Goal: Information Seeking & Learning: Learn about a topic

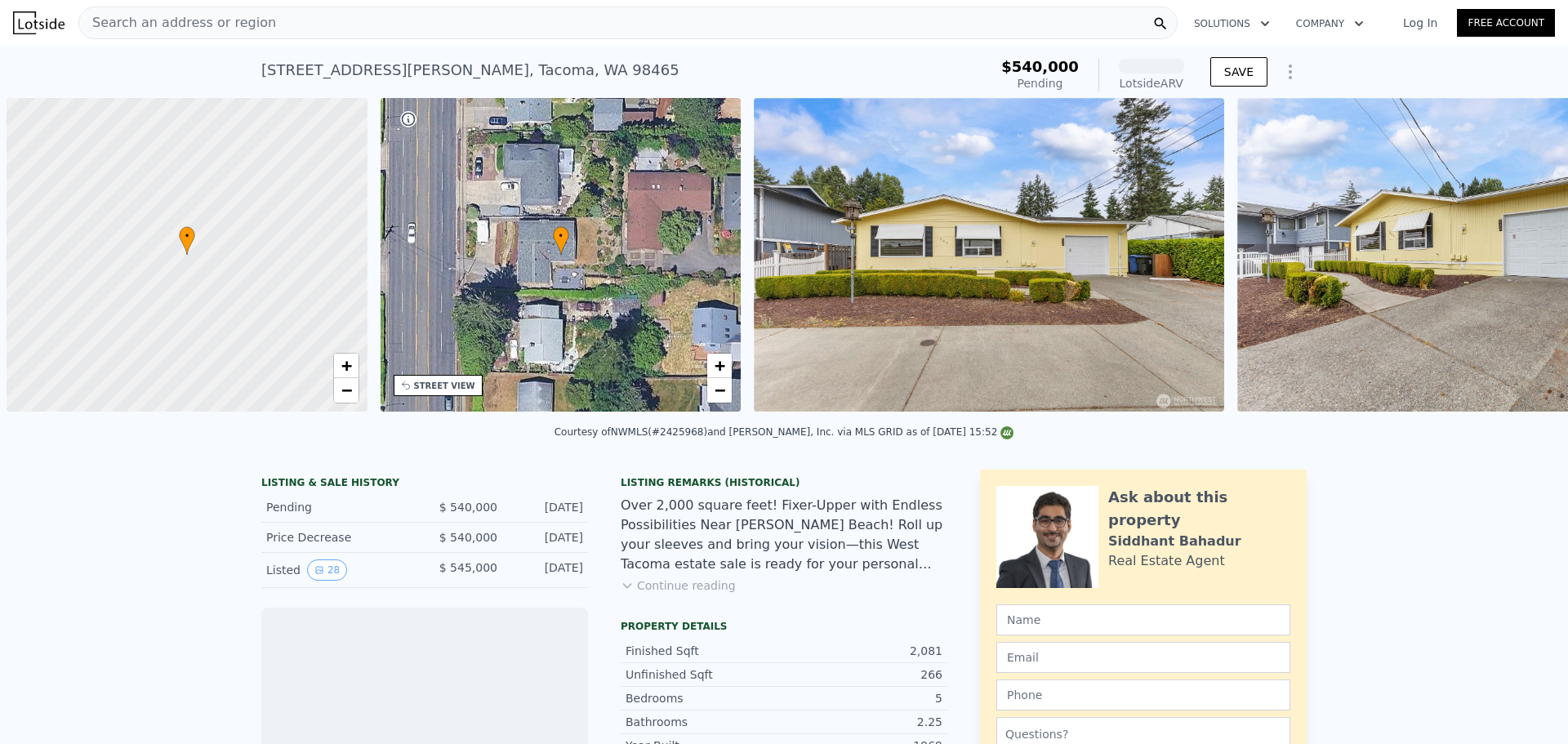
scroll to position [0, 7]
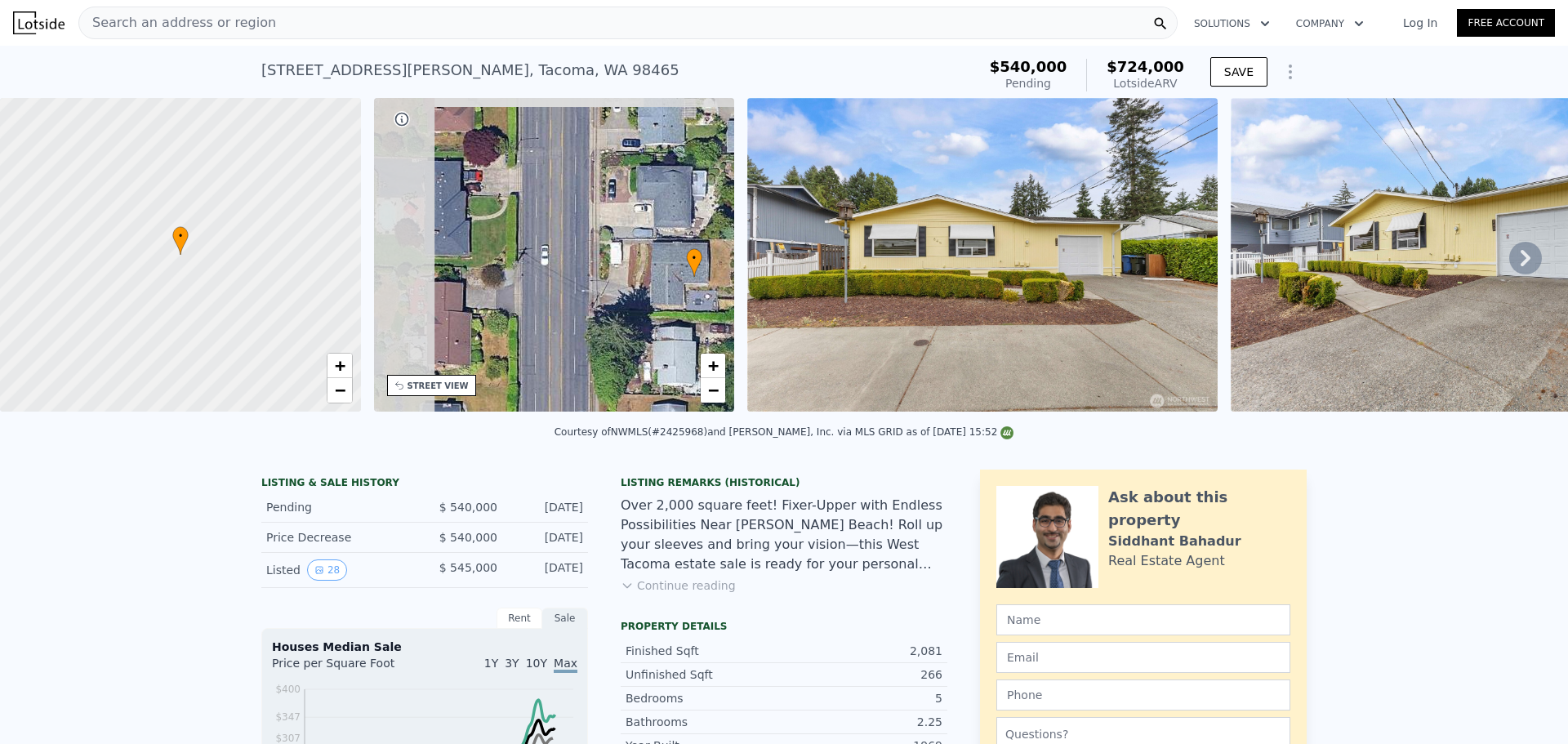
drag, startPoint x: 478, startPoint y: 285, endPoint x: 620, endPoint y: 307, distance: 143.7
click at [620, 307] on div "• + −" at bounding box center [555, 254] width 361 height 314
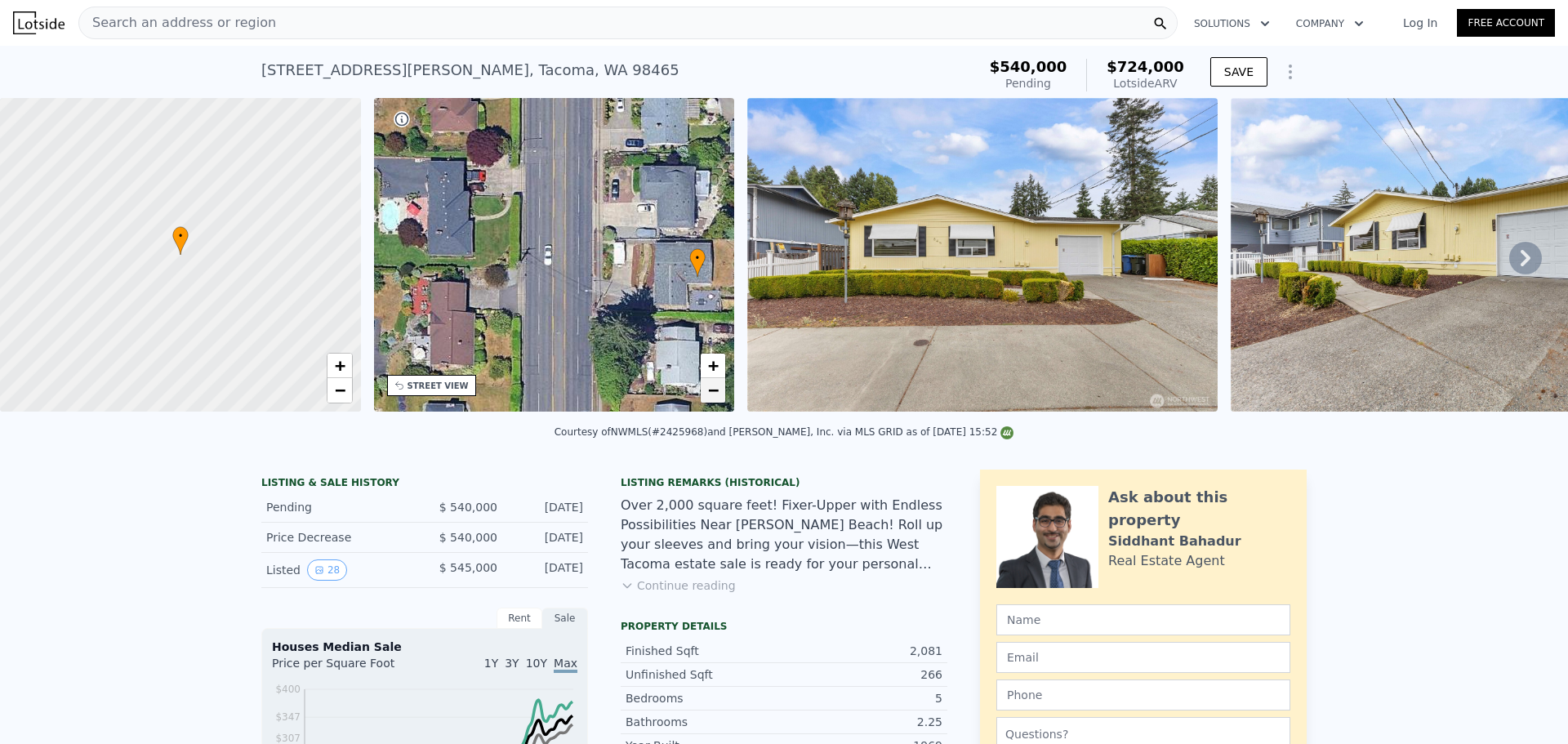
click at [723, 397] on link "−" at bounding box center [713, 391] width 24 height 24
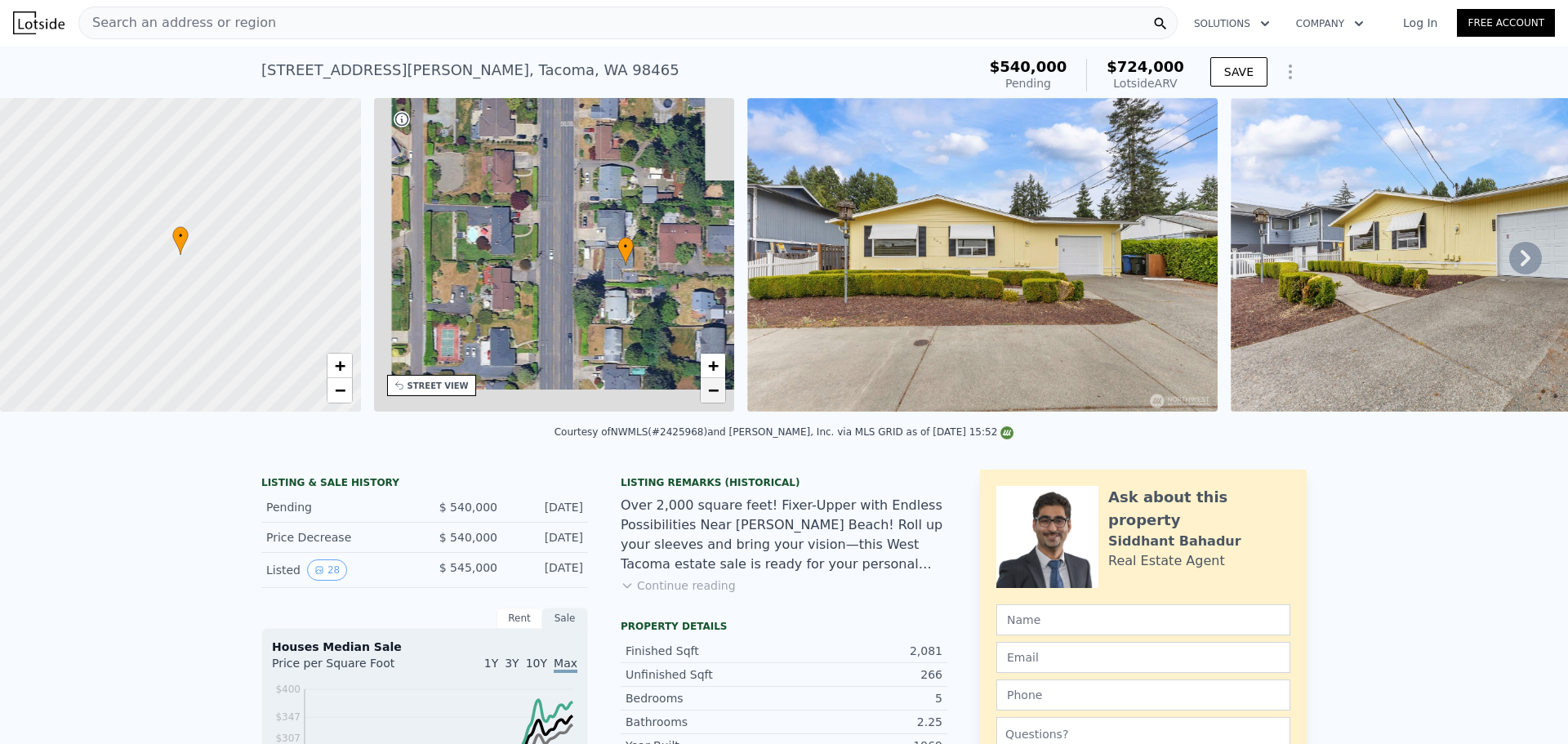
click at [723, 396] on link "−" at bounding box center [713, 391] width 24 height 24
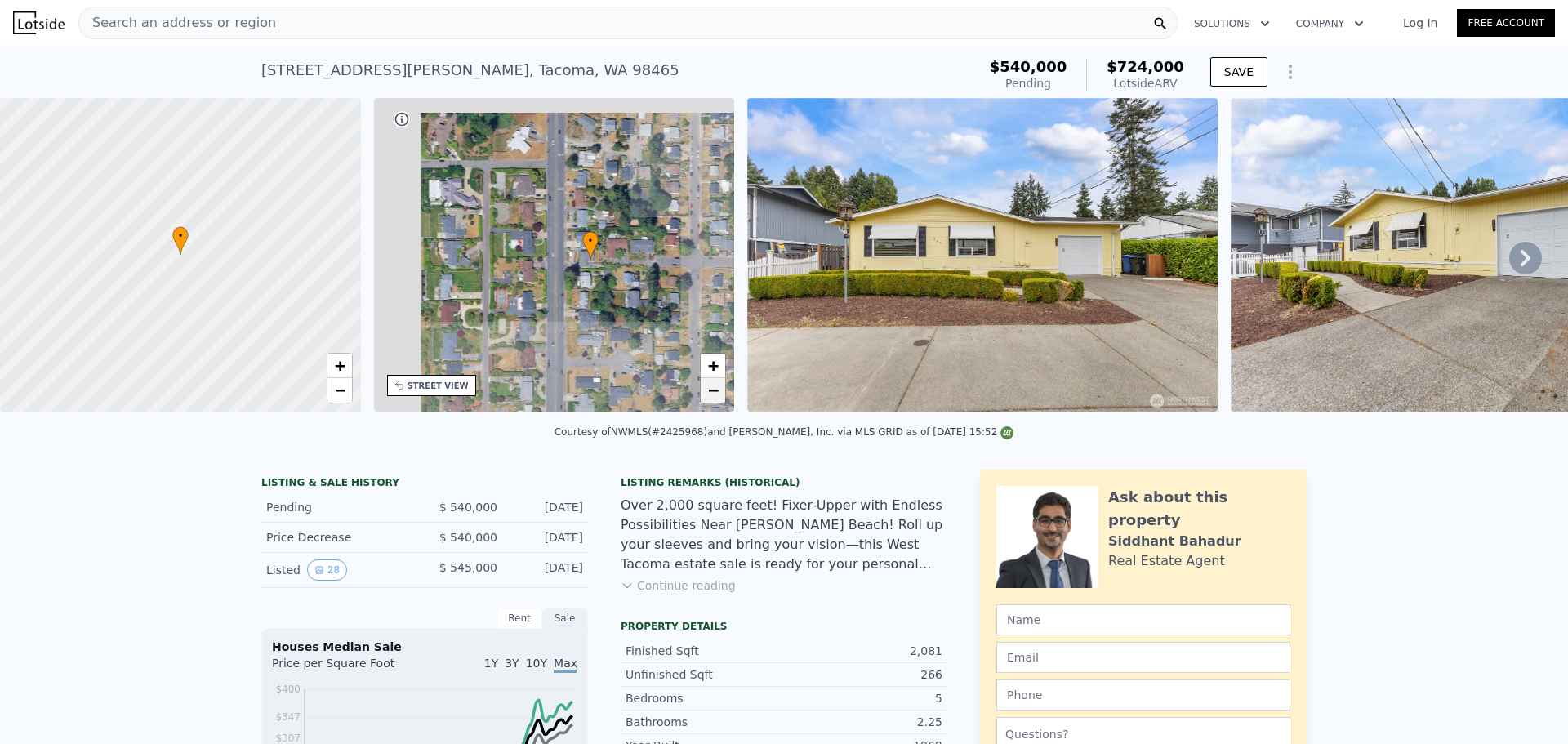
click at [723, 396] on link "−" at bounding box center [713, 391] width 24 height 24
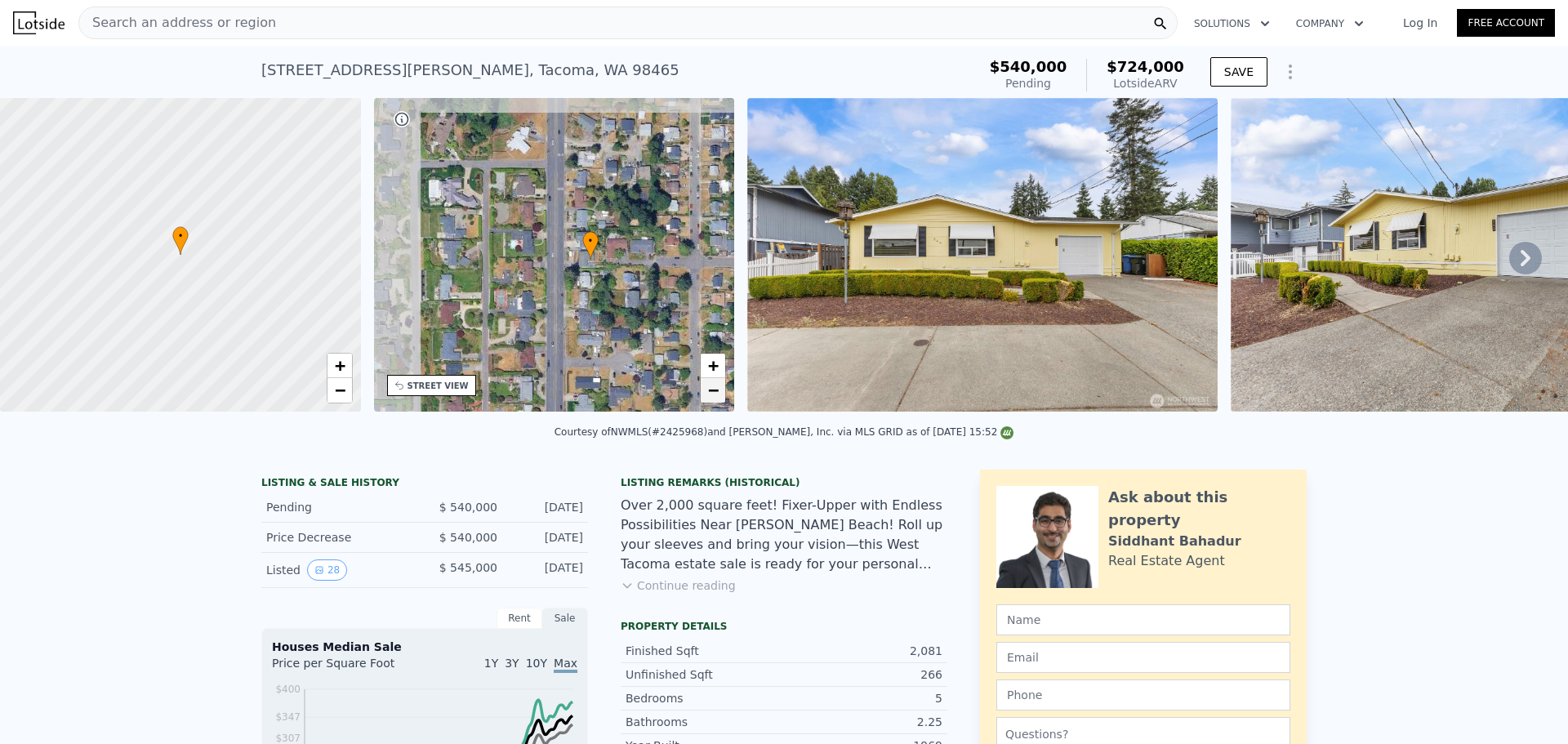
click at [723, 396] on link "−" at bounding box center [713, 391] width 24 height 24
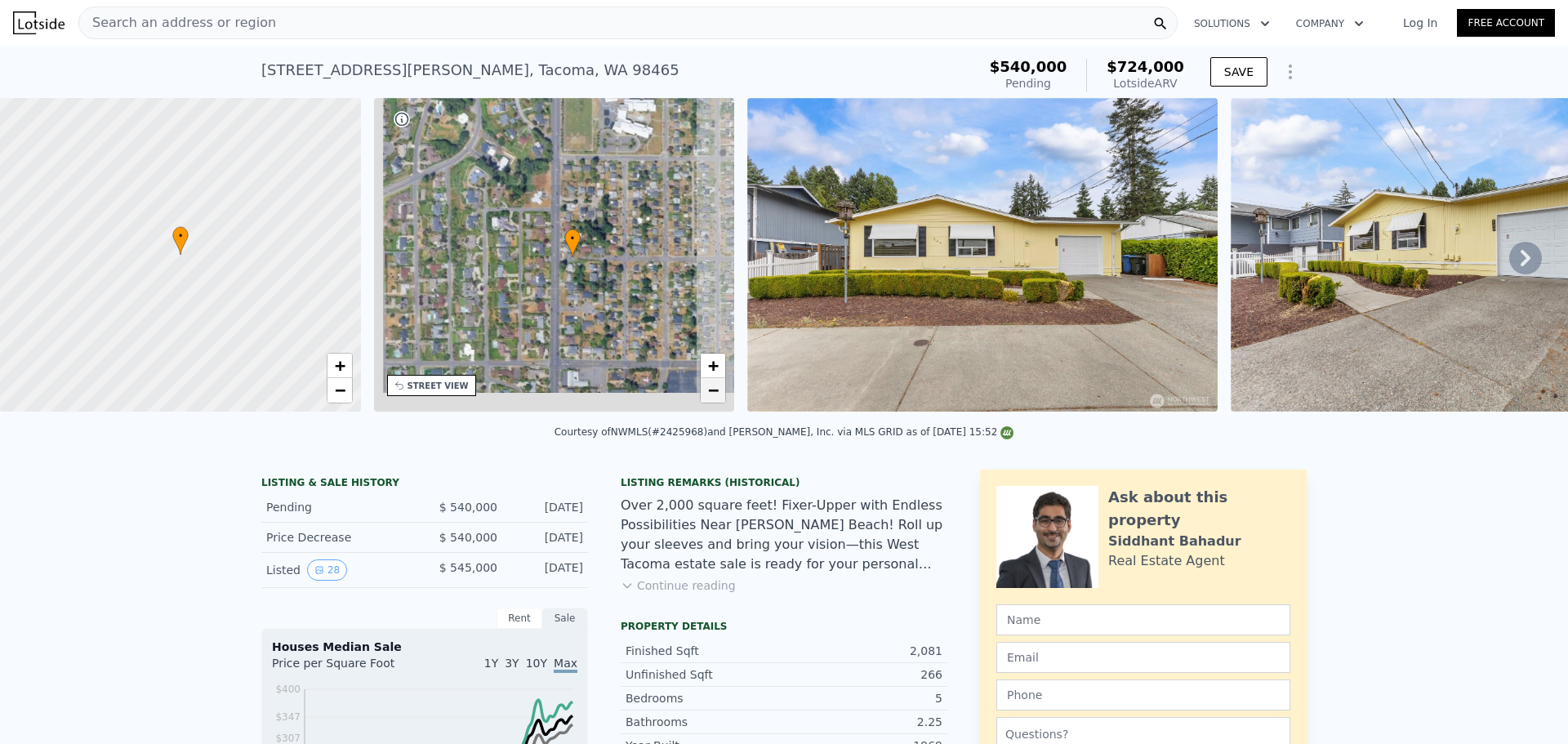
click at [723, 396] on link "−" at bounding box center [713, 391] width 24 height 24
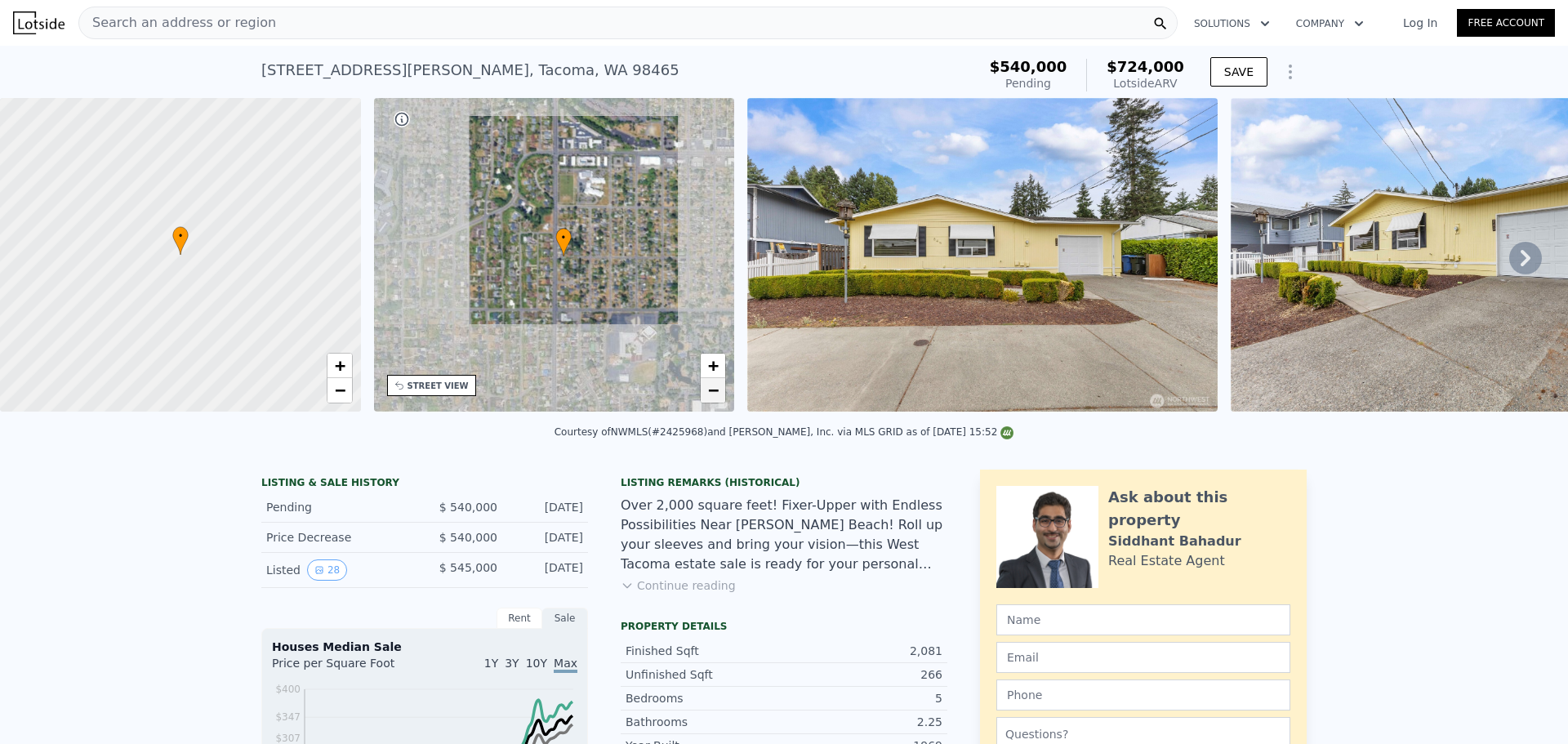
click at [723, 396] on link "−" at bounding box center [713, 391] width 24 height 24
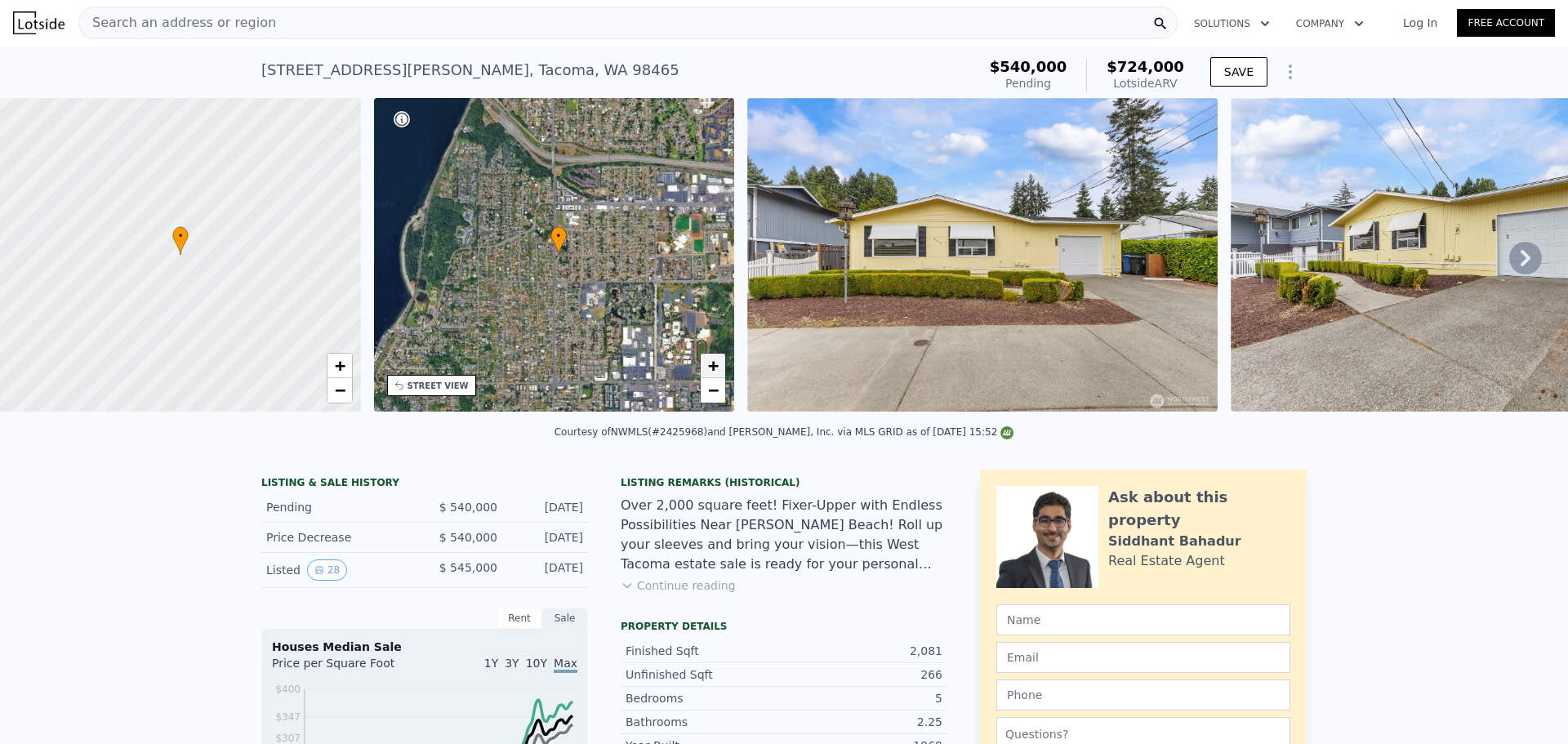
click at [718, 360] on span "+" at bounding box center [714, 366] width 10 height 21
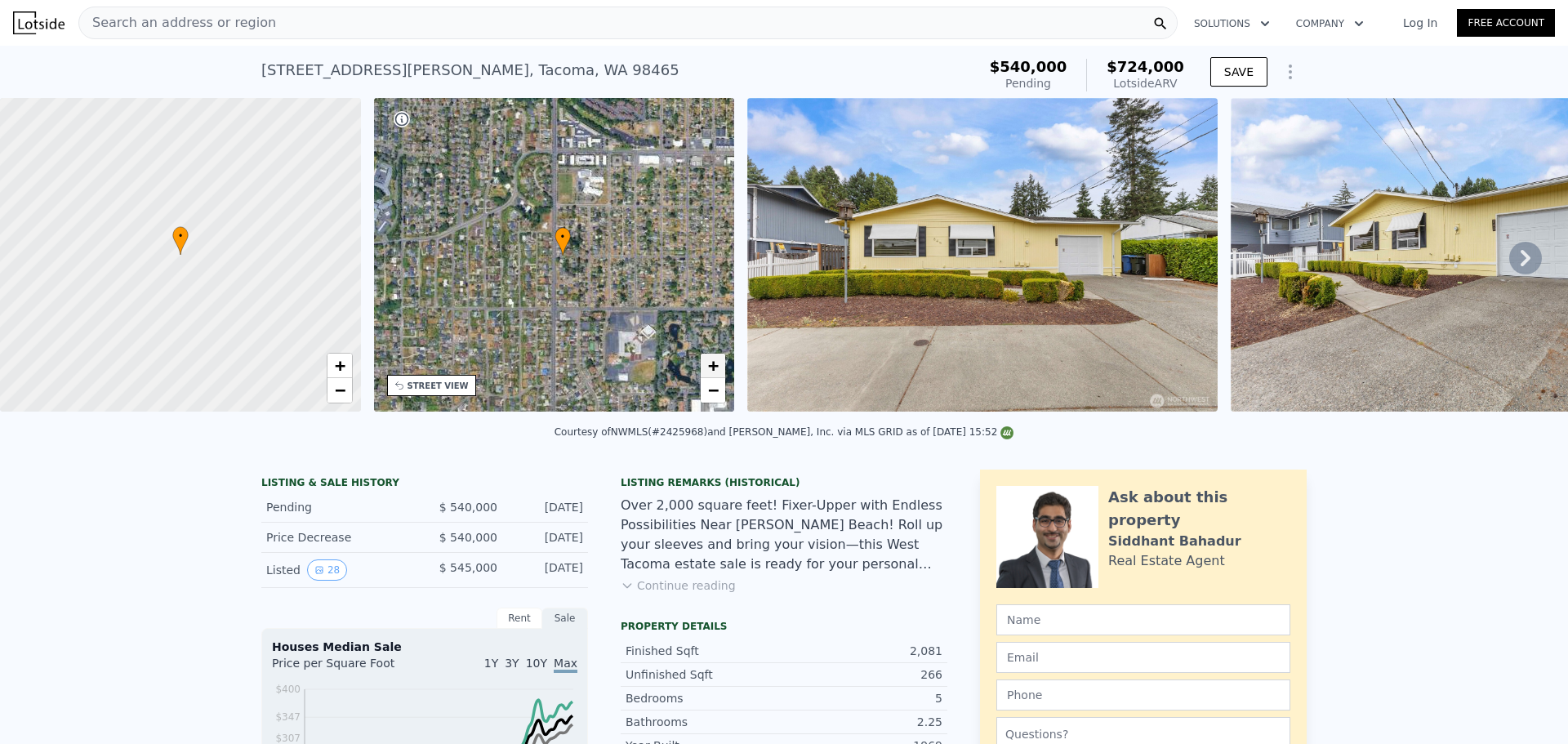
click at [718, 360] on span "+" at bounding box center [714, 366] width 10 height 21
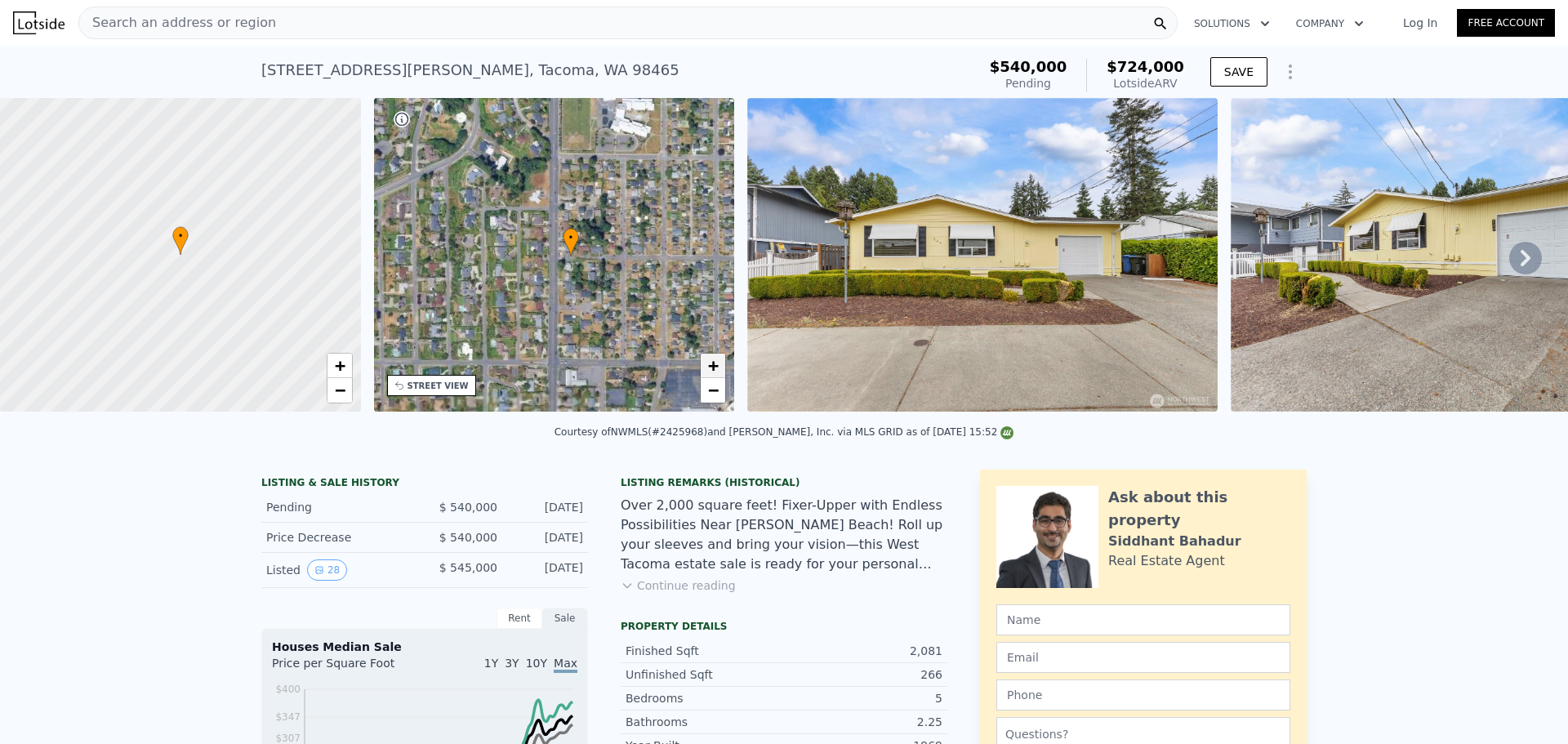
click at [718, 360] on span "+" at bounding box center [714, 366] width 10 height 21
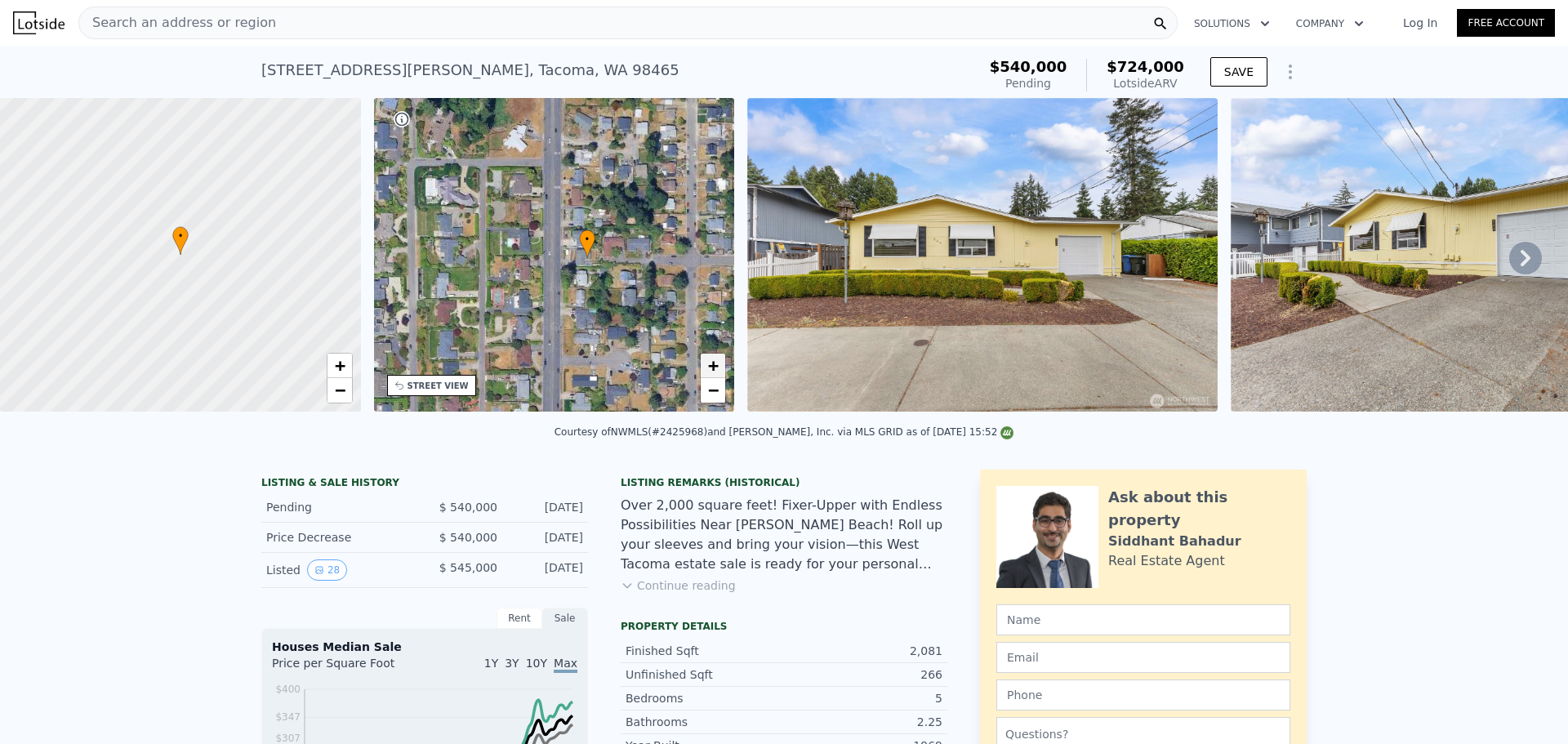
click at [718, 360] on span "+" at bounding box center [714, 366] width 10 height 21
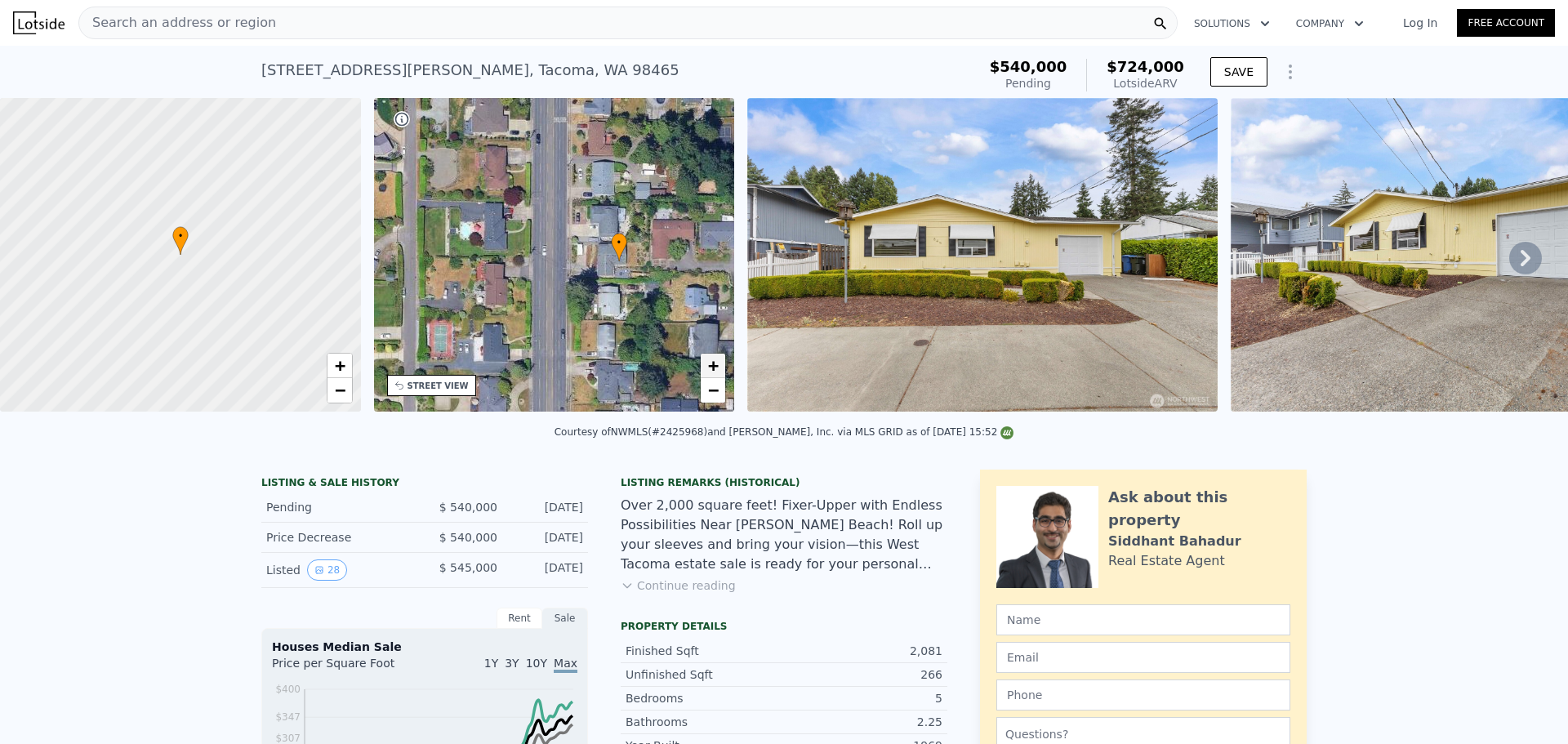
click at [718, 360] on span "+" at bounding box center [714, 366] width 10 height 21
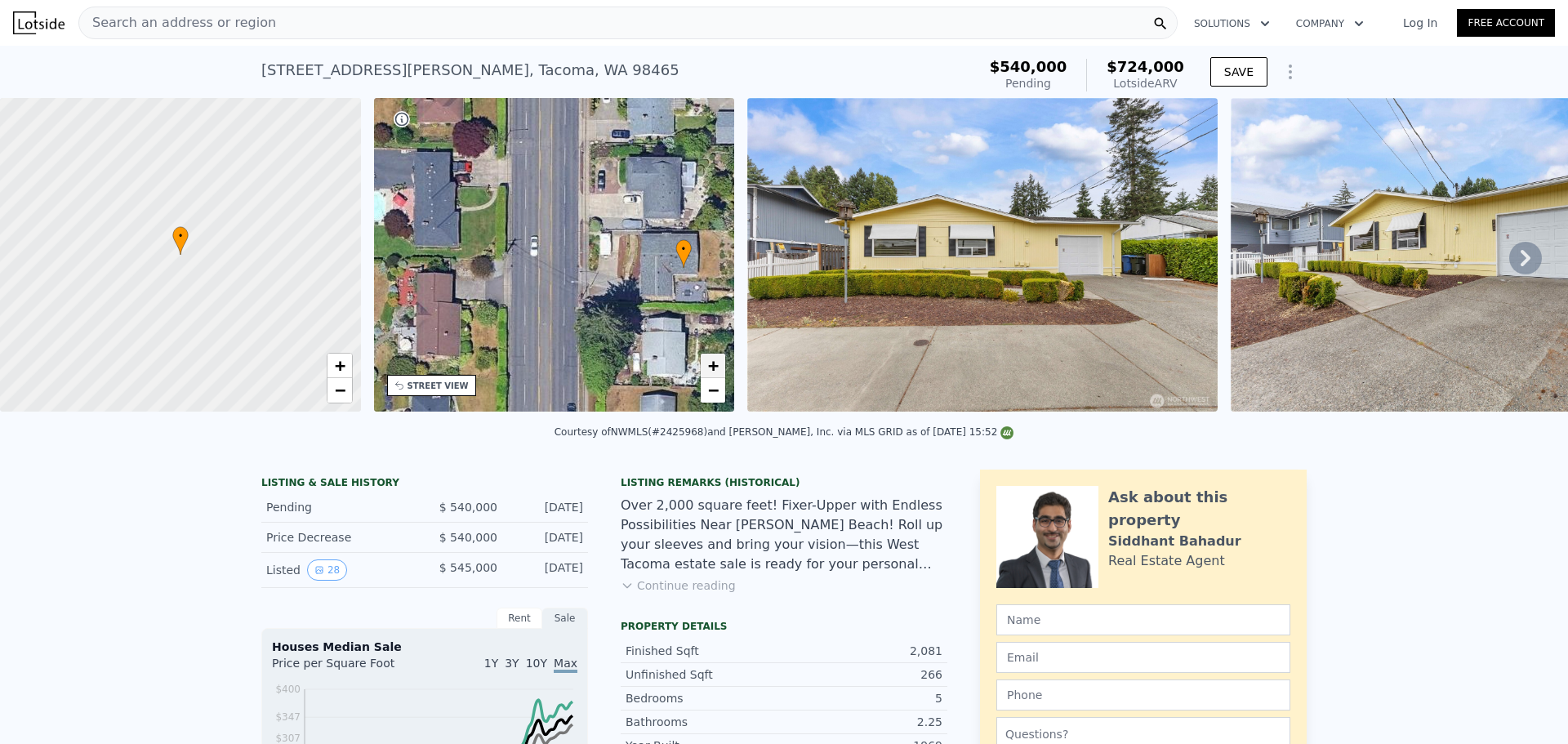
click at [718, 360] on span "+" at bounding box center [714, 366] width 10 height 21
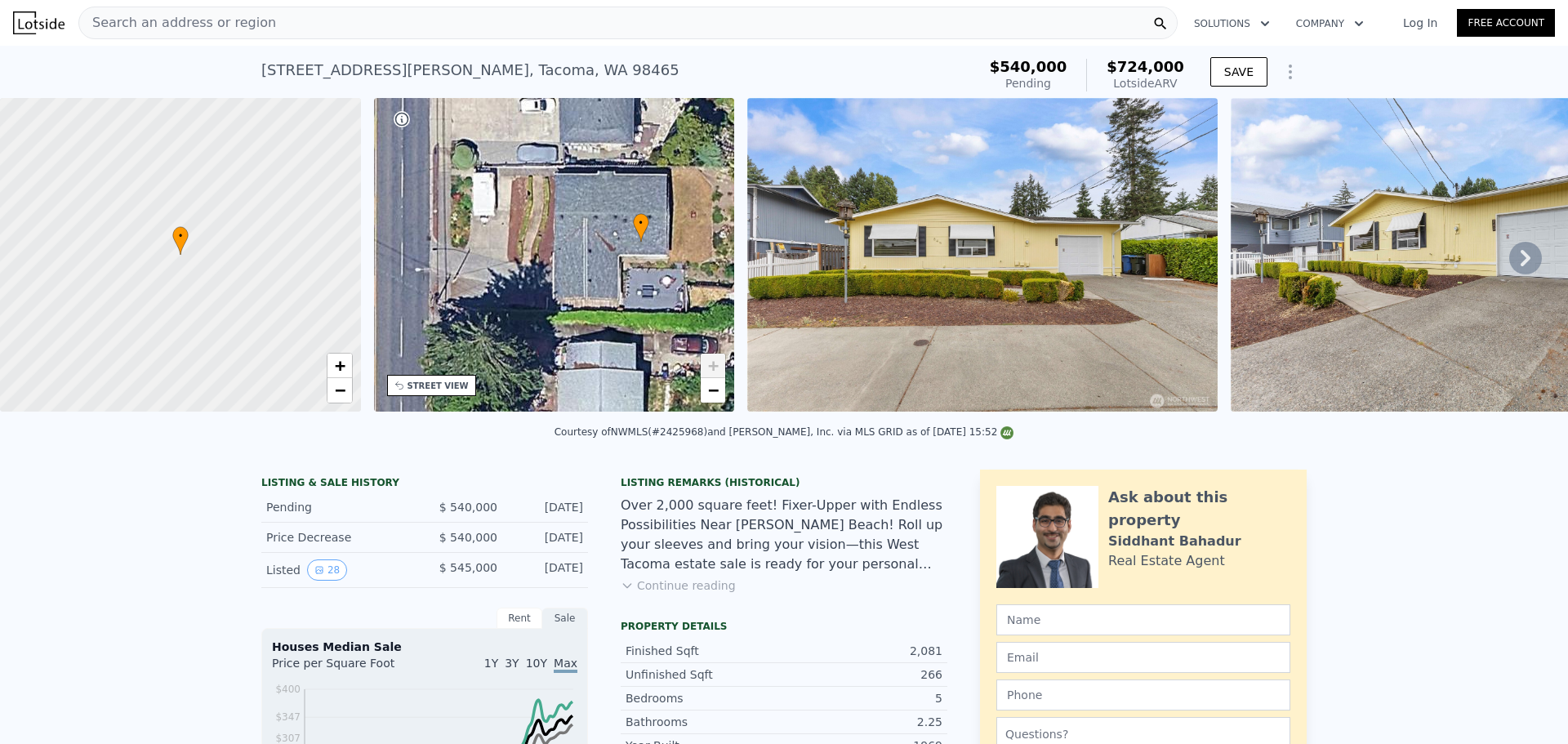
drag, startPoint x: 583, startPoint y: 309, endPoint x: 412, endPoint y: 269, distance: 175.6
click at [412, 269] on div "• + −" at bounding box center [555, 254] width 361 height 314
click at [1520, 261] on icon at bounding box center [1525, 258] width 10 height 16
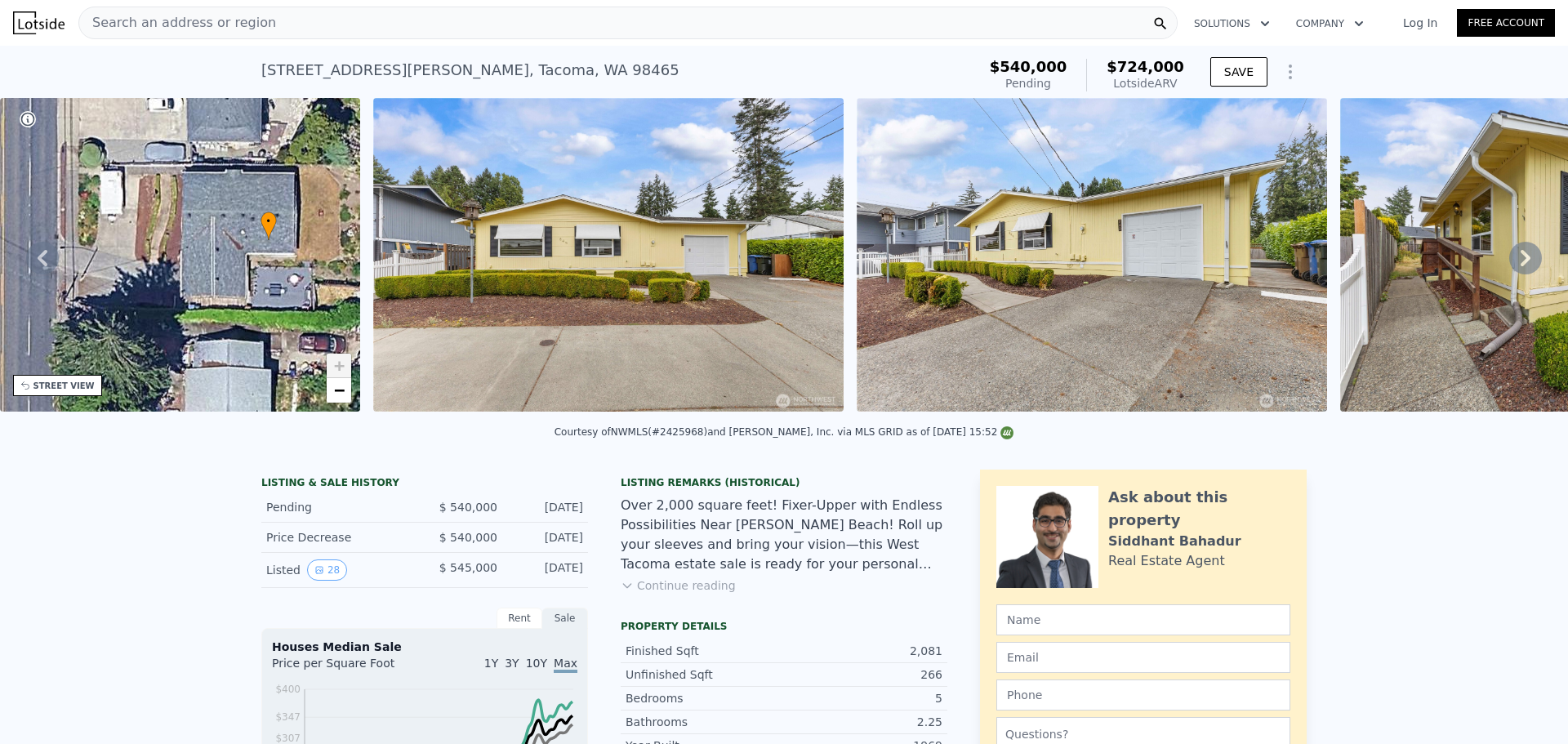
click at [1520, 261] on icon at bounding box center [1525, 258] width 10 height 16
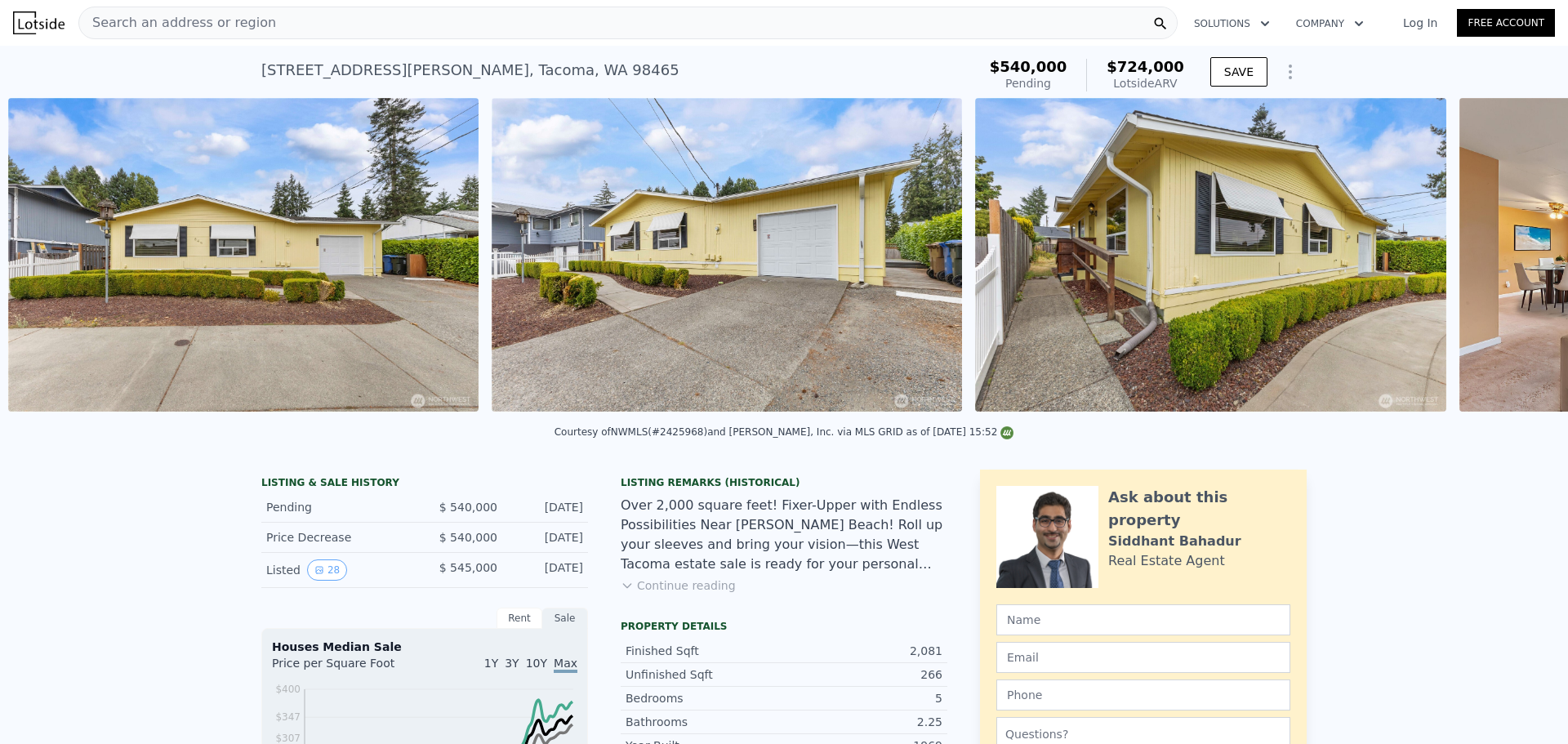
scroll to position [0, 747]
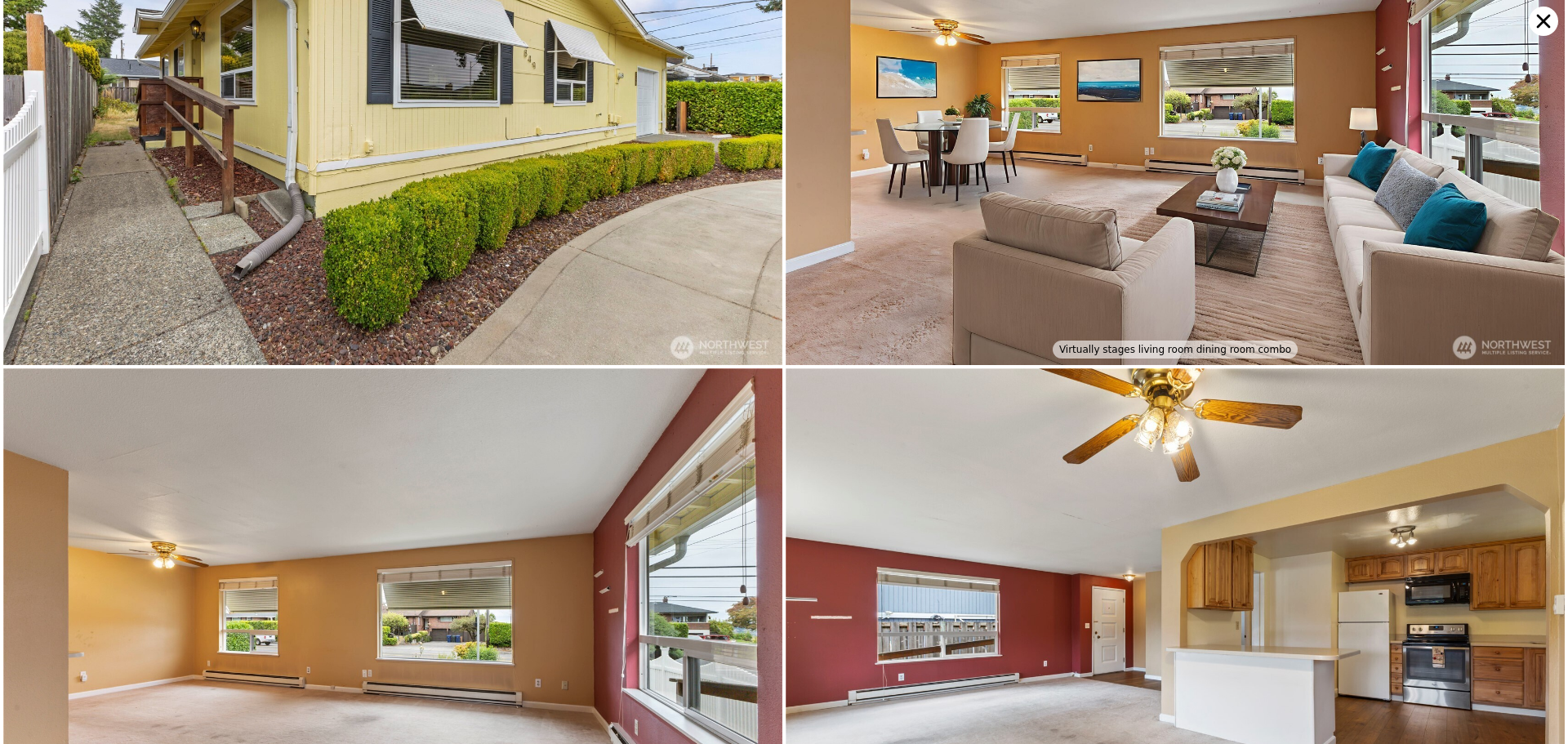
scroll to position [518, 0]
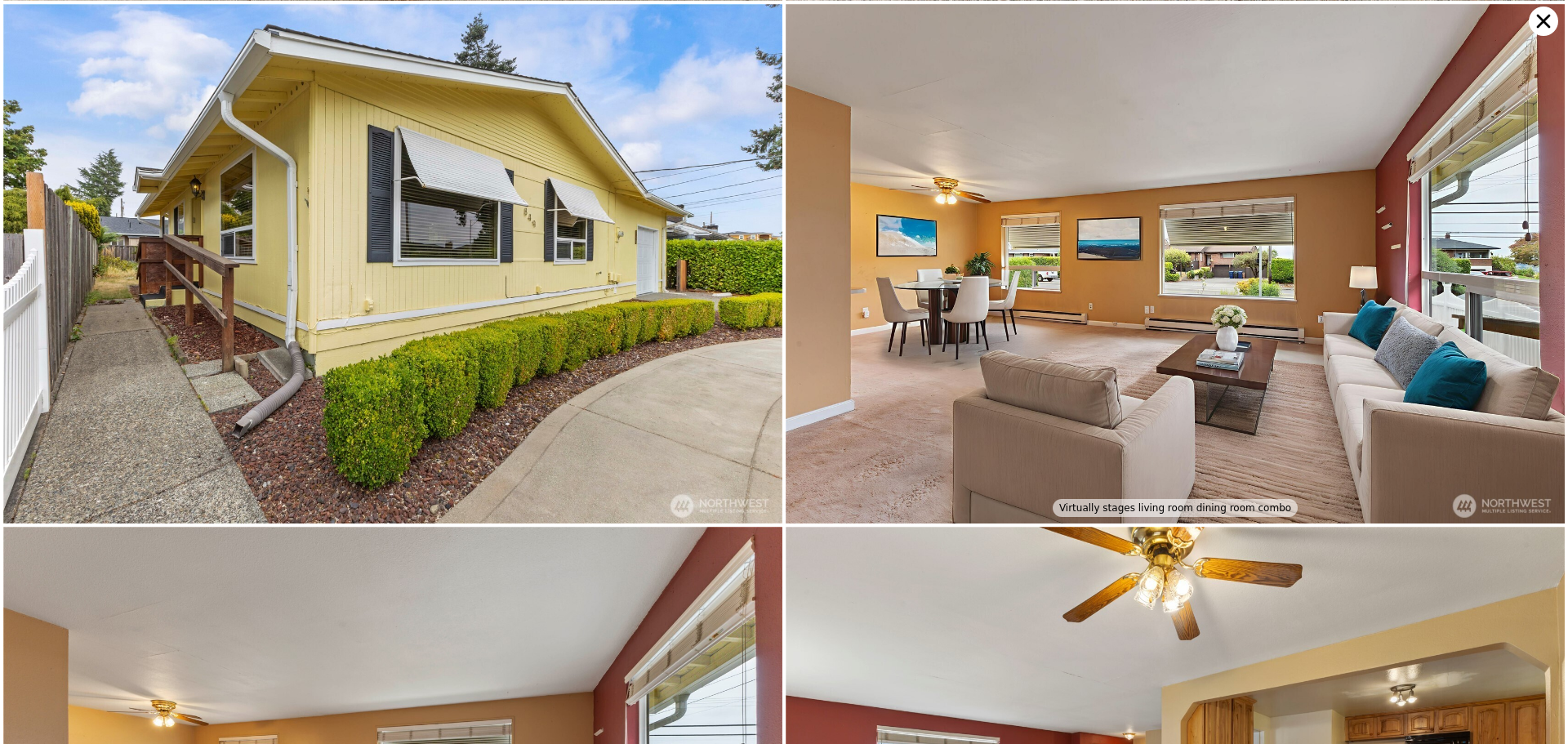
click at [1536, 20] on icon at bounding box center [1544, 22] width 29 height 29
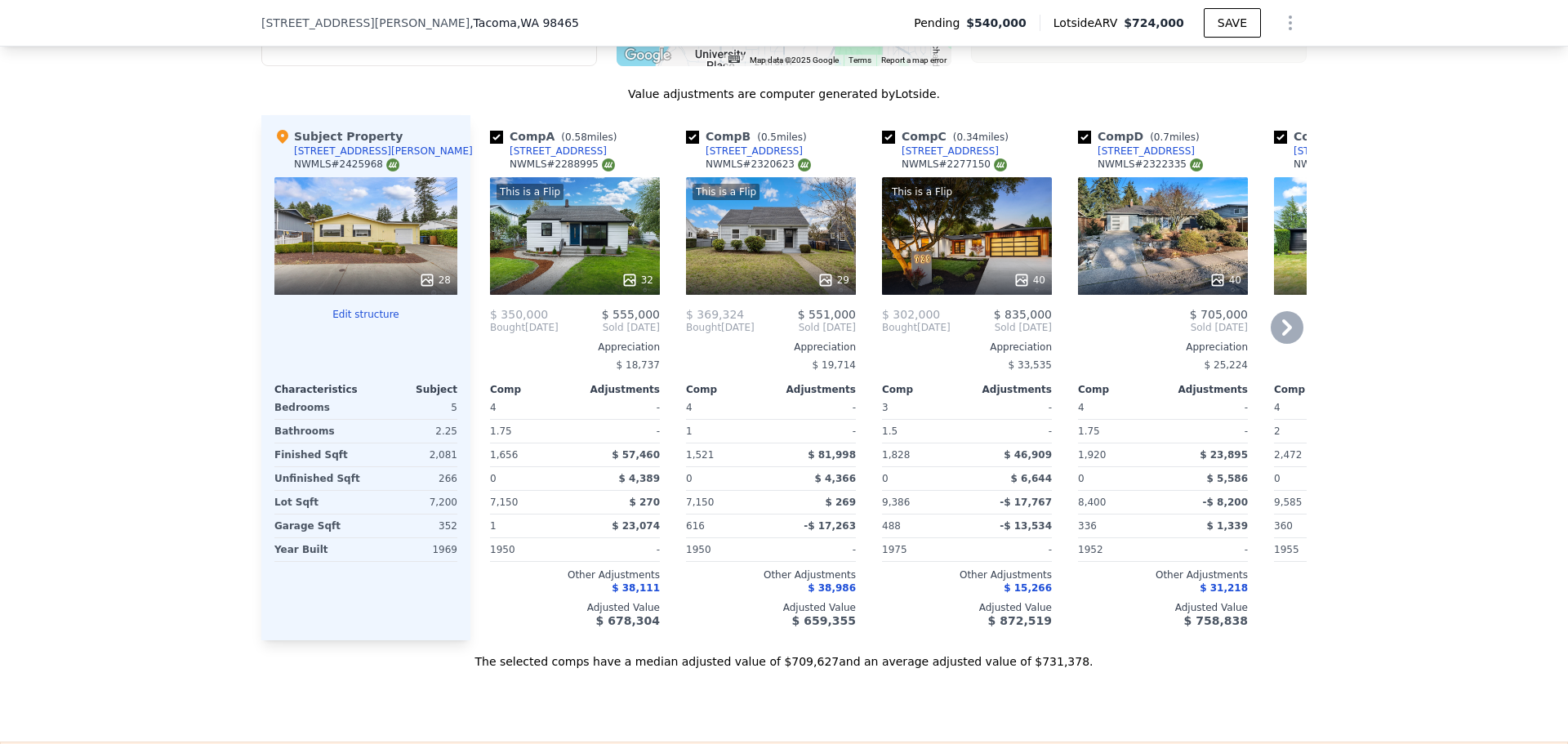
scroll to position [1356, 0]
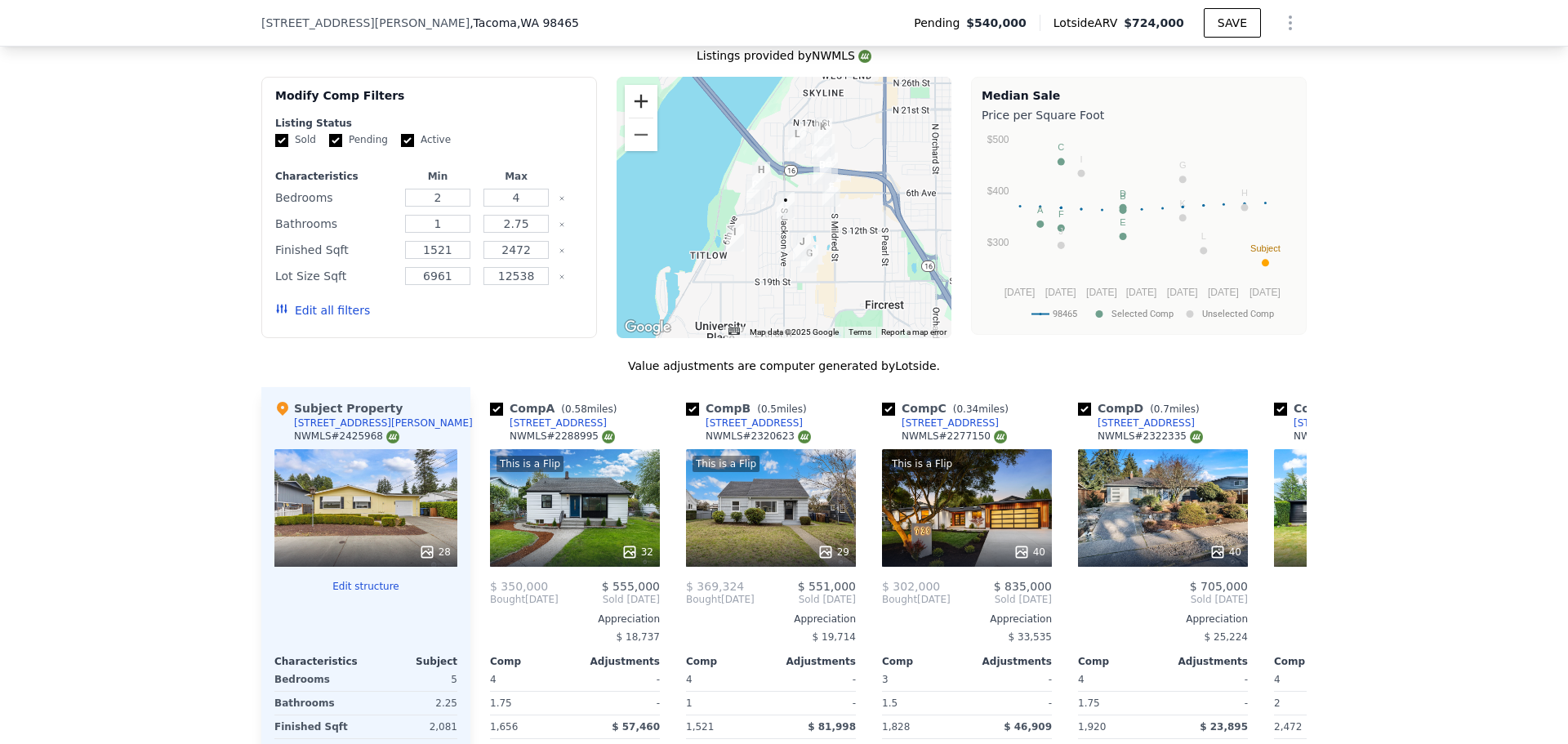
click at [632, 111] on button "Zoom in" at bounding box center [641, 101] width 33 height 33
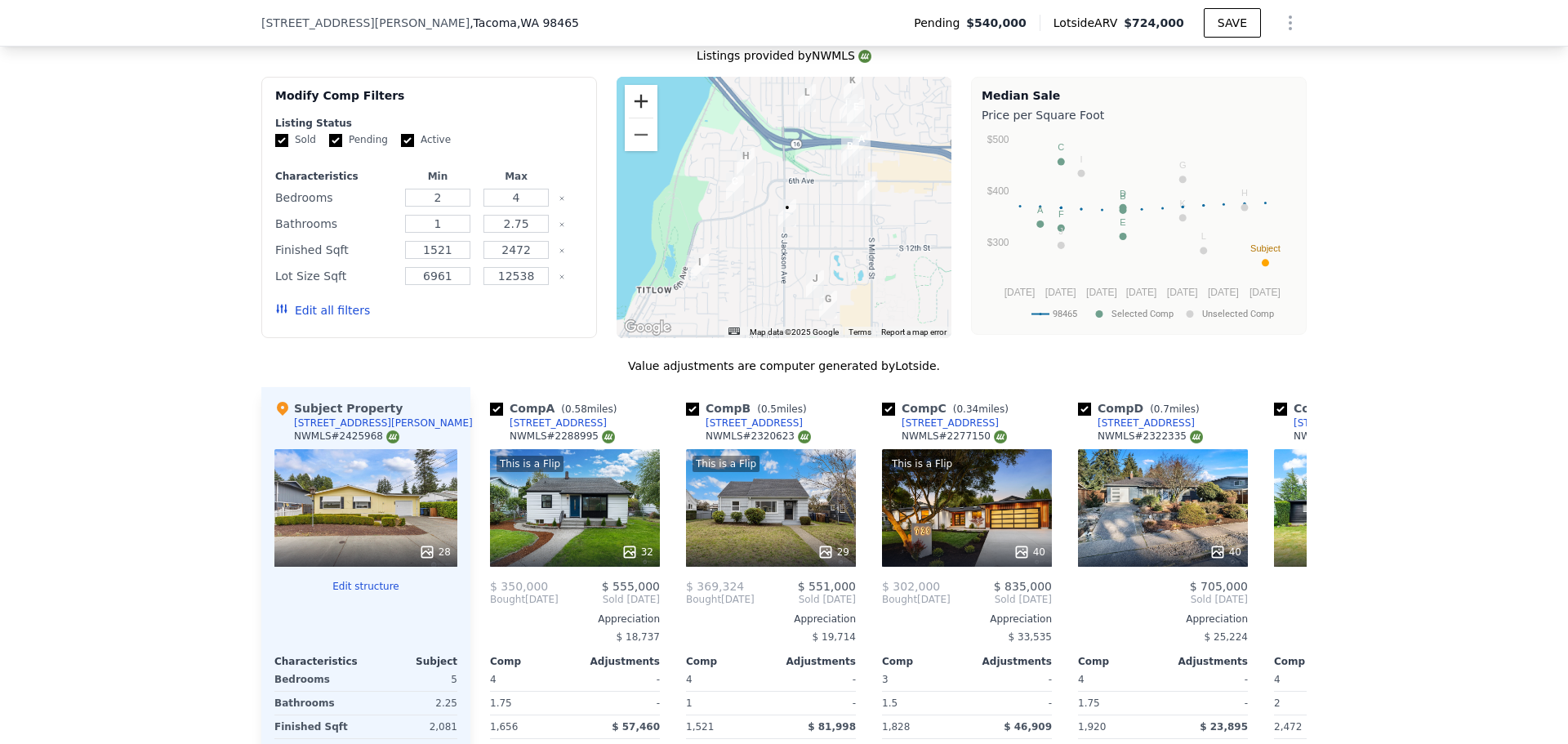
click at [632, 111] on button "Zoom in" at bounding box center [641, 101] width 33 height 33
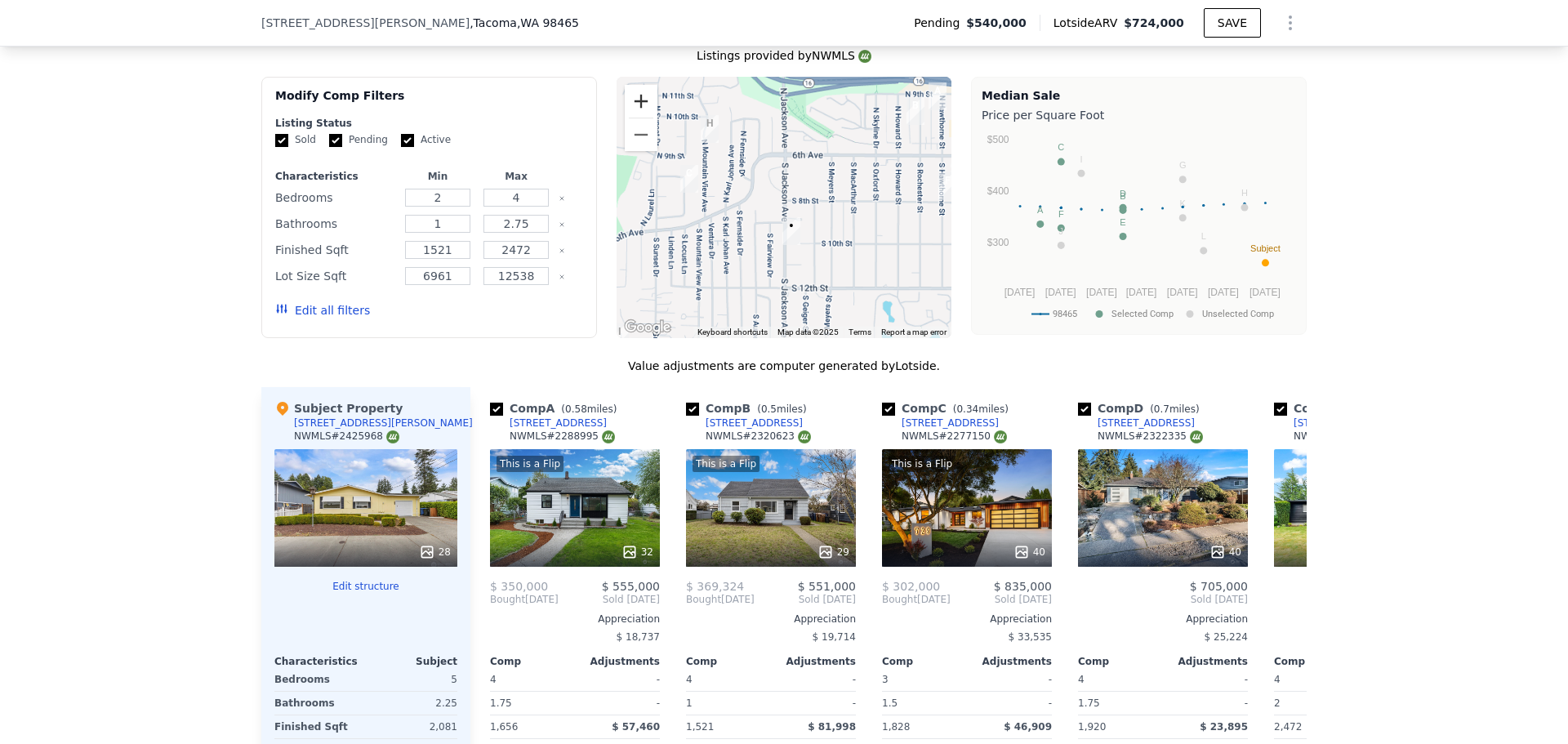
click at [632, 111] on button "Zoom in" at bounding box center [641, 101] width 33 height 33
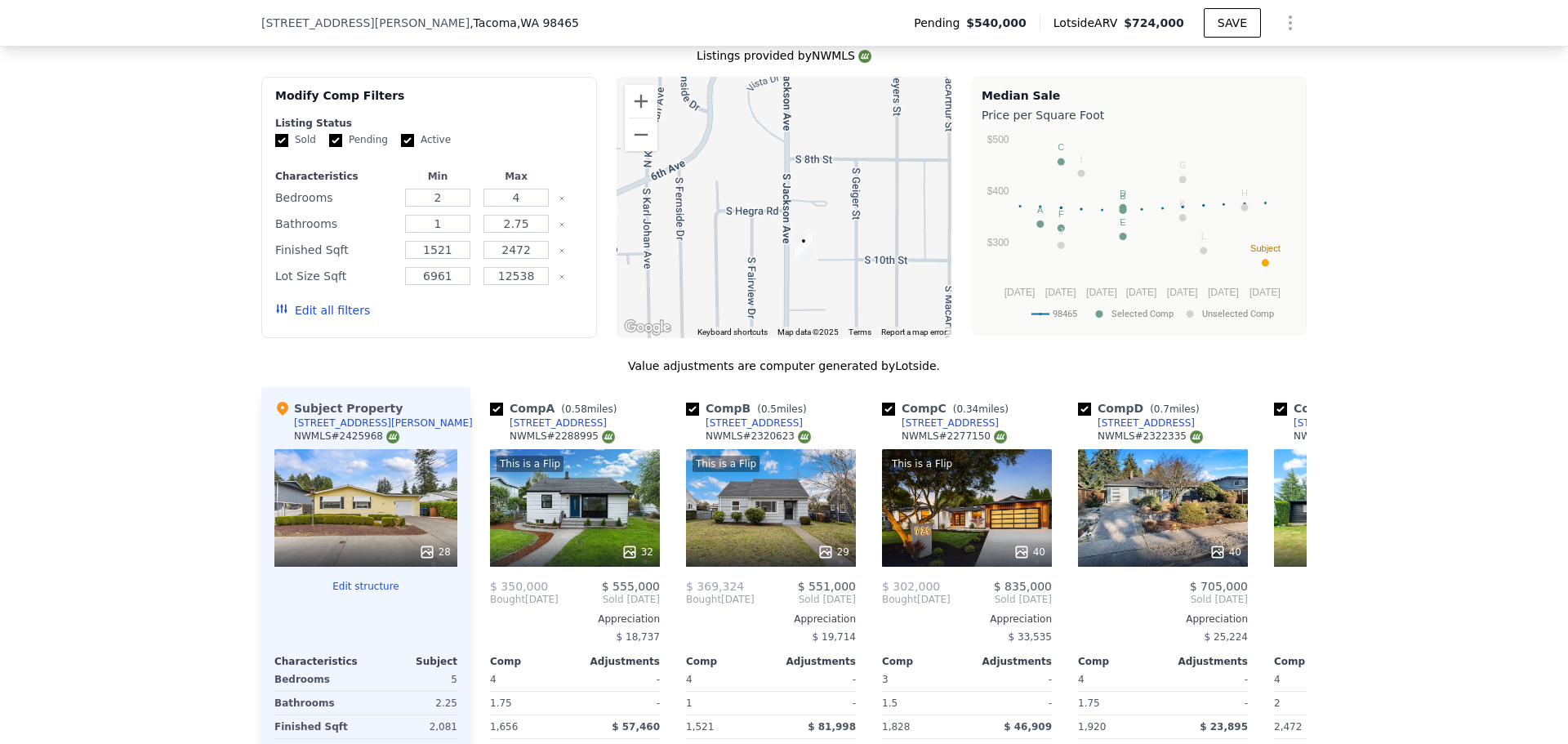
drag, startPoint x: 857, startPoint y: 269, endPoint x: 854, endPoint y: 202, distance: 67.1
click at [854, 202] on div at bounding box center [784, 207] width 336 height 261
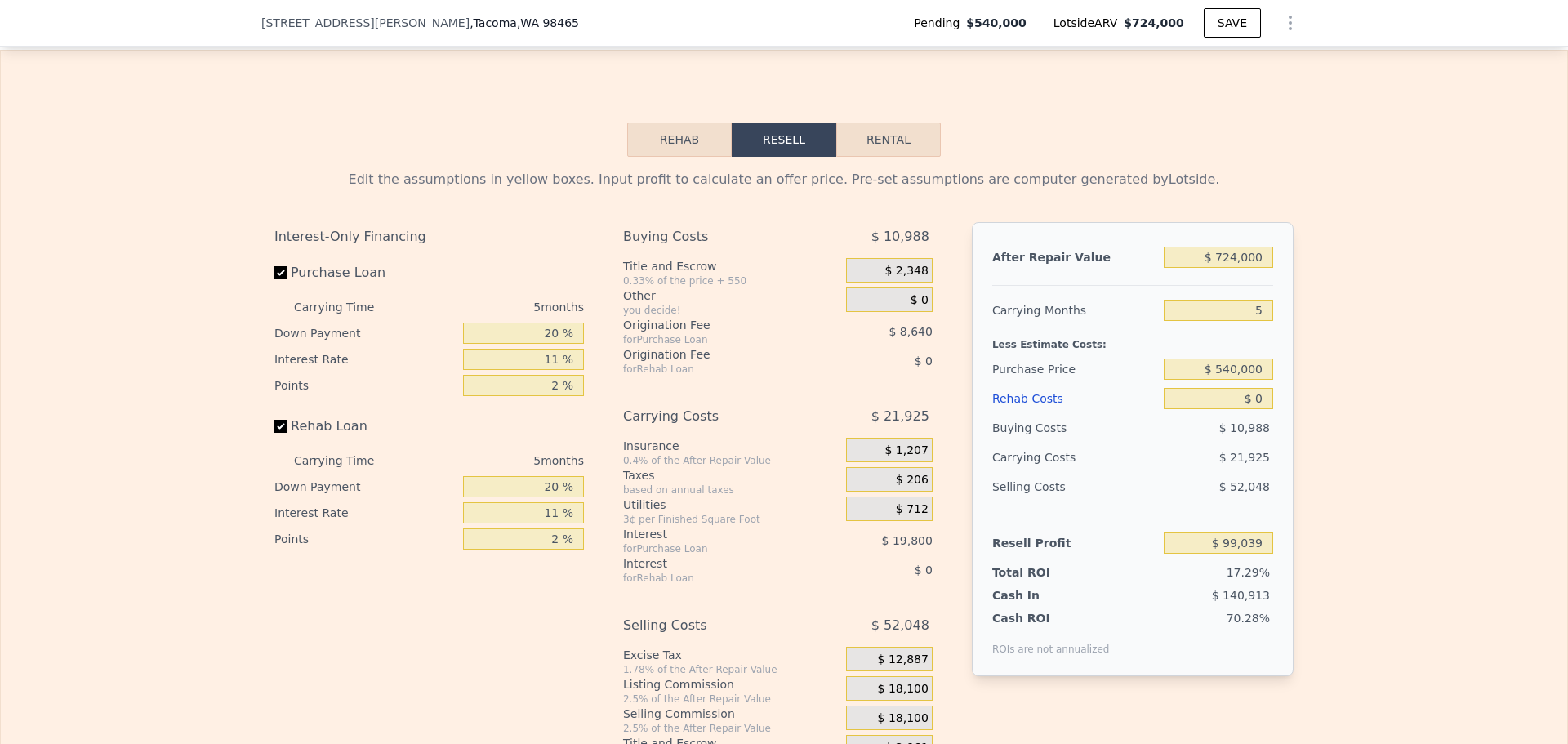
scroll to position [2445, 0]
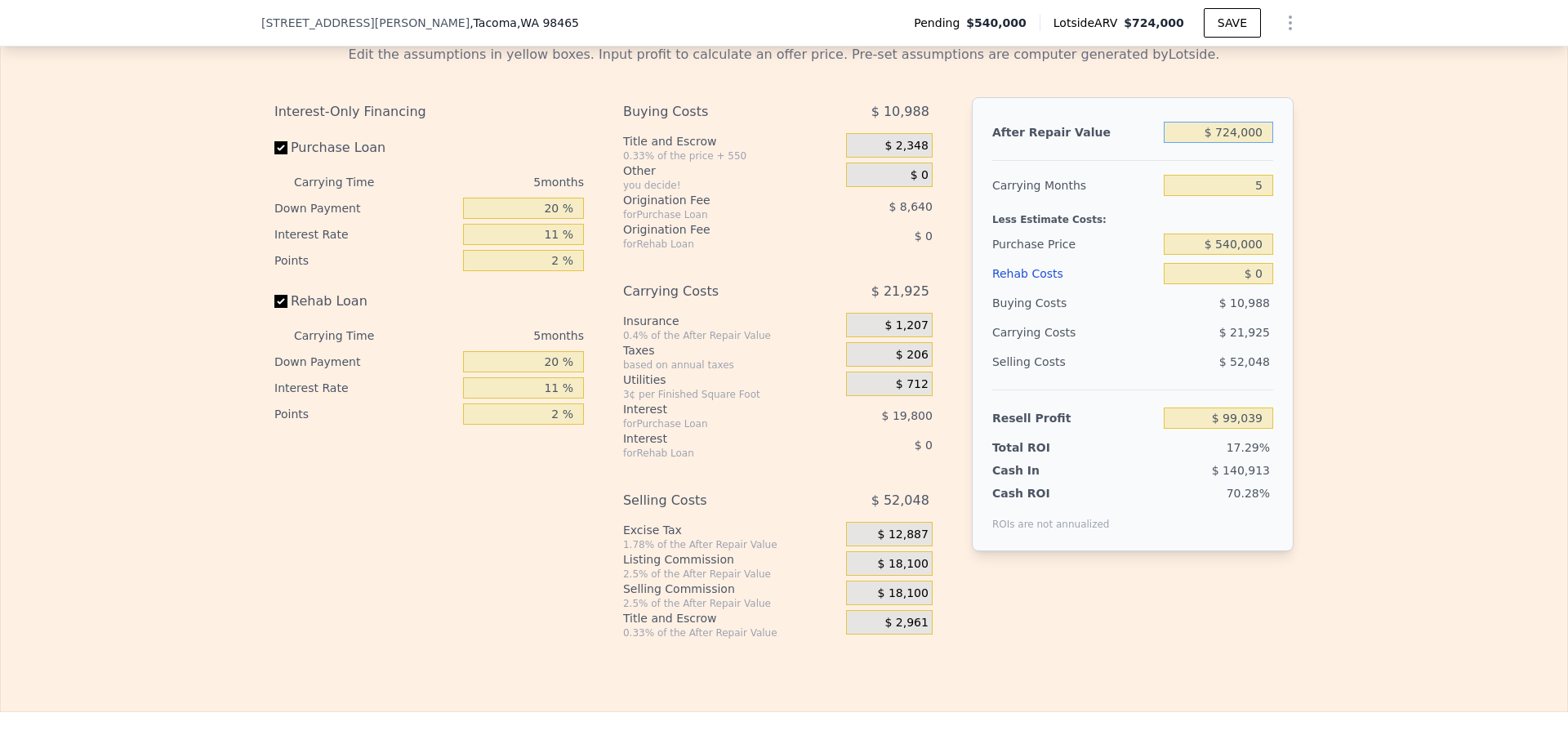
click at [1239, 143] on input "$ 724,000" at bounding box center [1218, 132] width 110 height 22
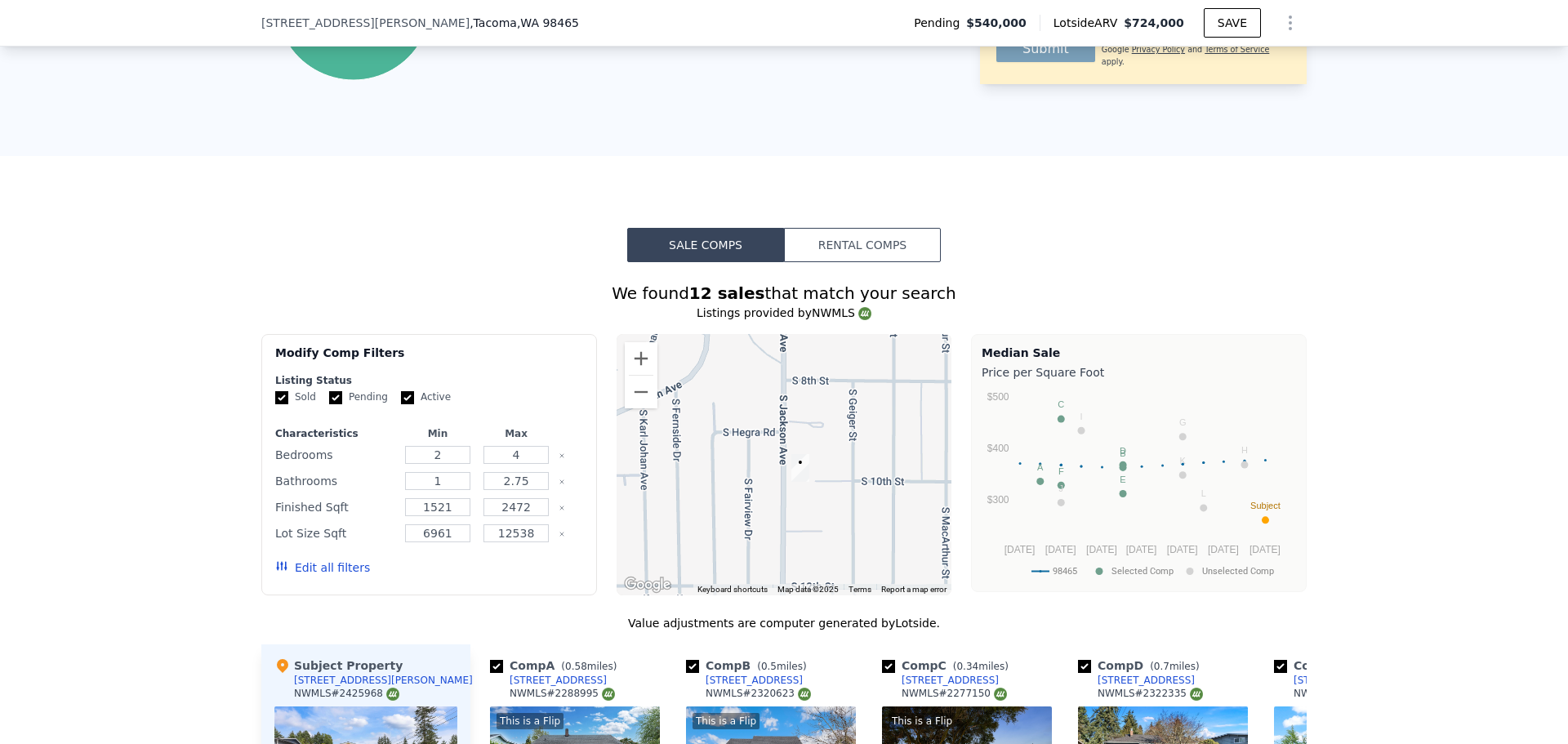
scroll to position [1083, 0]
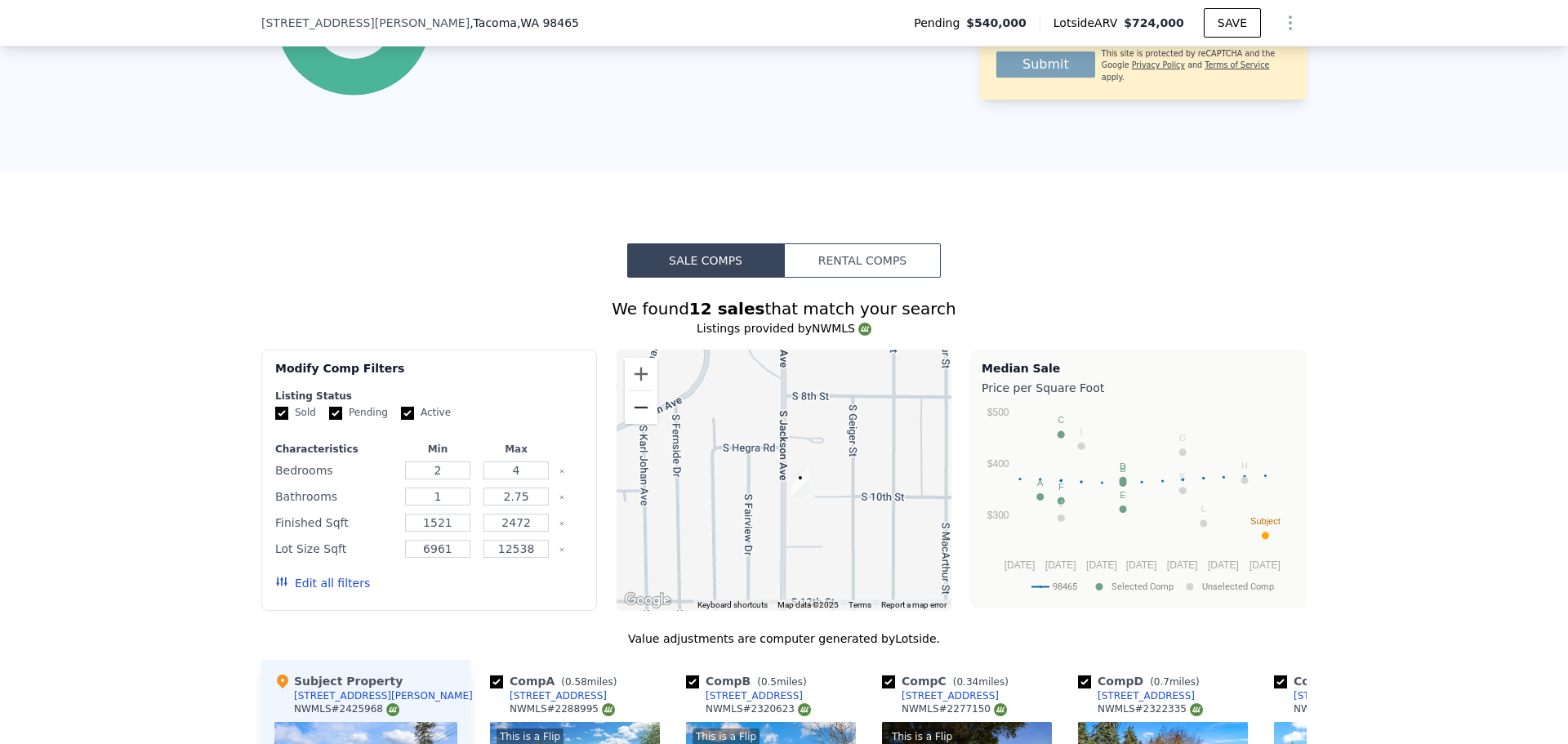
click at [627, 422] on button "Zoom out" at bounding box center [641, 408] width 33 height 33
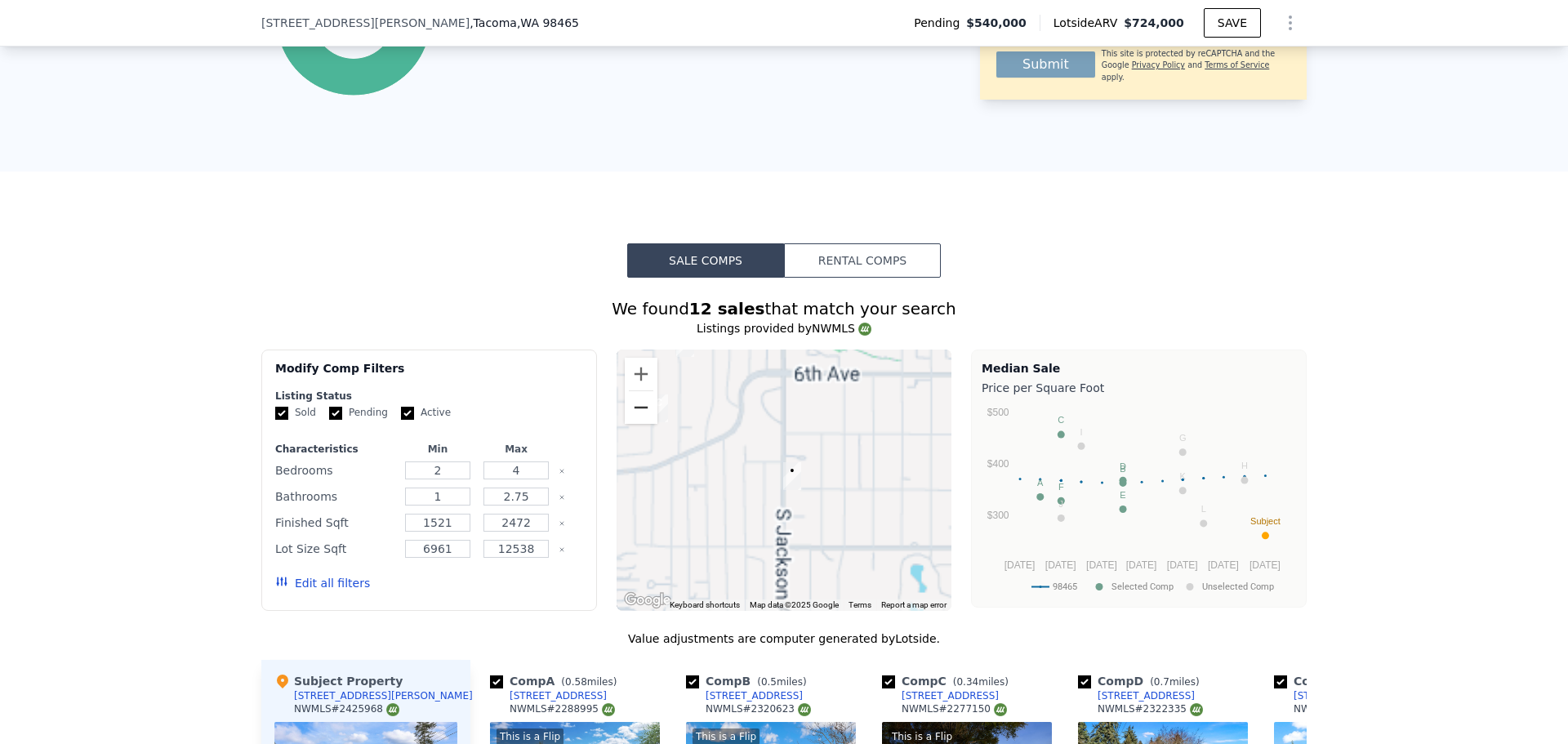
click at [627, 422] on button "Zoom out" at bounding box center [641, 408] width 33 height 33
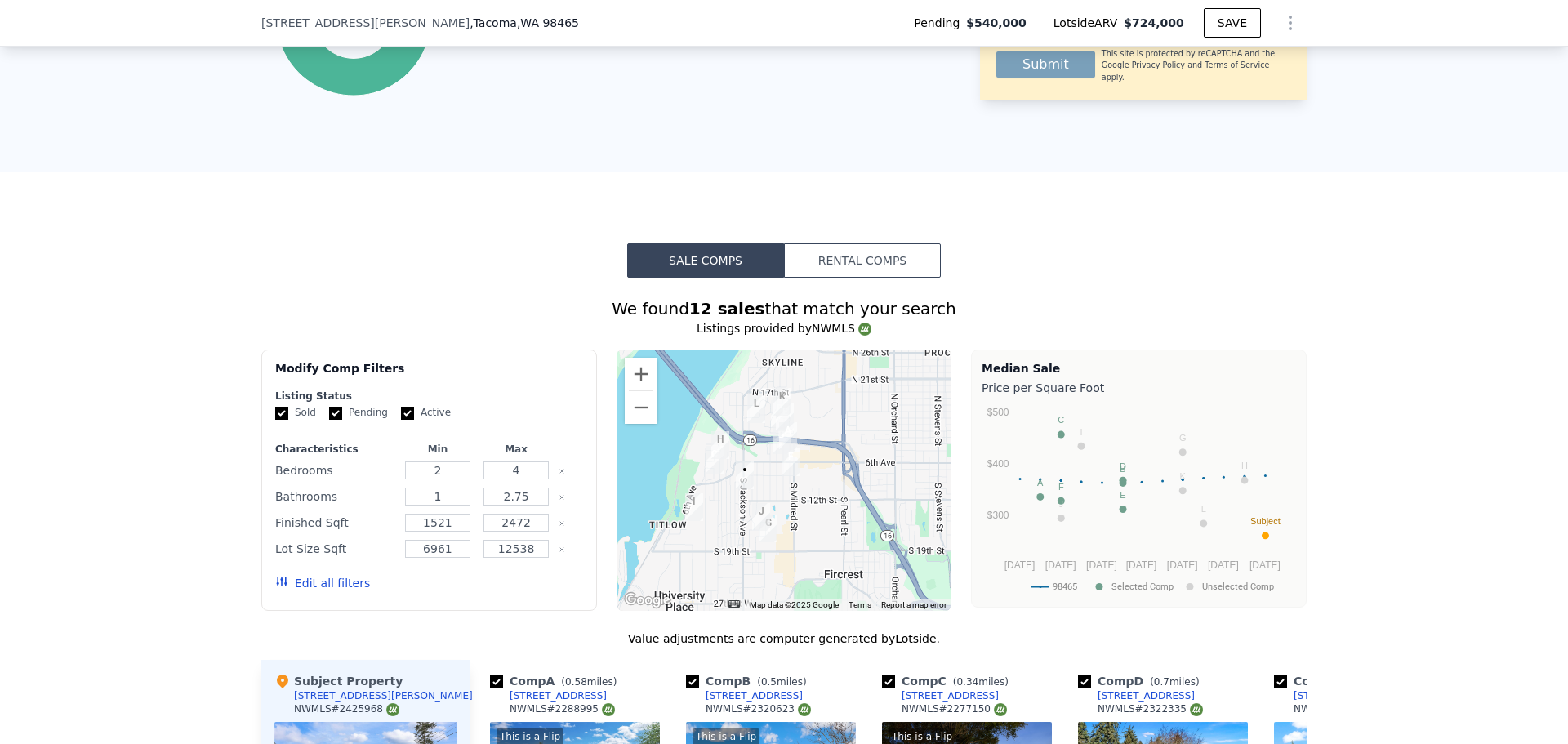
drag, startPoint x: 759, startPoint y: 453, endPoint x: 713, endPoint y: 460, distance: 46.5
click at [713, 459] on img "913 N Mountain View Ave" at bounding box center [720, 445] width 18 height 28
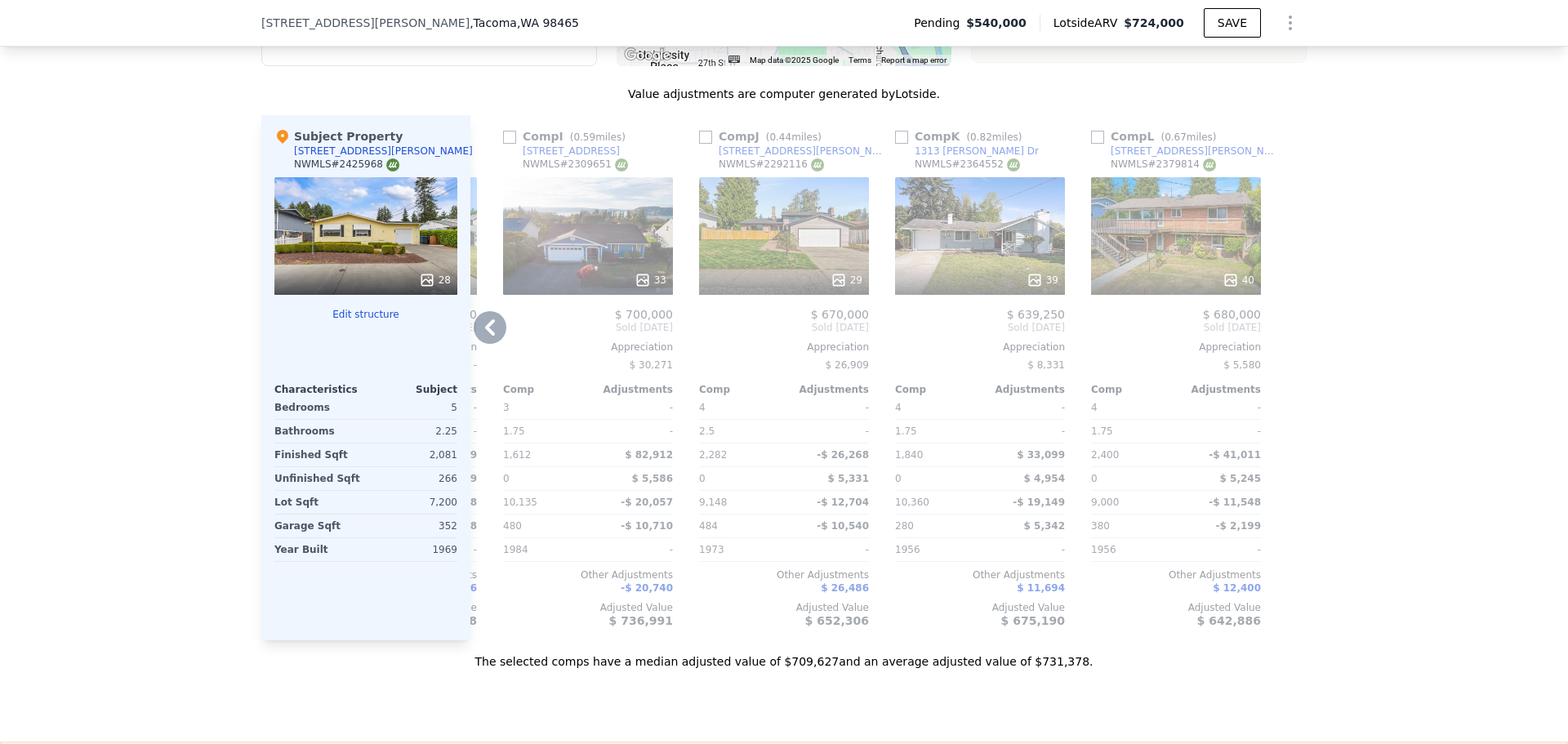
scroll to position [1356, 0]
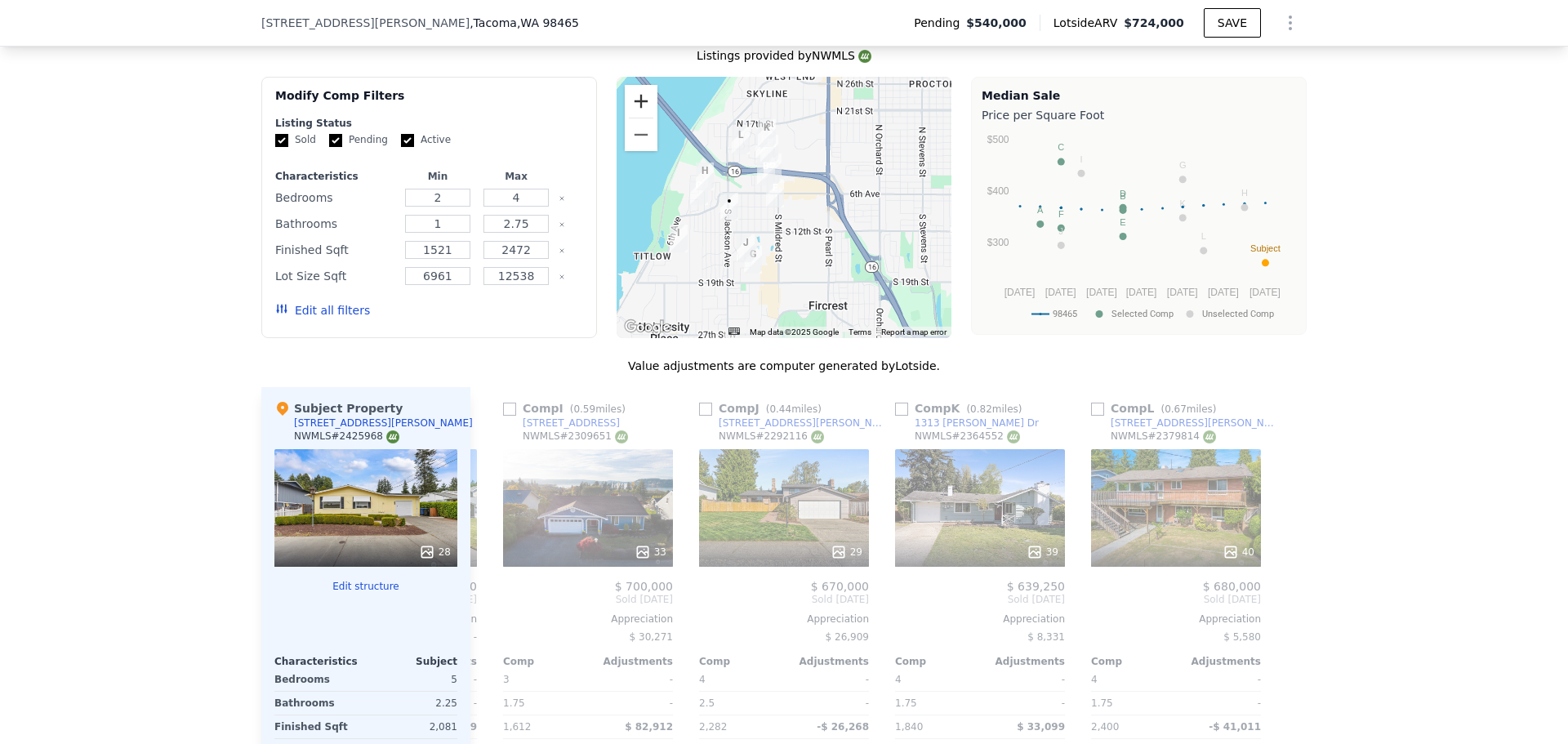
click at [627, 110] on button "Zoom in" at bounding box center [641, 101] width 33 height 33
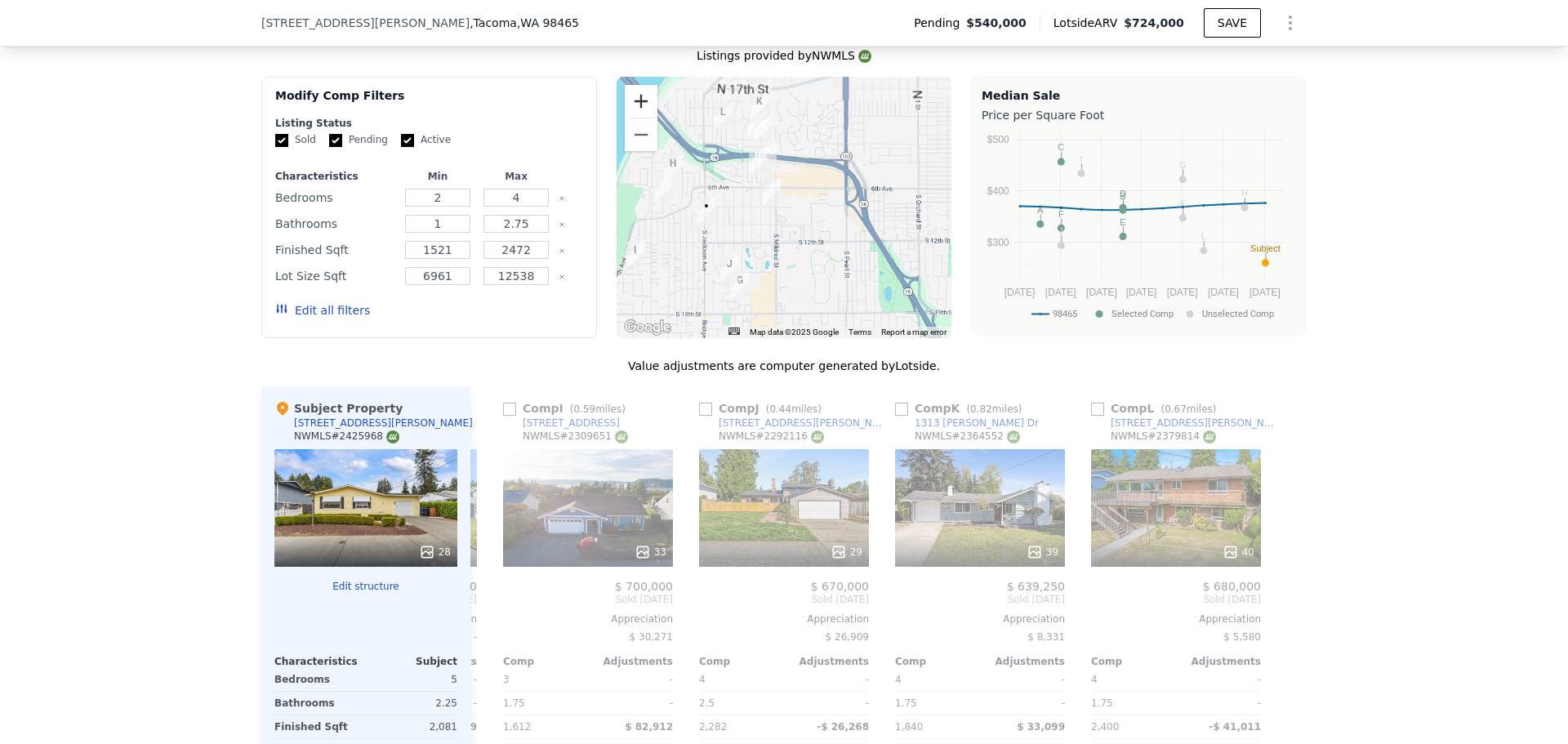
click at [627, 110] on button "Zoom in" at bounding box center [641, 101] width 33 height 33
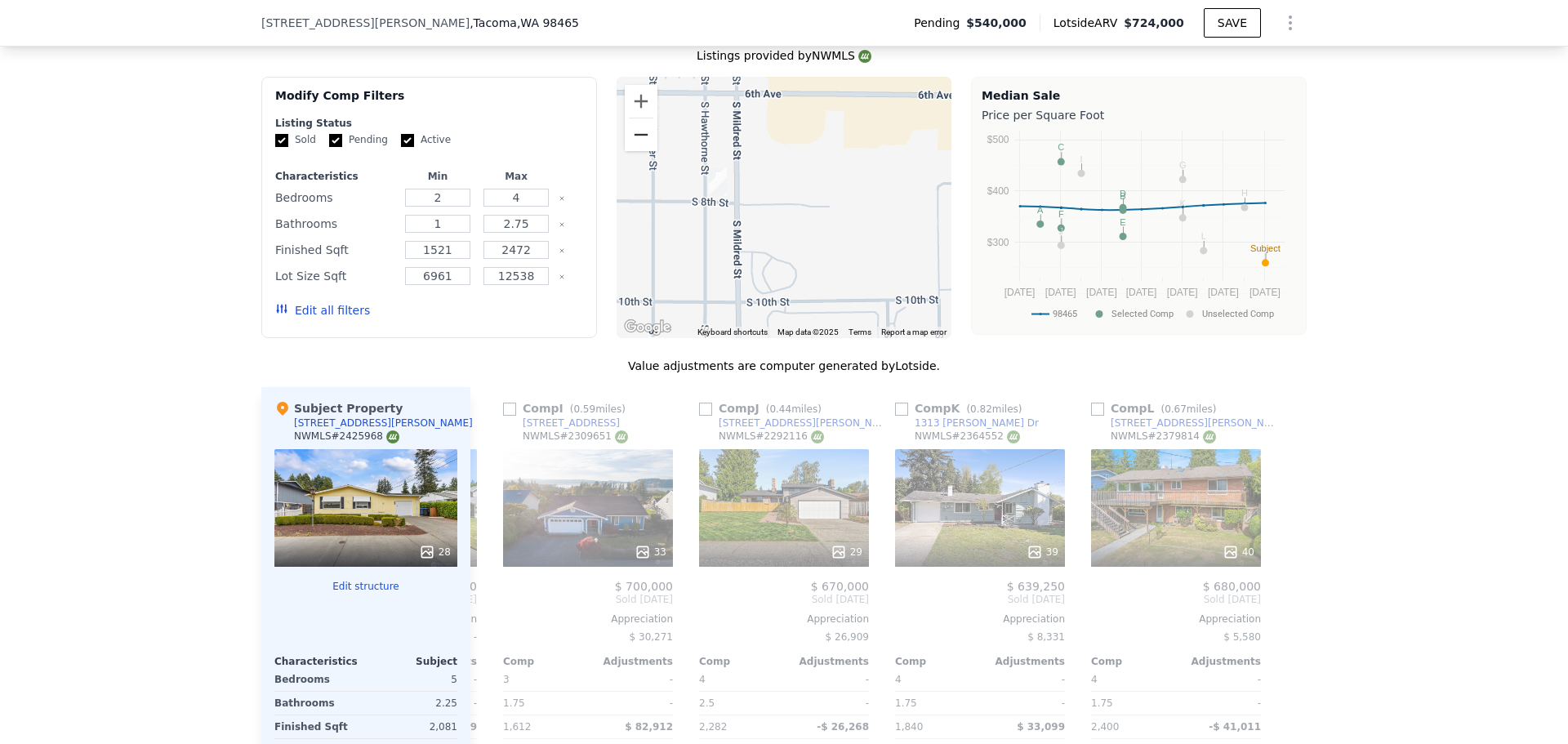
click at [647, 148] on button "Zoom out" at bounding box center [641, 135] width 33 height 33
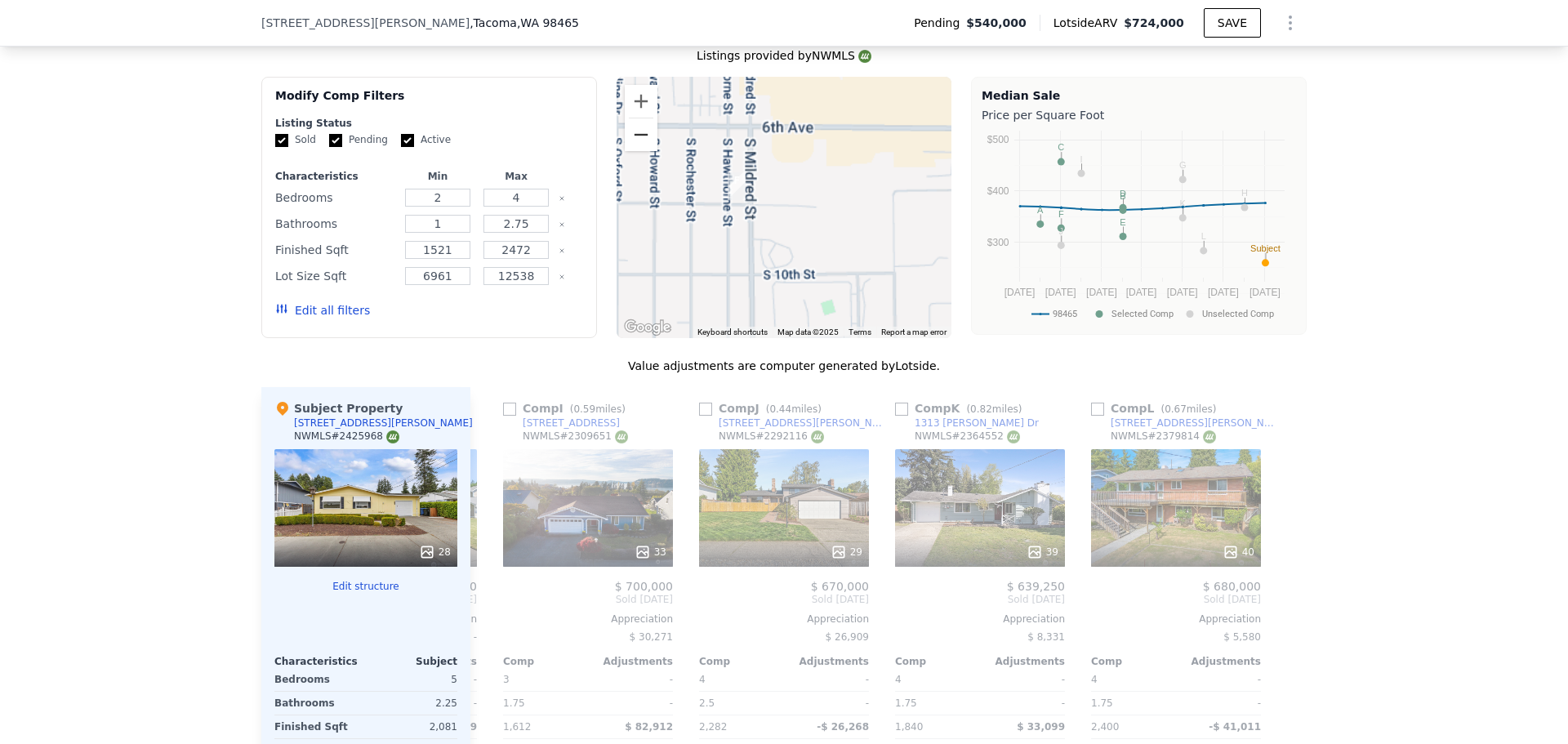
click at [646, 146] on button "Zoom out" at bounding box center [641, 135] width 33 height 33
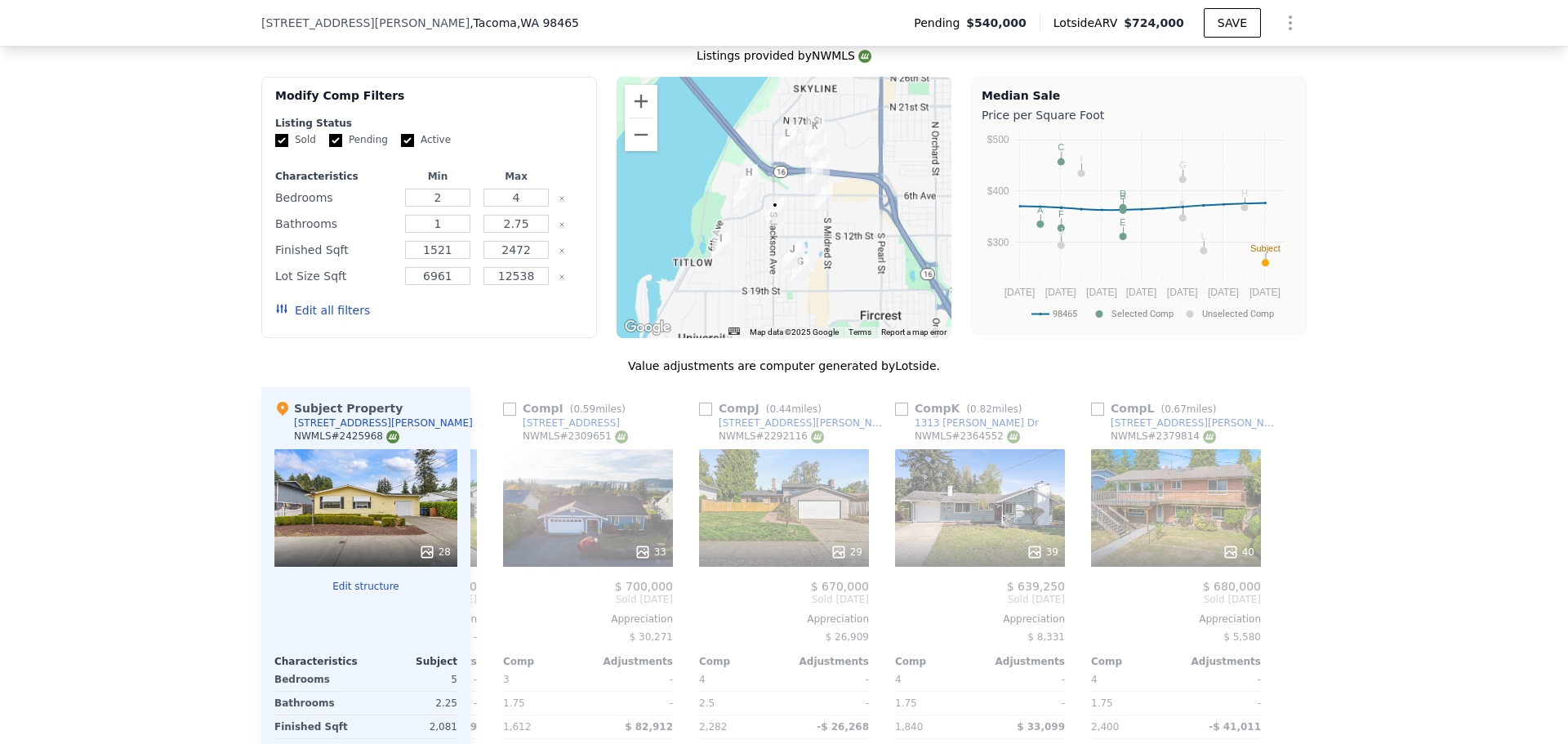
drag, startPoint x: 705, startPoint y: 223, endPoint x: 724, endPoint y: 224, distance: 19.0
click at [724, 224] on div at bounding box center [784, 207] width 336 height 261
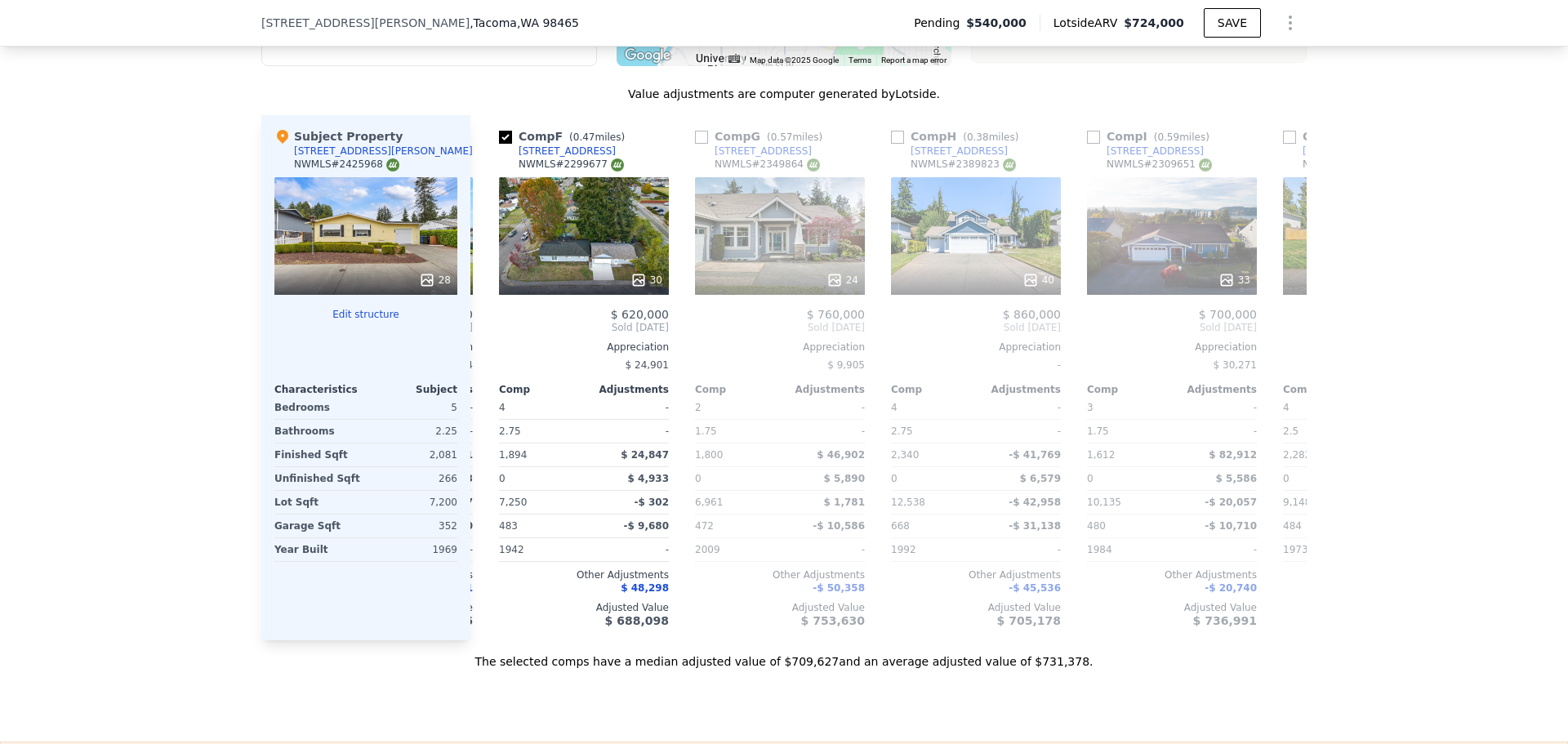
scroll to position [0, 974]
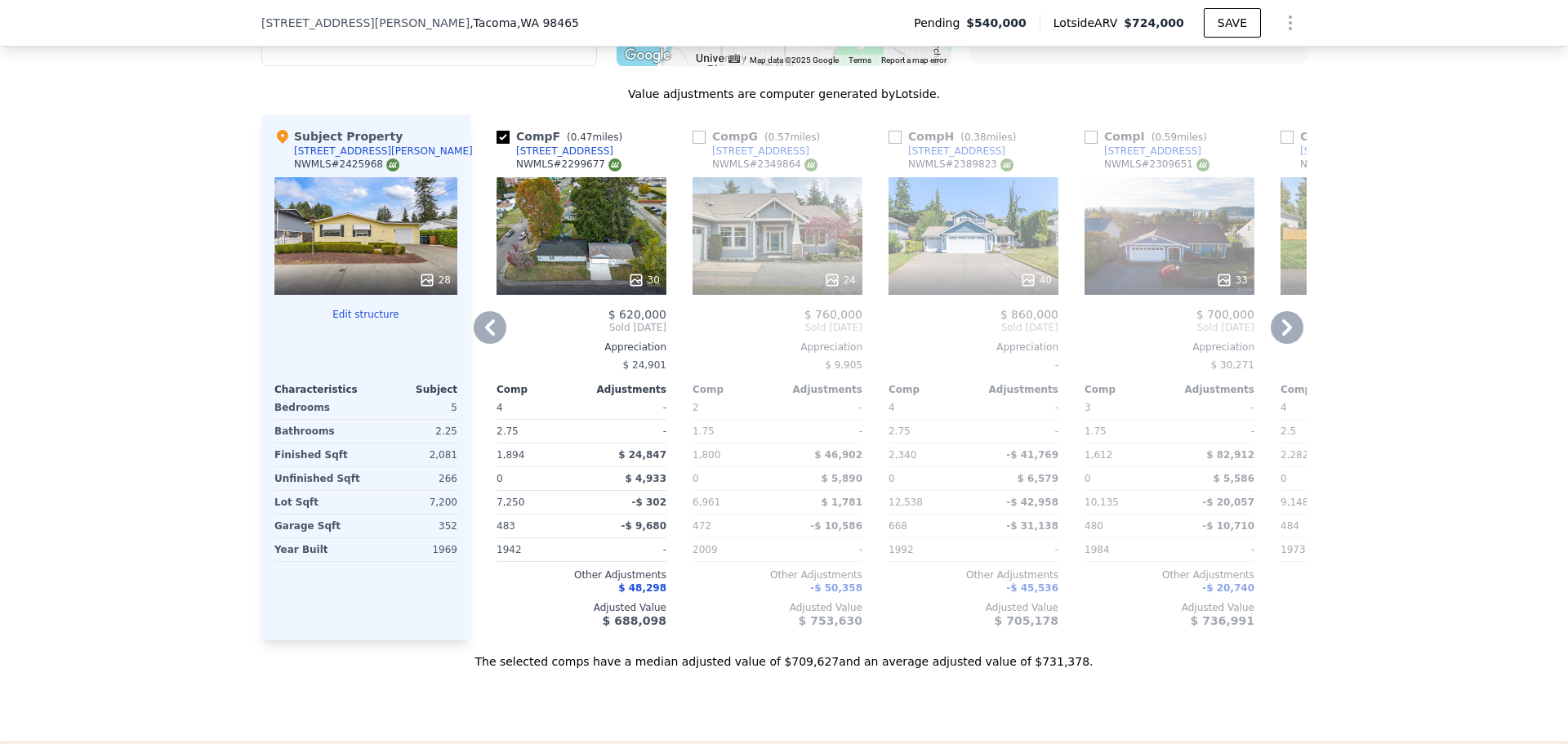
click at [623, 231] on div "30" at bounding box center [581, 236] width 170 height 118
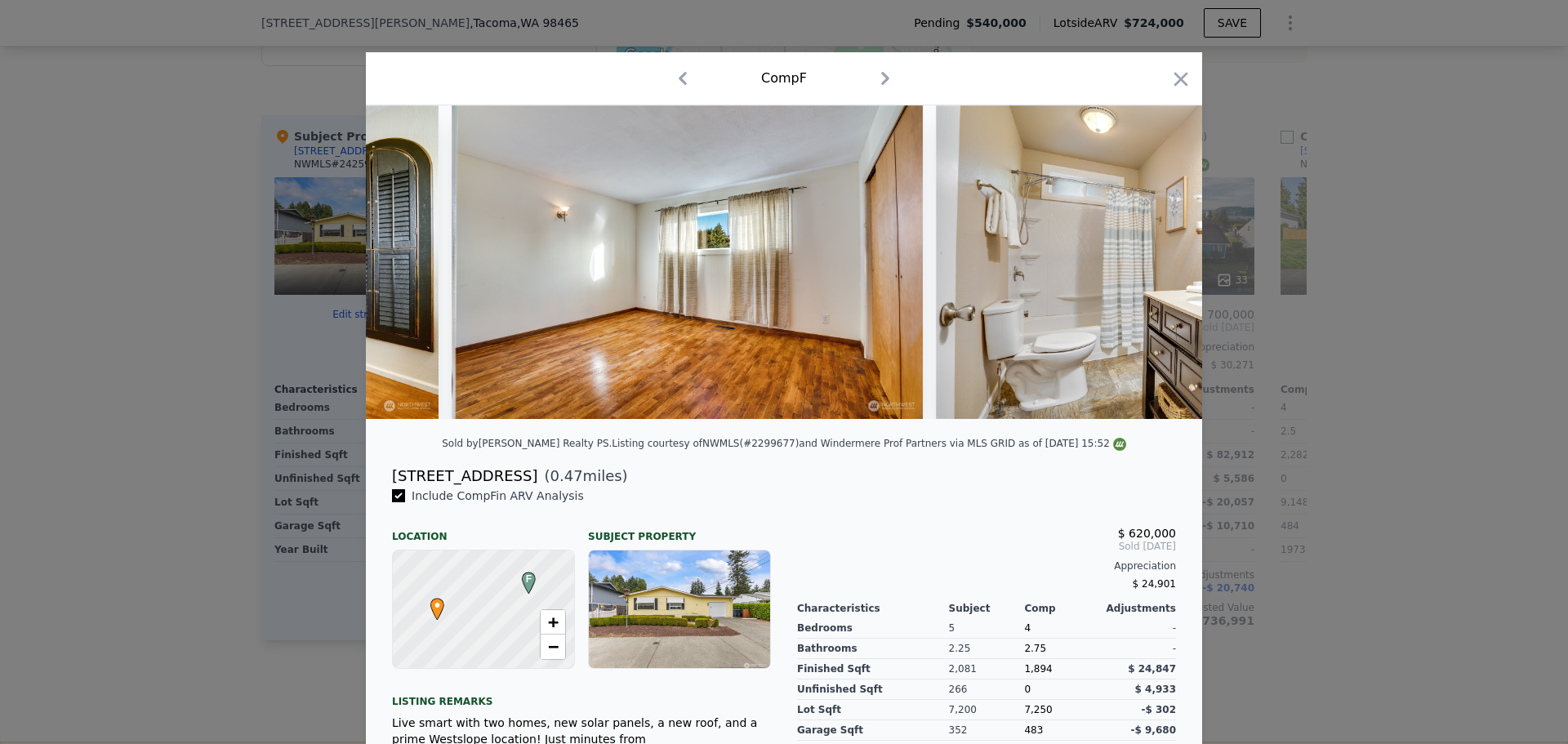
scroll to position [0, 7137]
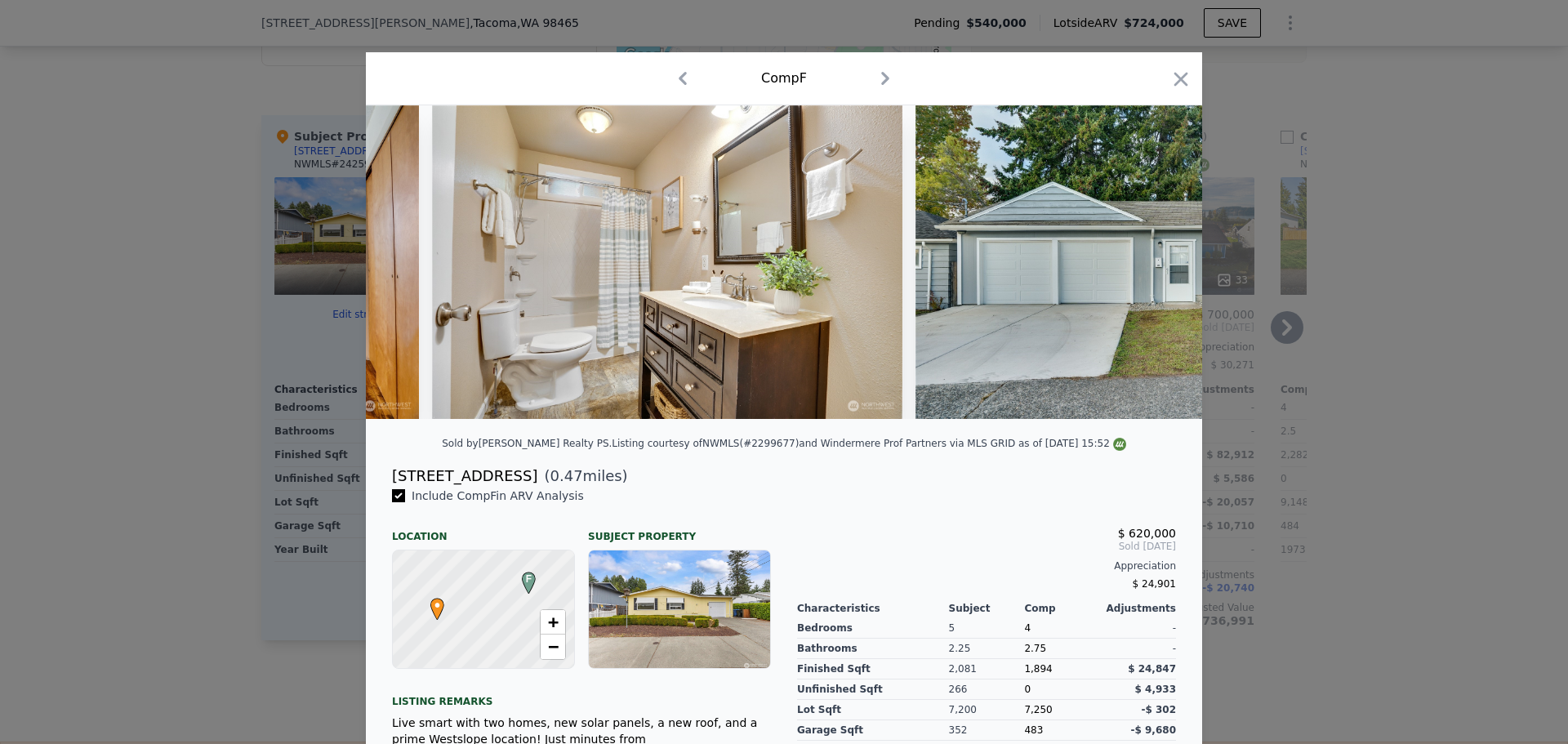
click at [1178, 83] on icon "button" at bounding box center [1181, 79] width 14 height 14
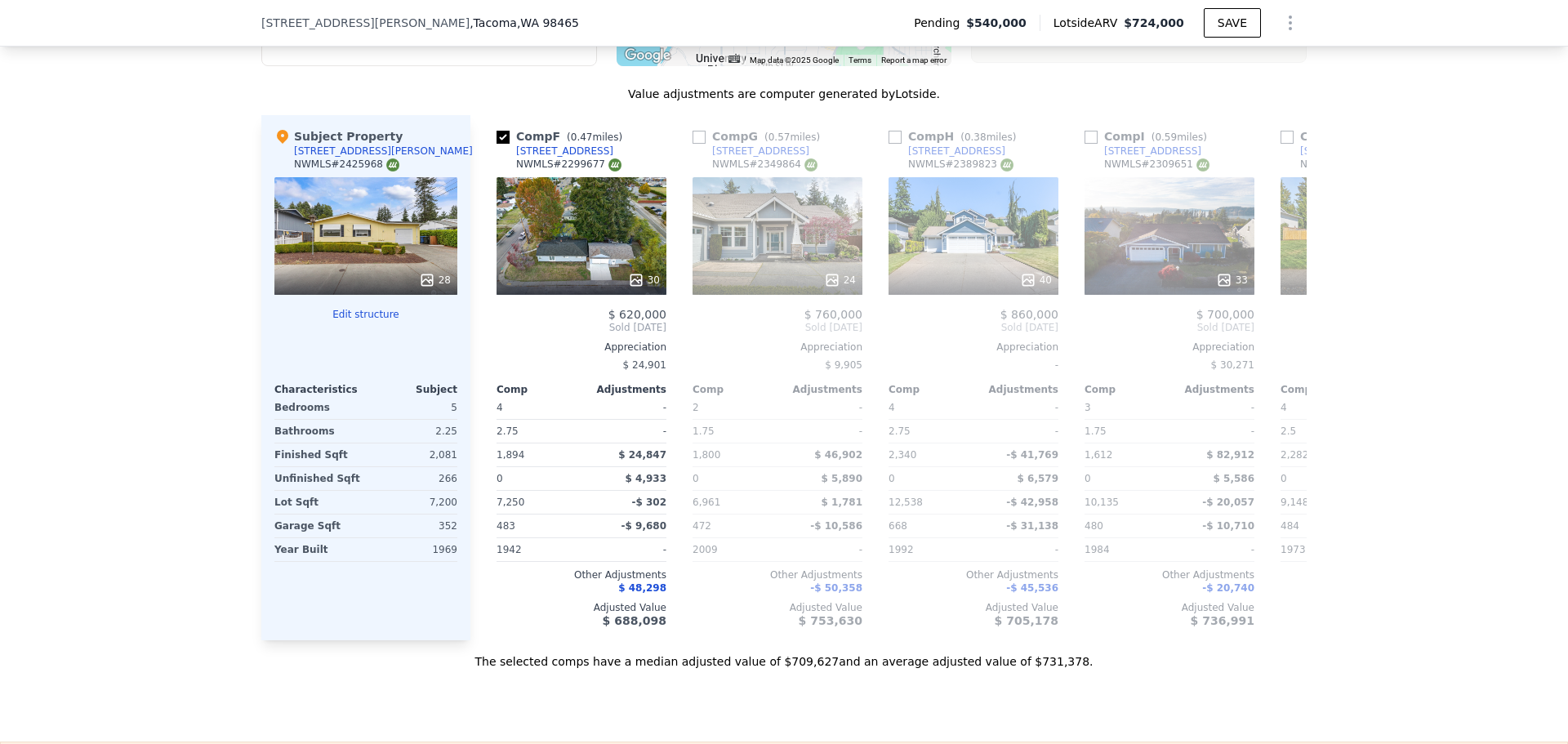
scroll to position [2172, 0]
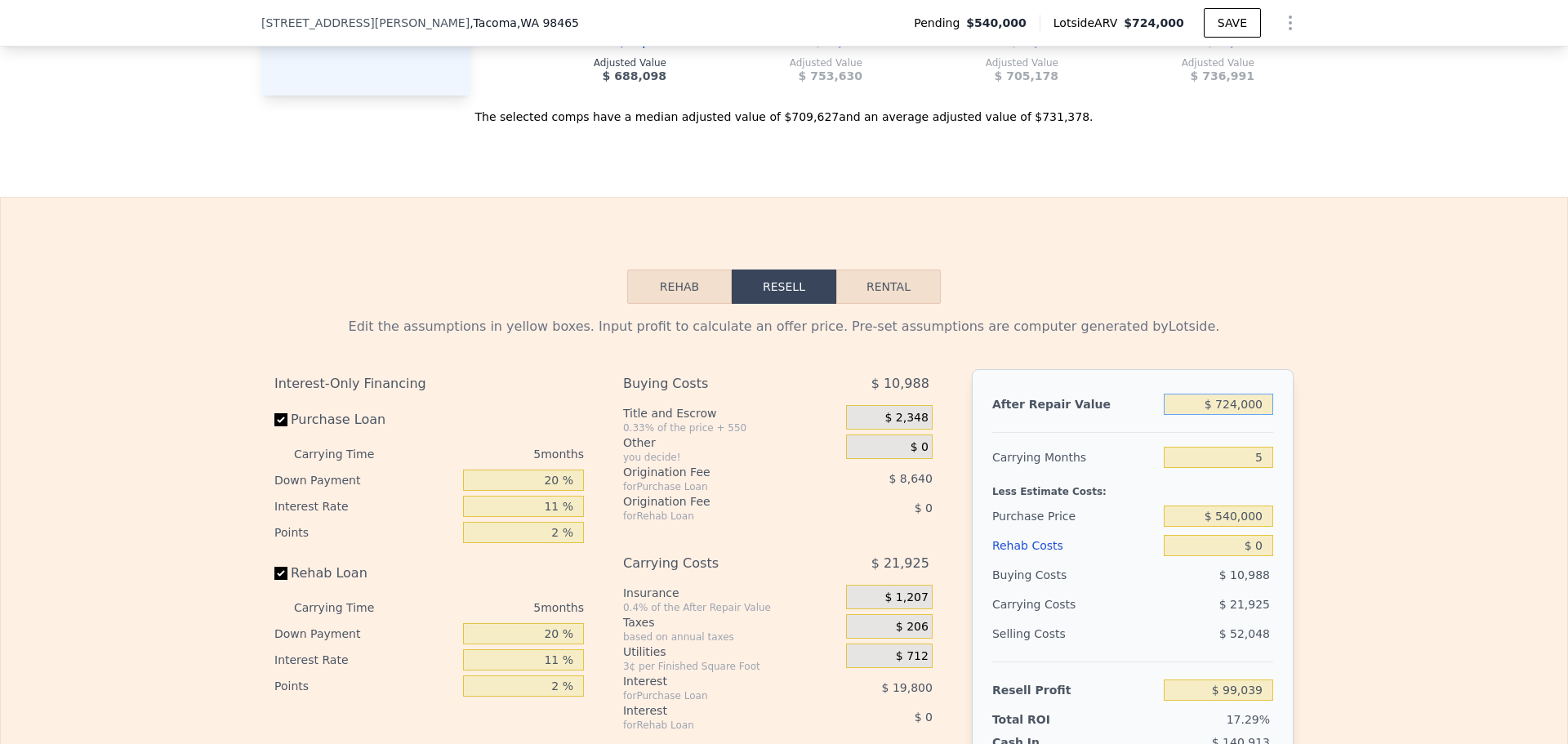
click at [1250, 415] on input "$ 724,000" at bounding box center [1218, 404] width 110 height 22
type input "$ 7"
type input "-$ 572,249"
type input "$ 6"
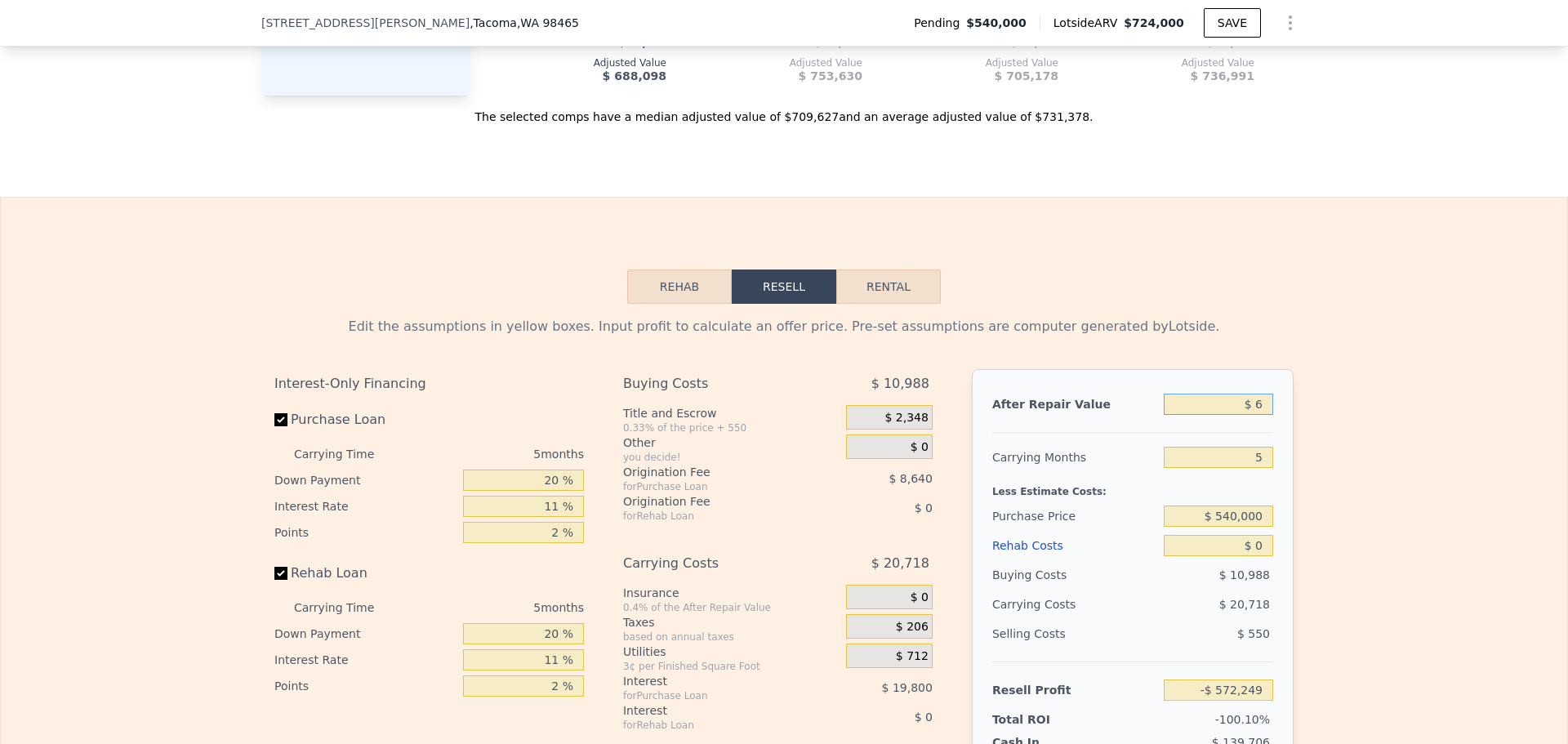
type input "-$ 572,250"
type input "$ 60"
type input "-$ 572,201"
type input "$ 600"
type input "-$ 571,700"
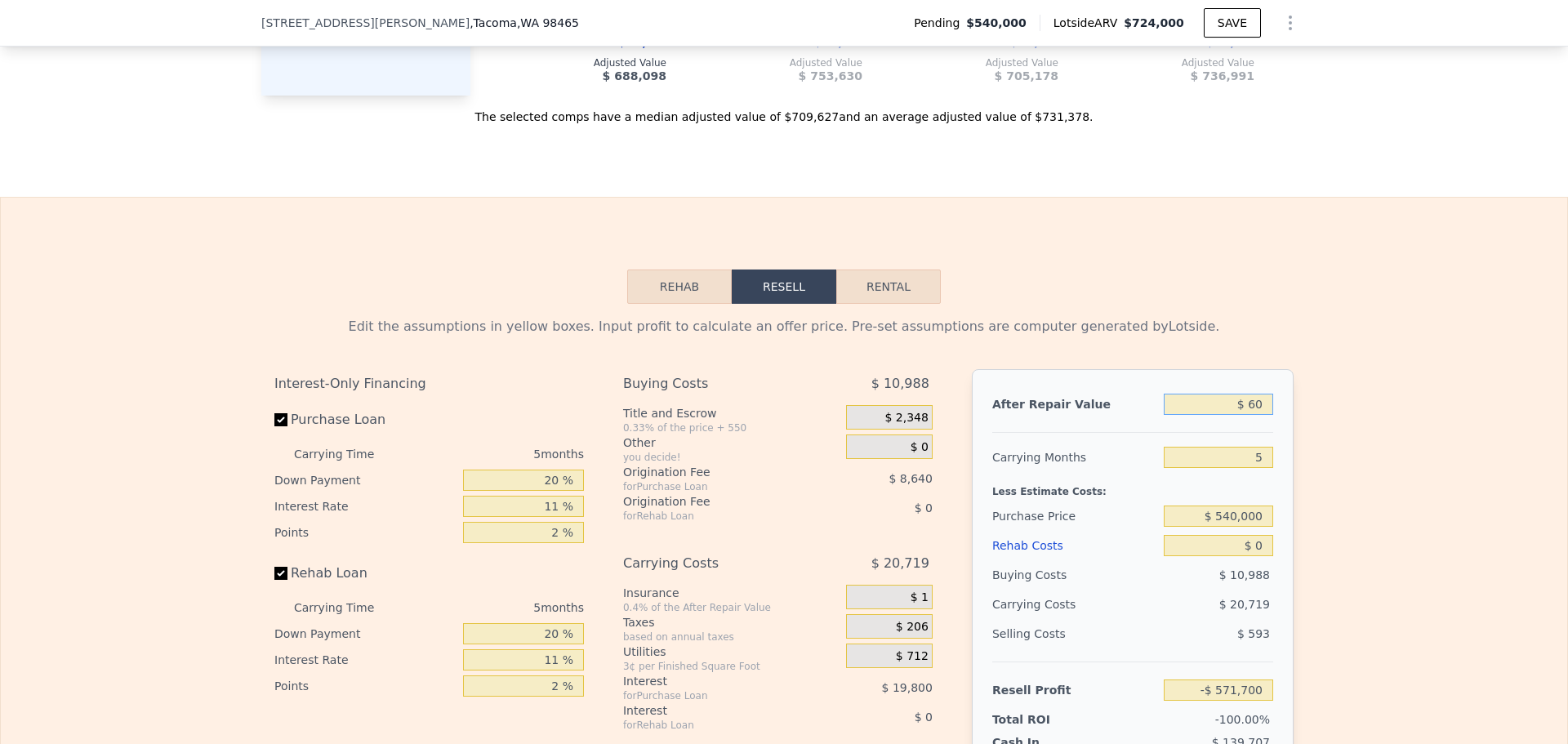
type input "$ 6"
type input "-$ 572,250"
click at [1248, 415] on input "$ 6" at bounding box center [1218, 404] width 110 height 22
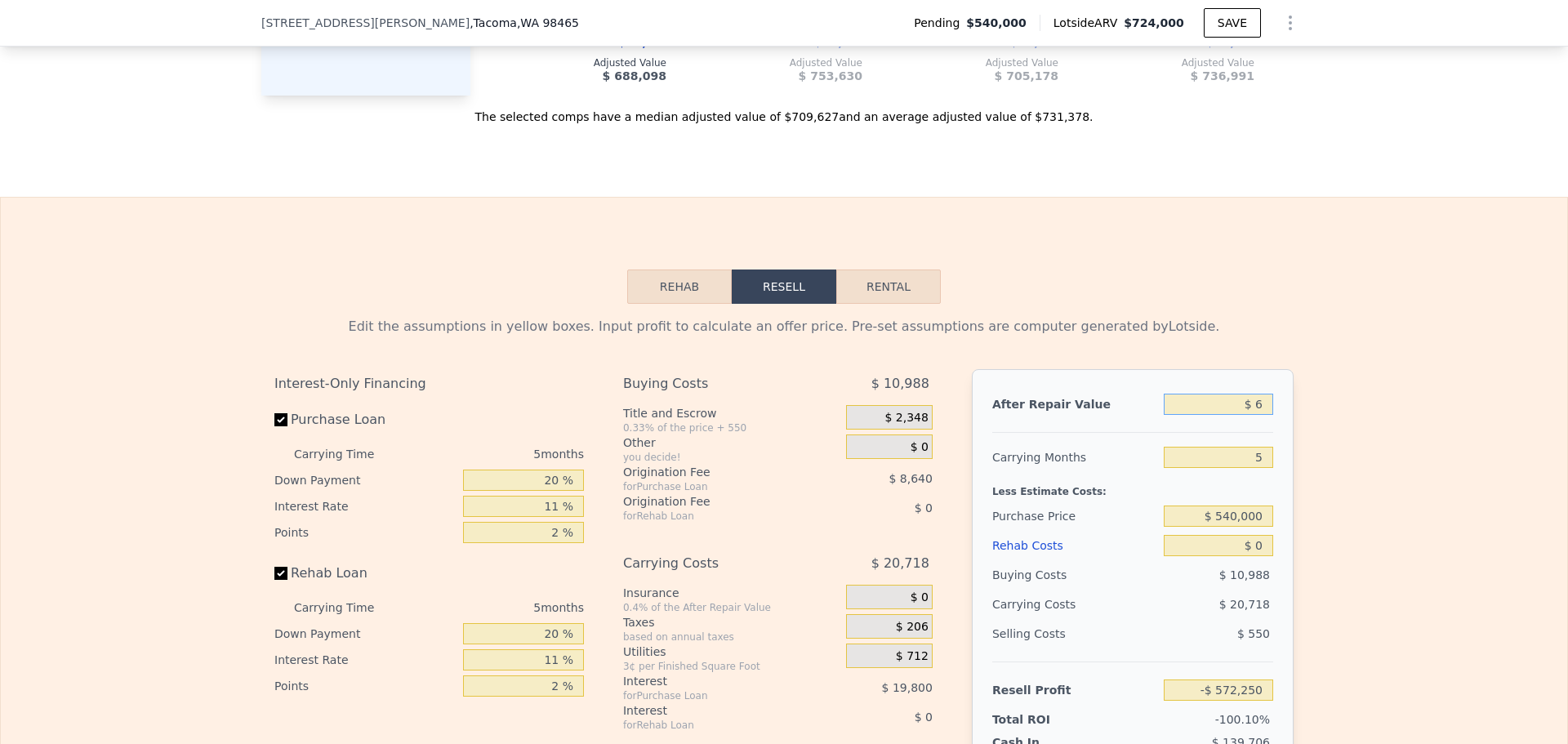
click at [1248, 415] on input "$ 6" at bounding box center [1218, 404] width 110 height 22
type input "$ 68"
type input "-$ 572,193"
type input "$ 685"
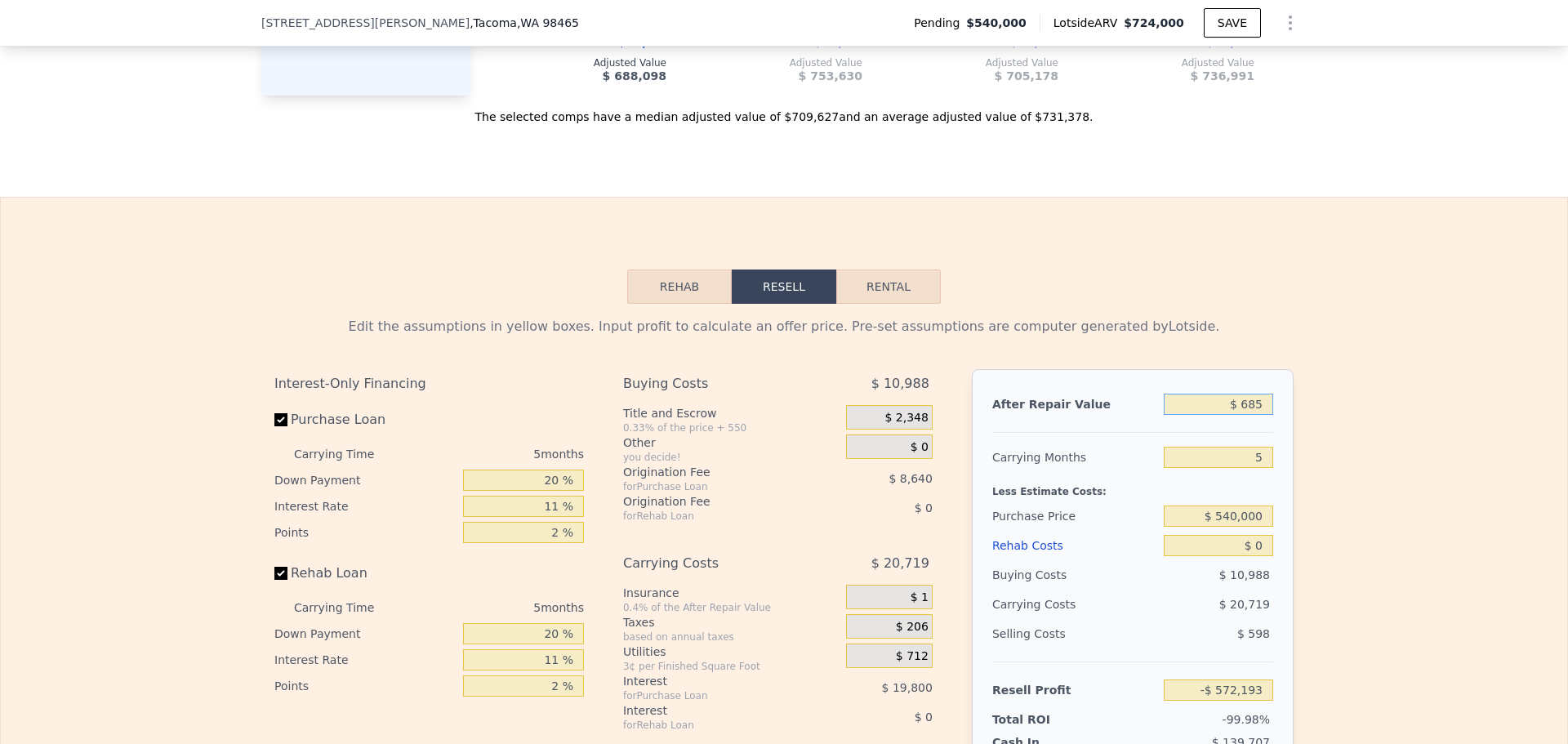
type input "-$ 571,620"
type input "$ 685,000"
type input "$ 62,878"
type input "$ 685,000"
click at [1261, 468] on input "5" at bounding box center [1218, 457] width 110 height 22
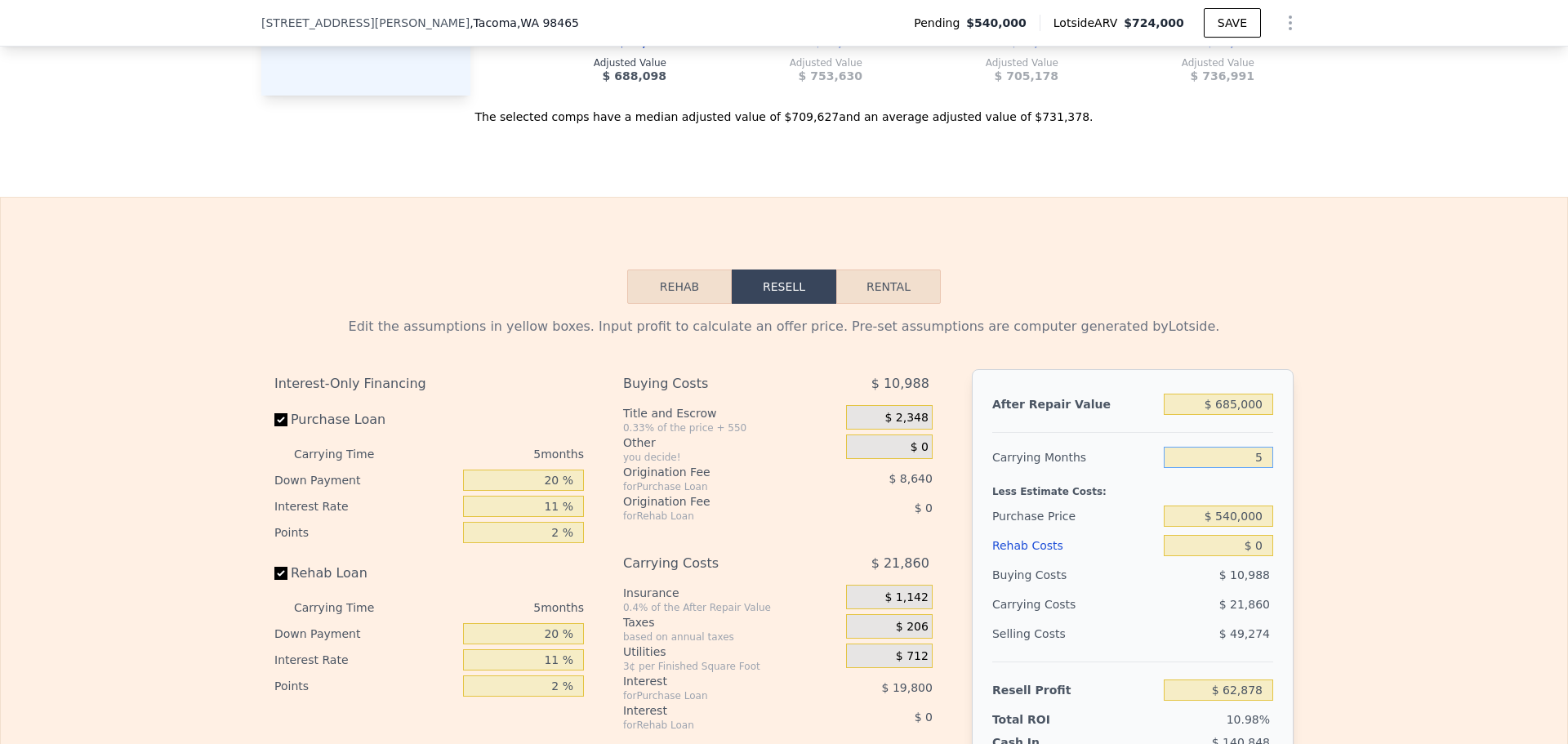
click at [1261, 468] on input "5" at bounding box center [1218, 457] width 110 height 22
type input "4"
type input "$ 67,250"
type input "4"
click at [1217, 527] on input "$ 540,000" at bounding box center [1218, 516] width 110 height 22
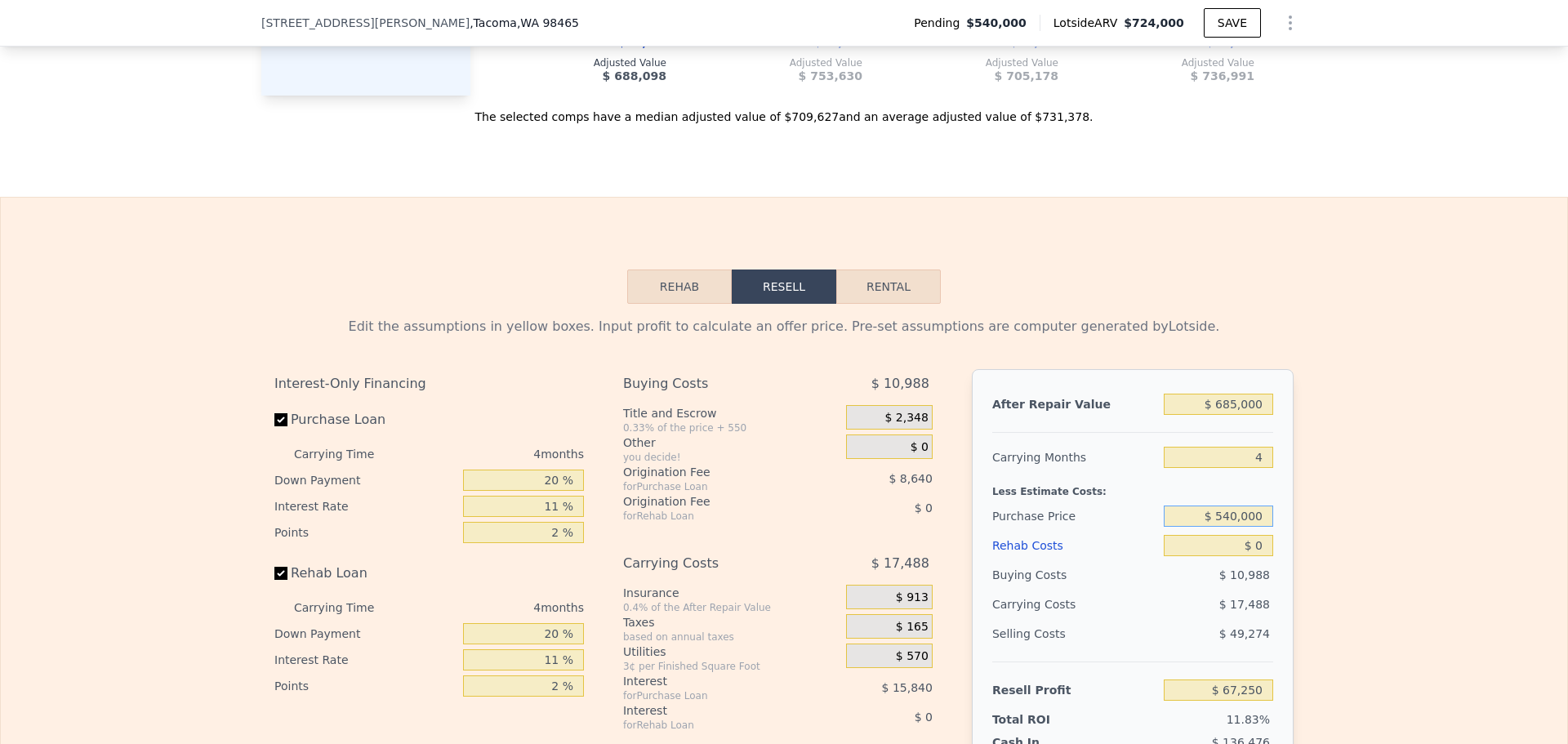
click at [1217, 527] on input "$ 540,000" at bounding box center [1218, 516] width 110 height 22
type input "$ 475,000"
click at [1119, 589] on div "Buying Costs" at bounding box center [1075, 575] width 165 height 29
type input "$ 135,414"
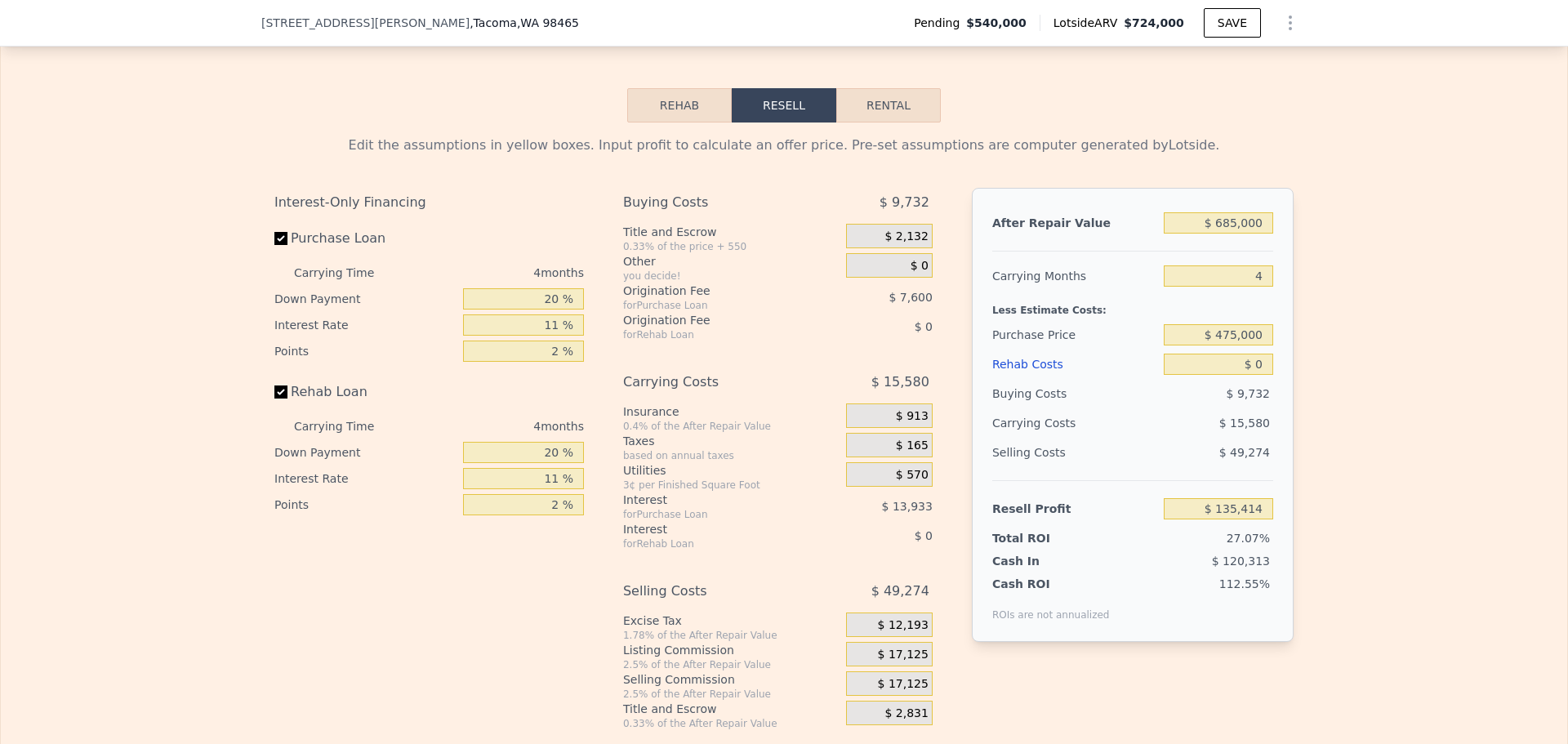
scroll to position [2445, 0]
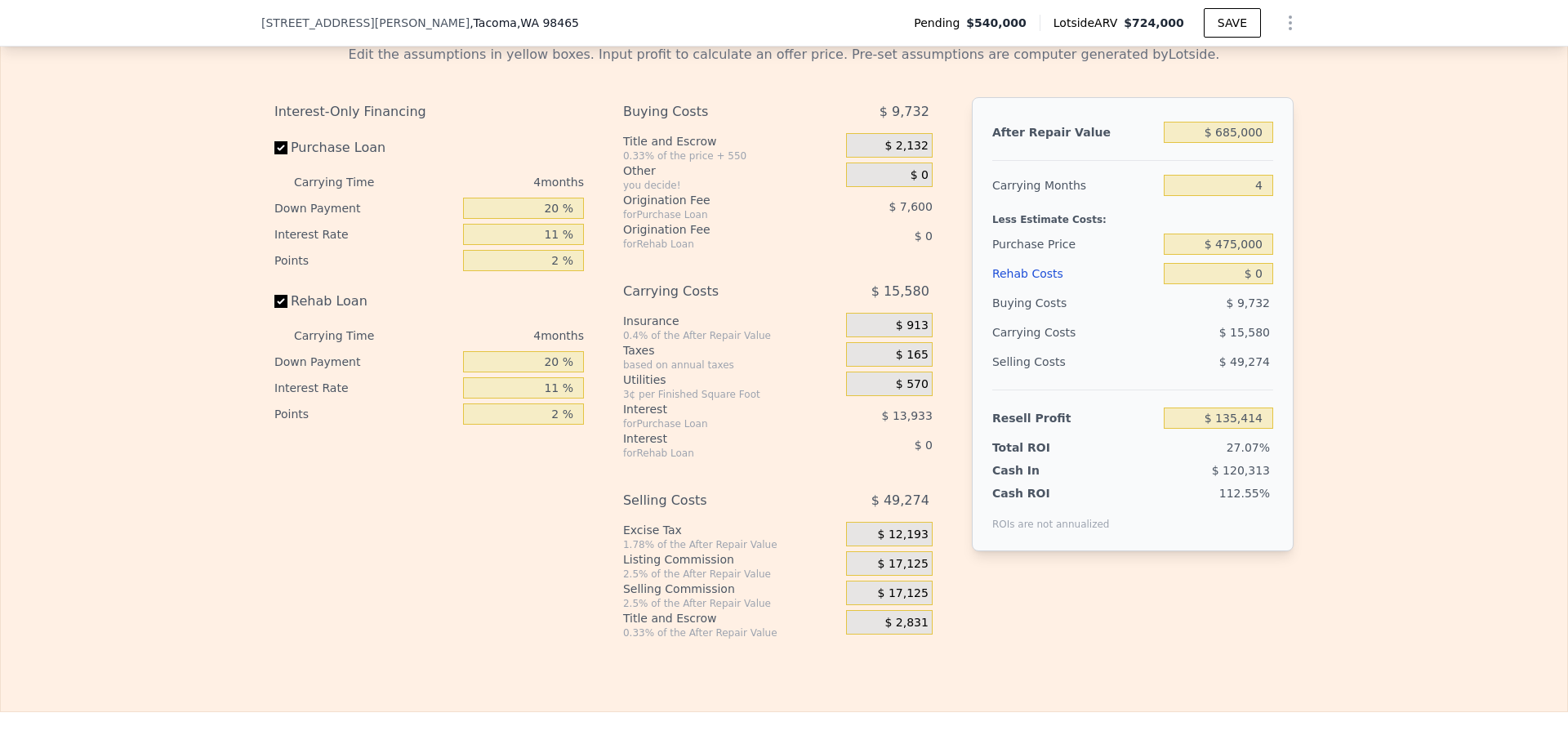
click at [900, 572] on span "$ 17,125" at bounding box center [903, 564] width 51 height 15
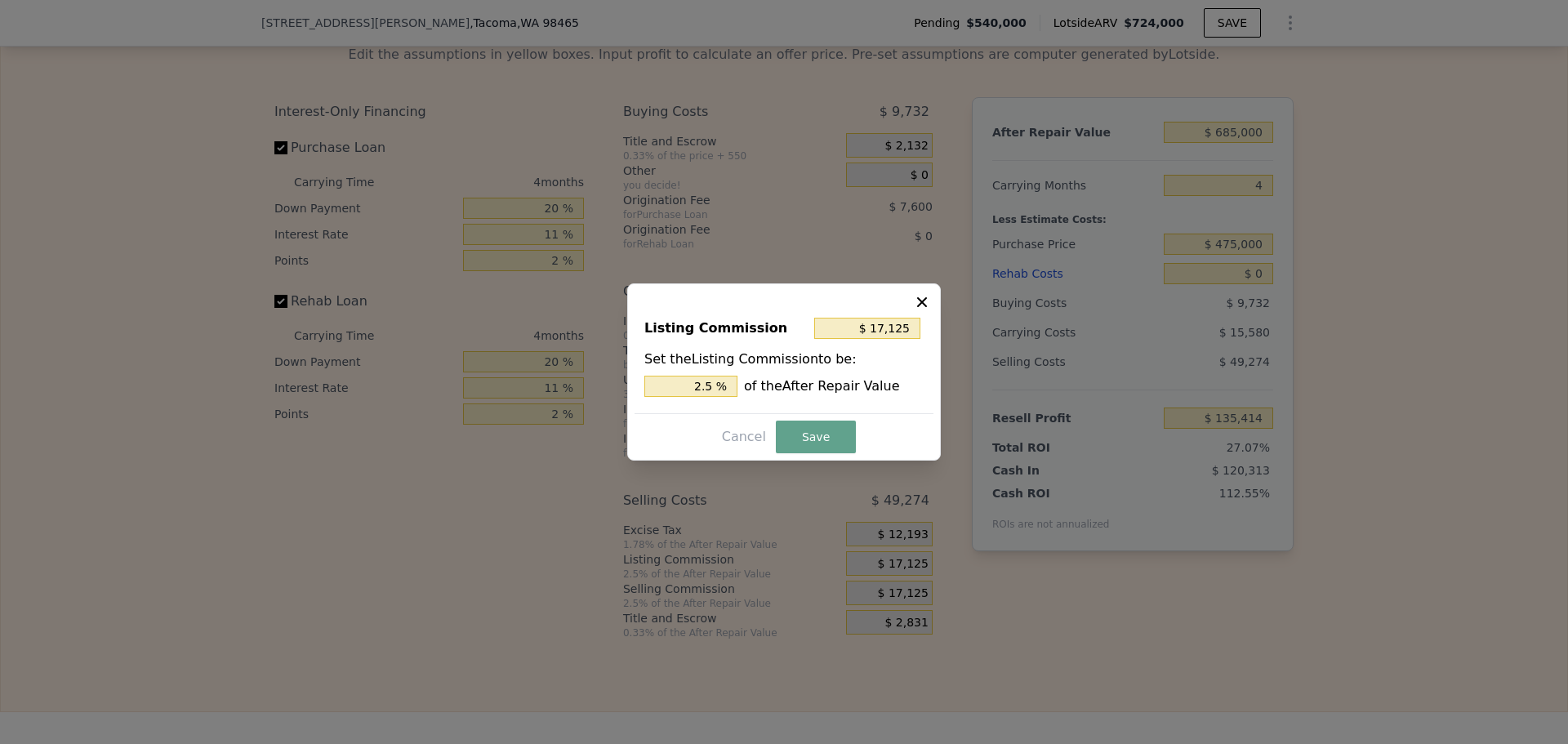
click at [886, 305] on div "Listing Commission $ 17,125 Set the Listing Commission to be: 2.5 % of the Afte…" at bounding box center [784, 359] width 299 height 110
click at [878, 335] on input "$ 17,125" at bounding box center [867, 328] width 106 height 22
type input "$ 1"
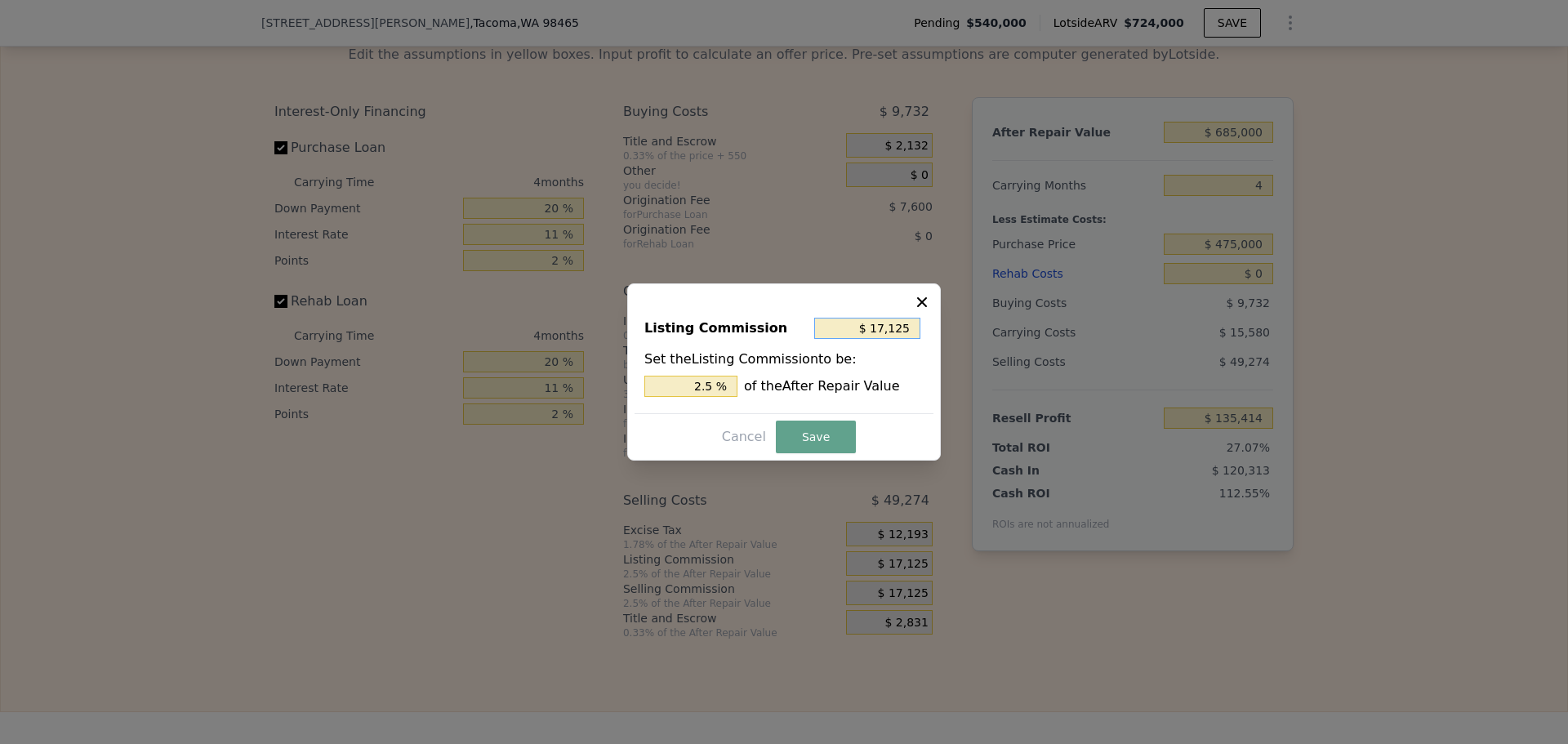
type input "0.000 %"
type input "$ 10"
type input "0.001 %"
type input "$ 100"
type input "0.015 %"
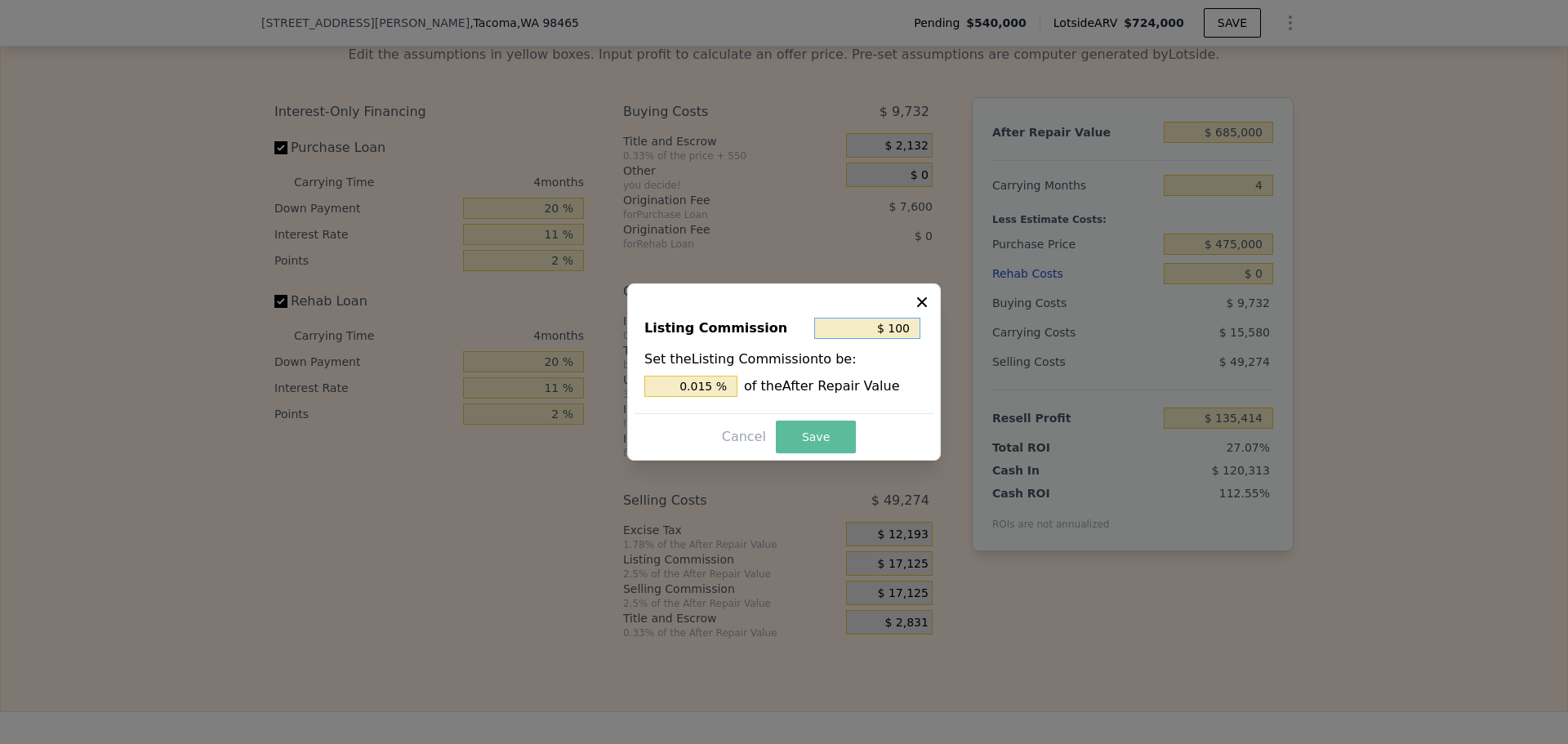
type input "$ 1,000"
type input "0.146 %"
type input "$ 1,000"
click at [804, 441] on button "Save" at bounding box center [816, 437] width 80 height 33
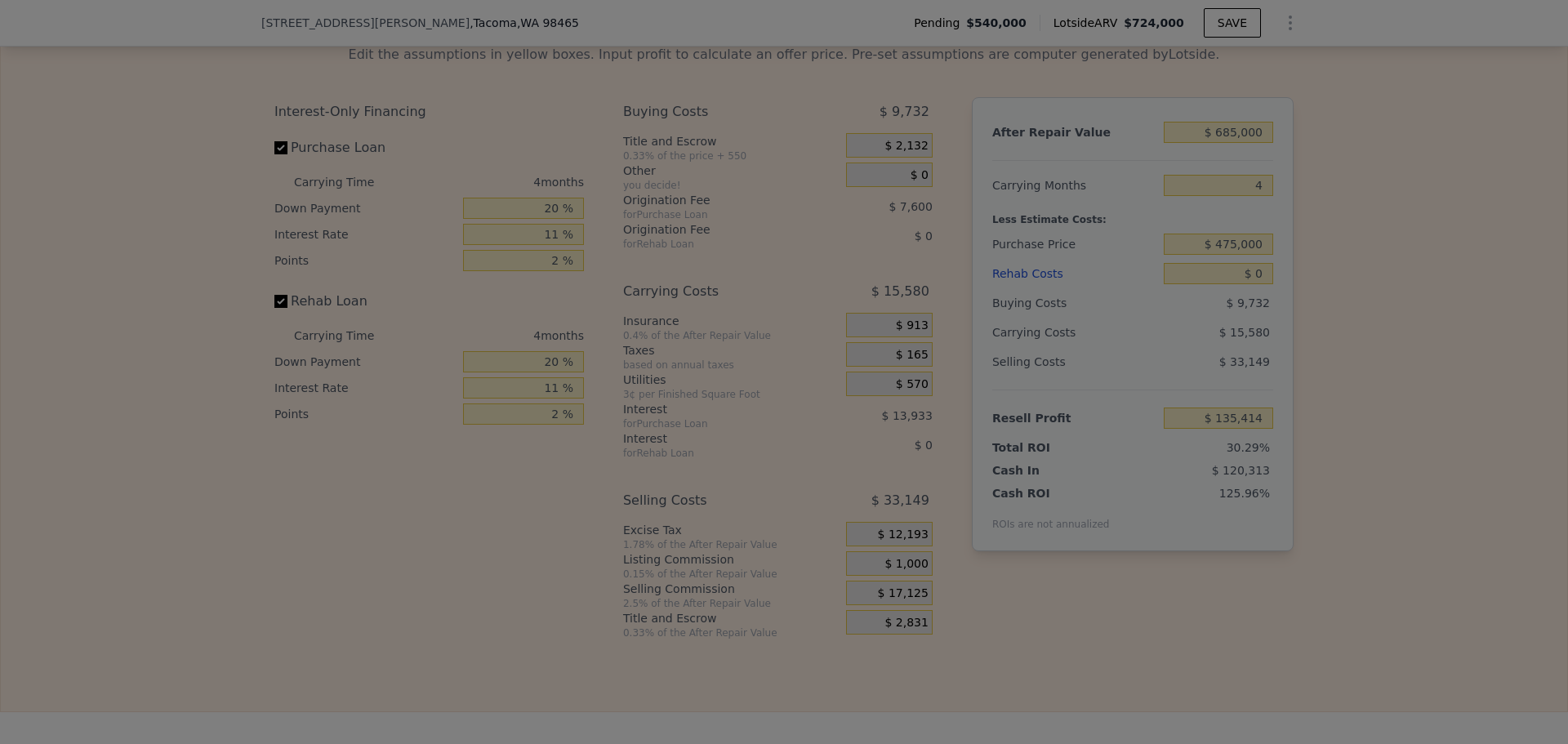
type input "$ 151,539"
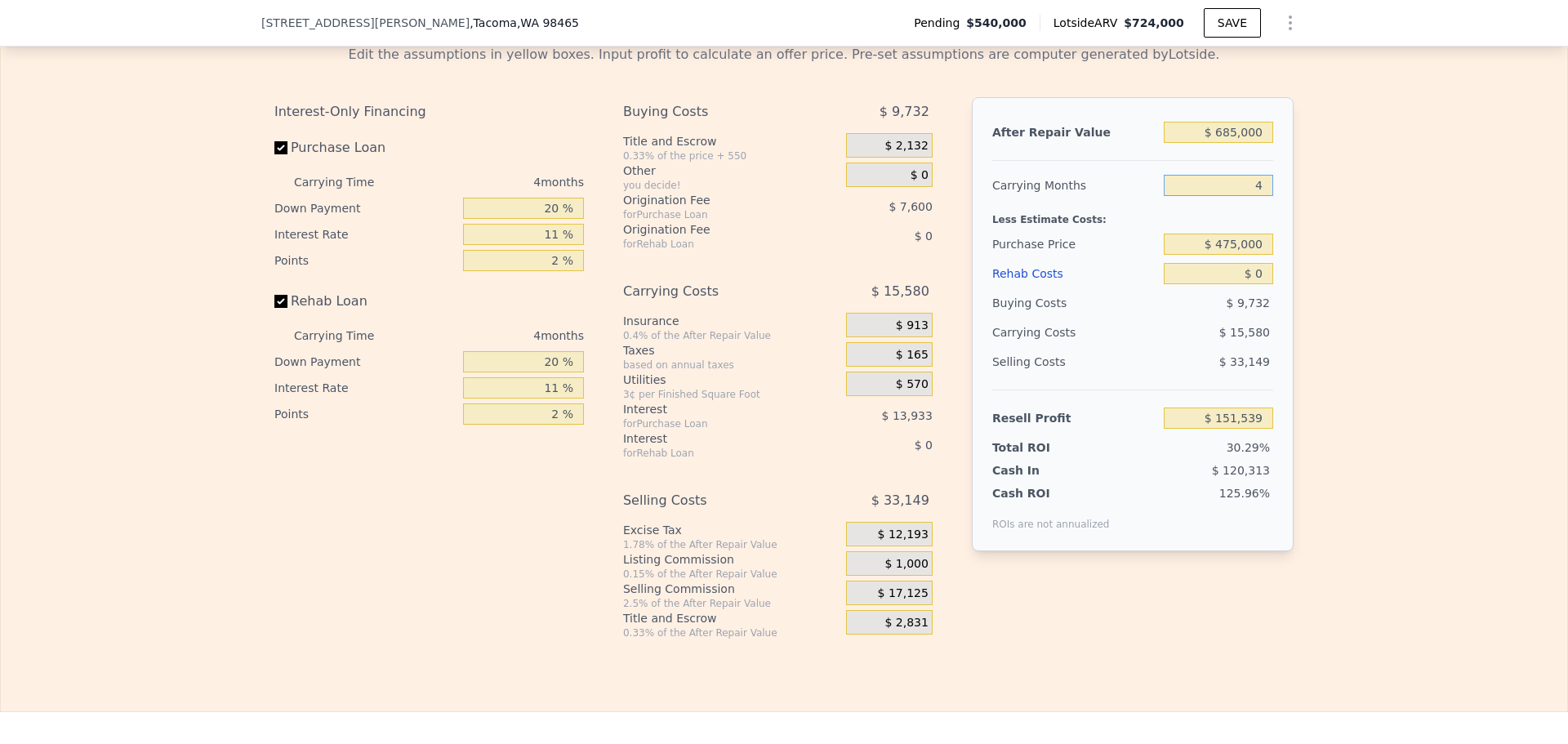
click at [1253, 196] on input "4" at bounding box center [1218, 185] width 110 height 22
click at [1252, 284] on input "$ 0" at bounding box center [1218, 273] width 110 height 22
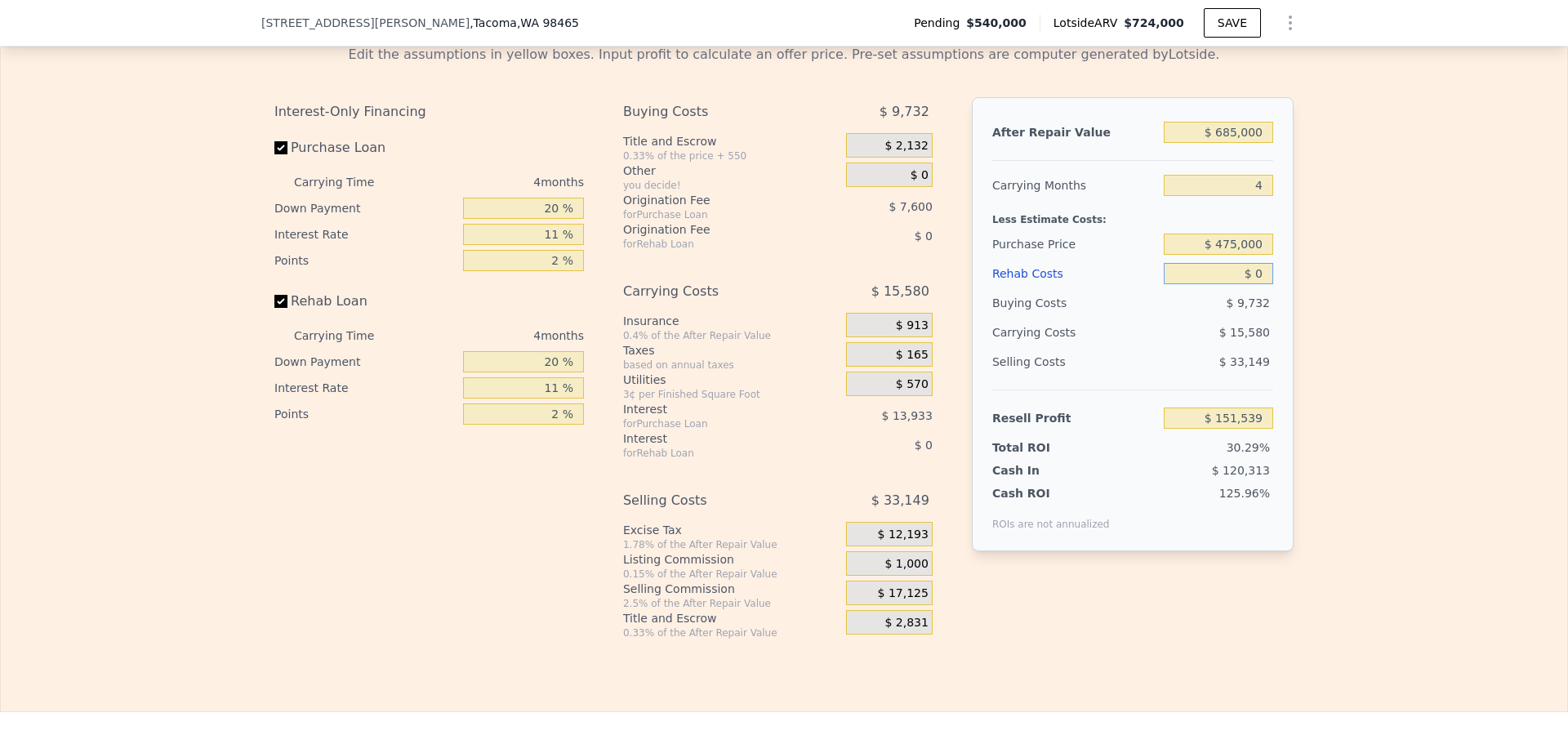
type input "$ 4"
type input "$ 151,535"
type input "$ 40"
type input "$ 151,498"
type input "$ 40,000"
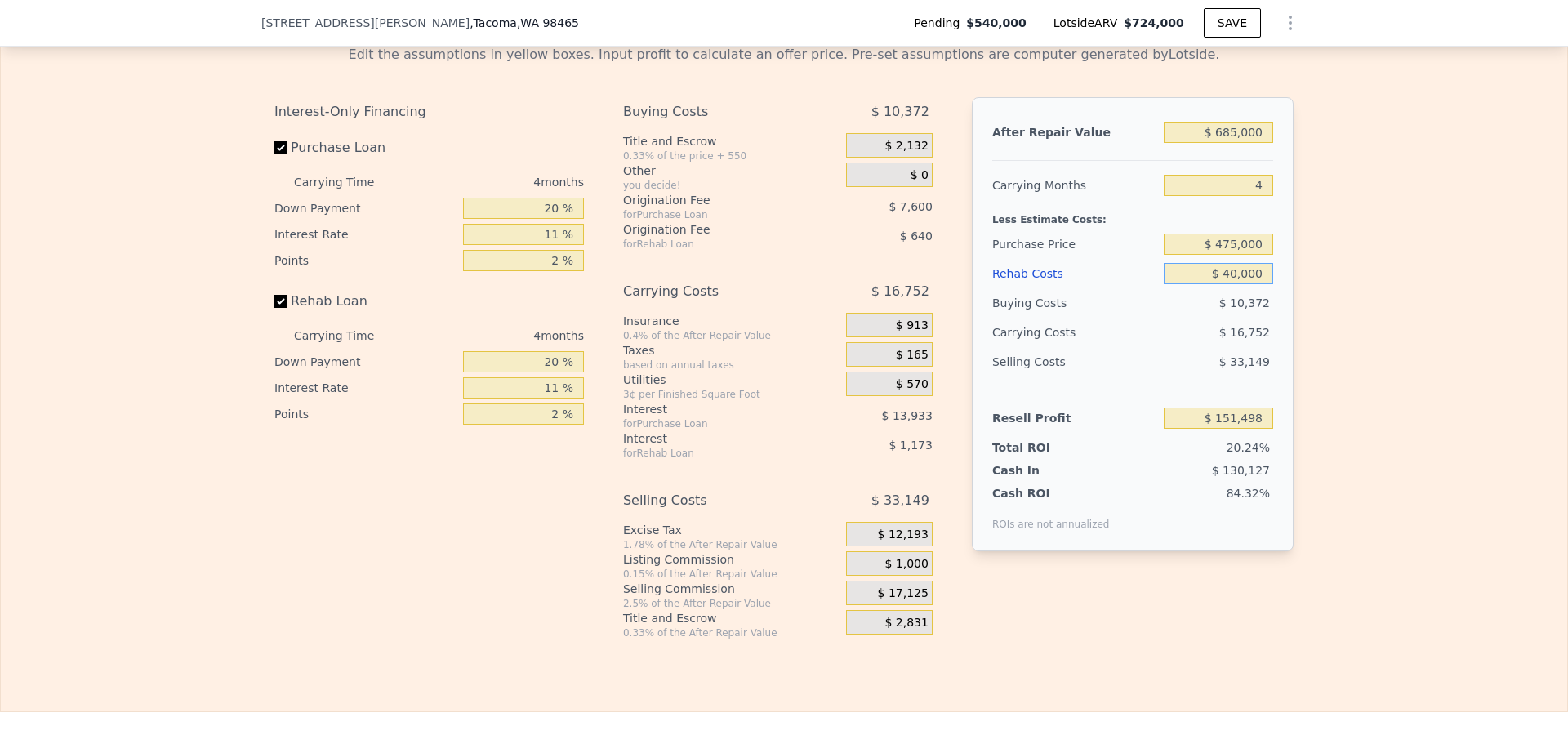
type input "$ 109,727"
type input "$ 40,000"
click at [1102, 390] on div "Selling Costs $ 33,149" at bounding box center [1133, 368] width 281 height 42
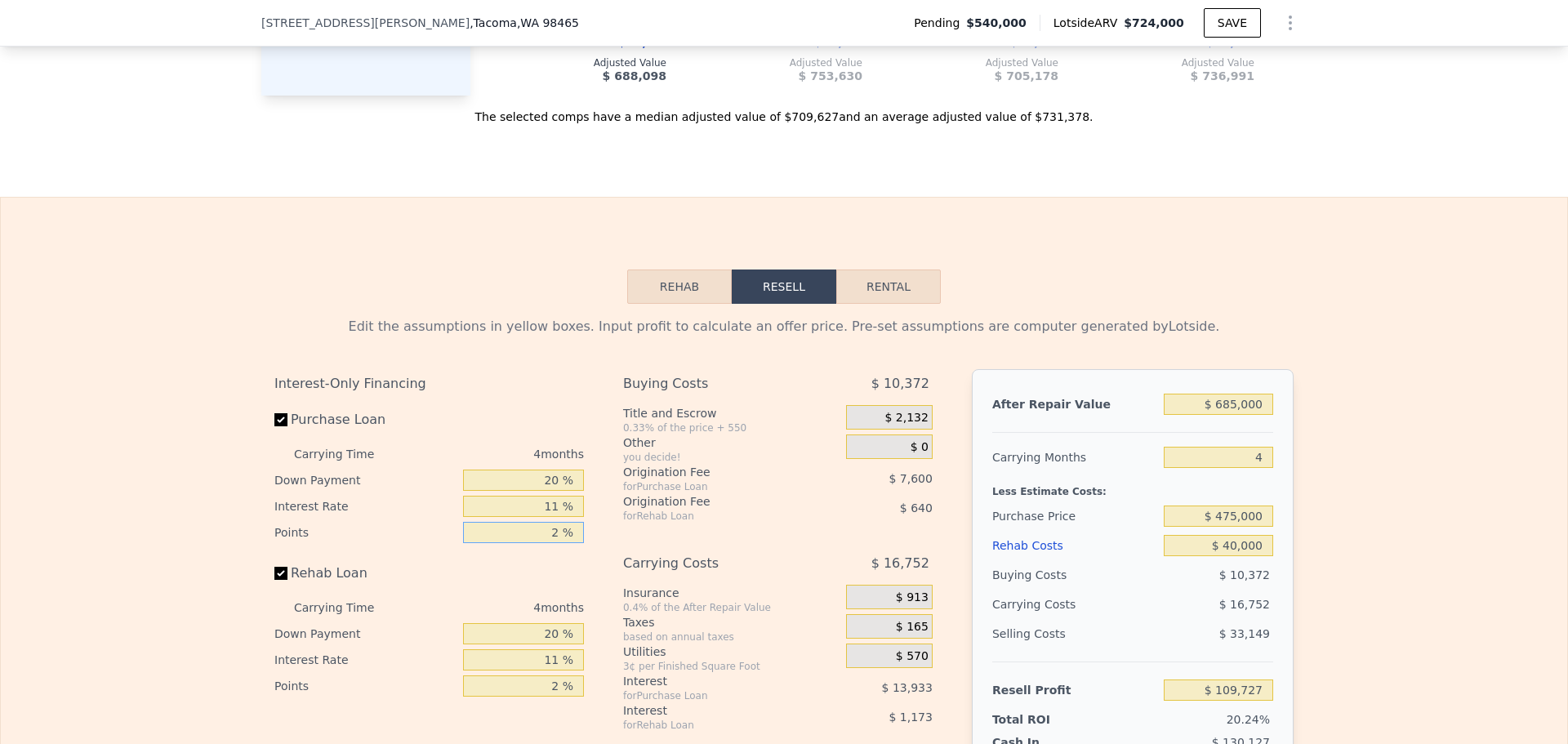
click at [551, 544] on input "2 %" at bounding box center [524, 532] width 121 height 22
type input "1 %"
type input "$ 113,527"
type input "1 %"
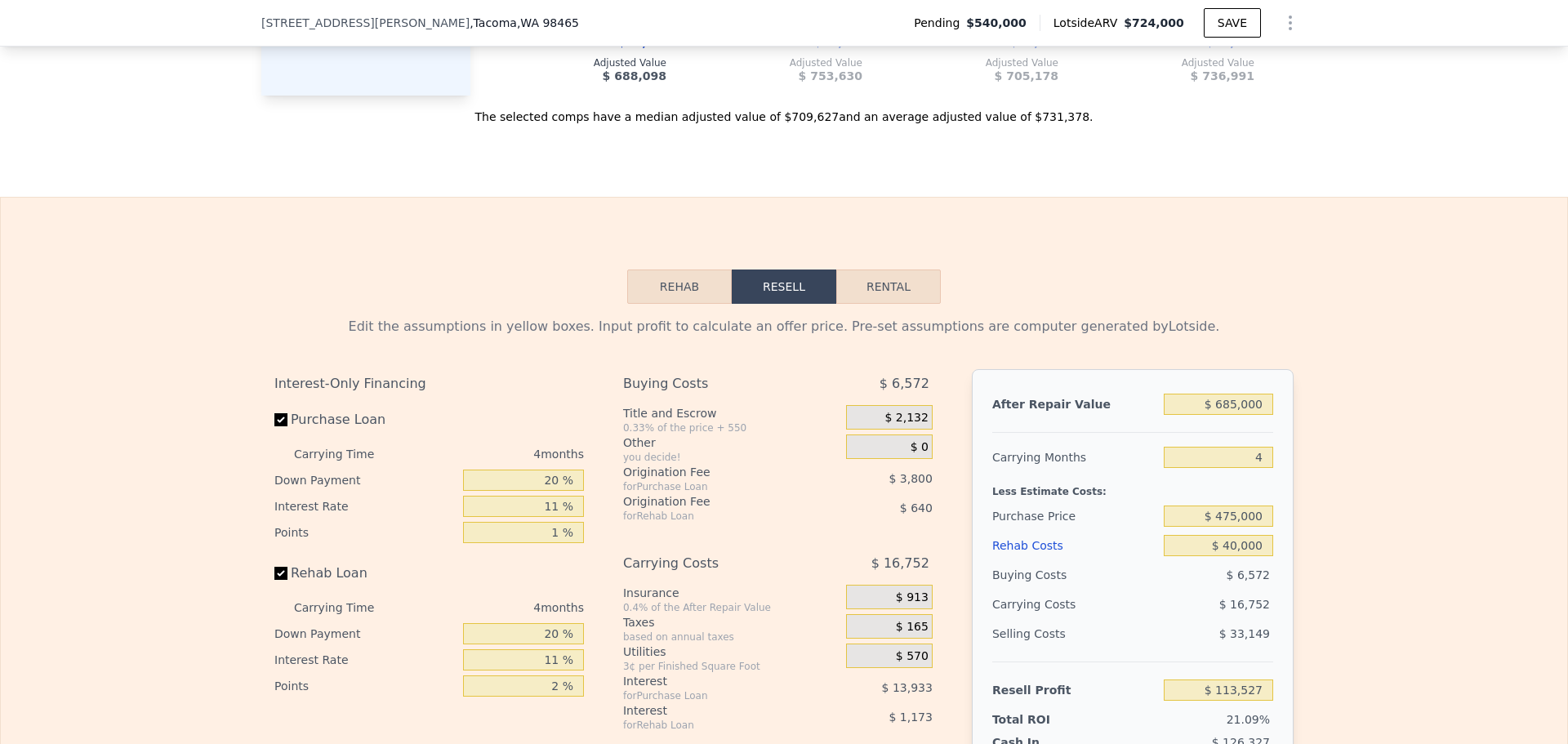
click at [543, 518] on div "11 %" at bounding box center [524, 506] width 121 height 26
click at [543, 517] on input "11 %" at bounding box center [524, 506] width 121 height 22
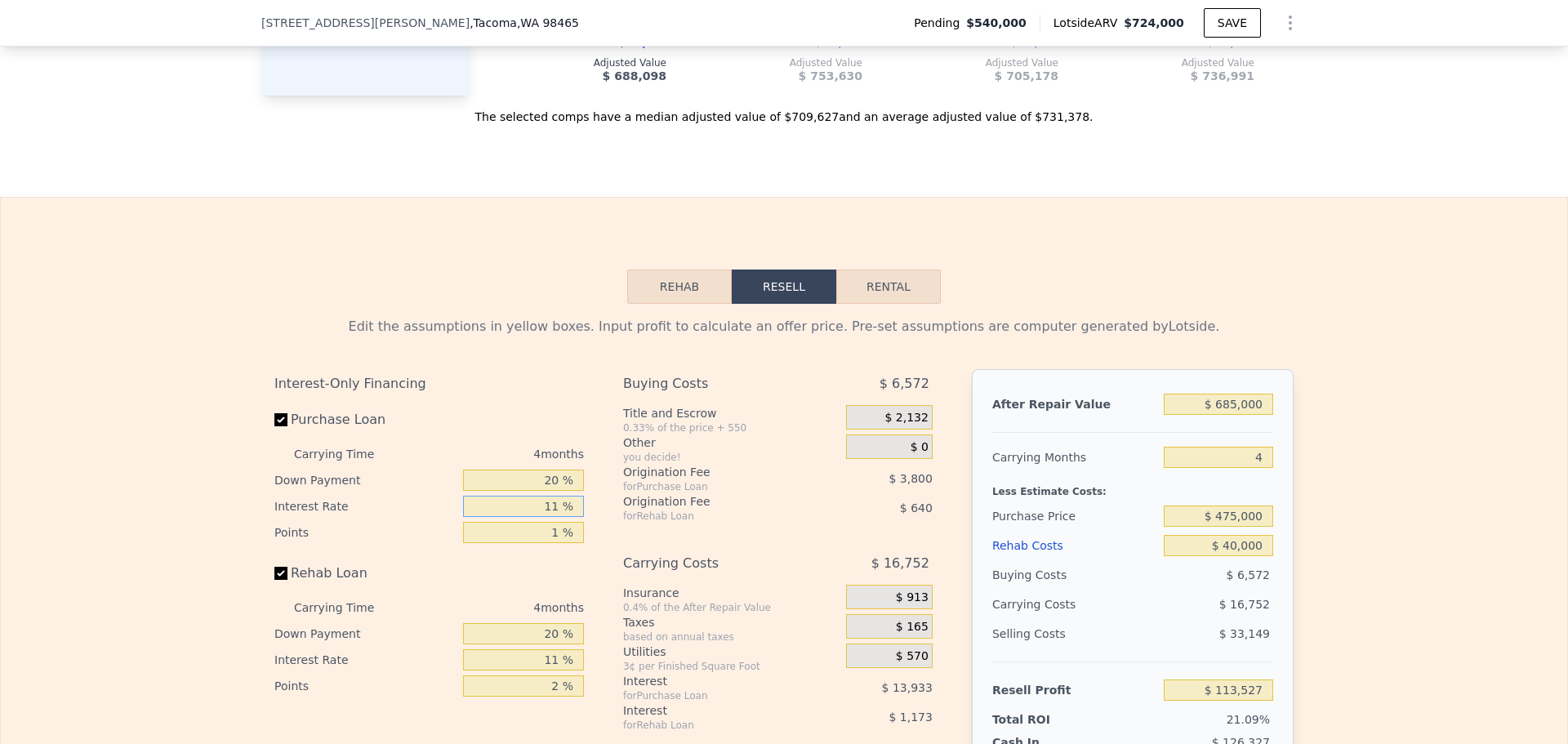
type input "1 %"
type input "$ 126,191"
type input "10 %"
type input "$ 114,791"
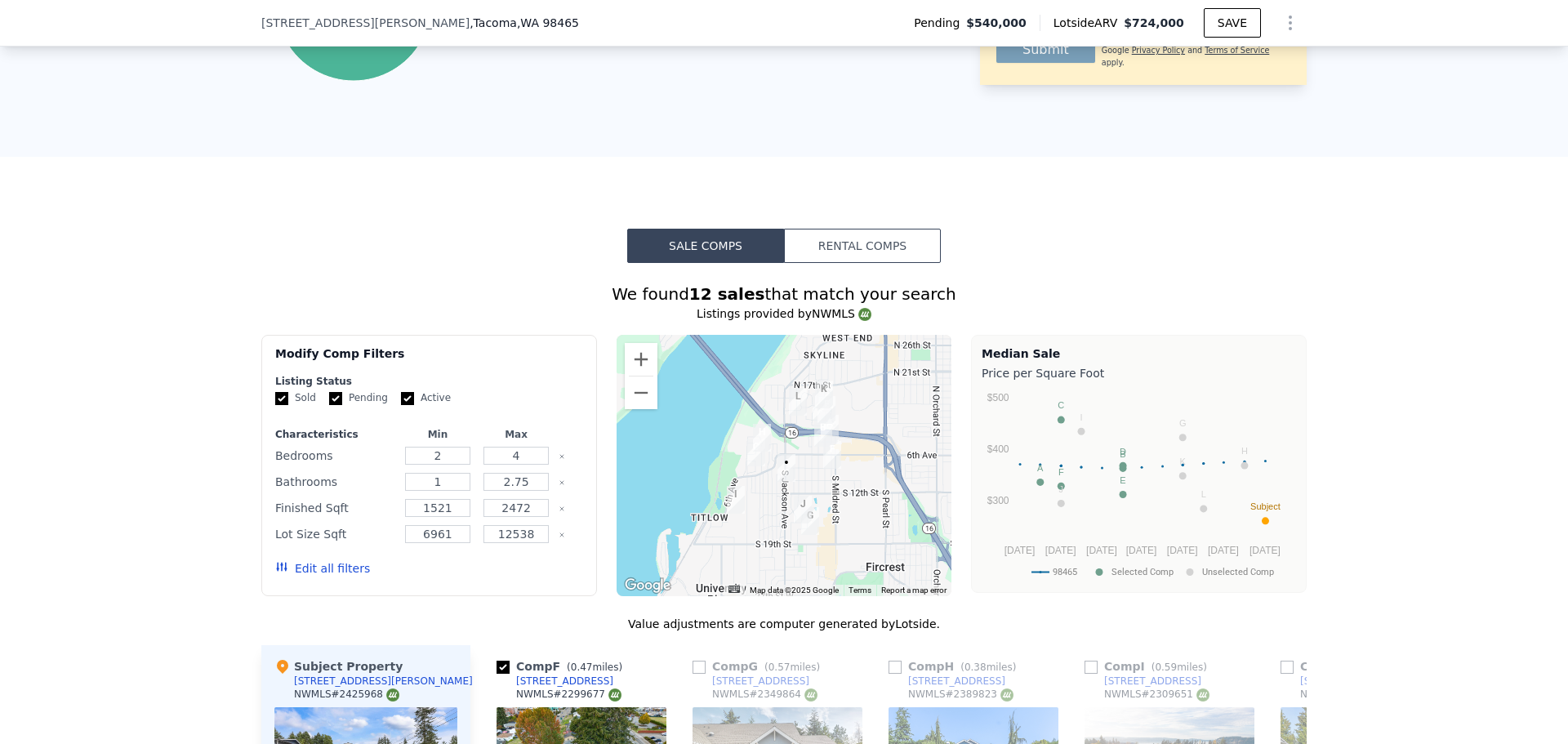
scroll to position [1083, 0]
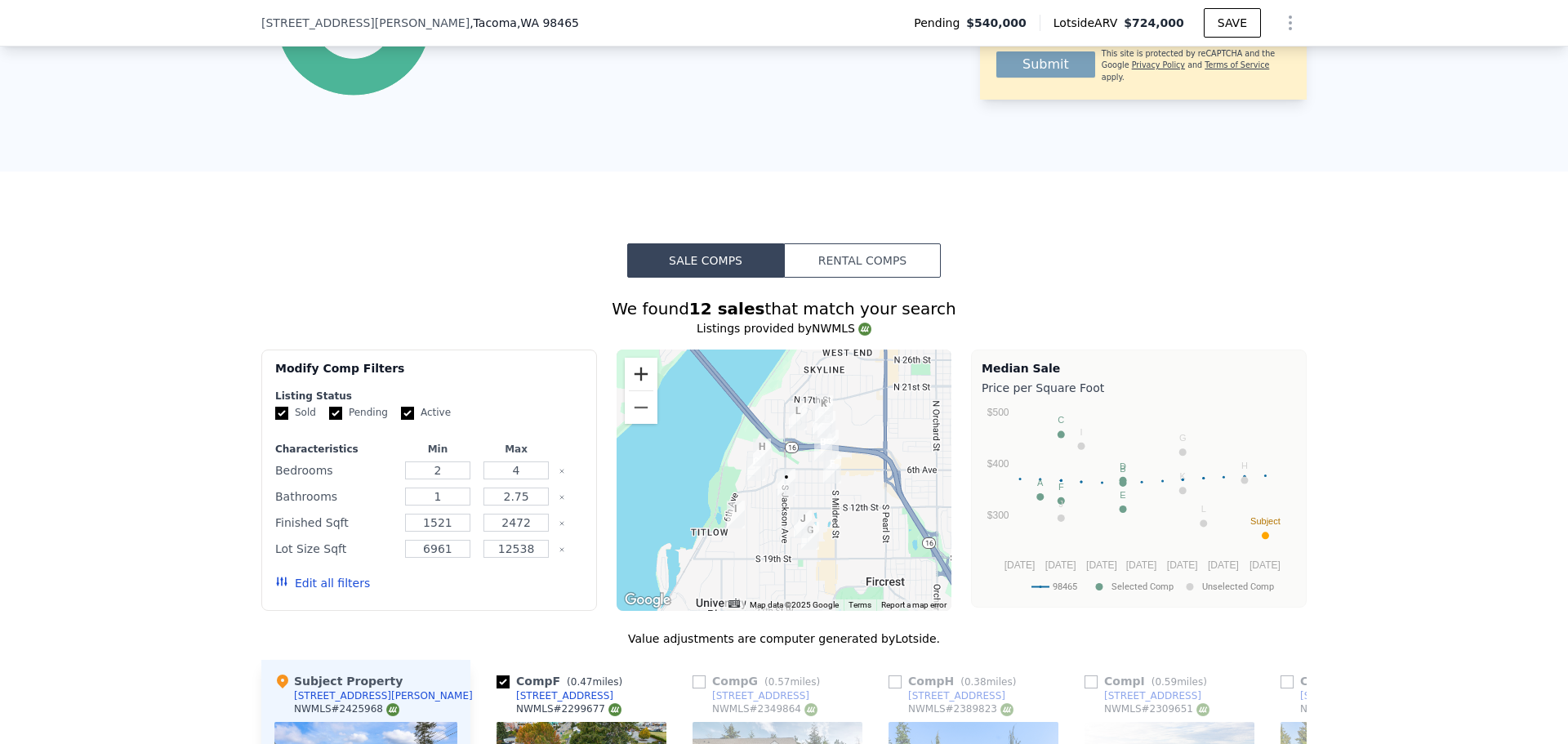
type input "10 %"
click at [632, 391] on button "Zoom in" at bounding box center [641, 374] width 33 height 33
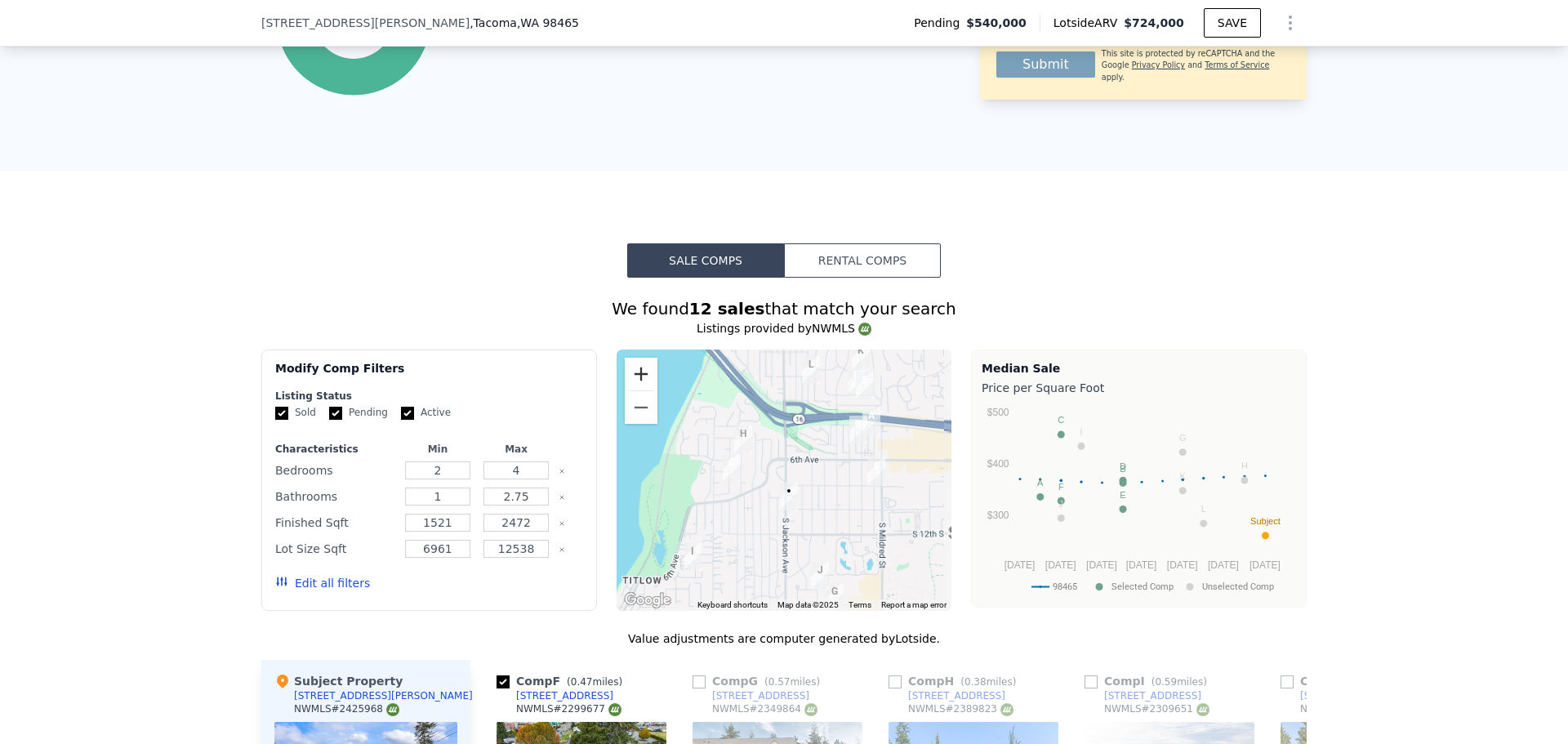
click at [632, 391] on button "Zoom in" at bounding box center [641, 374] width 33 height 33
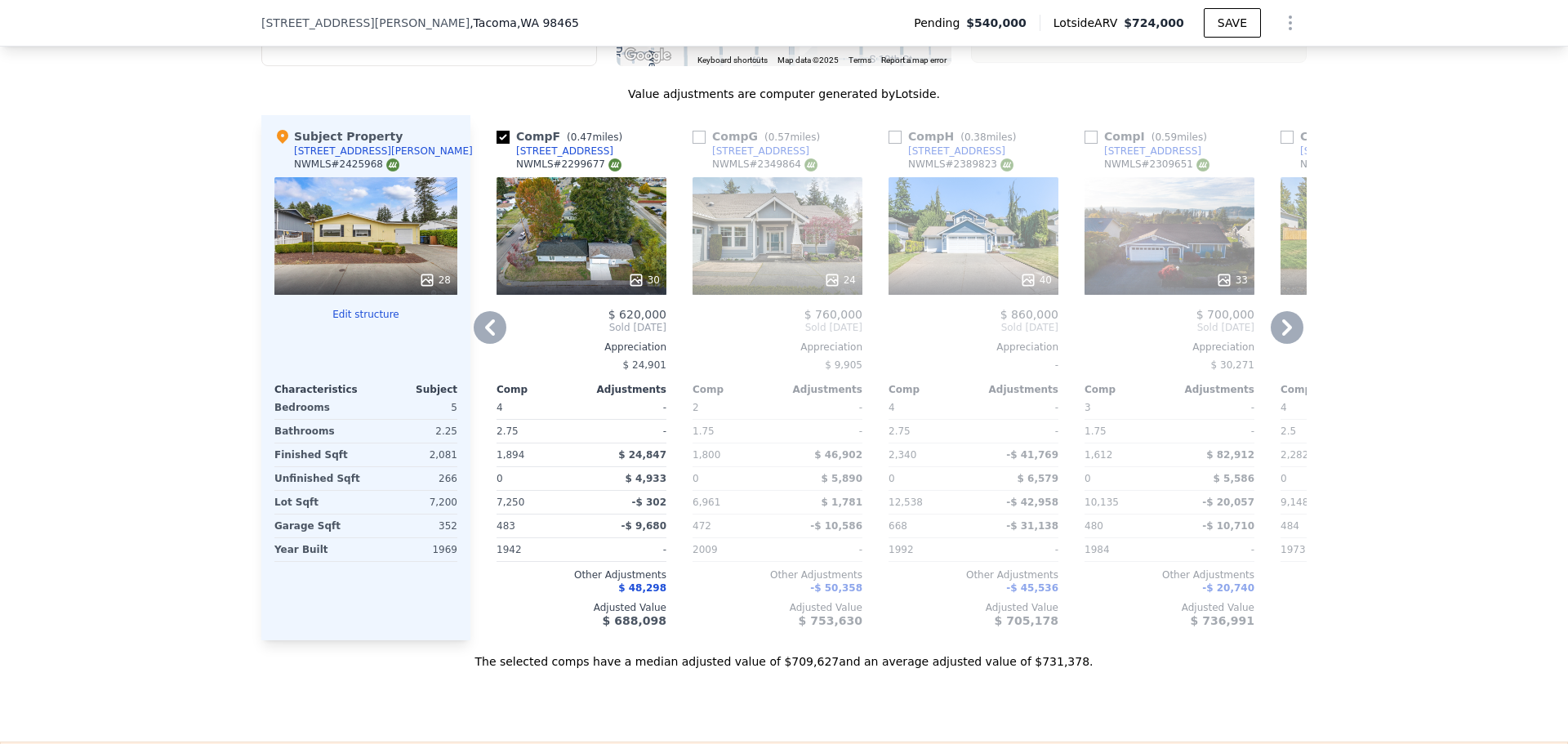
scroll to position [1356, 0]
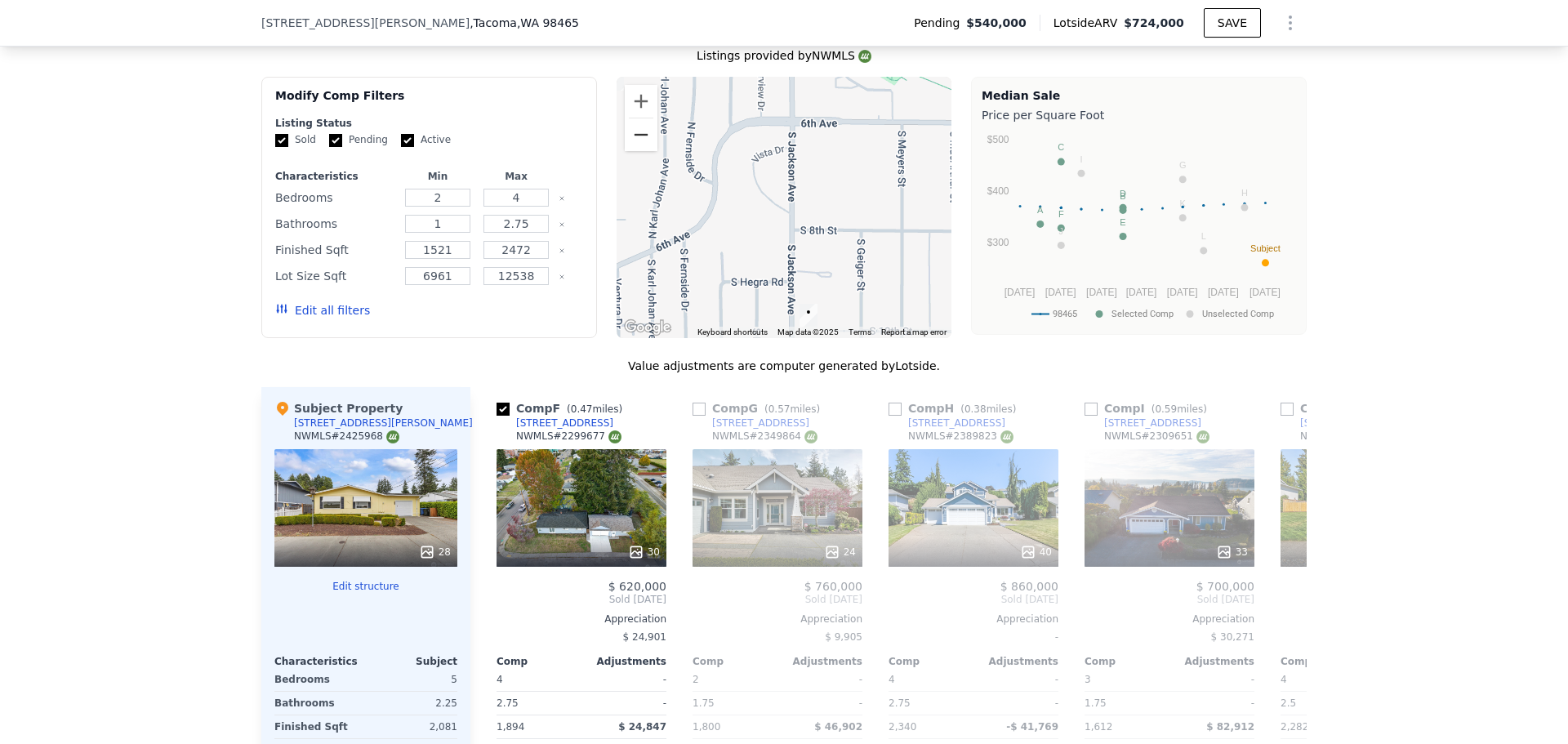
click at [650, 151] on button "Zoom out" at bounding box center [641, 135] width 33 height 33
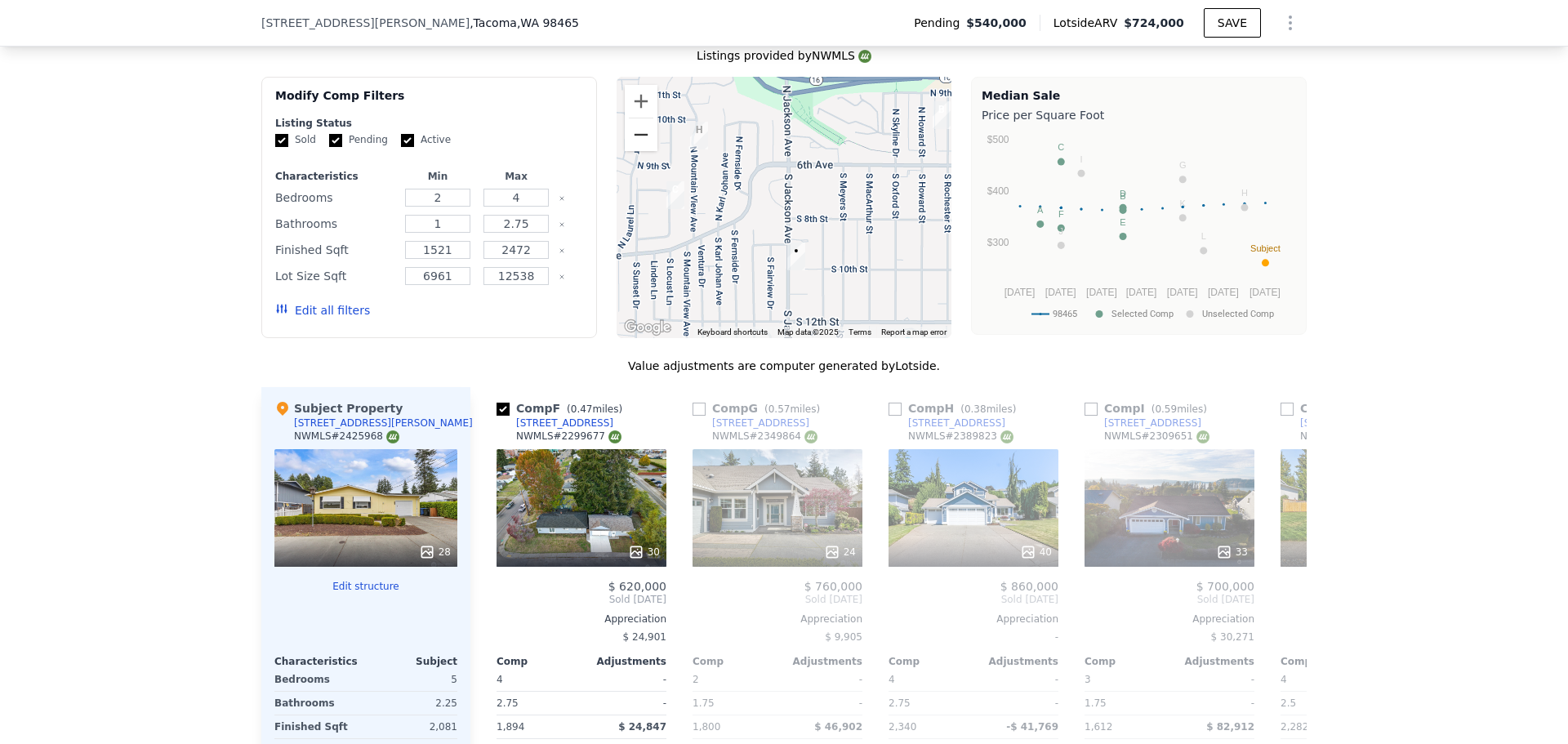
click at [644, 149] on button "Zoom out" at bounding box center [641, 135] width 33 height 33
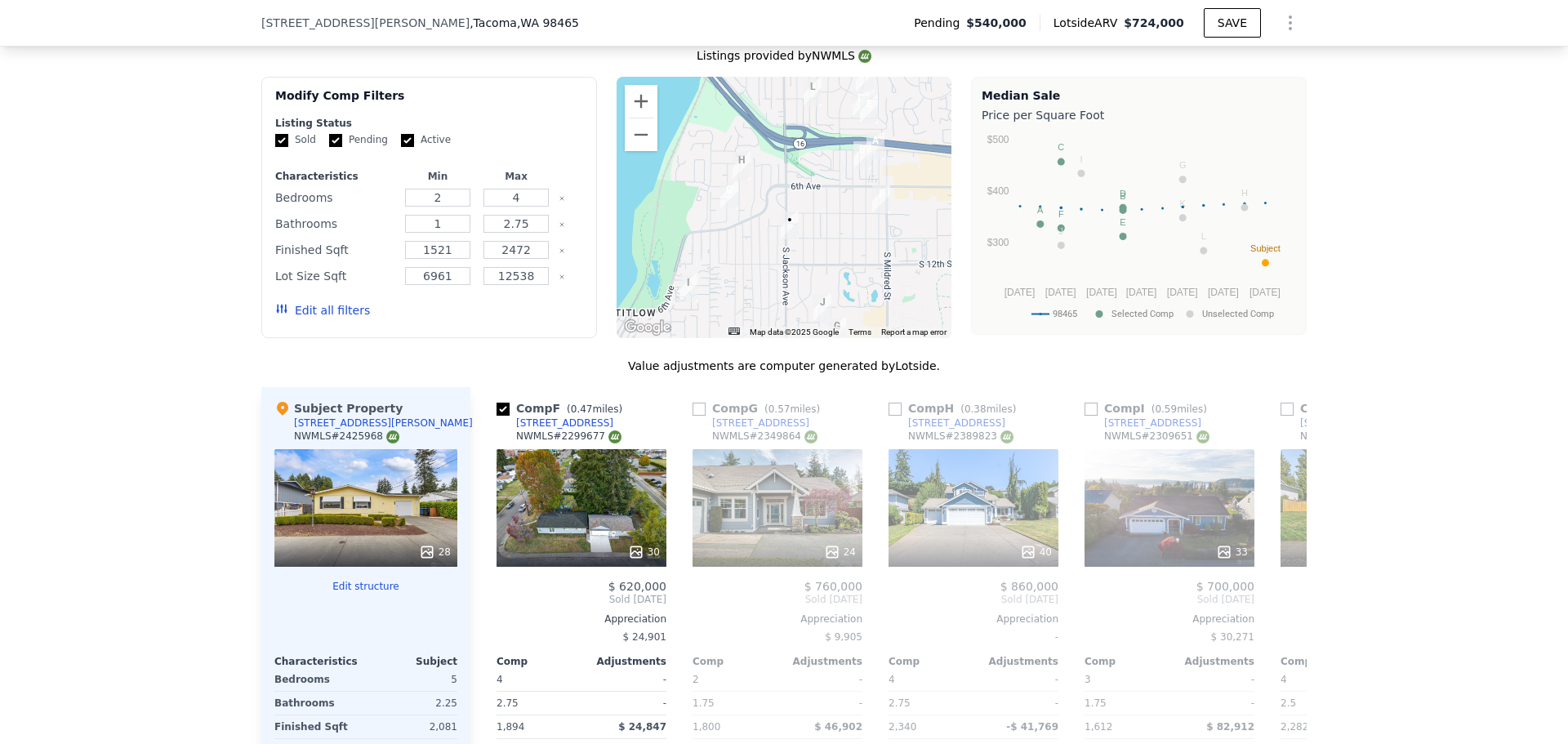
drag, startPoint x: 759, startPoint y: 229, endPoint x: 739, endPoint y: 188, distance: 45.6
click at [739, 188] on div at bounding box center [784, 207] width 336 height 261
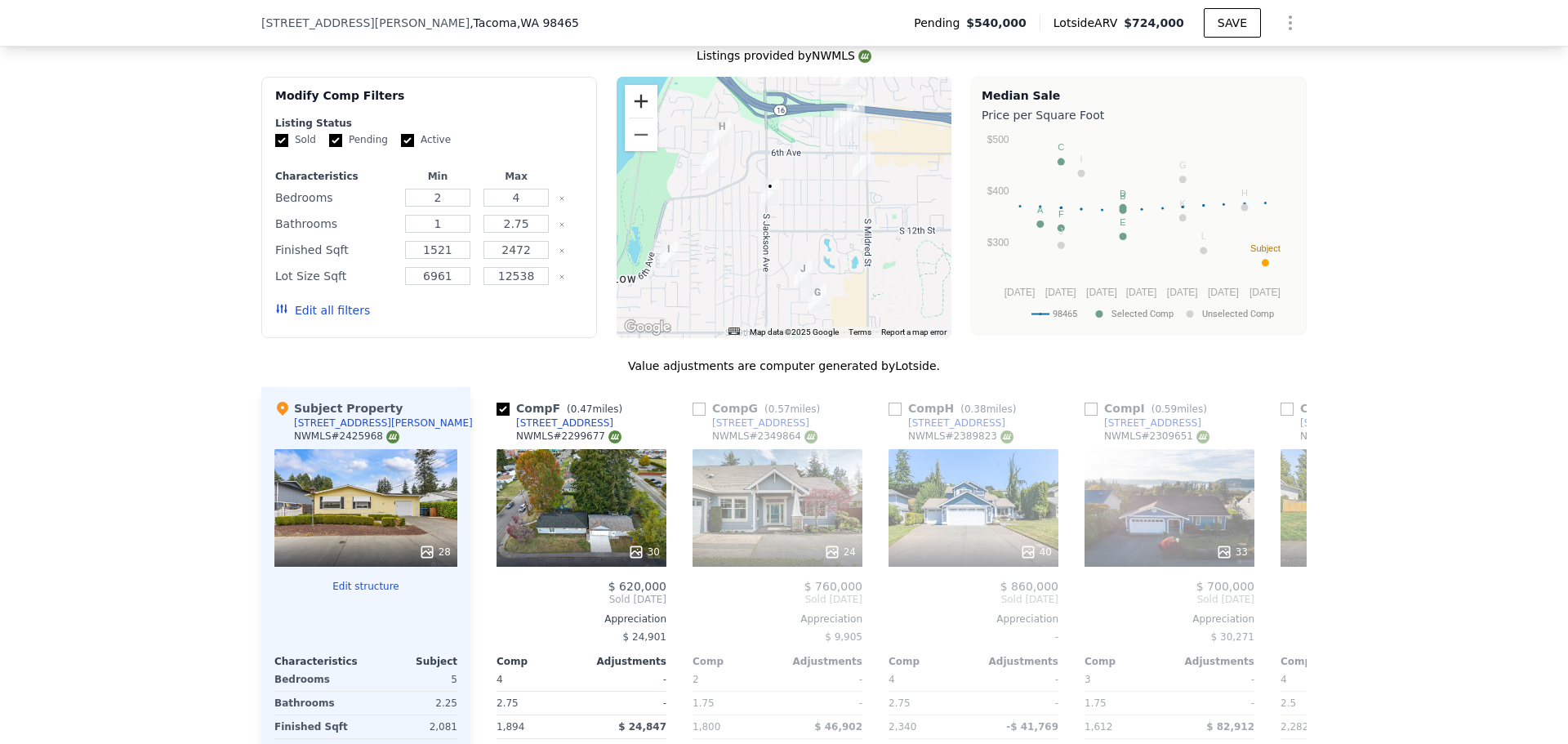
click at [641, 118] on button "Zoom in" at bounding box center [641, 101] width 33 height 33
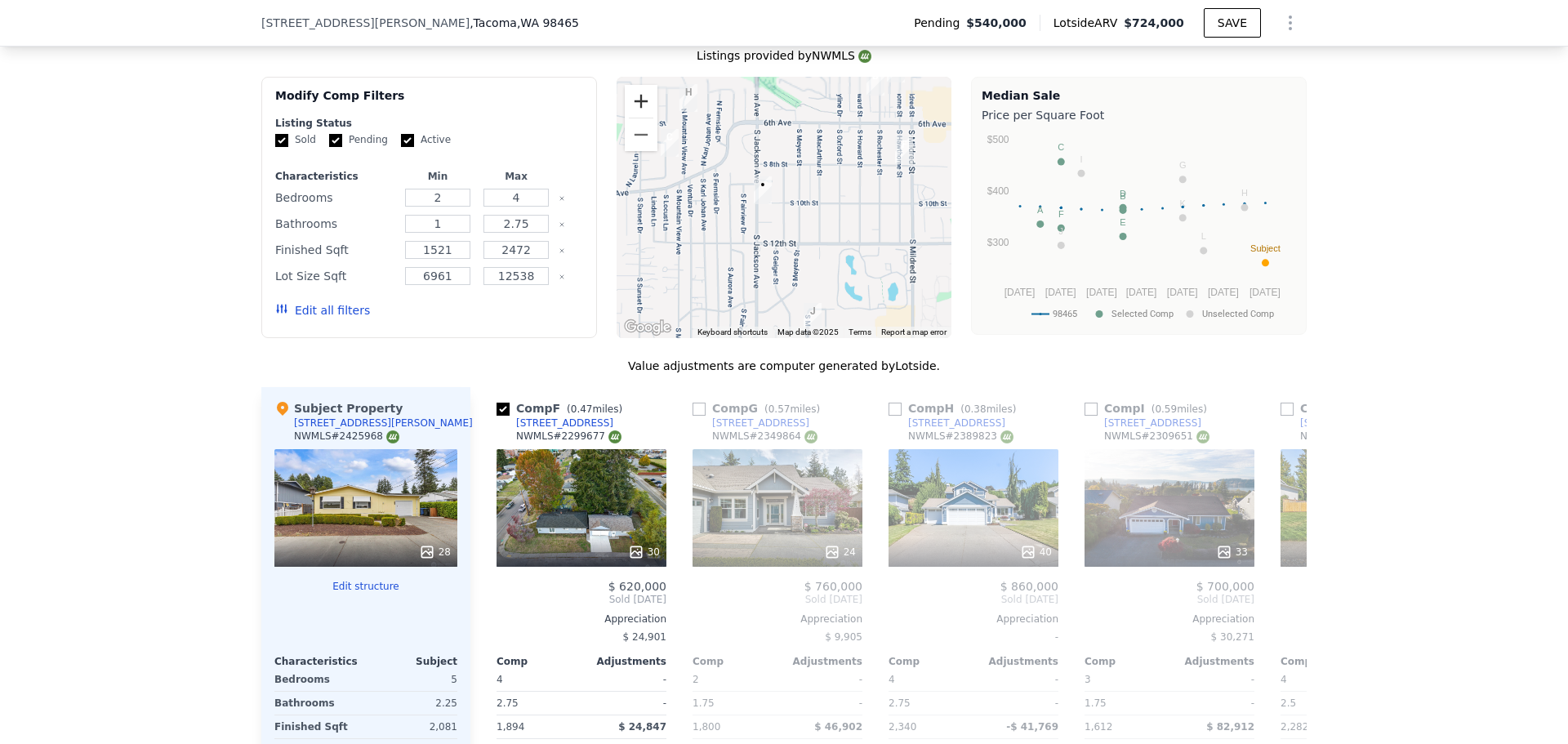
click at [641, 118] on button "Zoom in" at bounding box center [641, 101] width 33 height 33
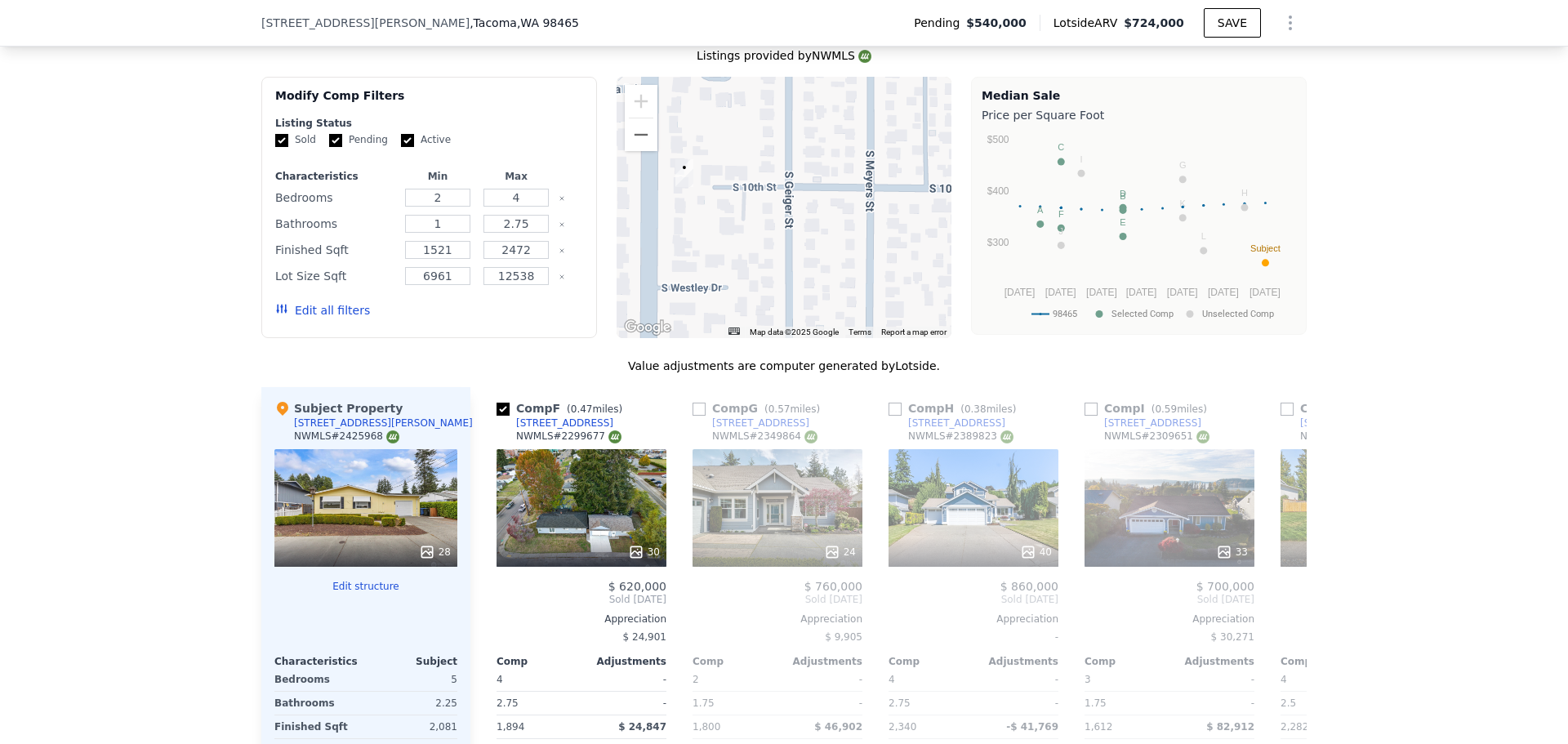
drag, startPoint x: 700, startPoint y: 190, endPoint x: 729, endPoint y: 190, distance: 29.0
click at [729, 190] on div at bounding box center [784, 207] width 336 height 261
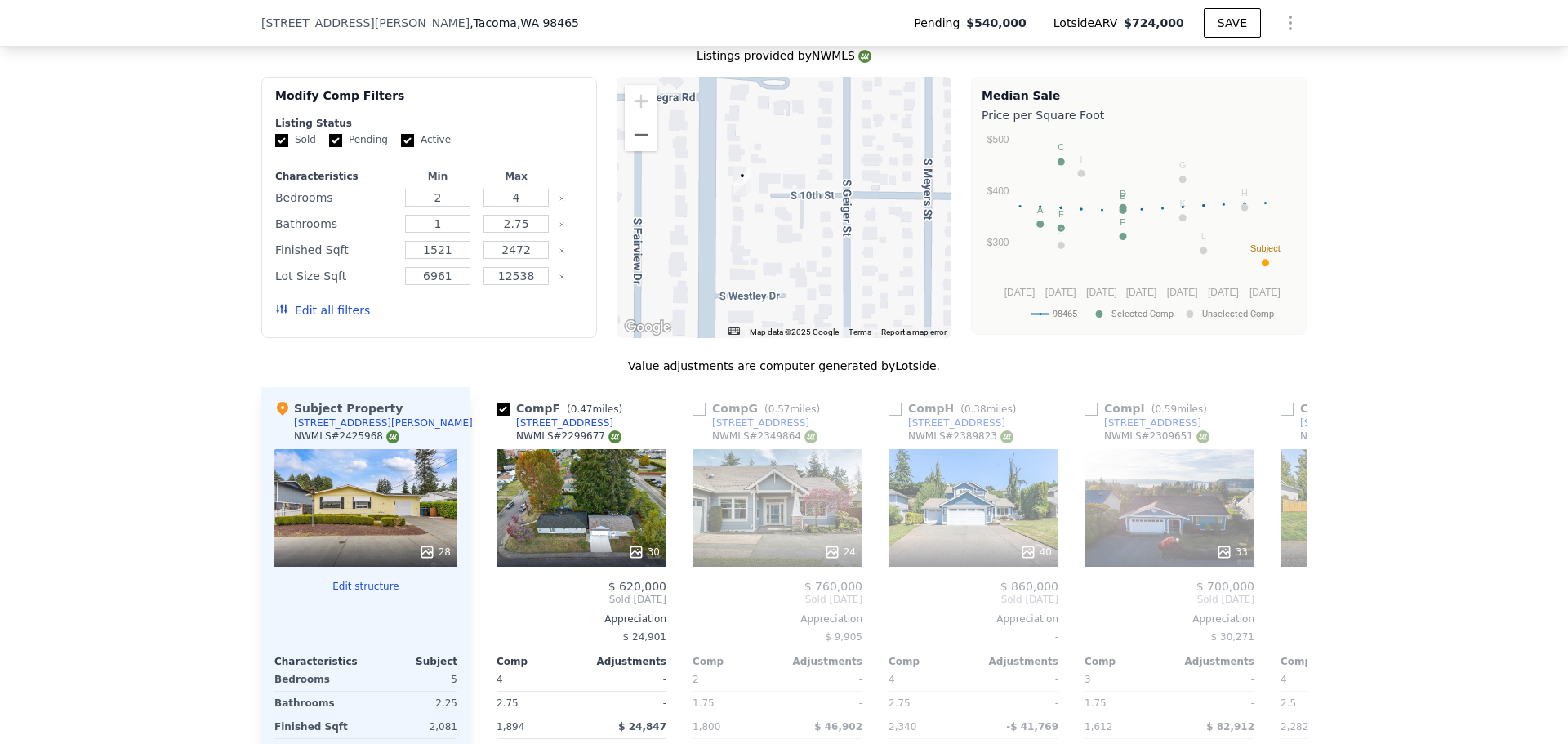
drag, startPoint x: 754, startPoint y: 202, endPoint x: 772, endPoint y: 213, distance: 21.1
click at [772, 213] on div at bounding box center [784, 207] width 336 height 261
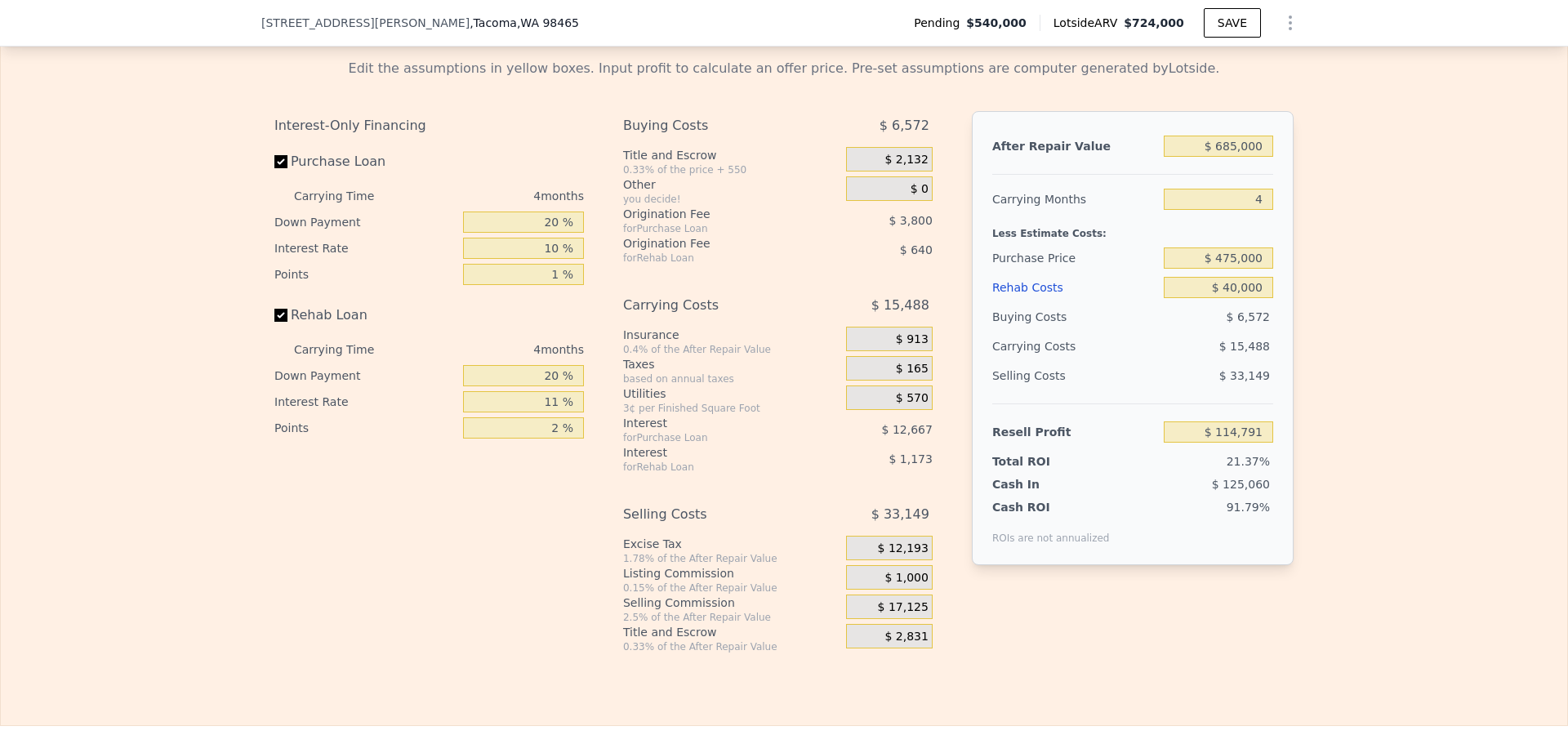
scroll to position [2445, 0]
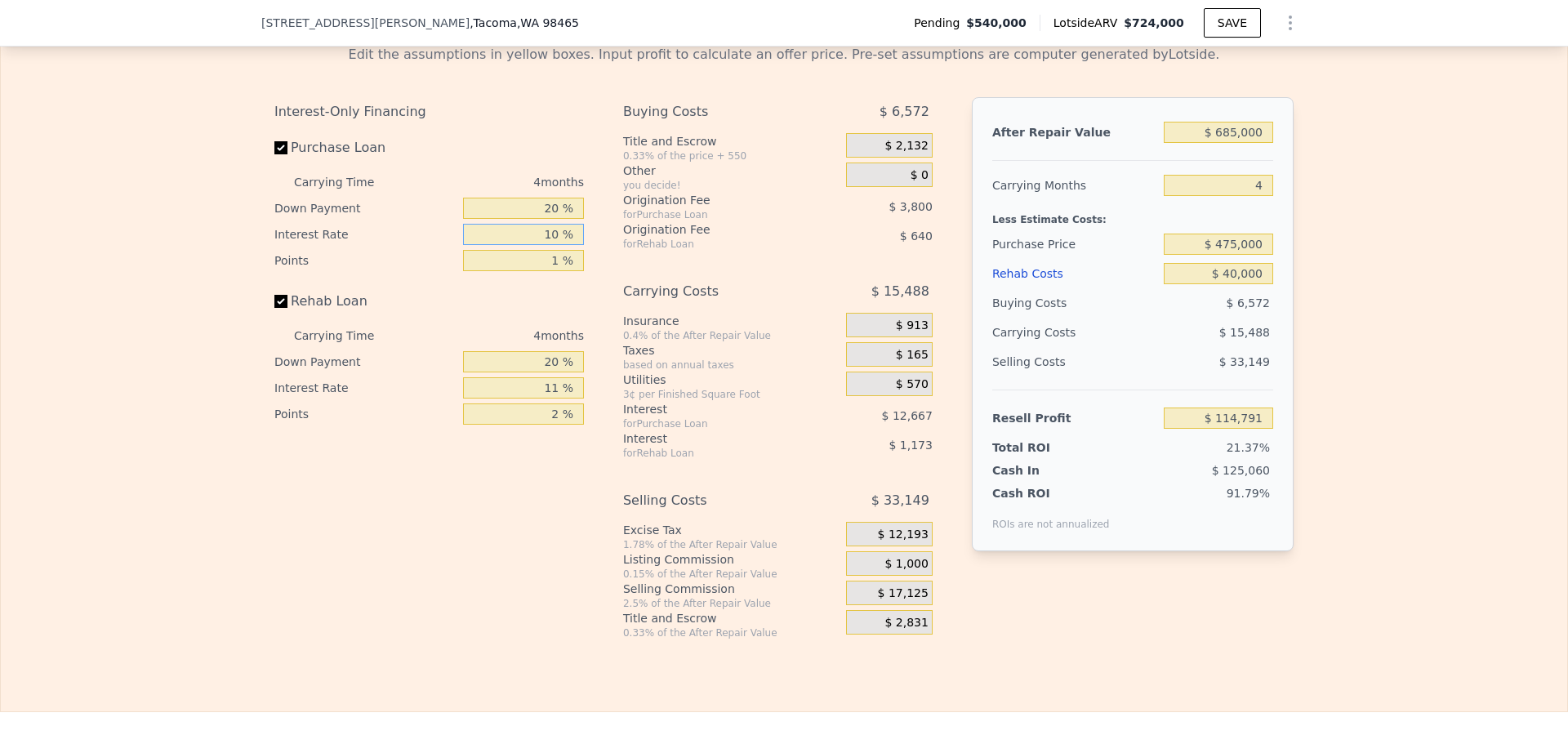
click at [543, 245] on input "10 %" at bounding box center [524, 234] width 121 height 22
click at [543, 219] on input "20 %" at bounding box center [524, 208] width 121 height 22
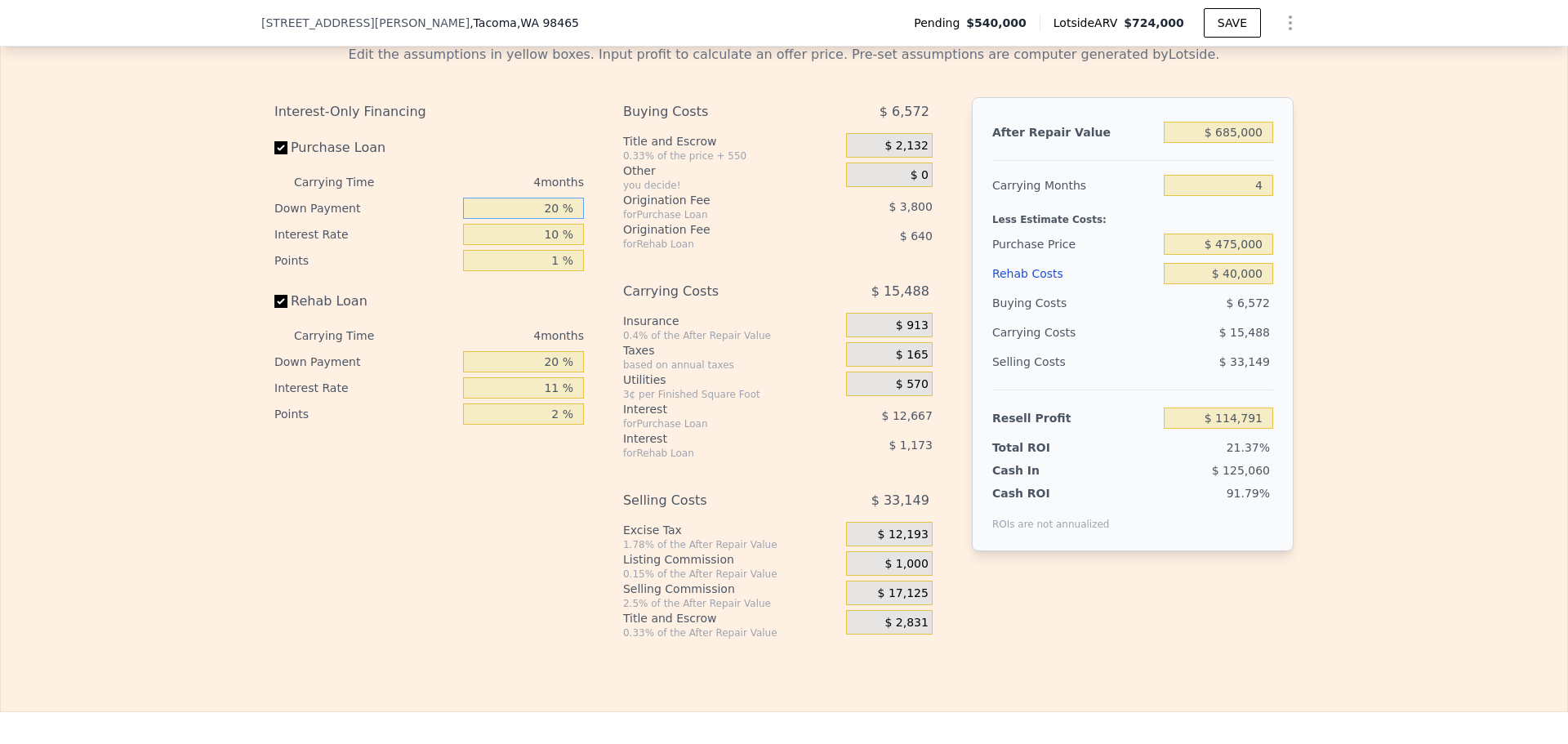
type input "1 %"
type input "$ 110,880"
type input "1 %"
click at [544, 425] on div "2 %" at bounding box center [524, 414] width 121 height 26
click at [538, 425] on input "2 %" at bounding box center [524, 414] width 121 height 22
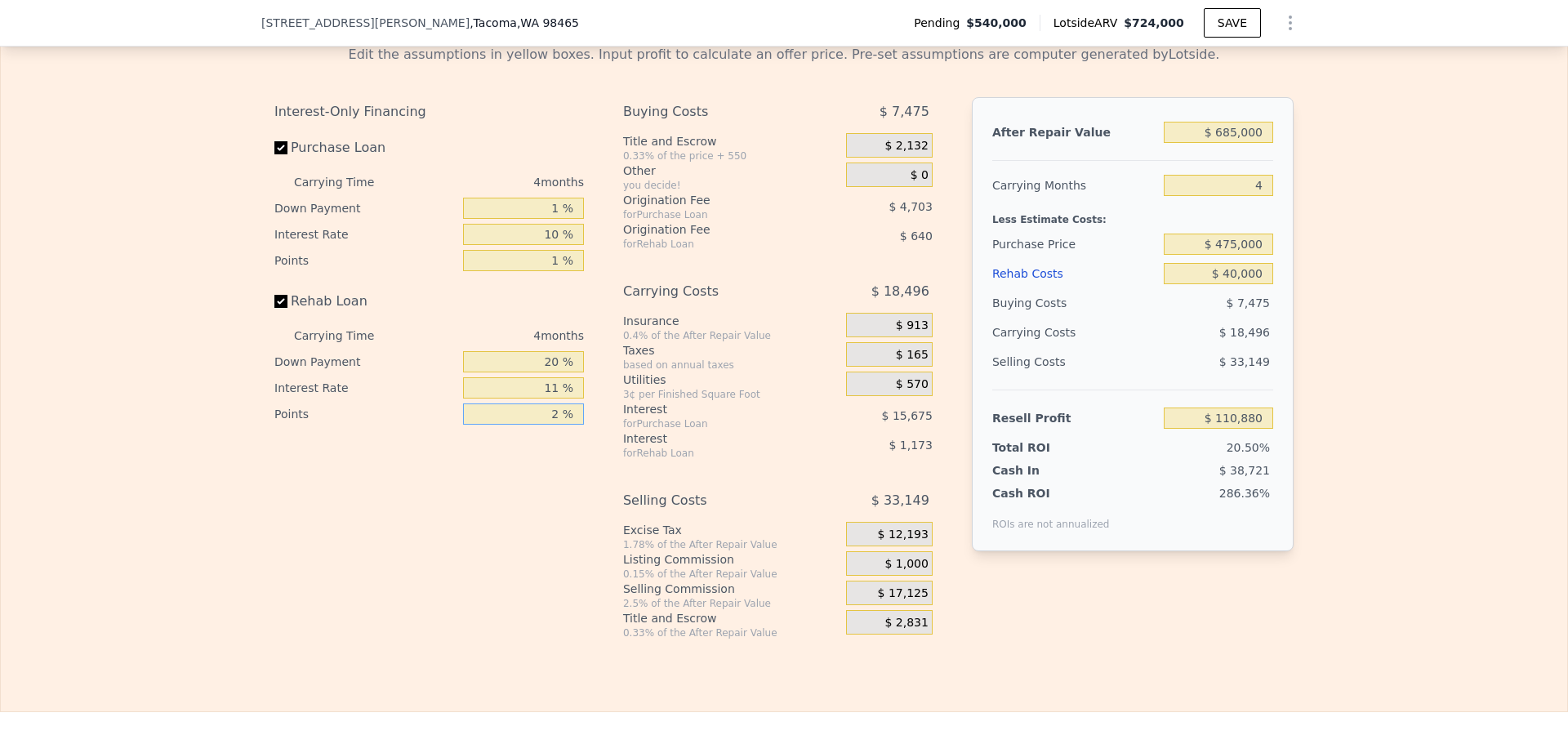
click at [538, 425] on input "2 %" at bounding box center [524, 414] width 121 height 22
type input "1 %"
click at [538, 398] on input "11 %" at bounding box center [524, 388] width 121 height 22
type input "$ 111,200"
click at [538, 398] on input "11 %" at bounding box center [524, 388] width 121 height 22
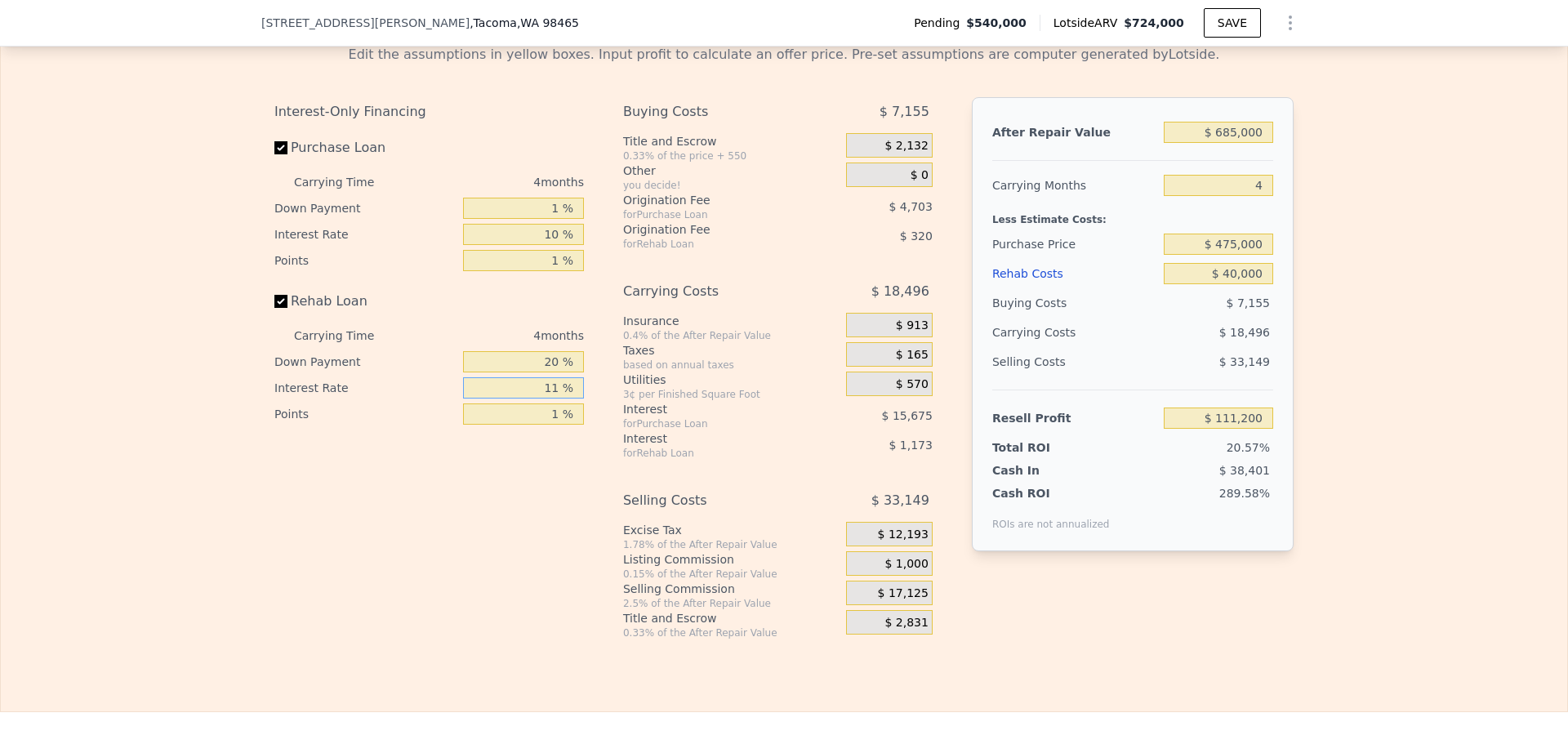
type input "1 %"
type input "$ 112,264"
type input "10 %"
type input "$ 111,304"
type input "10 %"
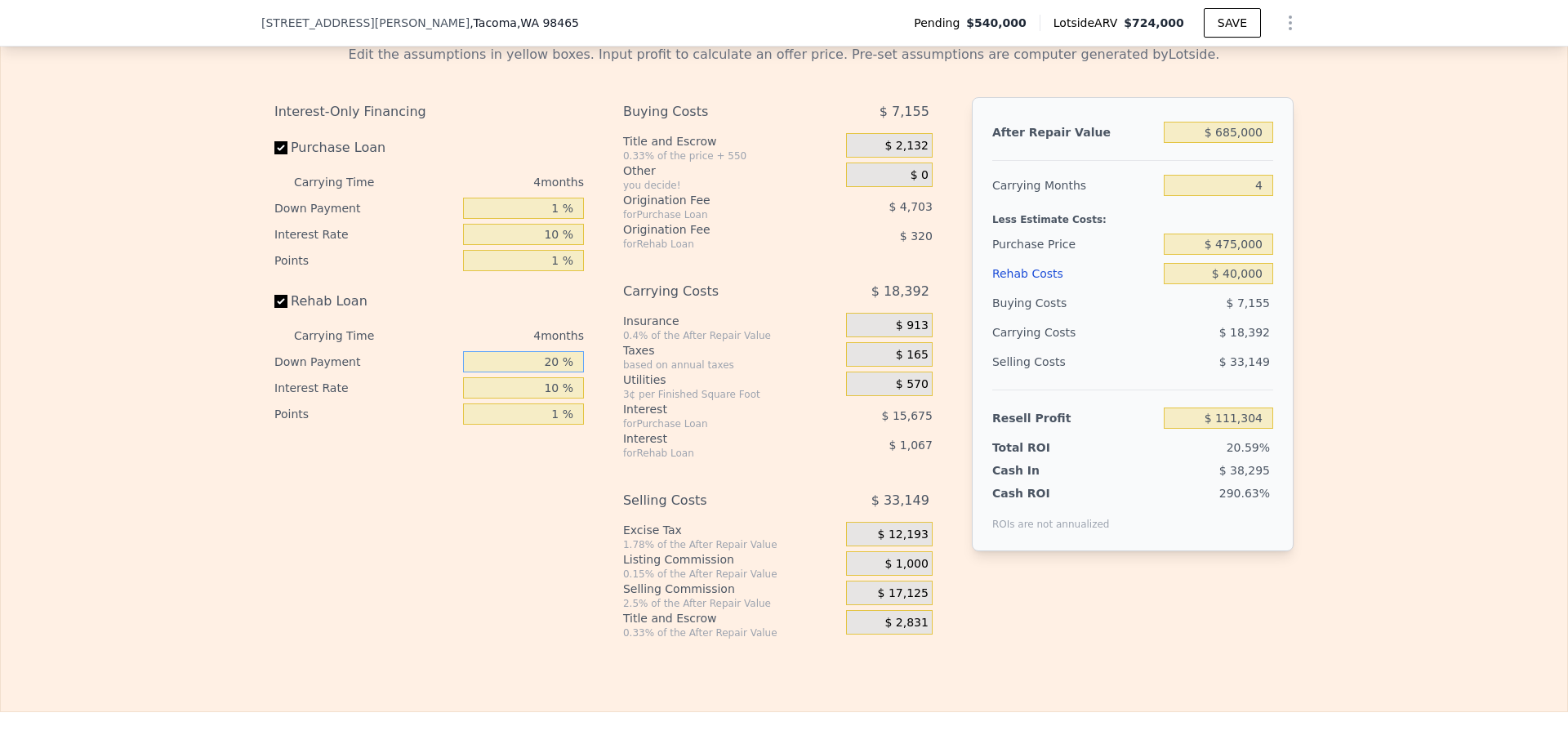
click at [536, 372] on input "20 %" at bounding box center [524, 361] width 121 height 22
click at [1248, 143] on input "$ 685,000" at bounding box center [1218, 132] width 110 height 22
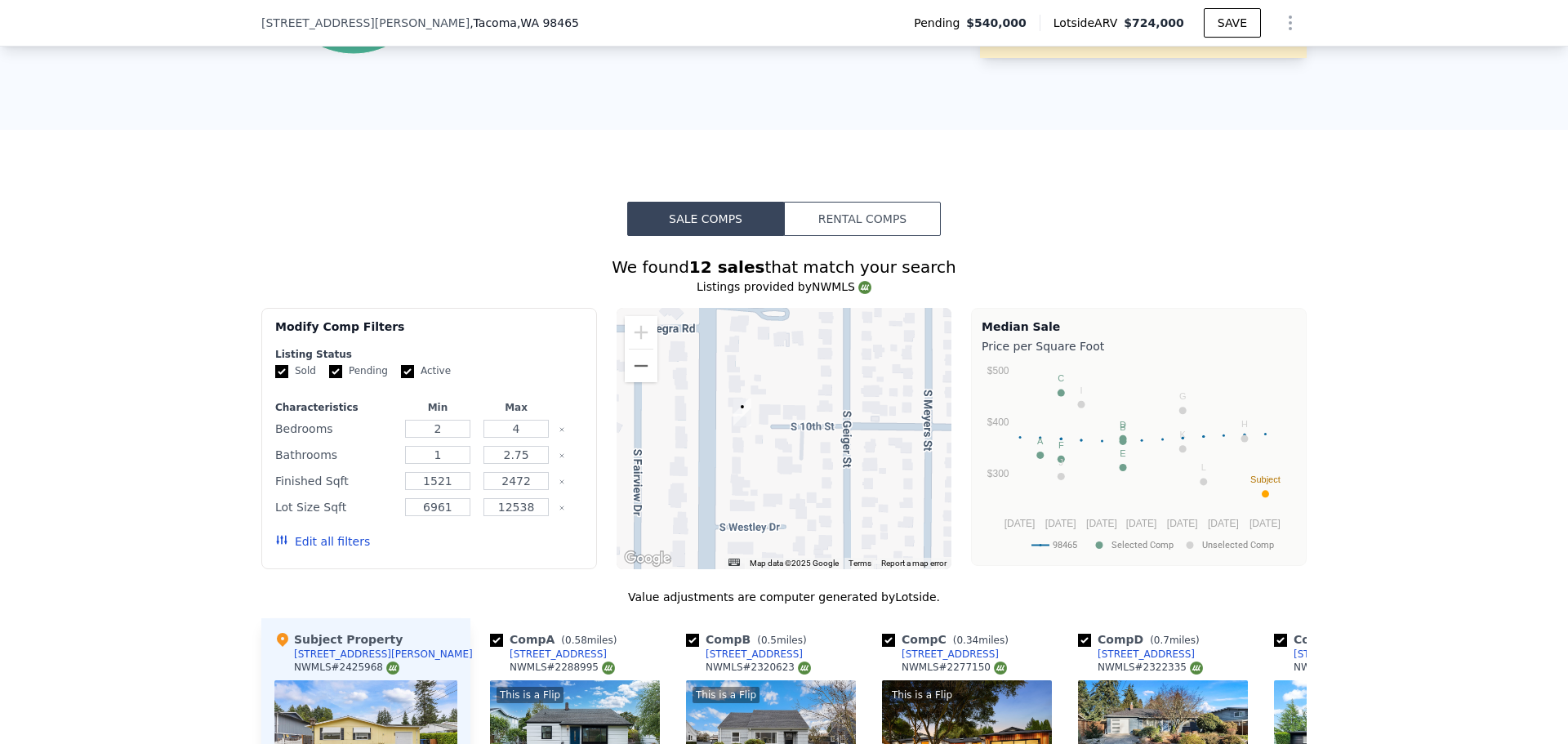
scroll to position [1083, 0]
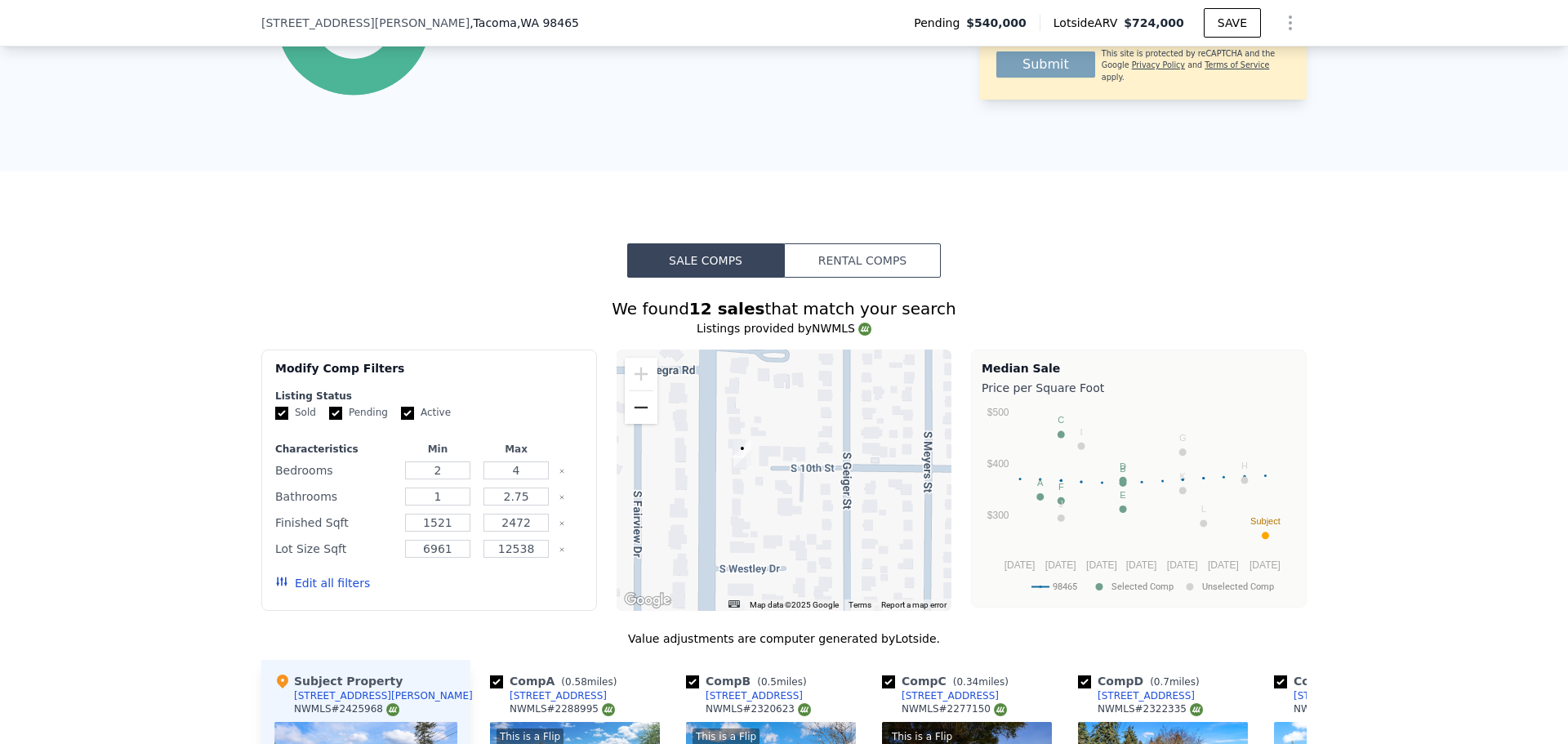
click at [649, 424] on button "Zoom out" at bounding box center [641, 408] width 33 height 33
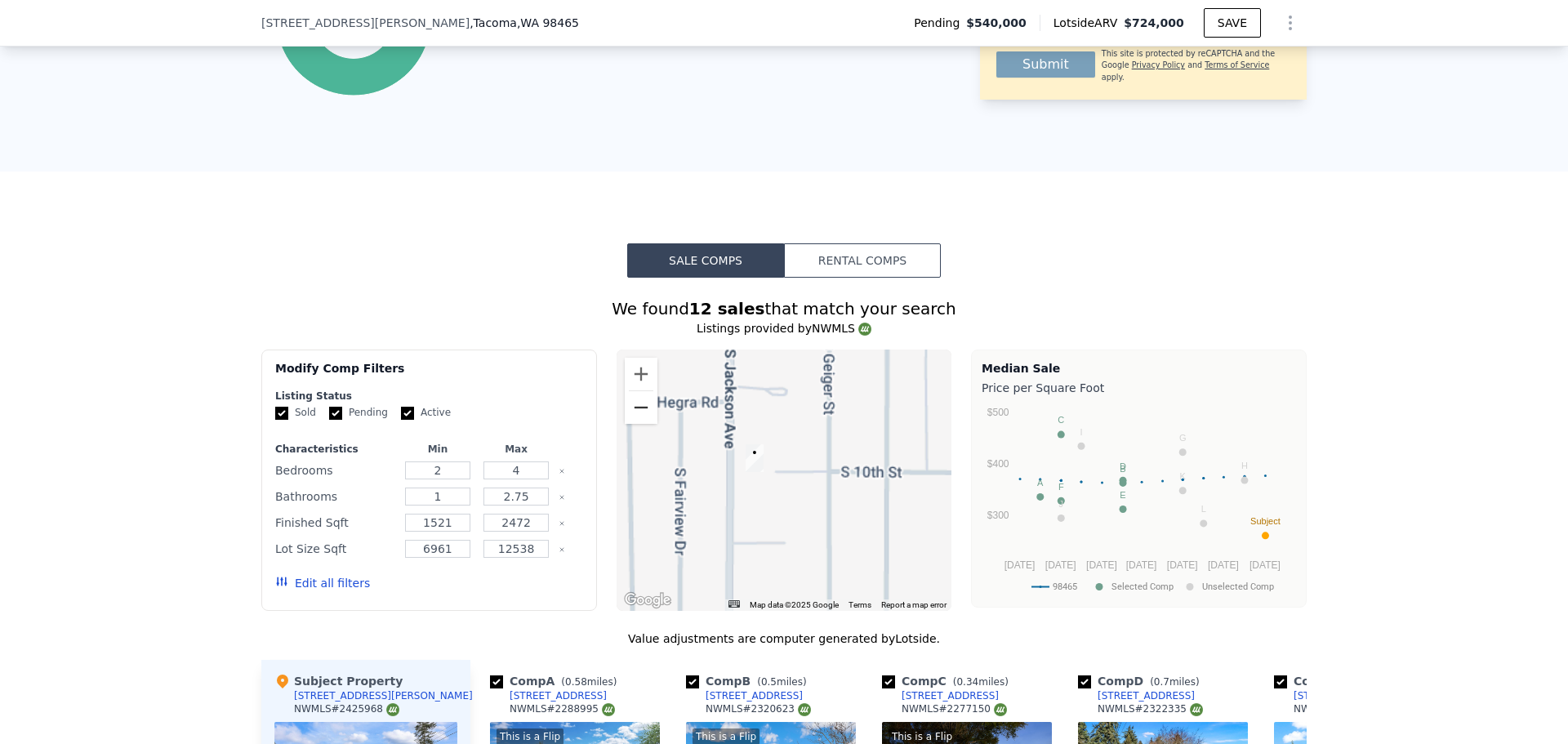
click at [649, 424] on button "Zoom out" at bounding box center [641, 408] width 33 height 33
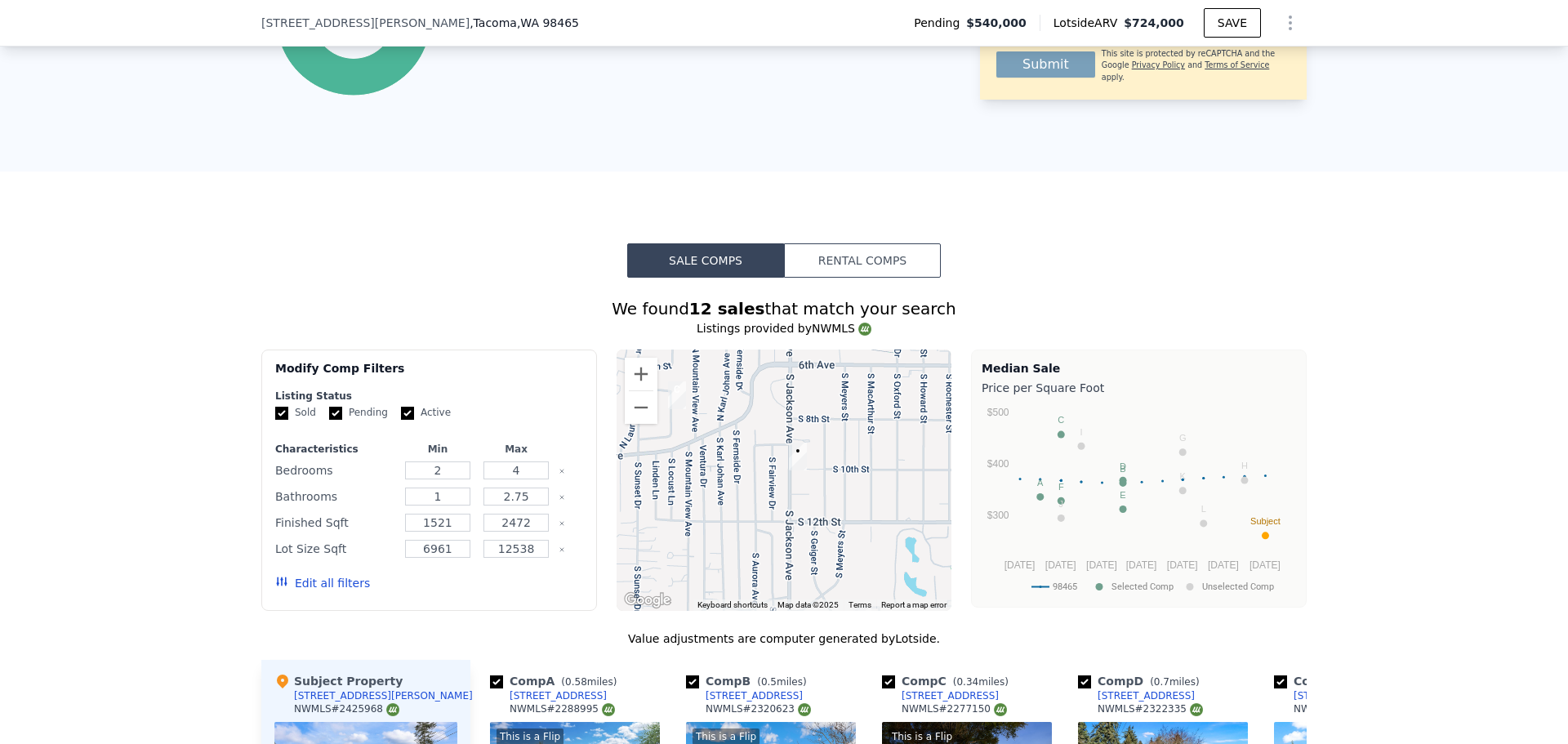
drag, startPoint x: 786, startPoint y: 439, endPoint x: 811, endPoint y: 432, distance: 26.0
click at [811, 432] on div at bounding box center [784, 480] width 336 height 261
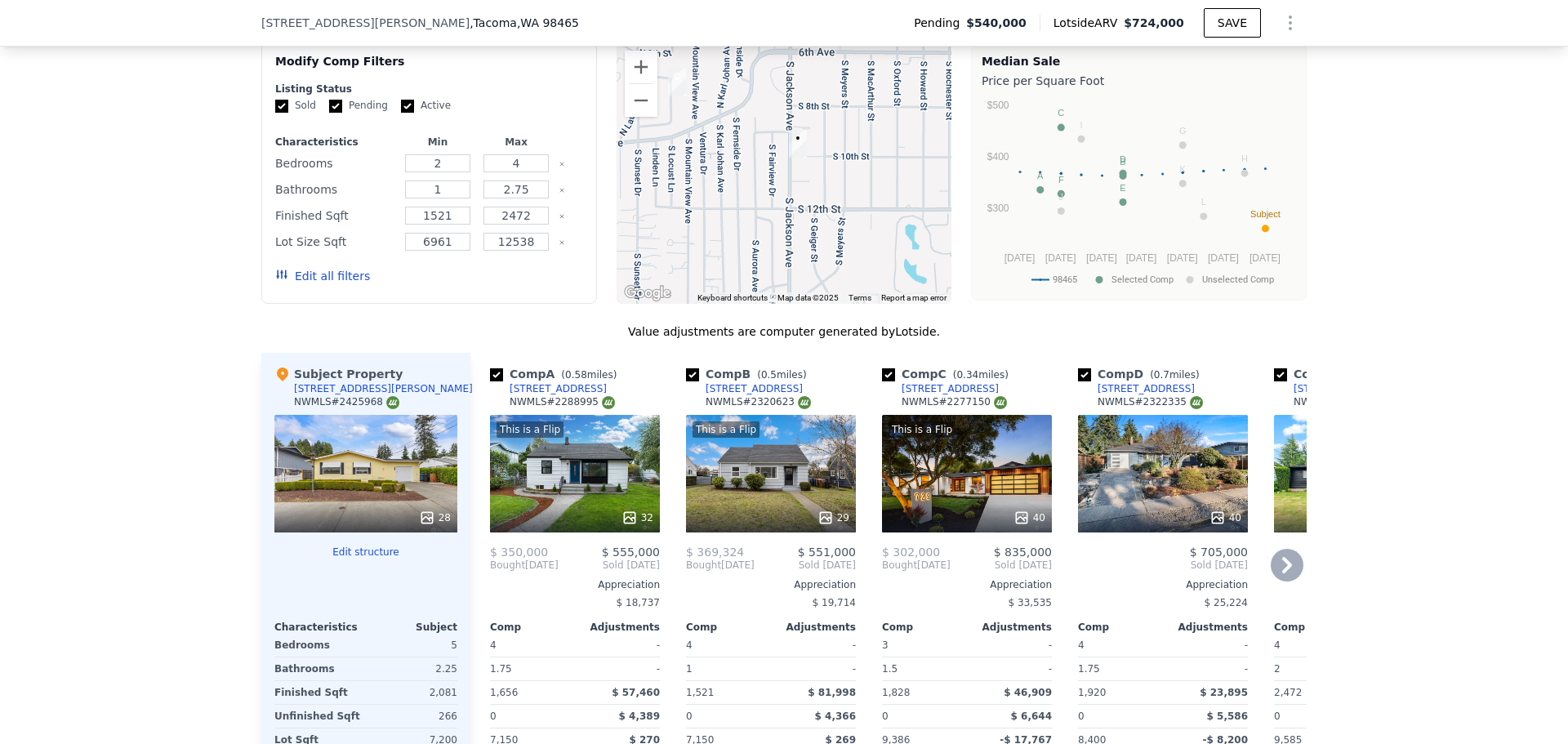
scroll to position [1356, 0]
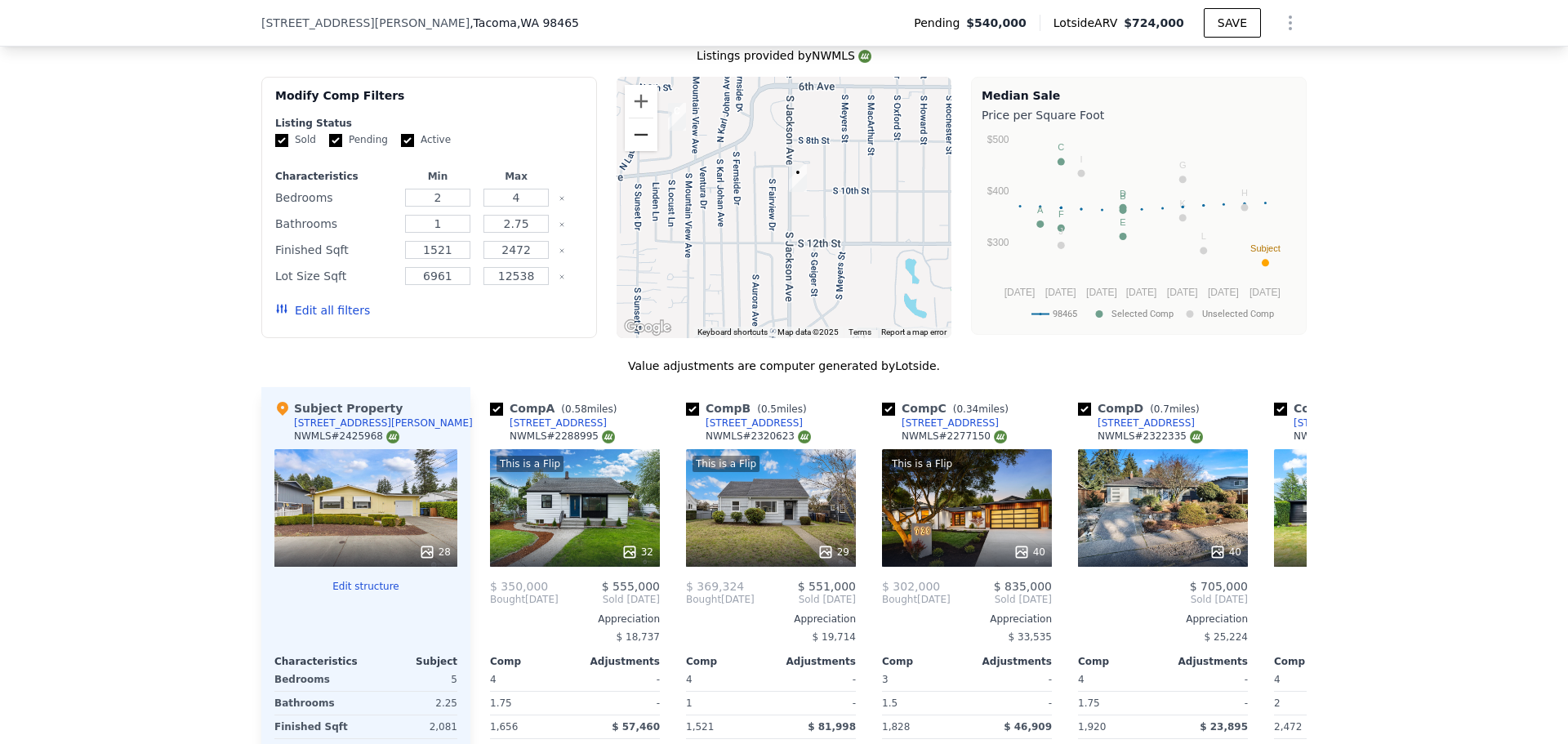
click at [640, 151] on button "Zoom out" at bounding box center [641, 135] width 33 height 33
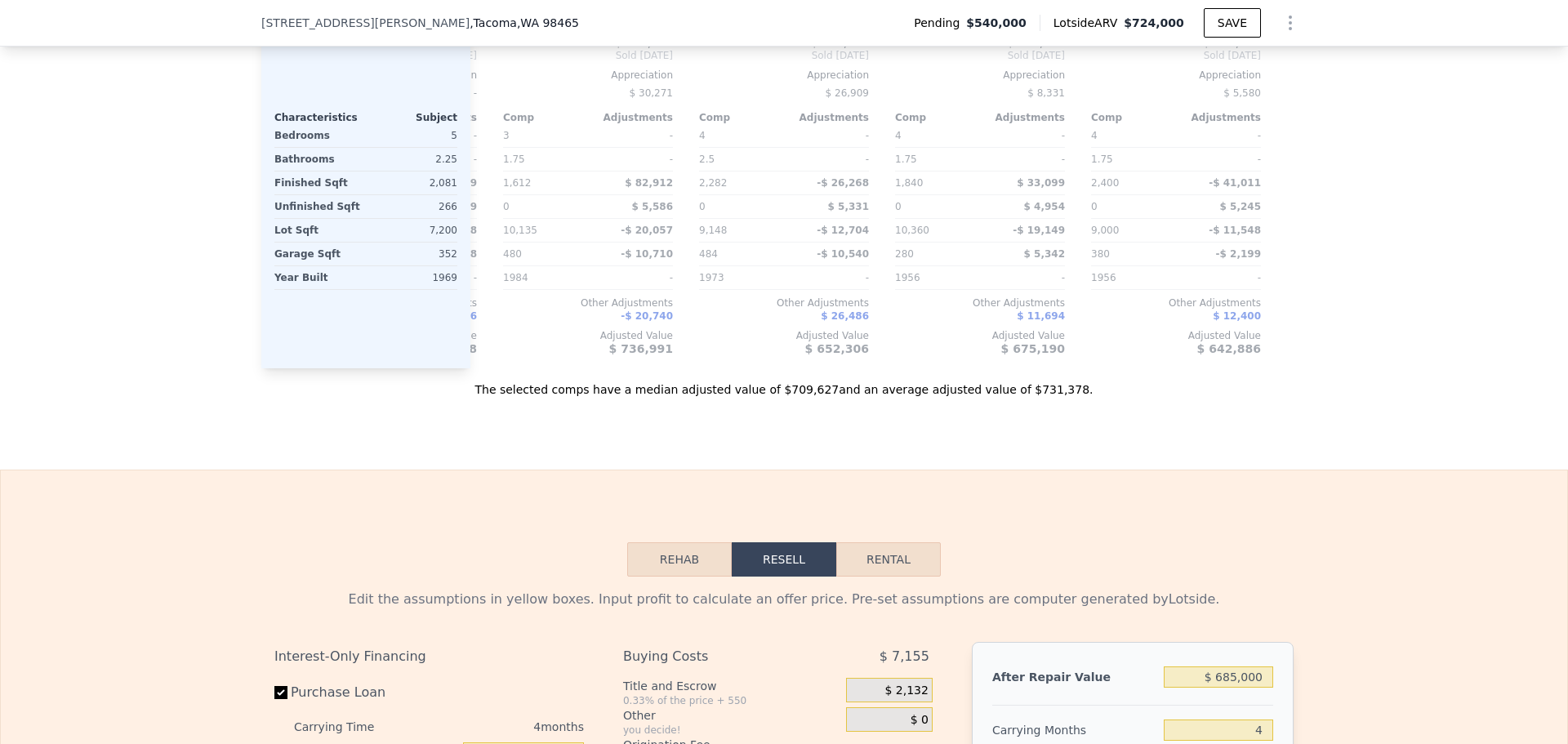
scroll to position [2172, 0]
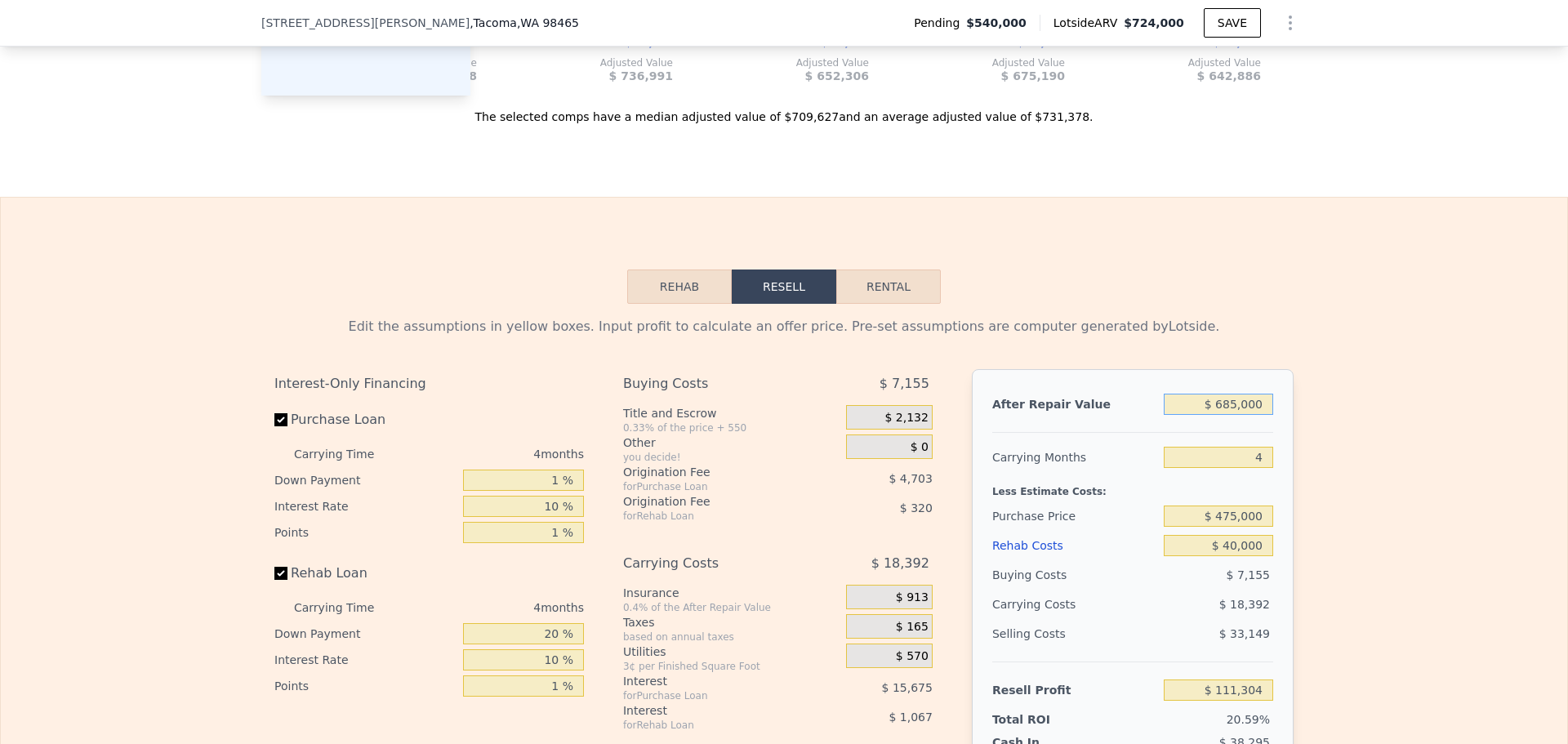
click at [1247, 415] on input "$ 685,000" at bounding box center [1218, 404] width 110 height 22
type input "$ 65"
type input "-$ 540,122"
type input "$ 6,500"
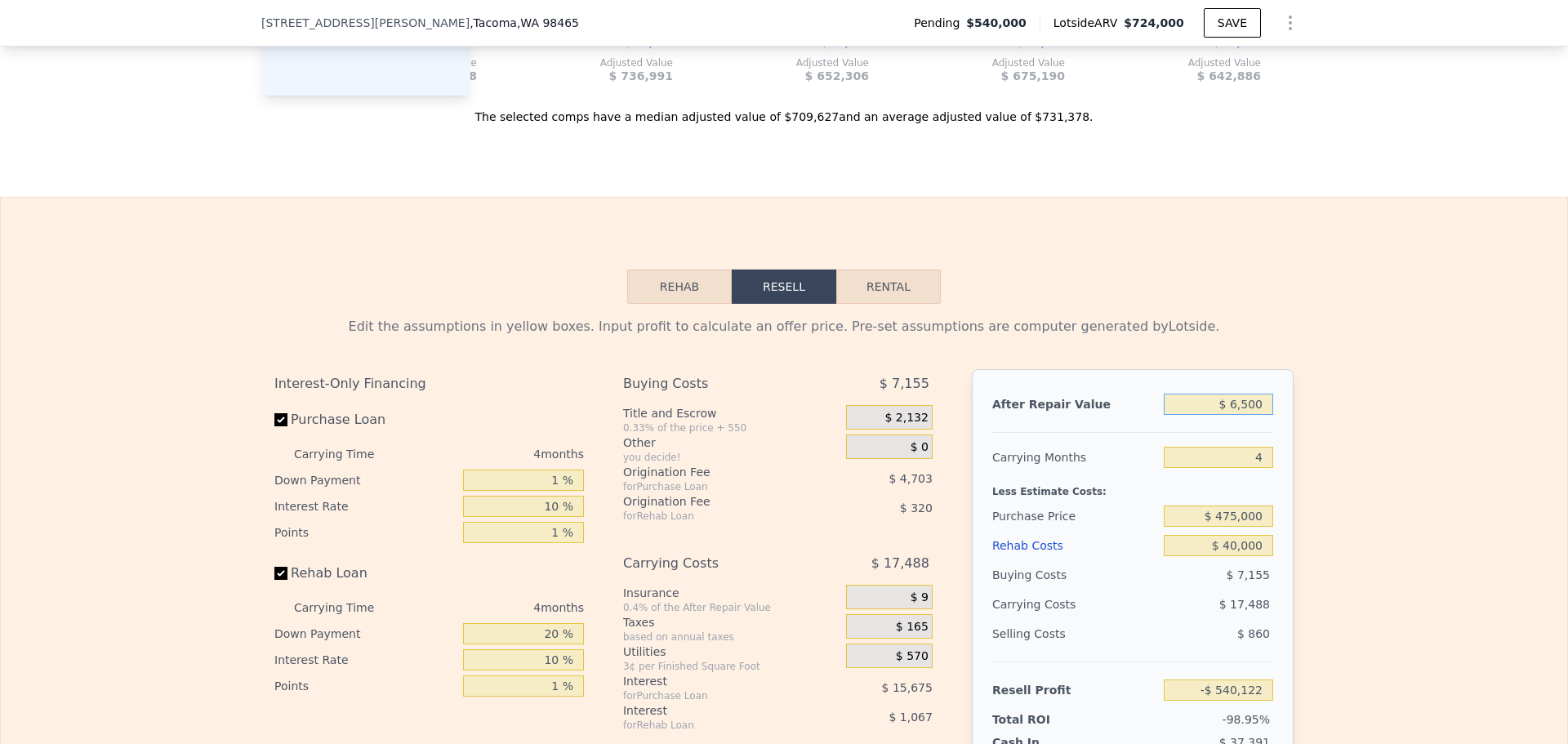
type input "-$ 539,566"
type input "$ 650,000"
type input "$ 78,015"
type input "$ 650,000"
click at [1105, 560] on div "Rehab Costs" at bounding box center [1075, 545] width 165 height 29
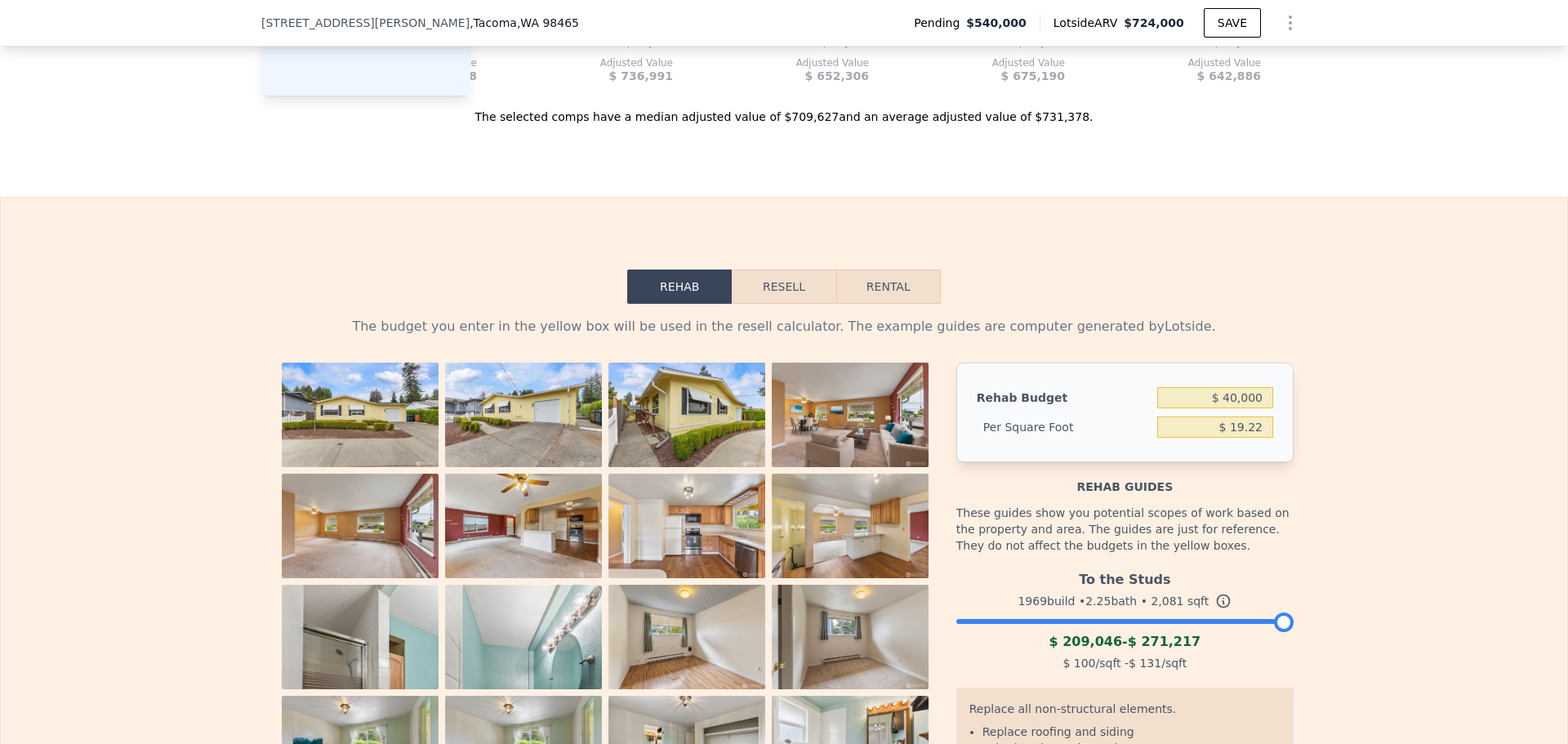
click at [794, 304] on button "Resell" at bounding box center [784, 287] width 104 height 35
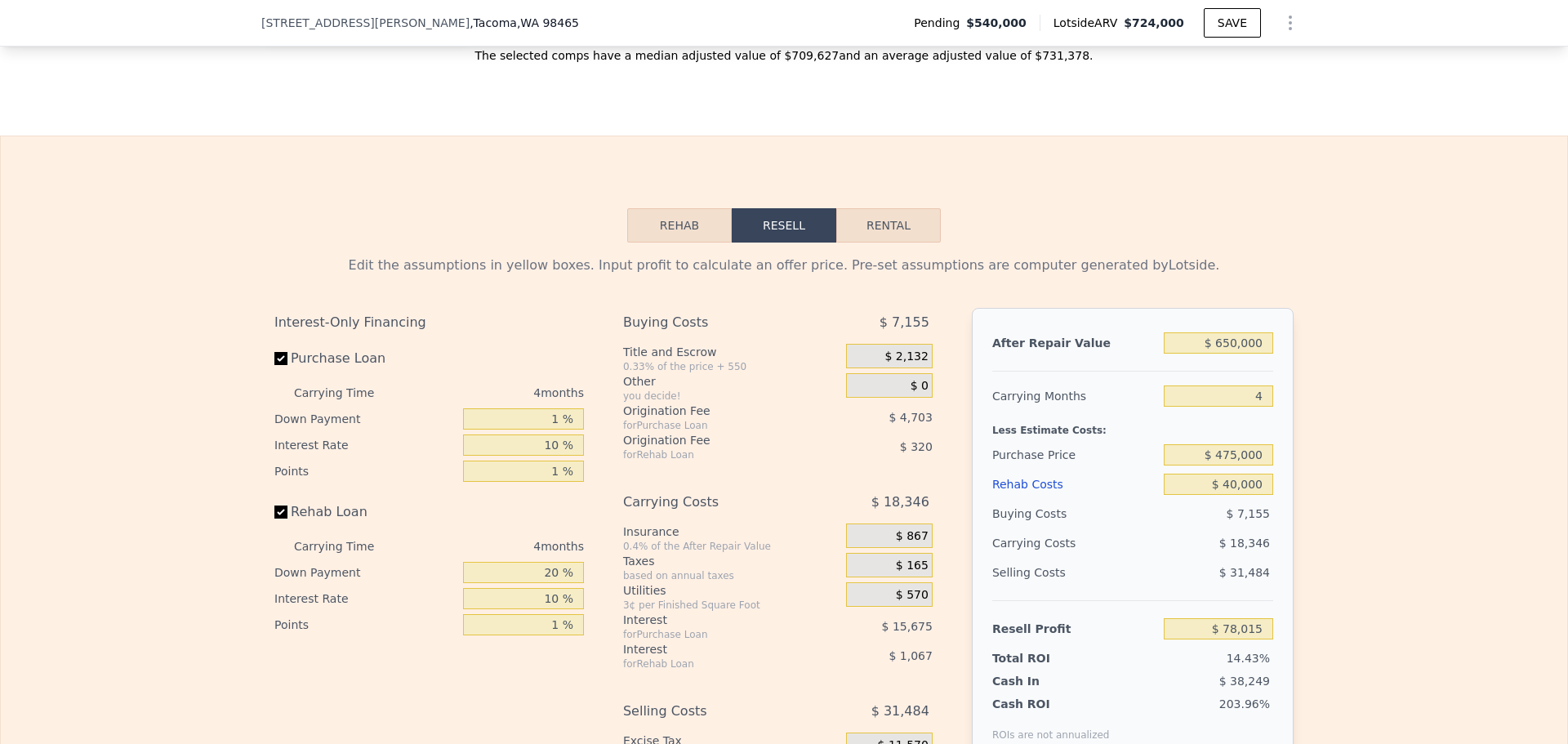
scroll to position [2445, 0]
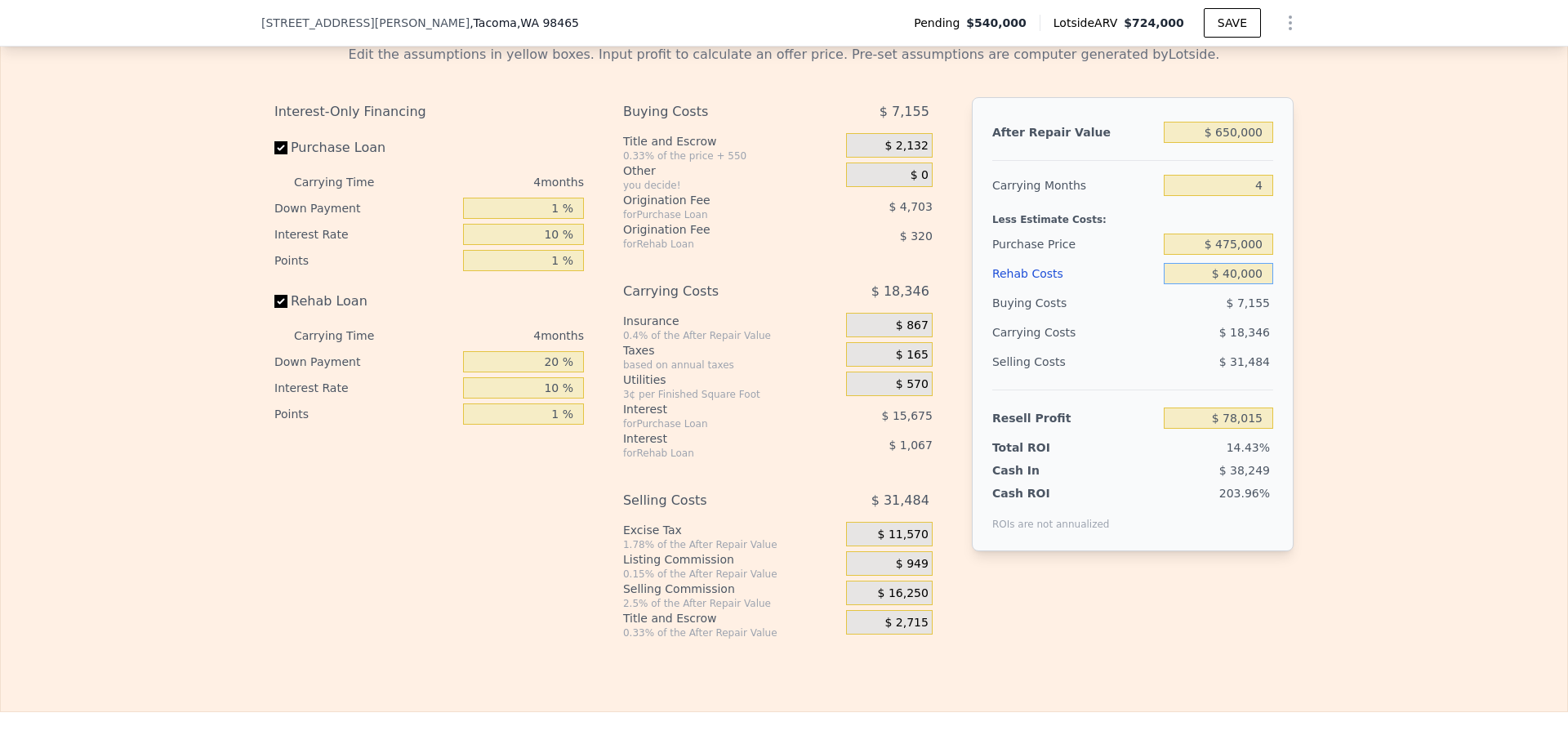
click at [1238, 284] on input "$ 40,000" at bounding box center [1218, 273] width 110 height 22
type input "$ 5"
type input "$ 119,398"
type input "$ 50"
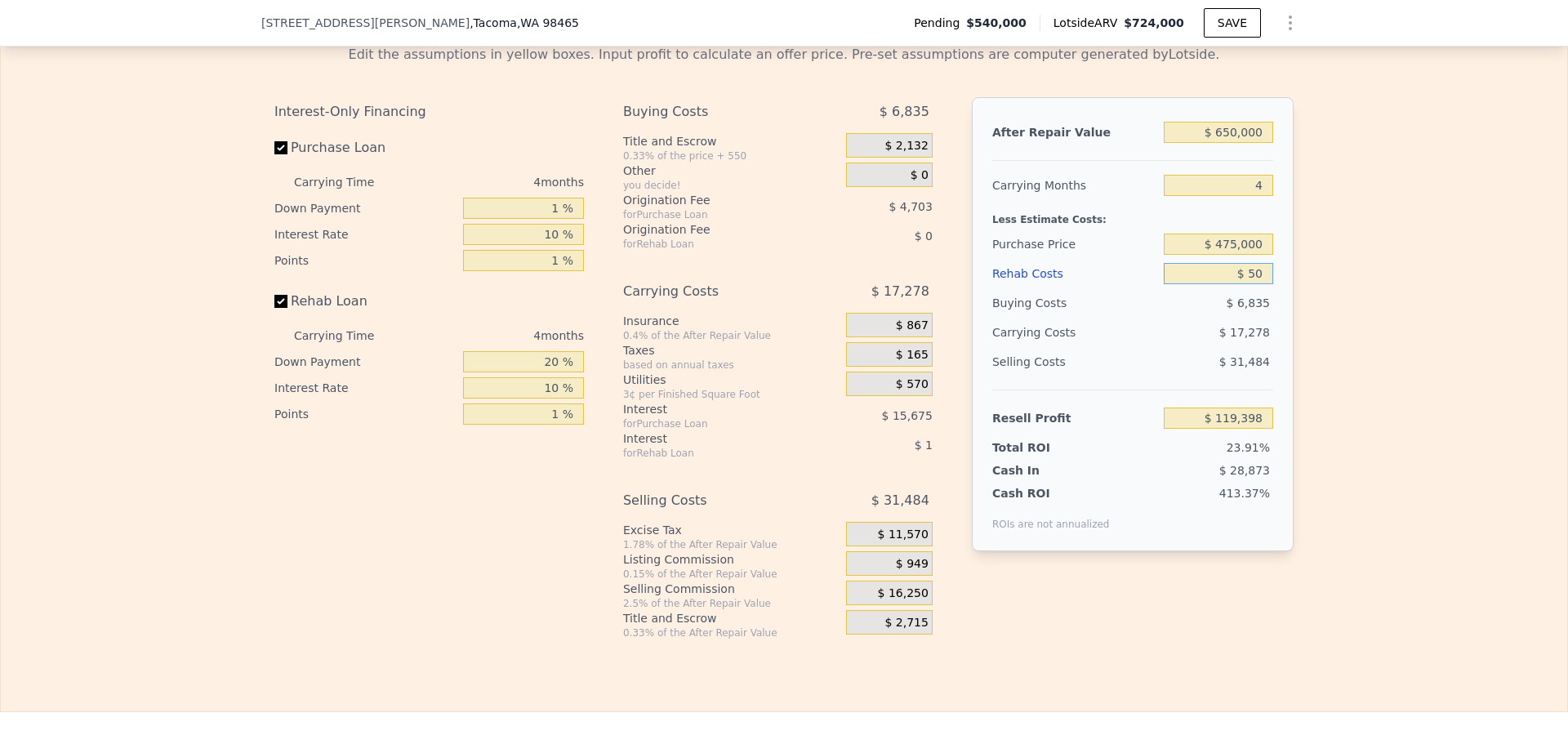
type input "$ 119,353"
type input "$ 50,000"
type input "$ 67,671"
type input "$ 50,000"
click at [1112, 347] on div "$ 18,610" at bounding box center [1186, 333] width 172 height 29
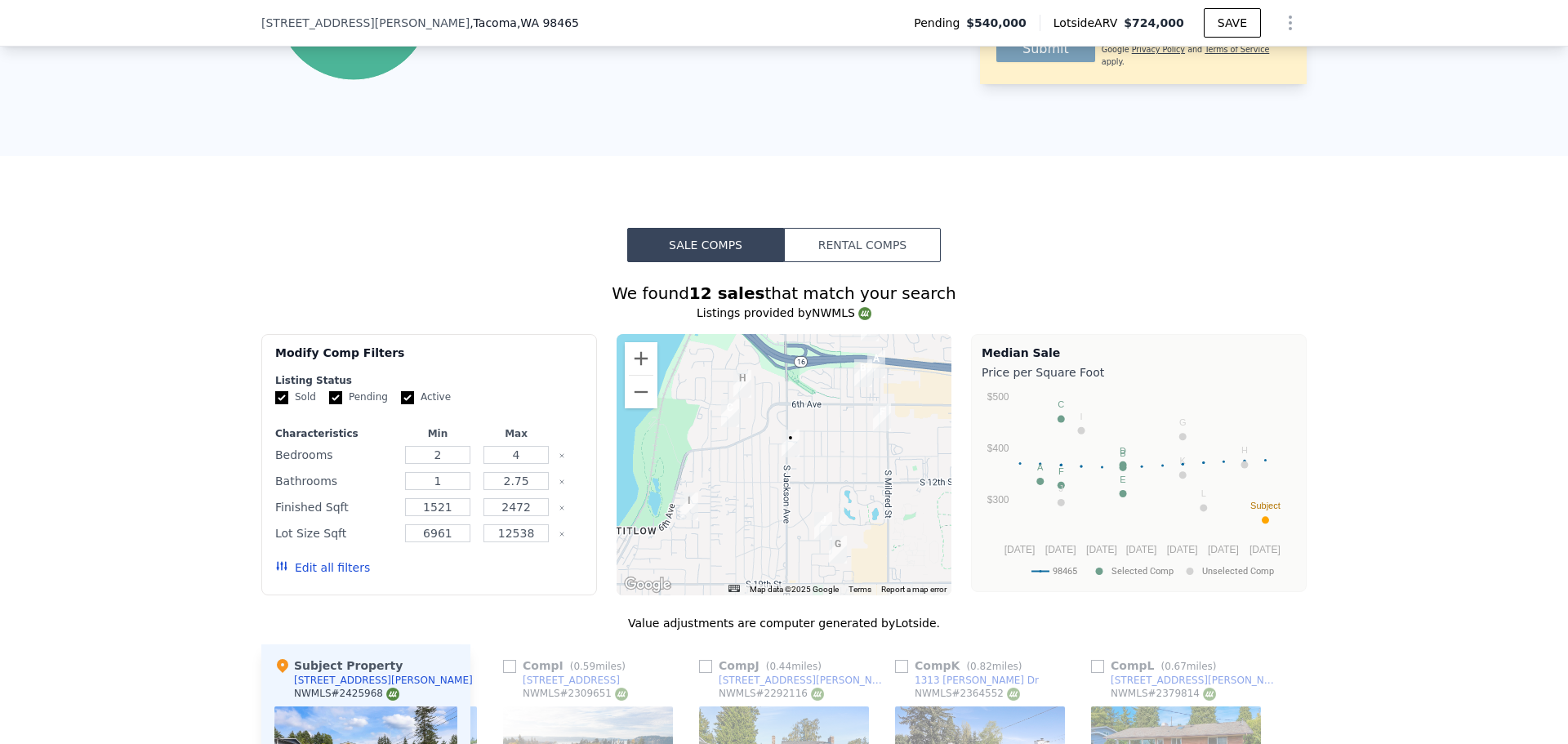
scroll to position [1083, 0]
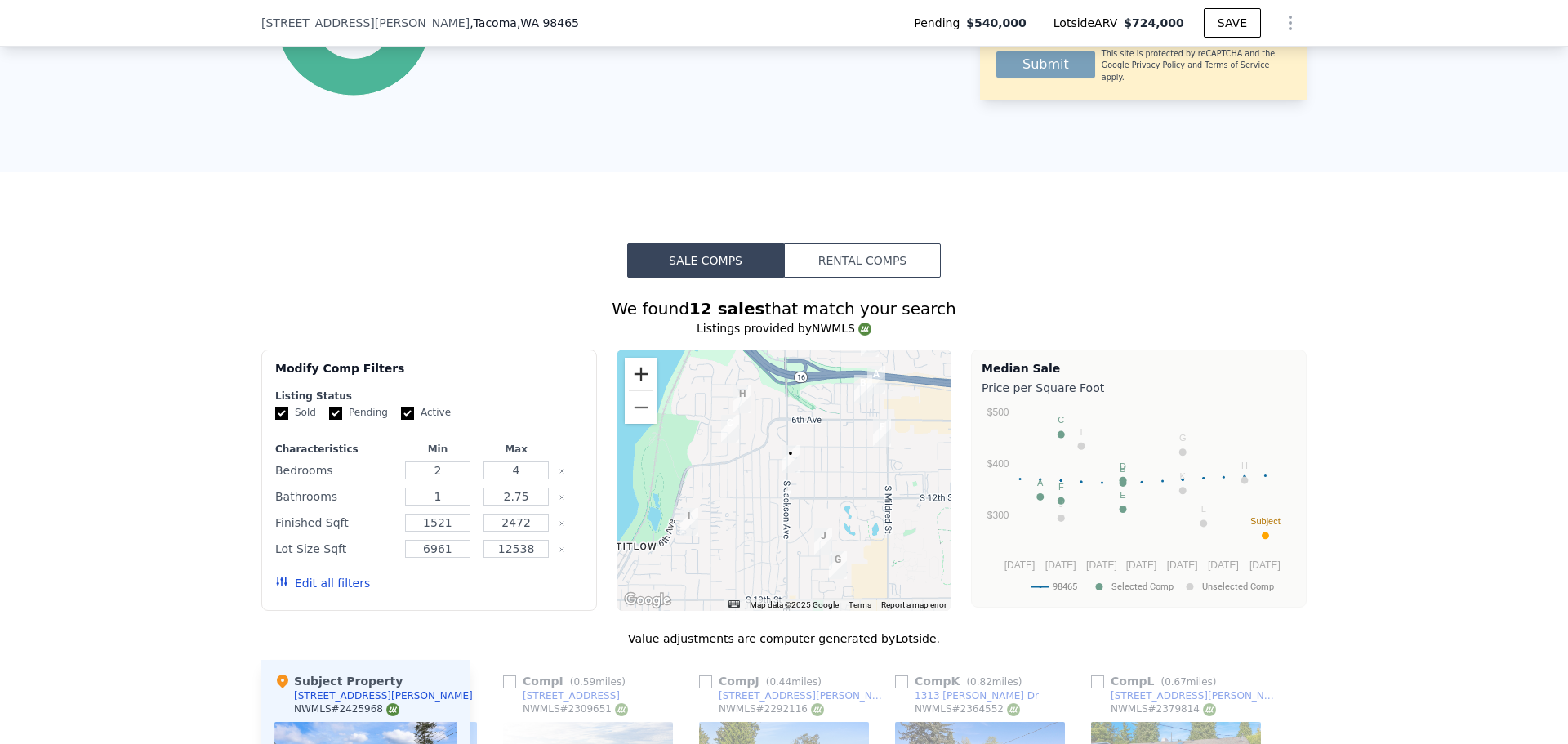
click at [637, 379] on button "Zoom in" at bounding box center [641, 374] width 33 height 33
click at [637, 380] on button "Zoom in" at bounding box center [641, 374] width 33 height 33
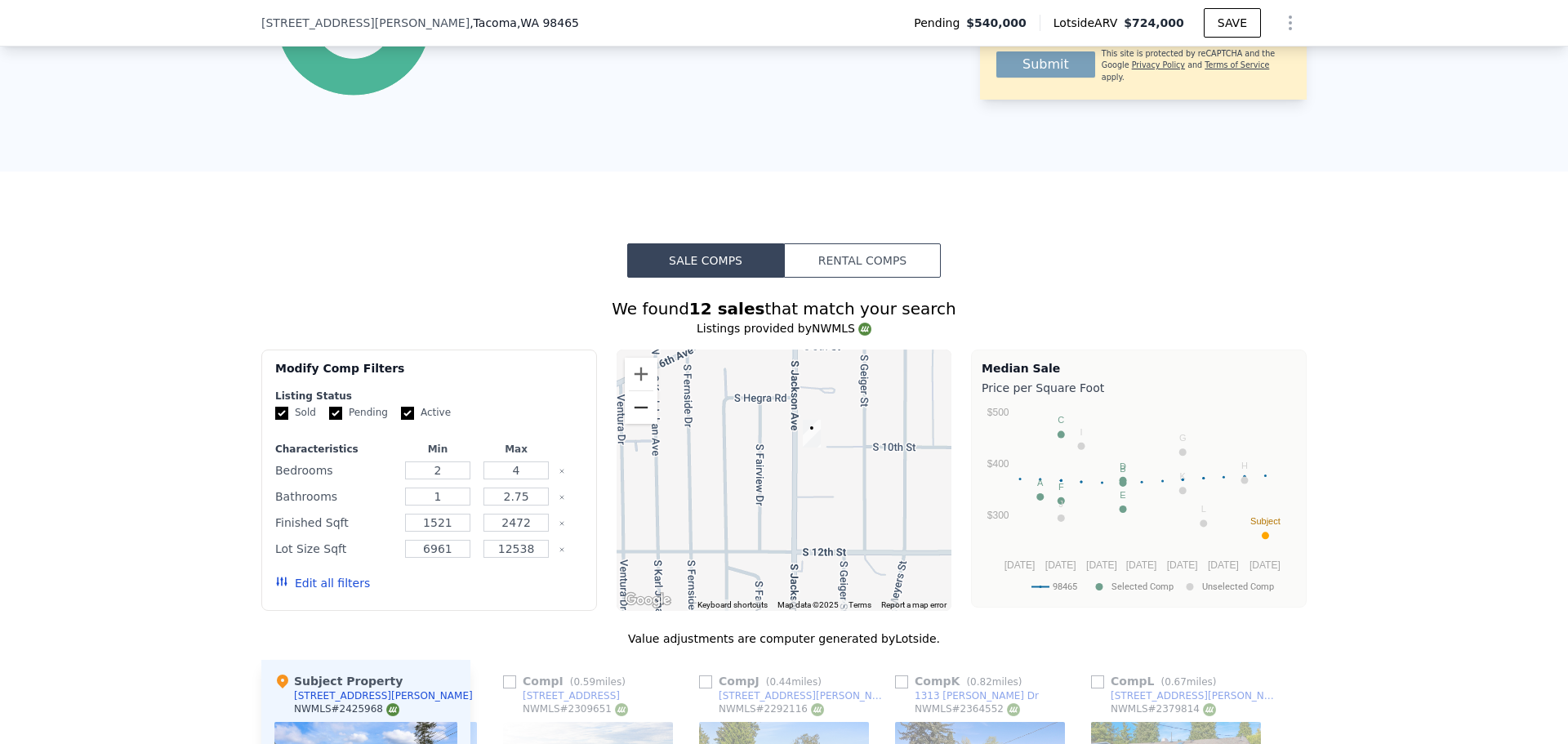
click at [630, 418] on button "Zoom out" at bounding box center [641, 408] width 33 height 33
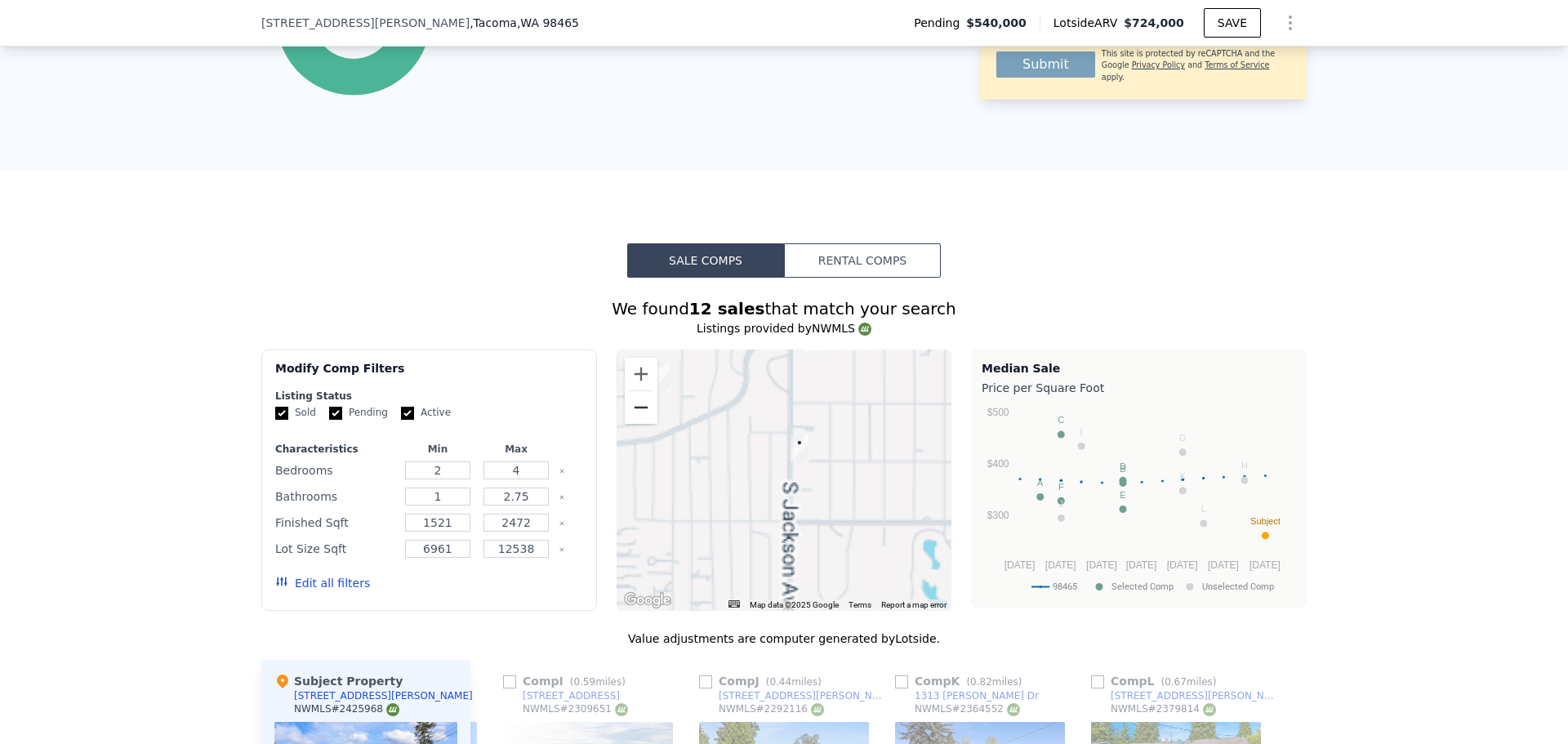
click at [630, 418] on button "Zoom out" at bounding box center [641, 408] width 33 height 33
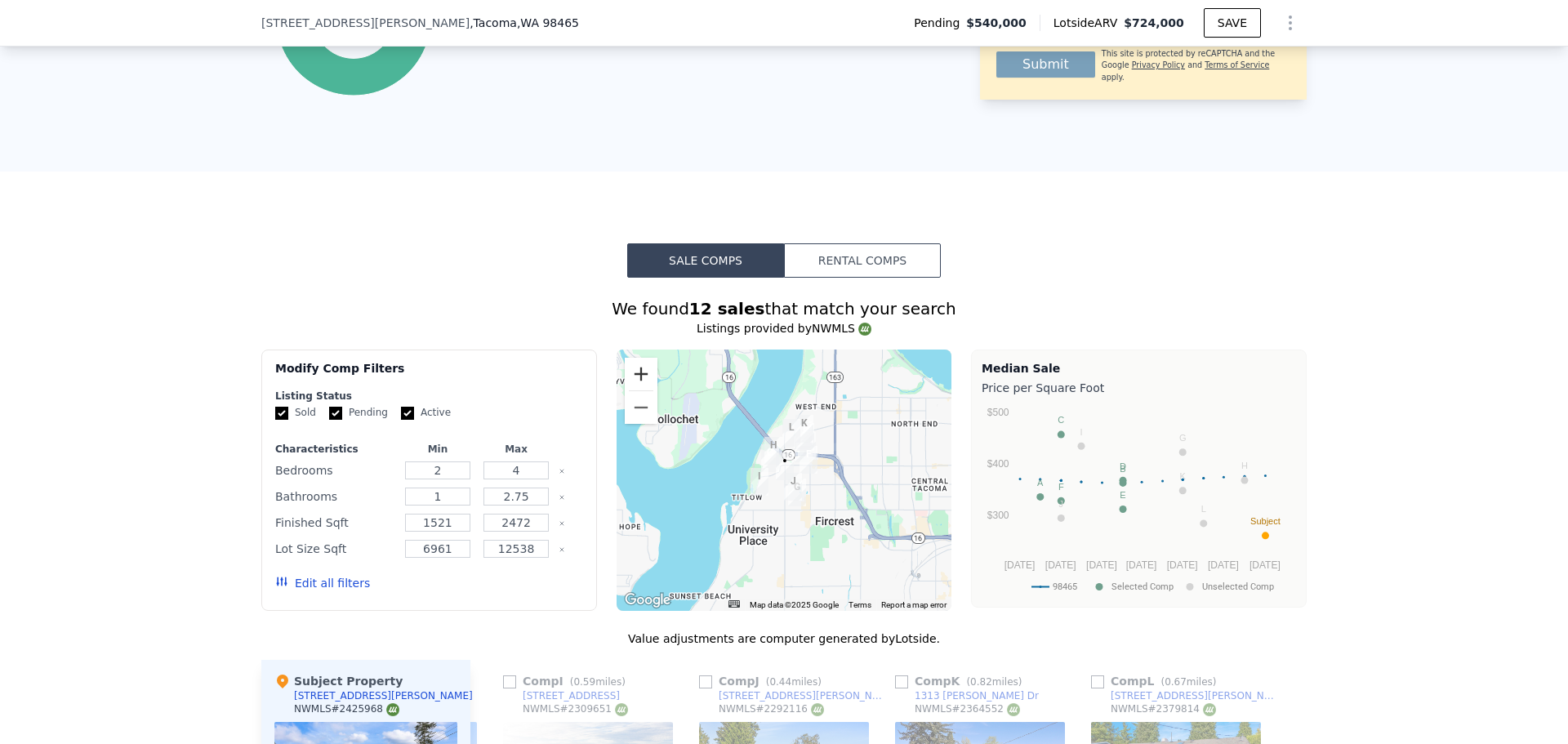
click at [630, 386] on button "Zoom in" at bounding box center [641, 374] width 33 height 33
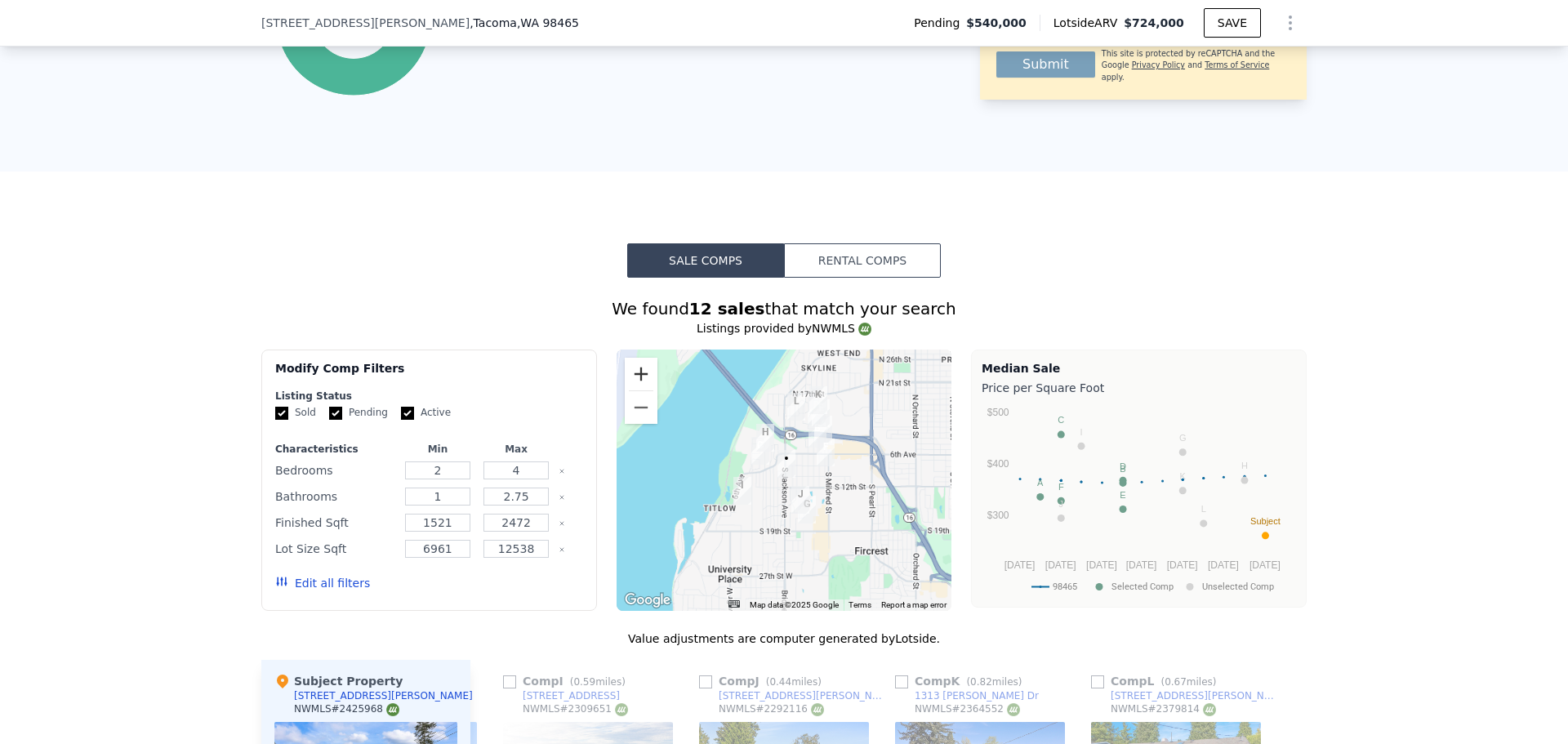
click at [630, 386] on button "Zoom in" at bounding box center [641, 374] width 33 height 33
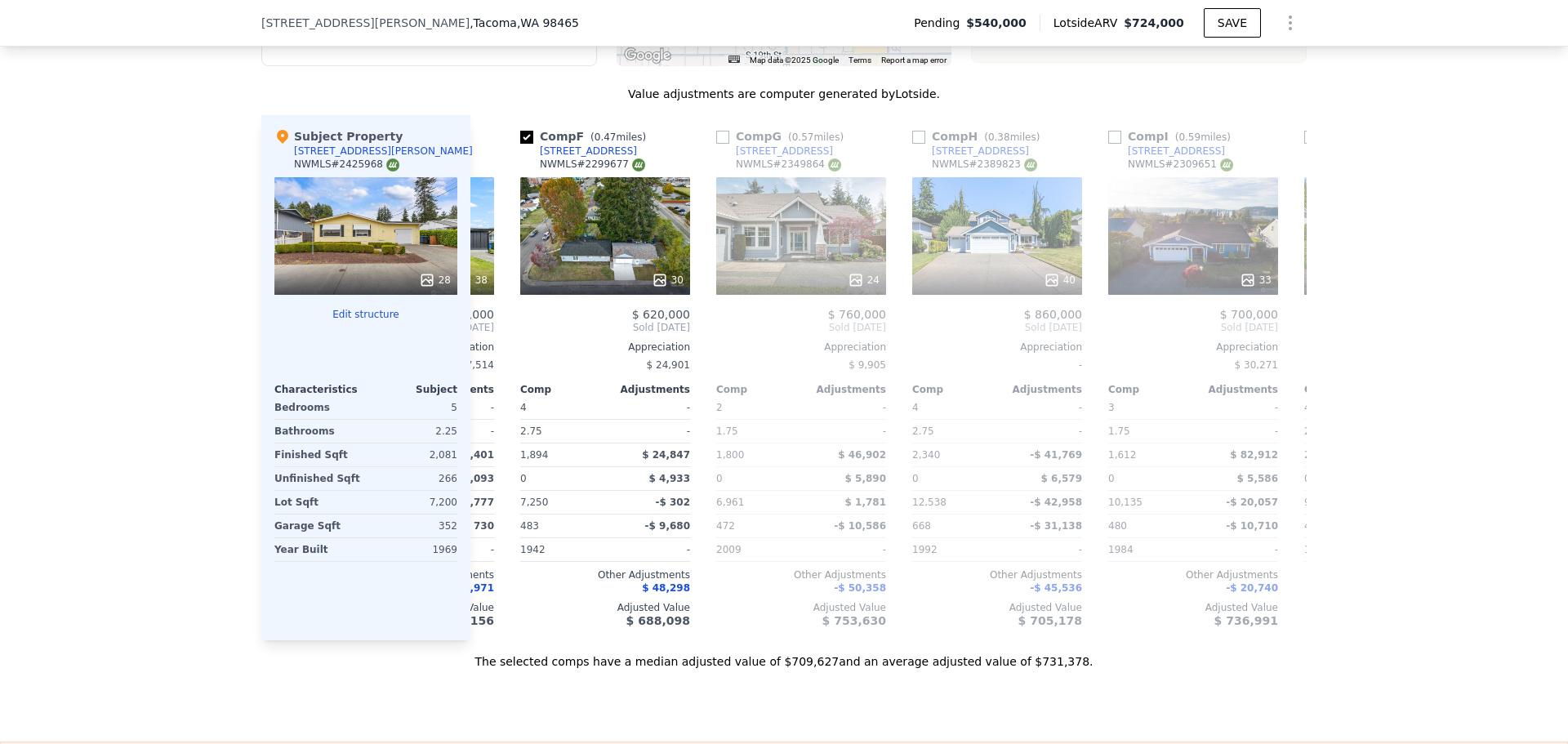
scroll to position [0, 962]
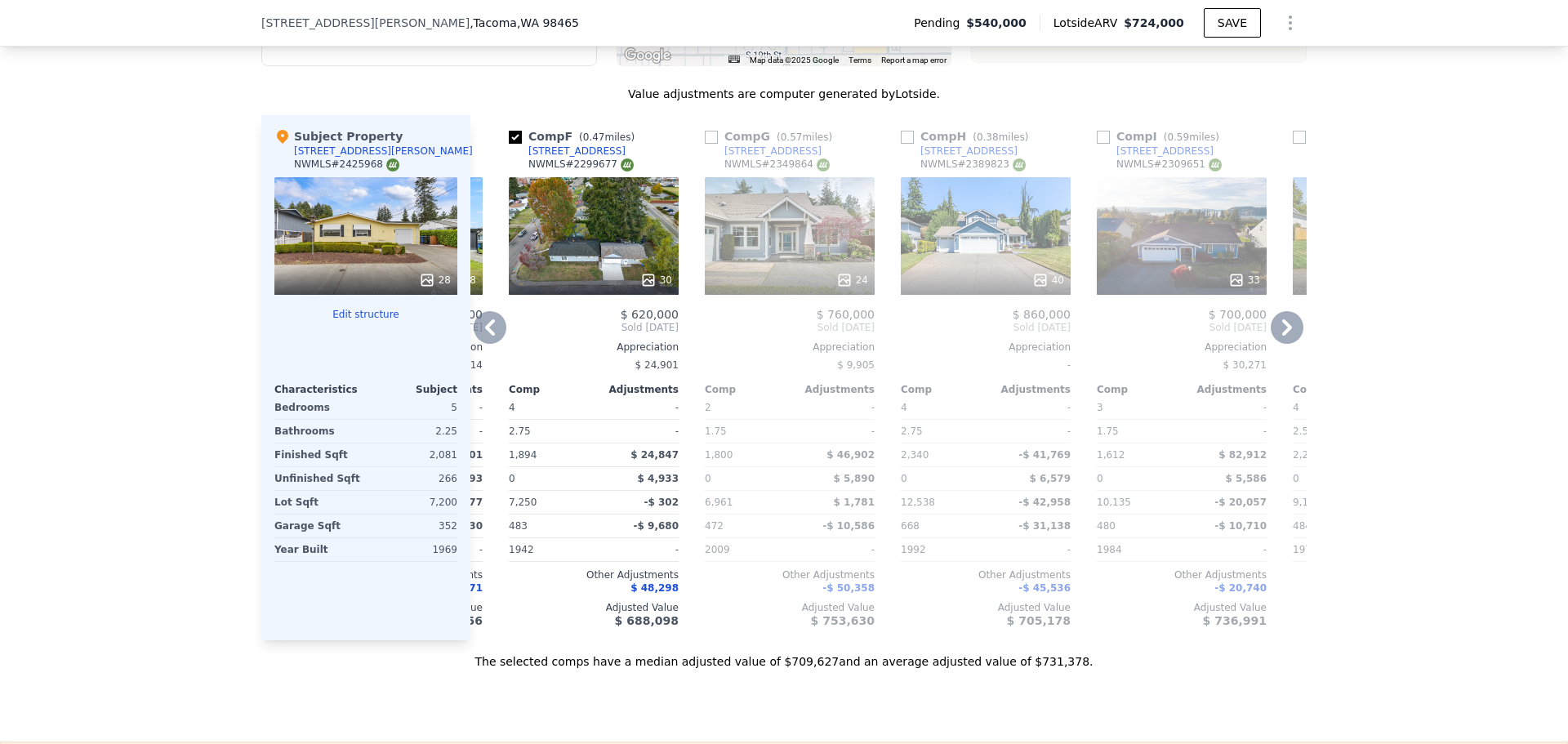
click at [585, 235] on div "30" at bounding box center [594, 236] width 170 height 118
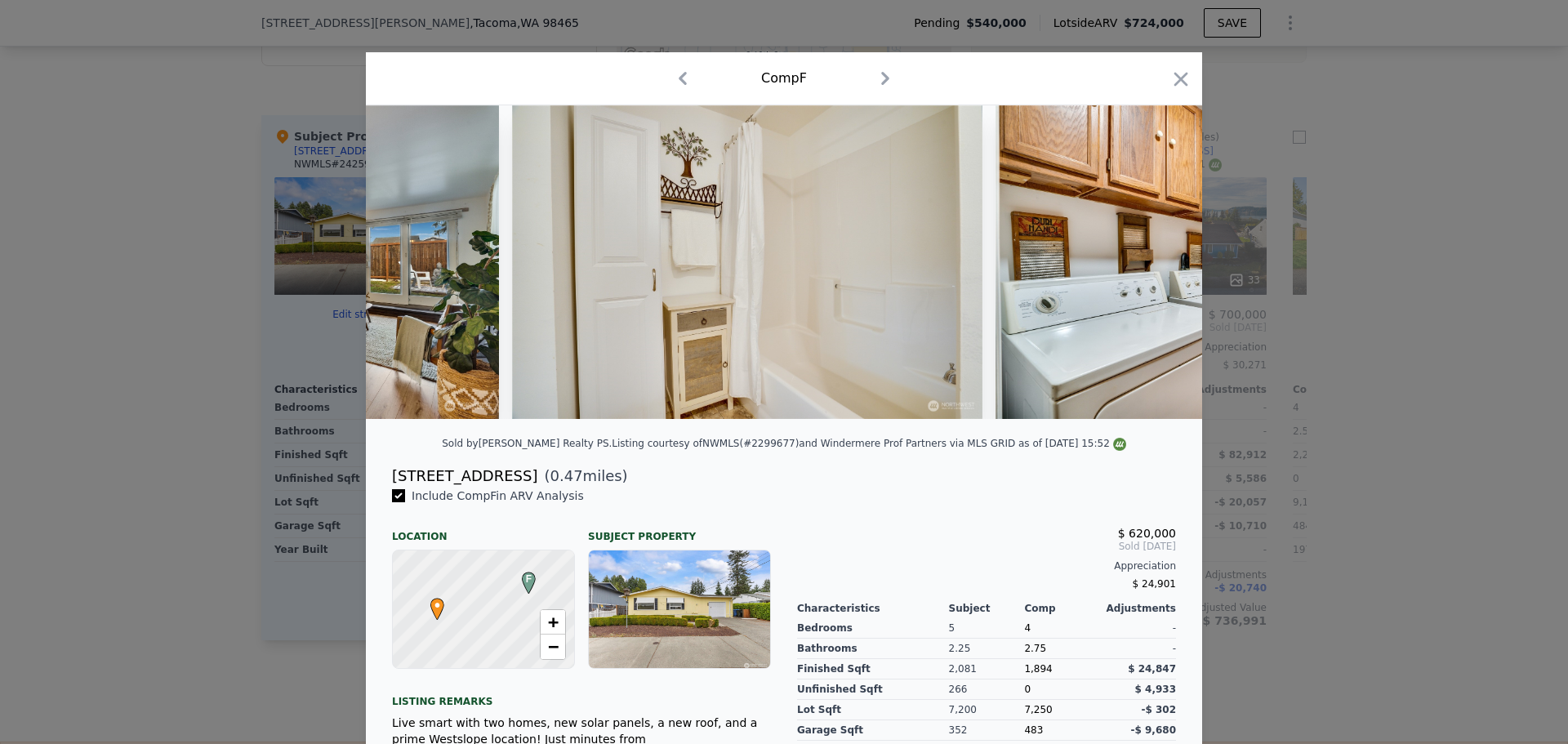
scroll to position [0, 11801]
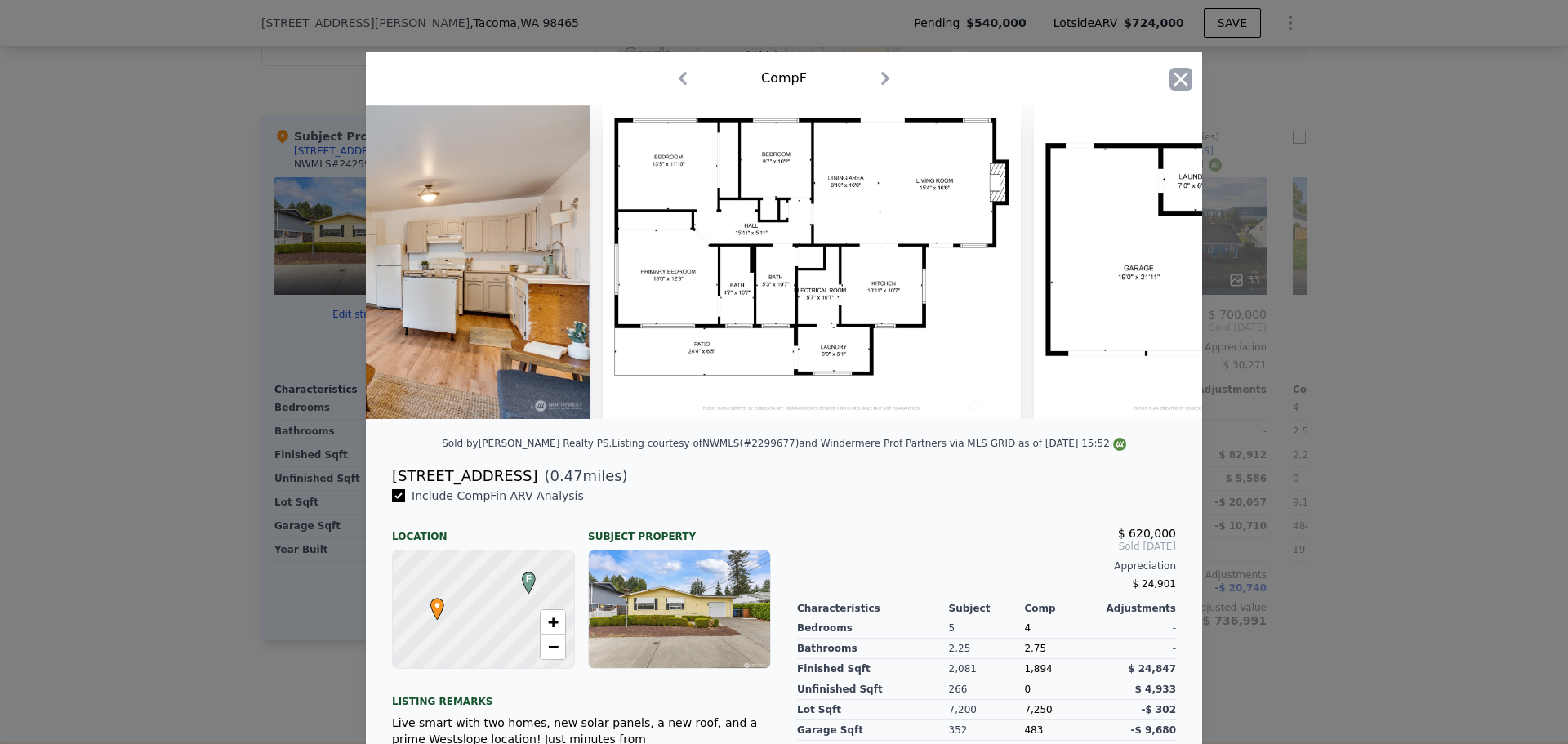
click at [1174, 77] on icon "button" at bounding box center [1181, 79] width 14 height 14
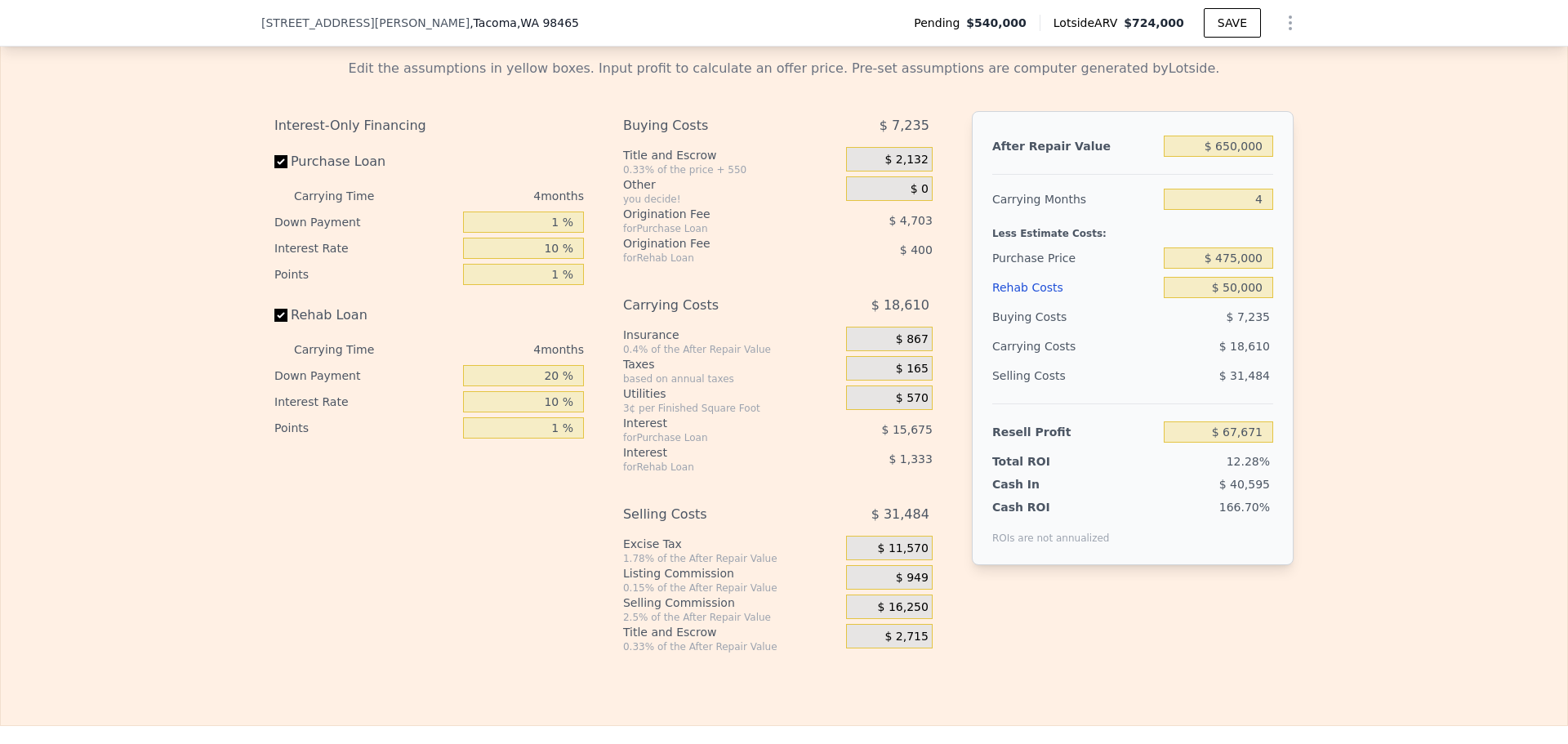
scroll to position [2445, 0]
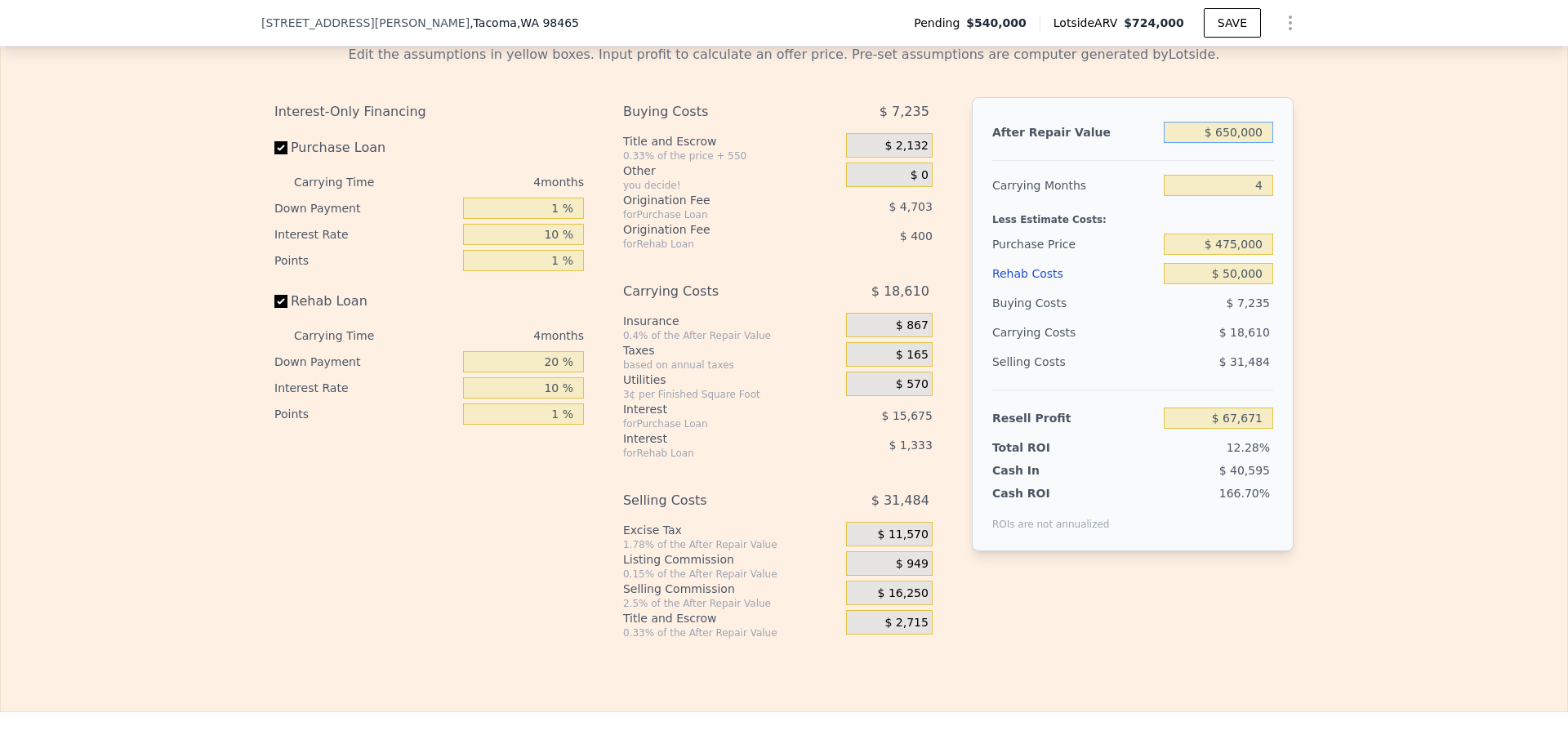
click at [1260, 143] on input "$ 650,000" at bounding box center [1218, 132] width 110 height 22
click at [1257, 143] on input "$ 650,000" at bounding box center [1218, 132] width 110 height 22
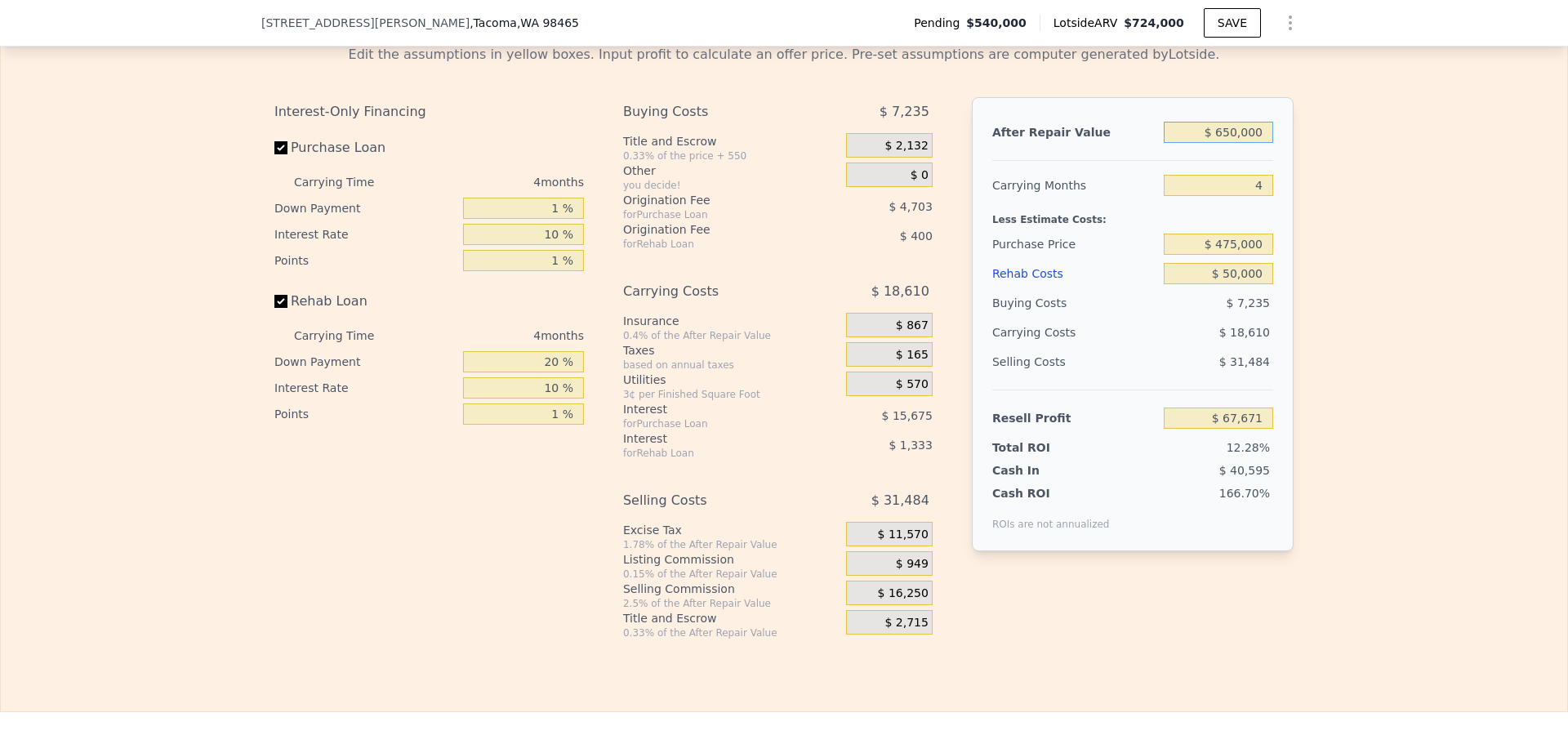
click at [1257, 143] on input "$ 650,000" at bounding box center [1218, 132] width 110 height 22
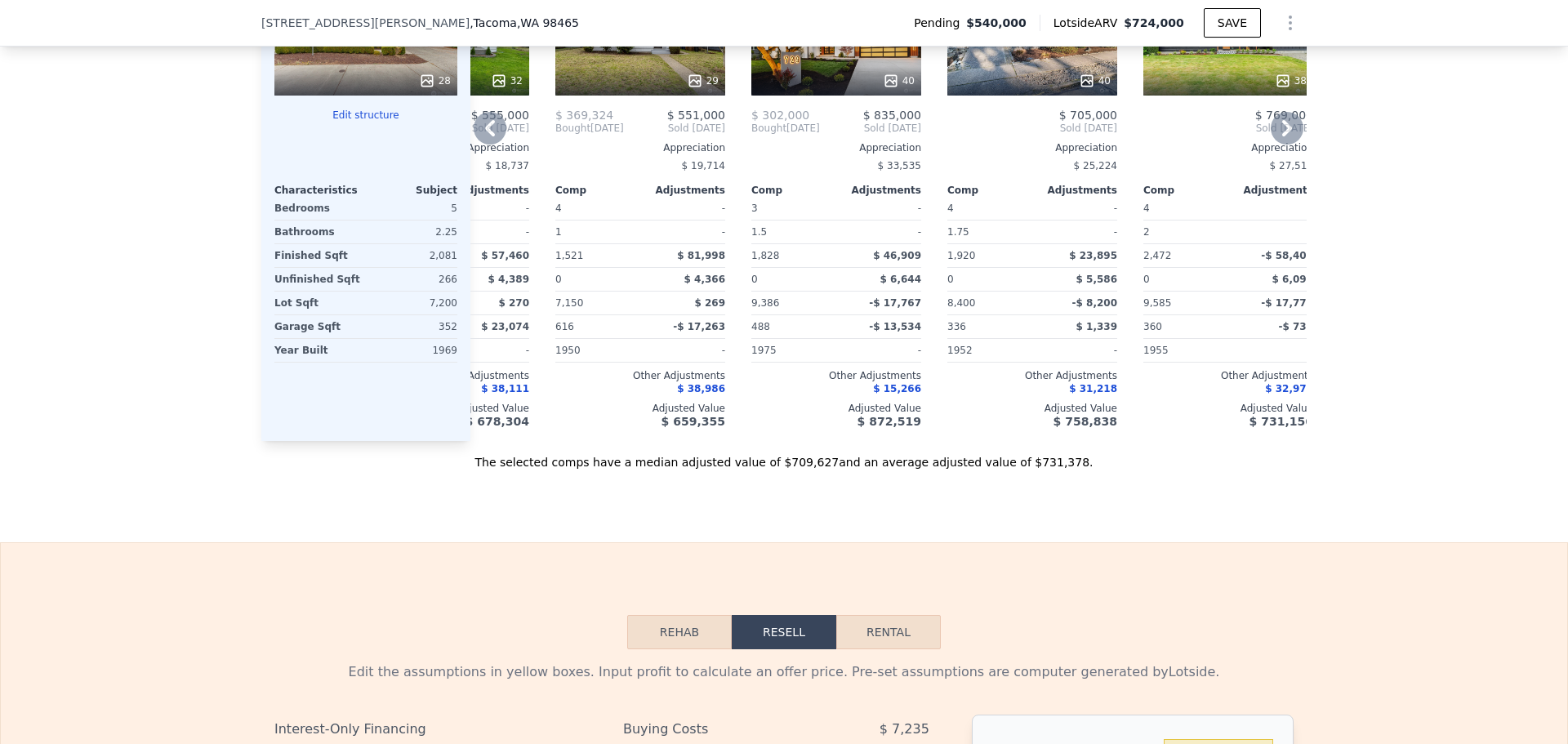
scroll to position [1628, 0]
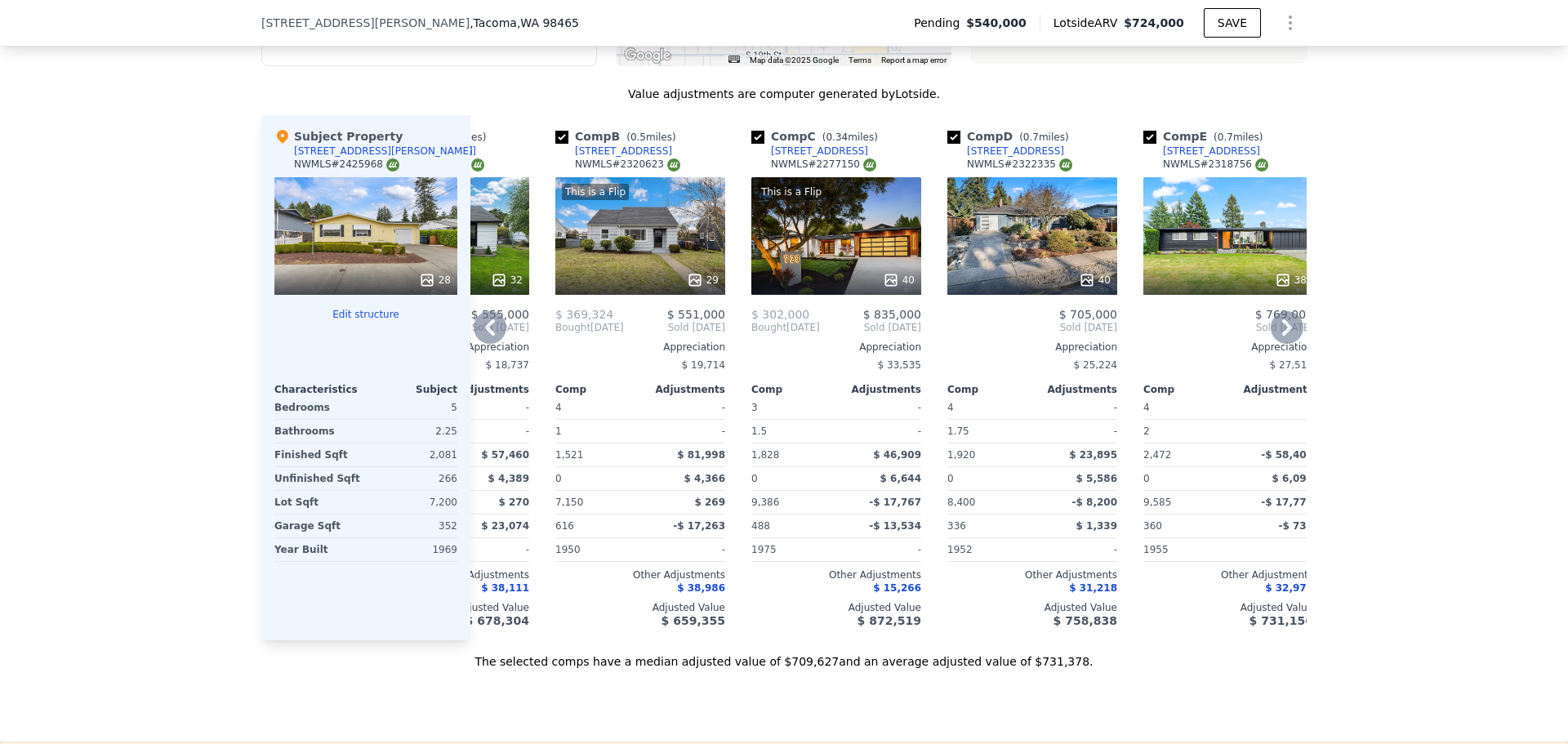
click at [1285, 336] on icon at bounding box center [1287, 327] width 33 height 33
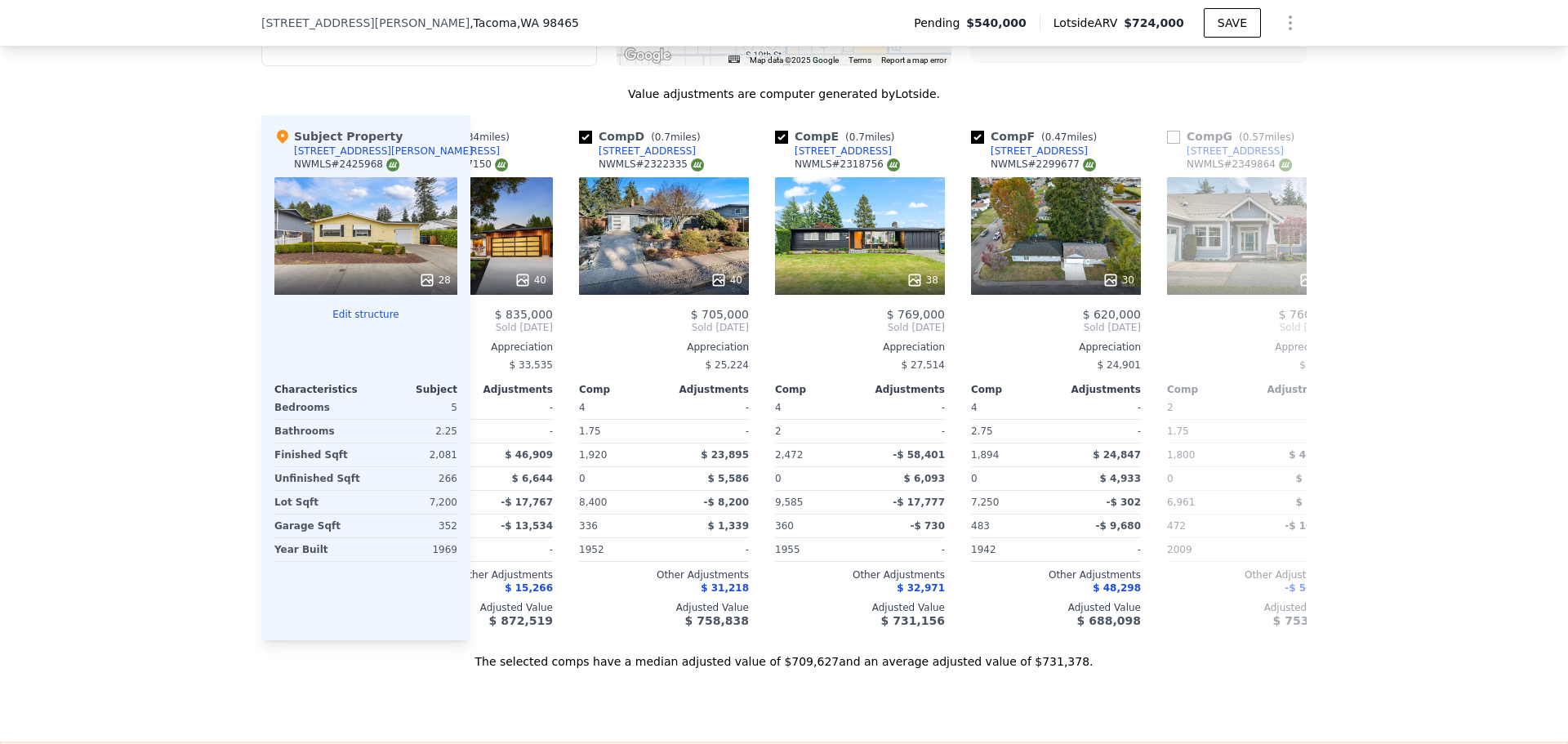
scroll to position [0, 523]
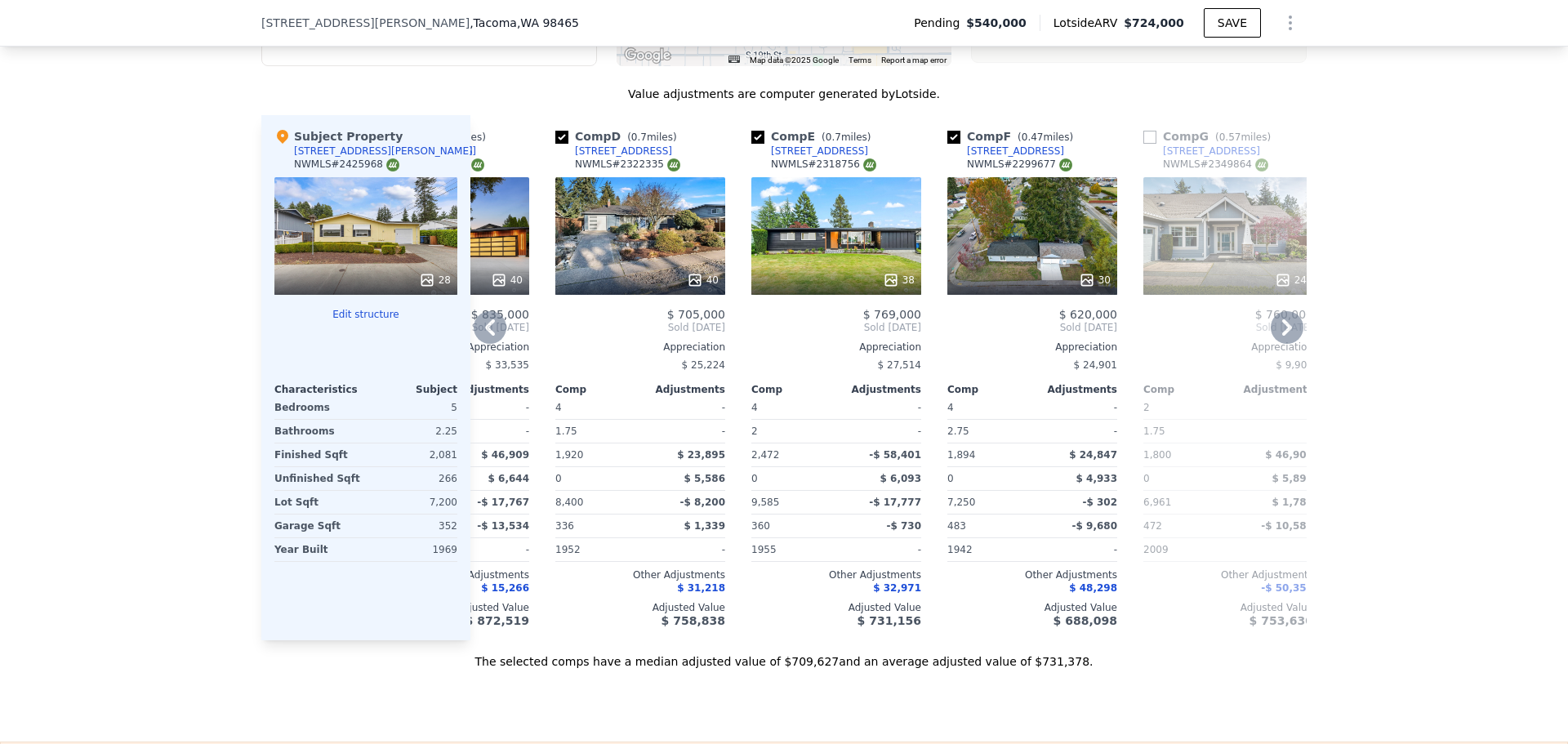
click at [1285, 336] on icon at bounding box center [1287, 327] width 33 height 33
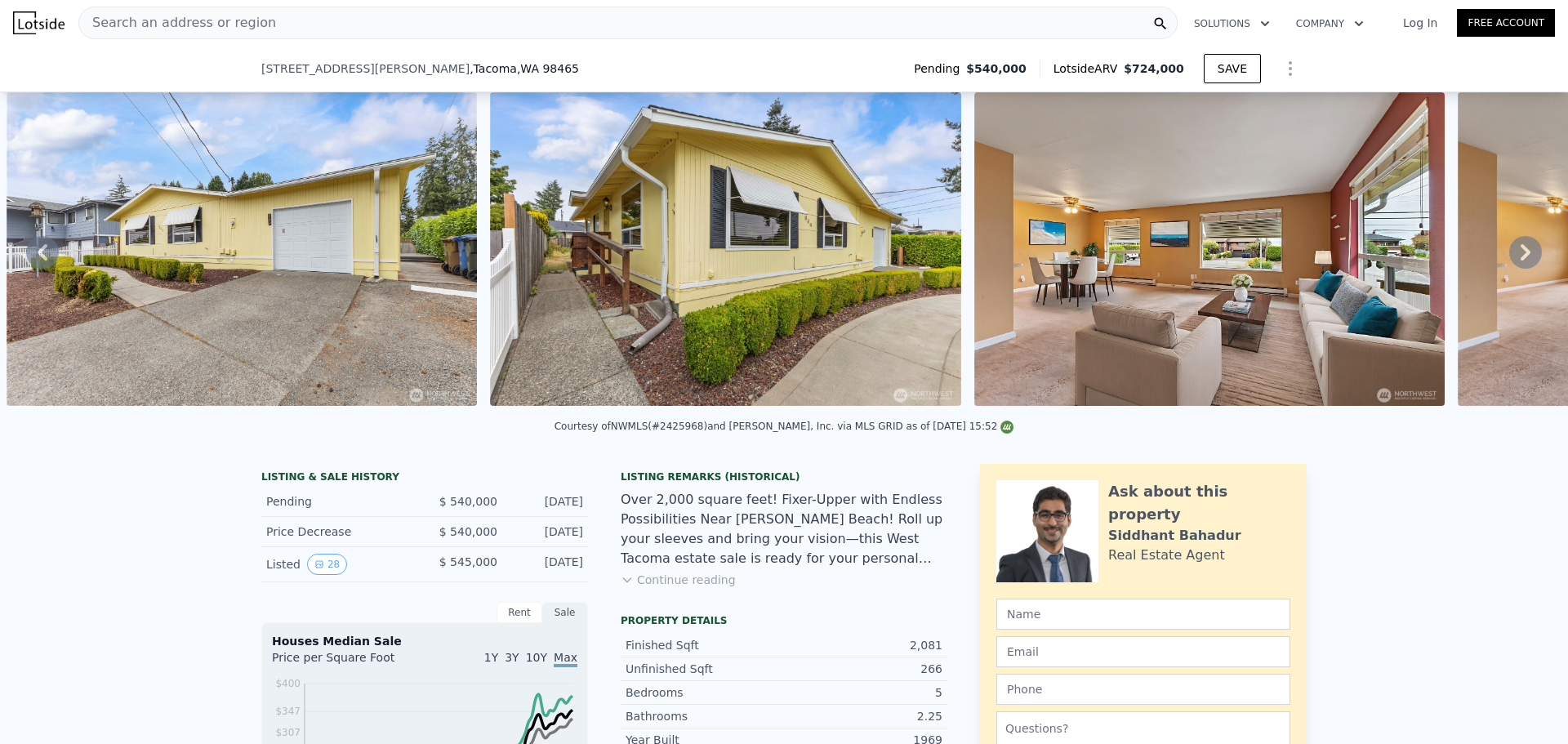
scroll to position [811, 0]
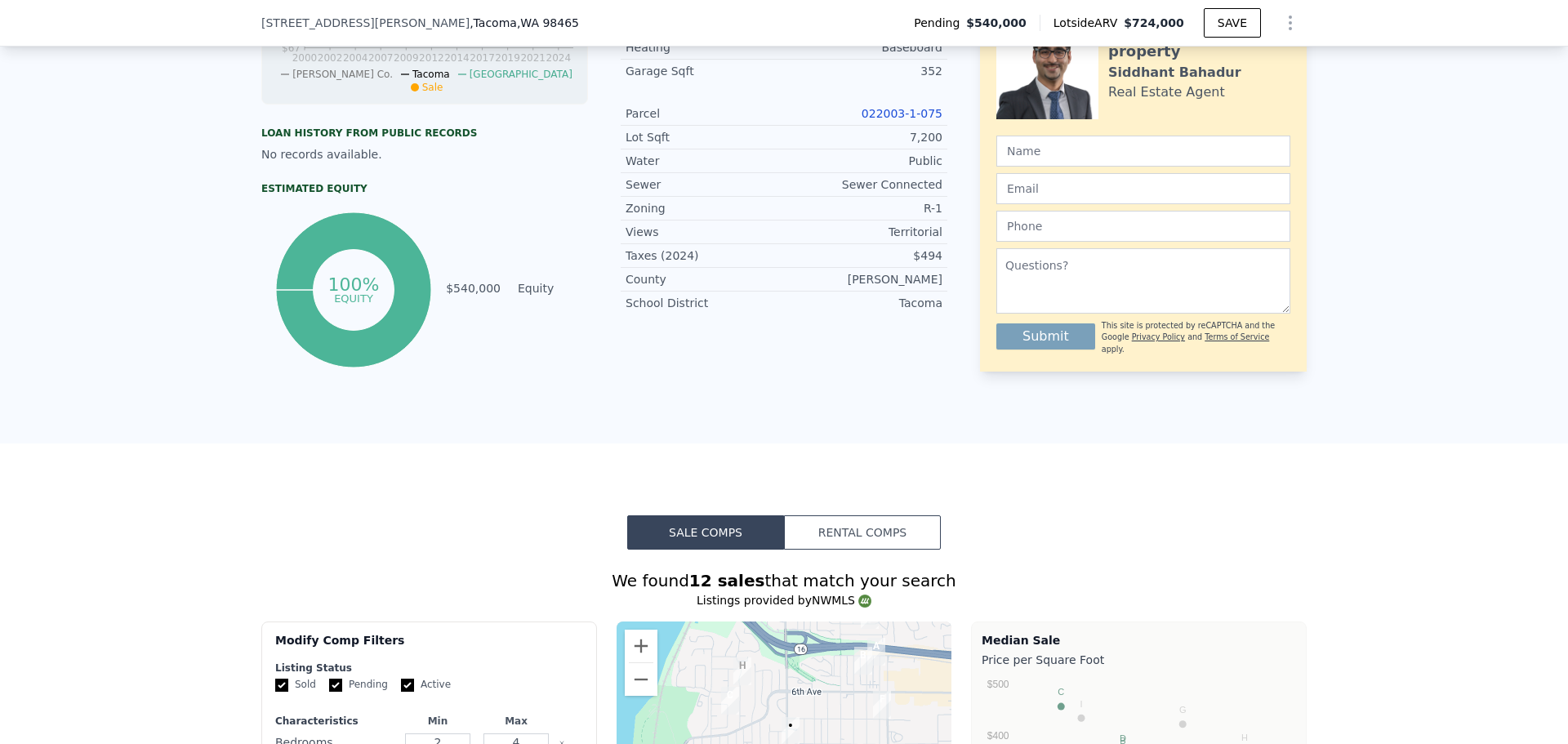
click at [930, 120] on link "022003-1-075" at bounding box center [902, 113] width 81 height 13
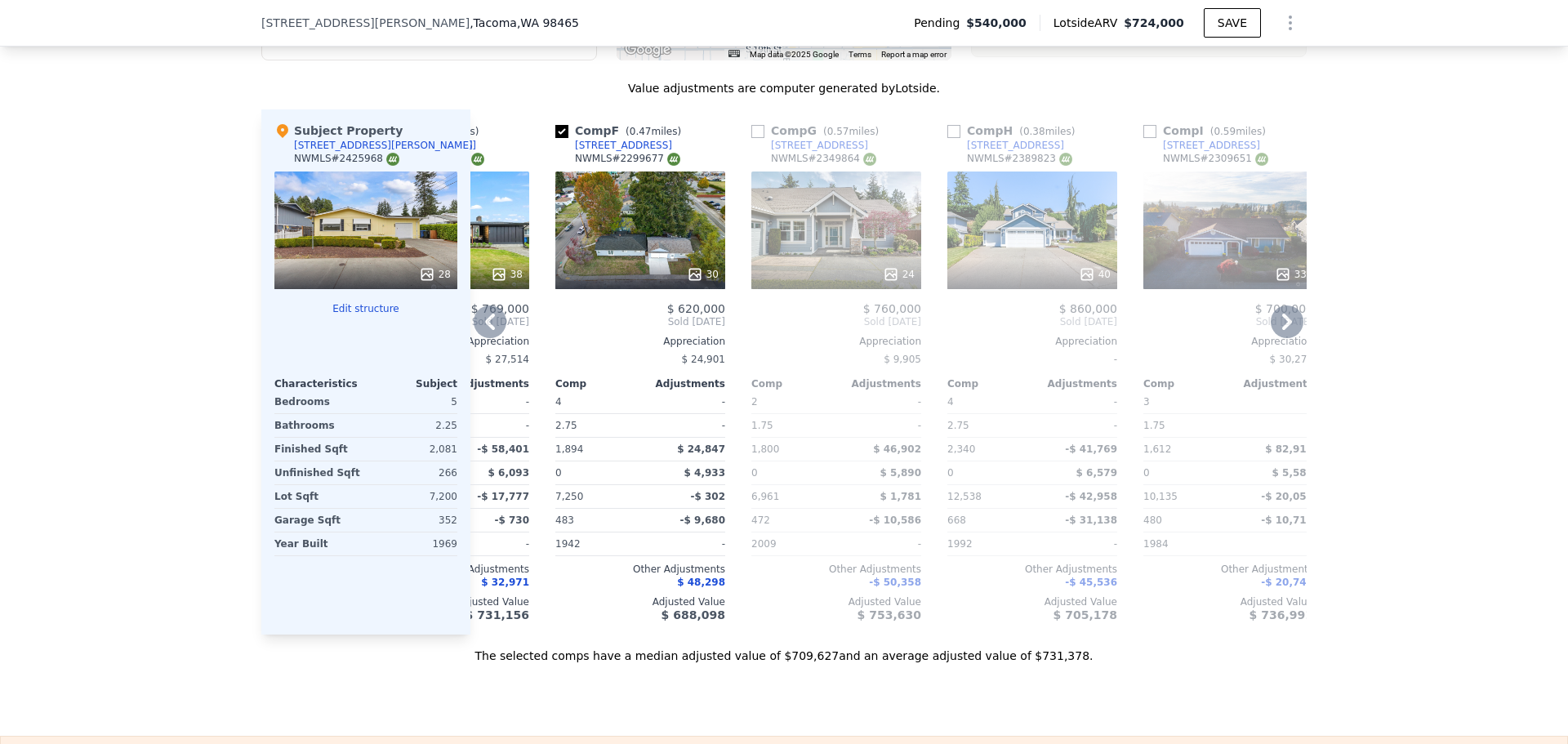
scroll to position [817, 0]
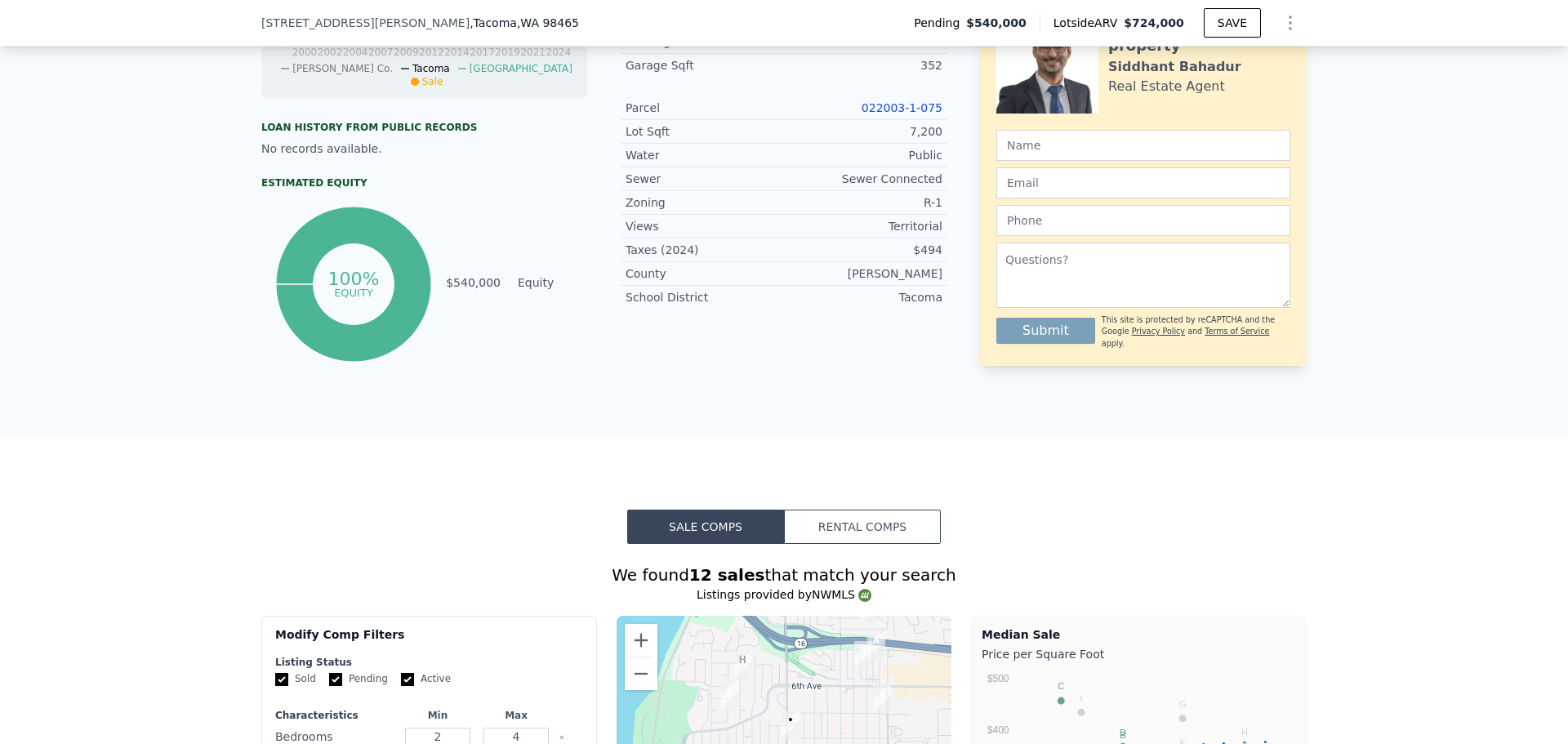
click at [891, 114] on link "022003-1-075" at bounding box center [902, 107] width 81 height 13
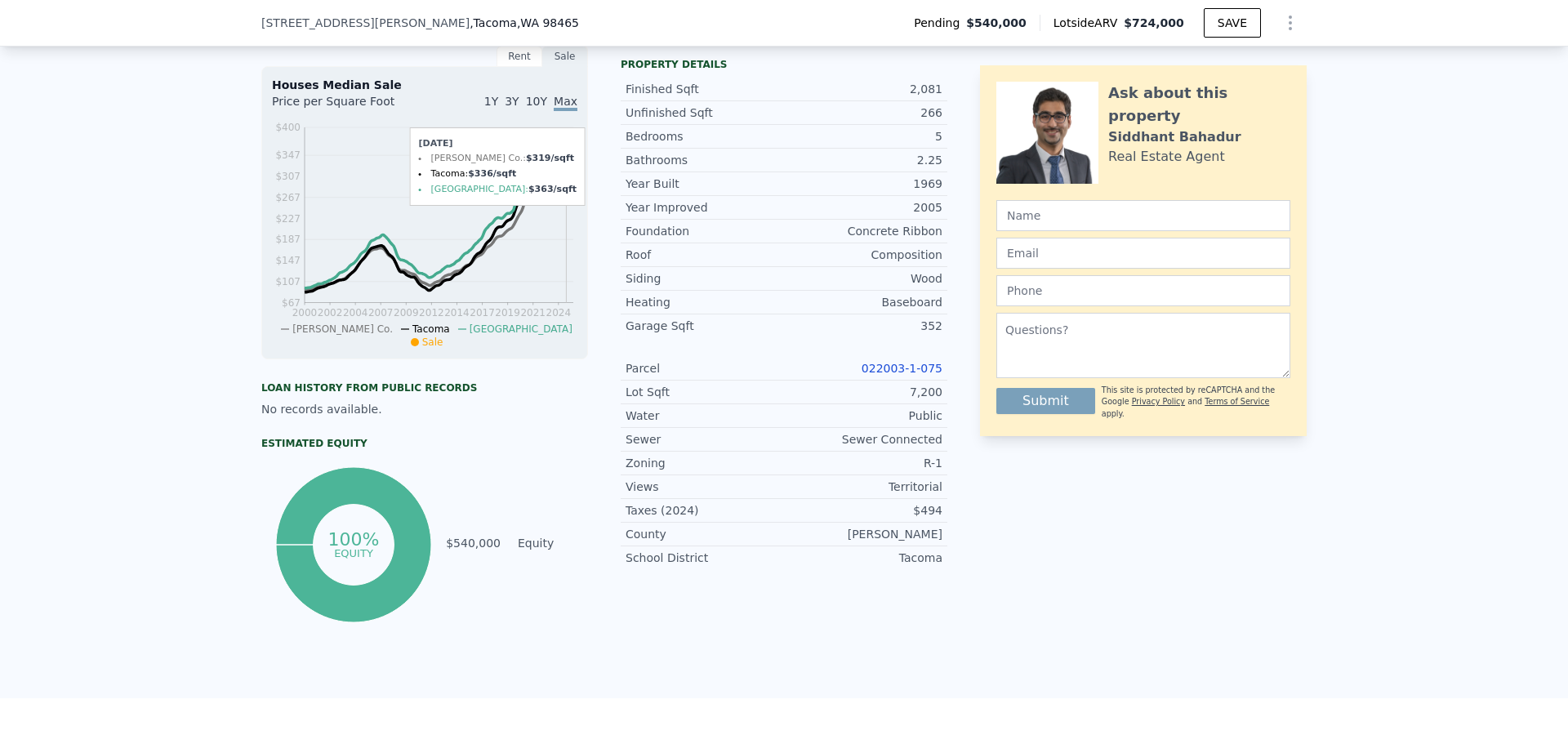
scroll to position [544, 0]
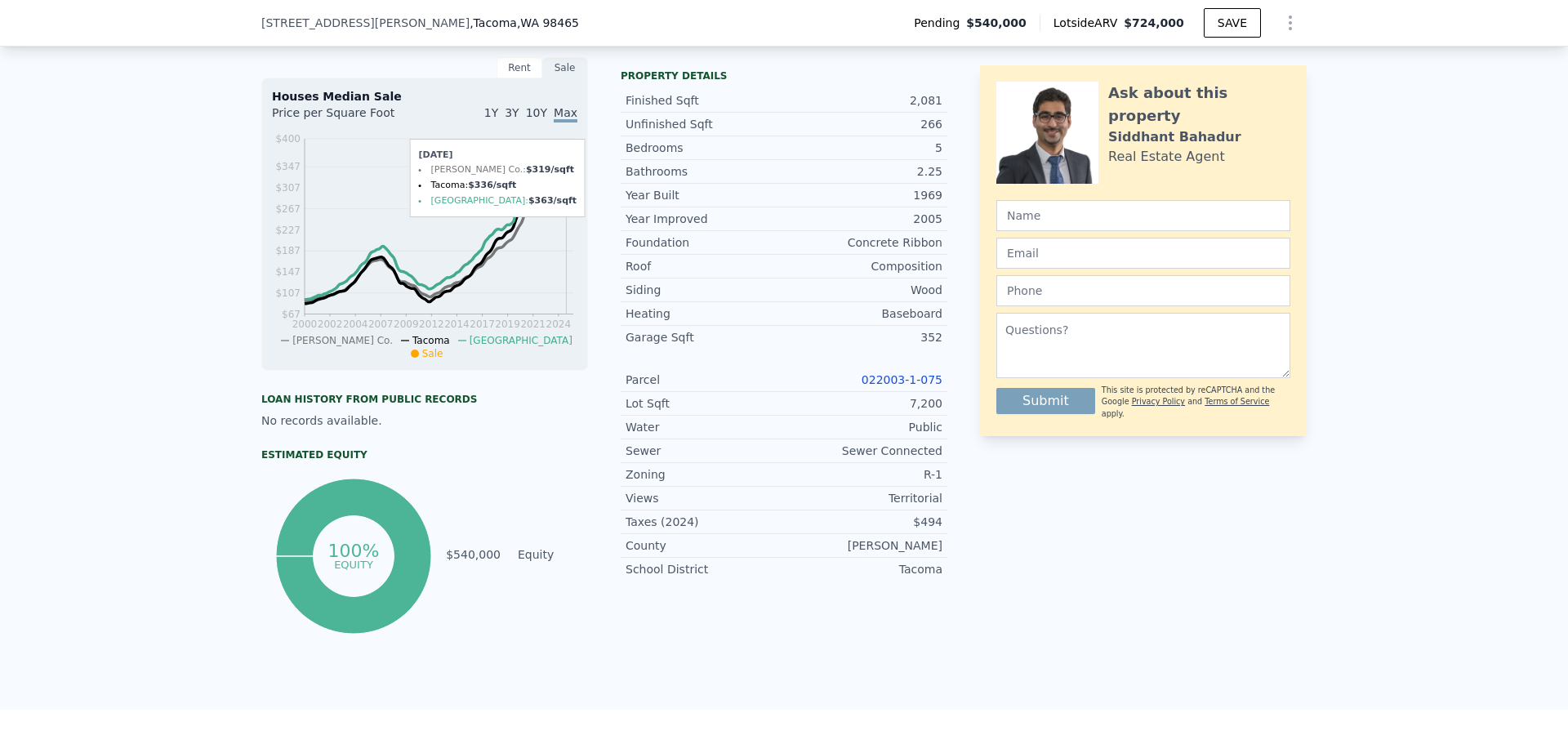
type input "$ 724,000"
type input "5"
type input "$ 0"
type input "$ 99,039"
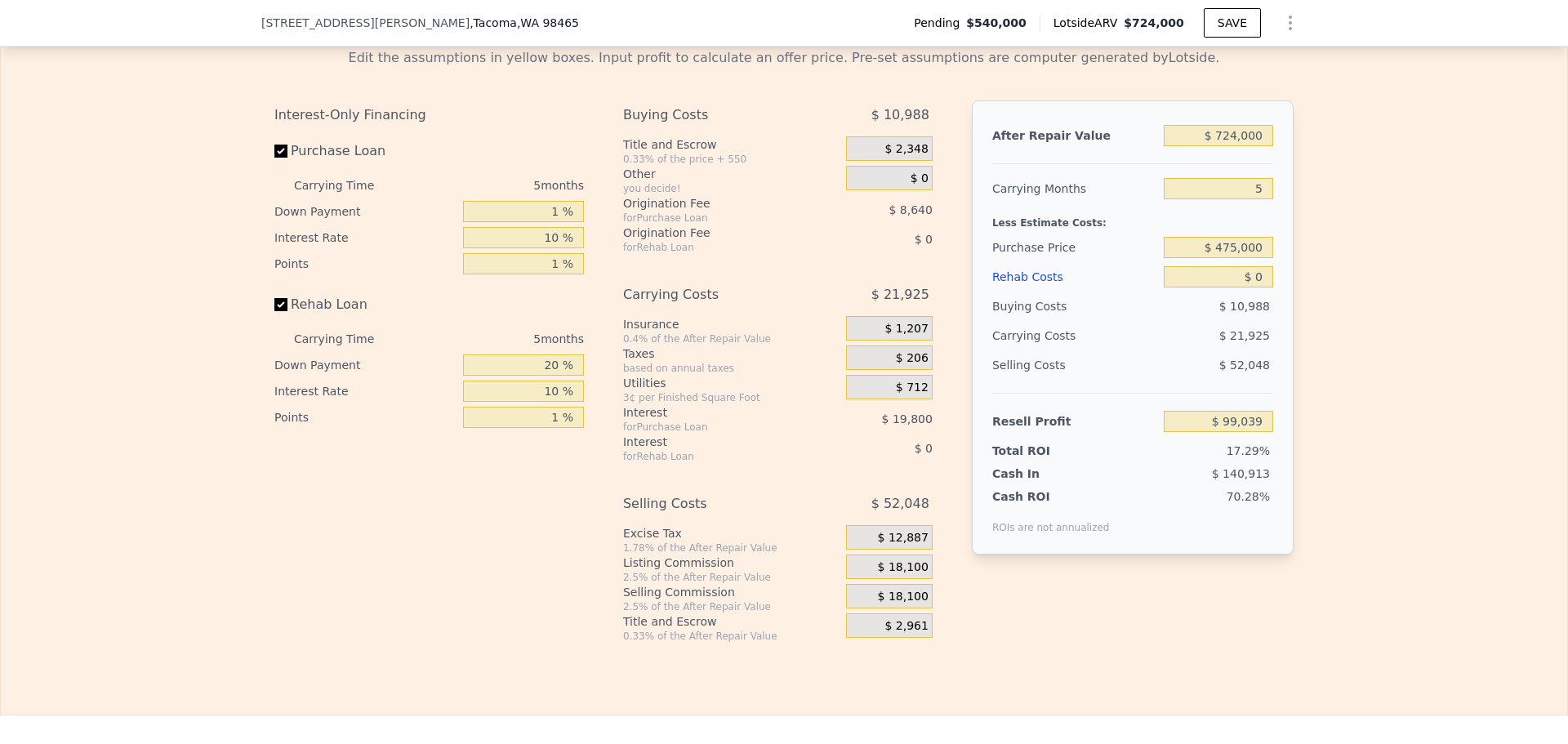
scroll to position [2451, 0]
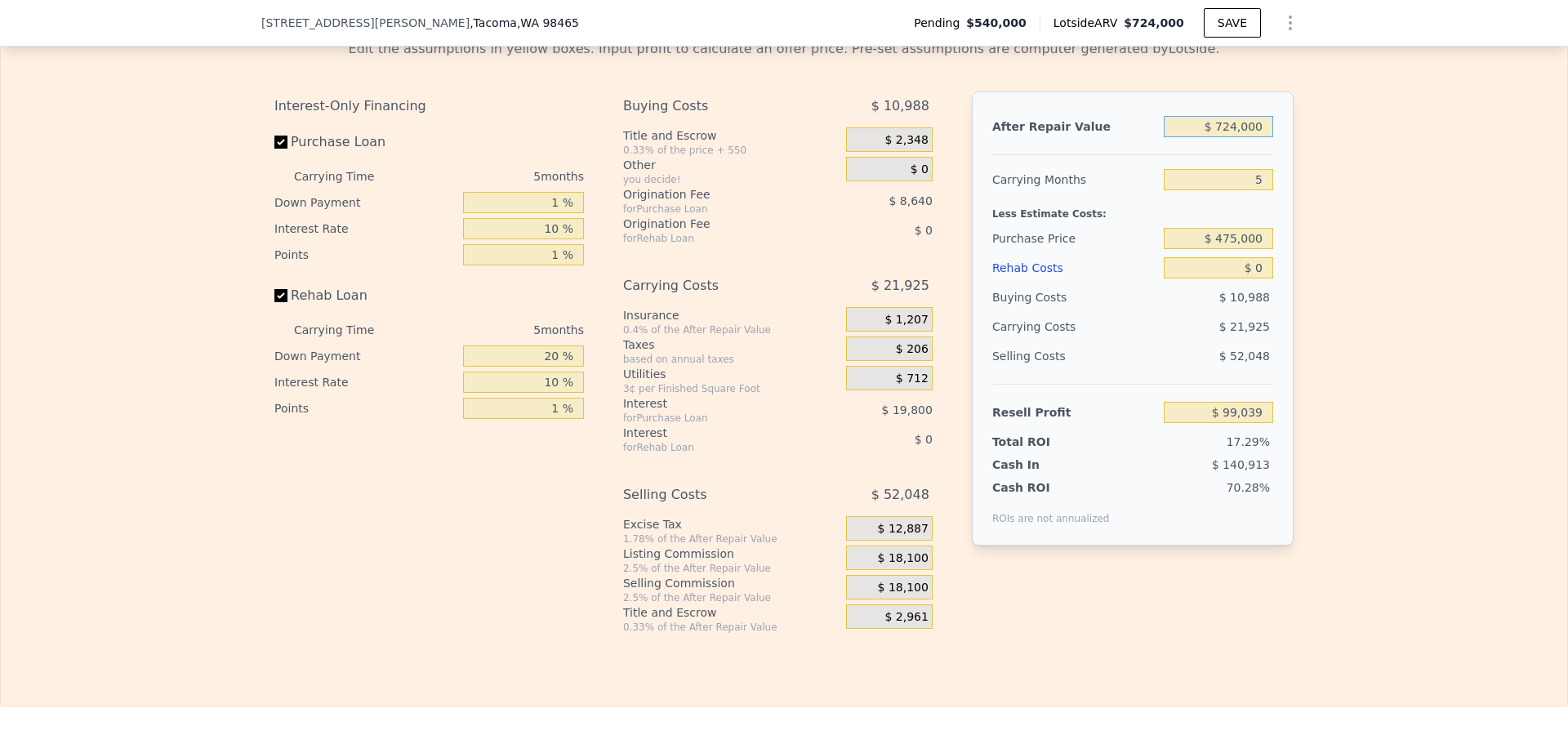
click at [1228, 137] on input "$ 724,000" at bounding box center [1218, 126] width 110 height 22
click at [1241, 249] on input "$ 475,000" at bounding box center [1218, 238] width 110 height 22
type input "$ 460,000"
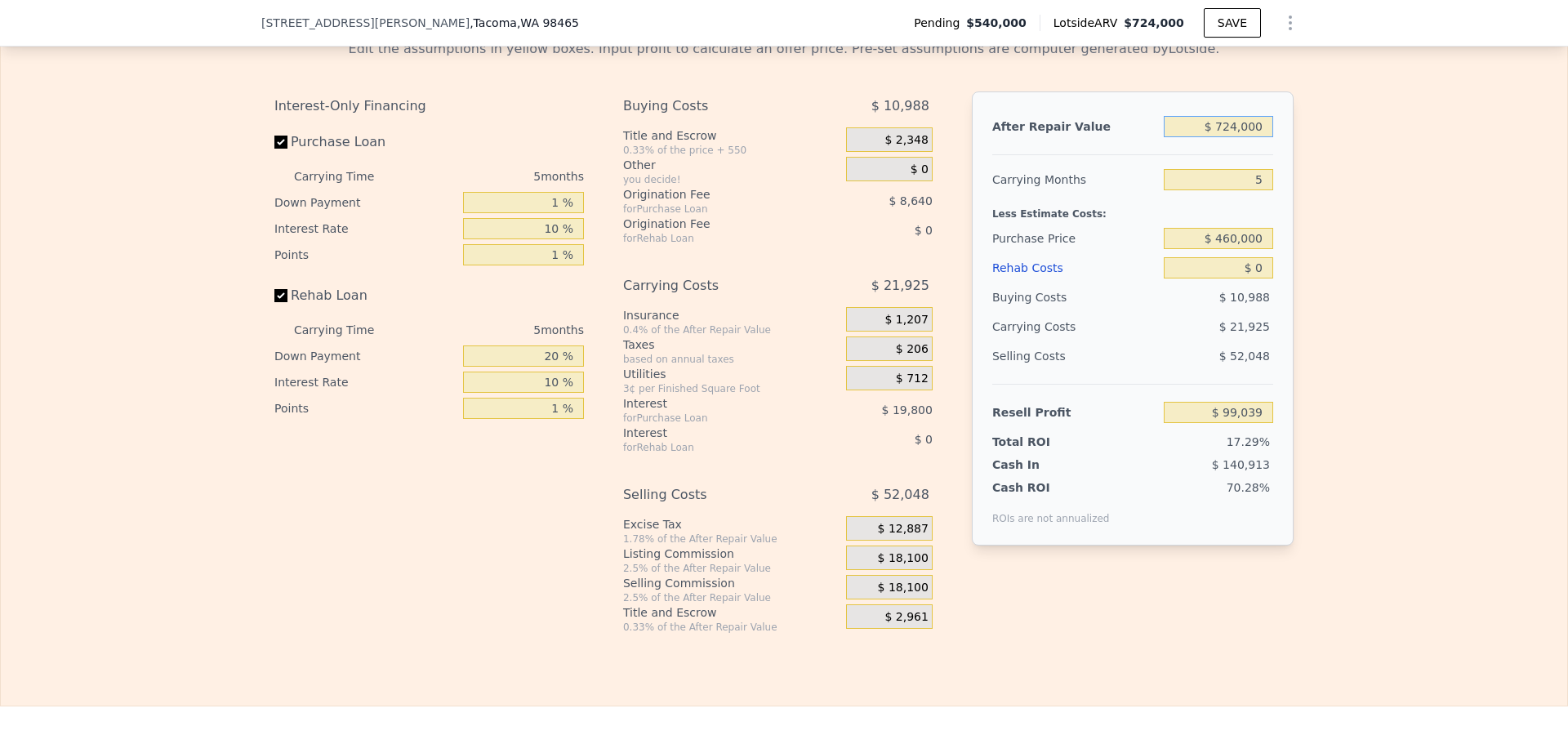
click at [1242, 137] on input "$ 724,000" at bounding box center [1218, 126] width 110 height 22
type input "$ 183,520"
click at [1242, 137] on input "$ 724,000" at bounding box center [1218, 126] width 110 height 22
type input "$ 6"
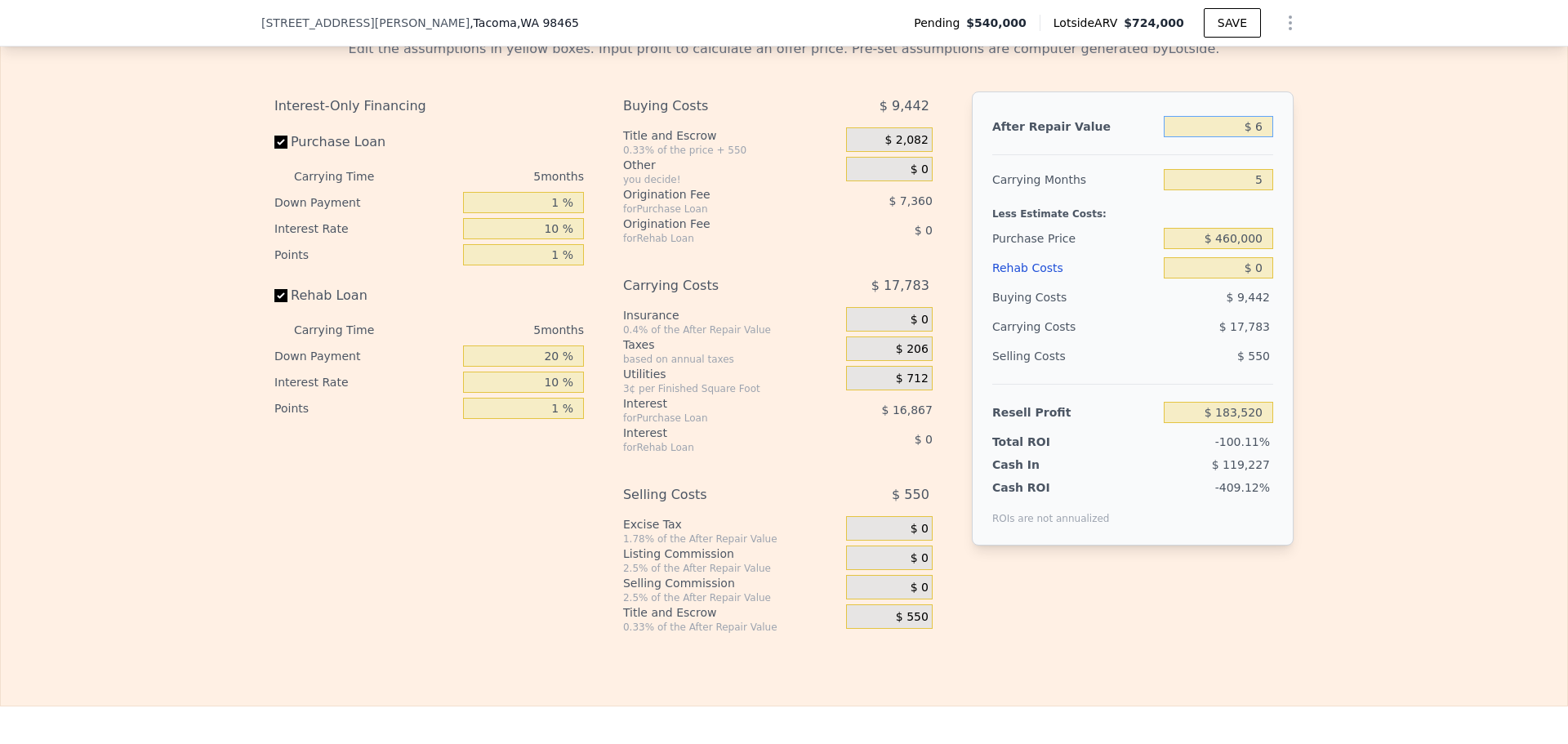
type input "-$ 487,769"
type input "$ 63"
type input "-$ 487,717"
type input "$ 635"
type input "-$ 487,186"
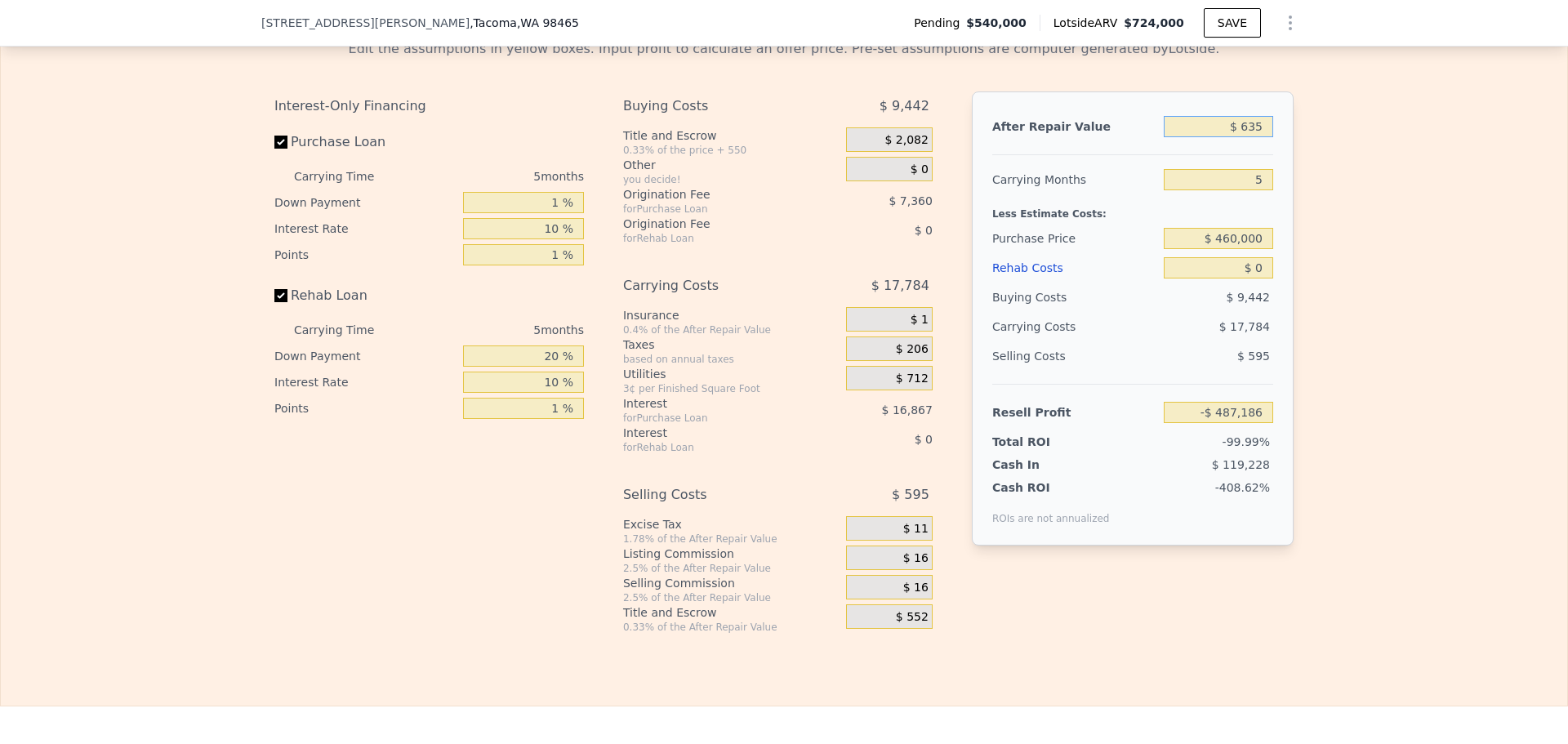
type input "$ 6,350"
type input "-$ 481,888"
type input "$ 635,000"
type input "$ 100,999"
type input "$ 635,000"
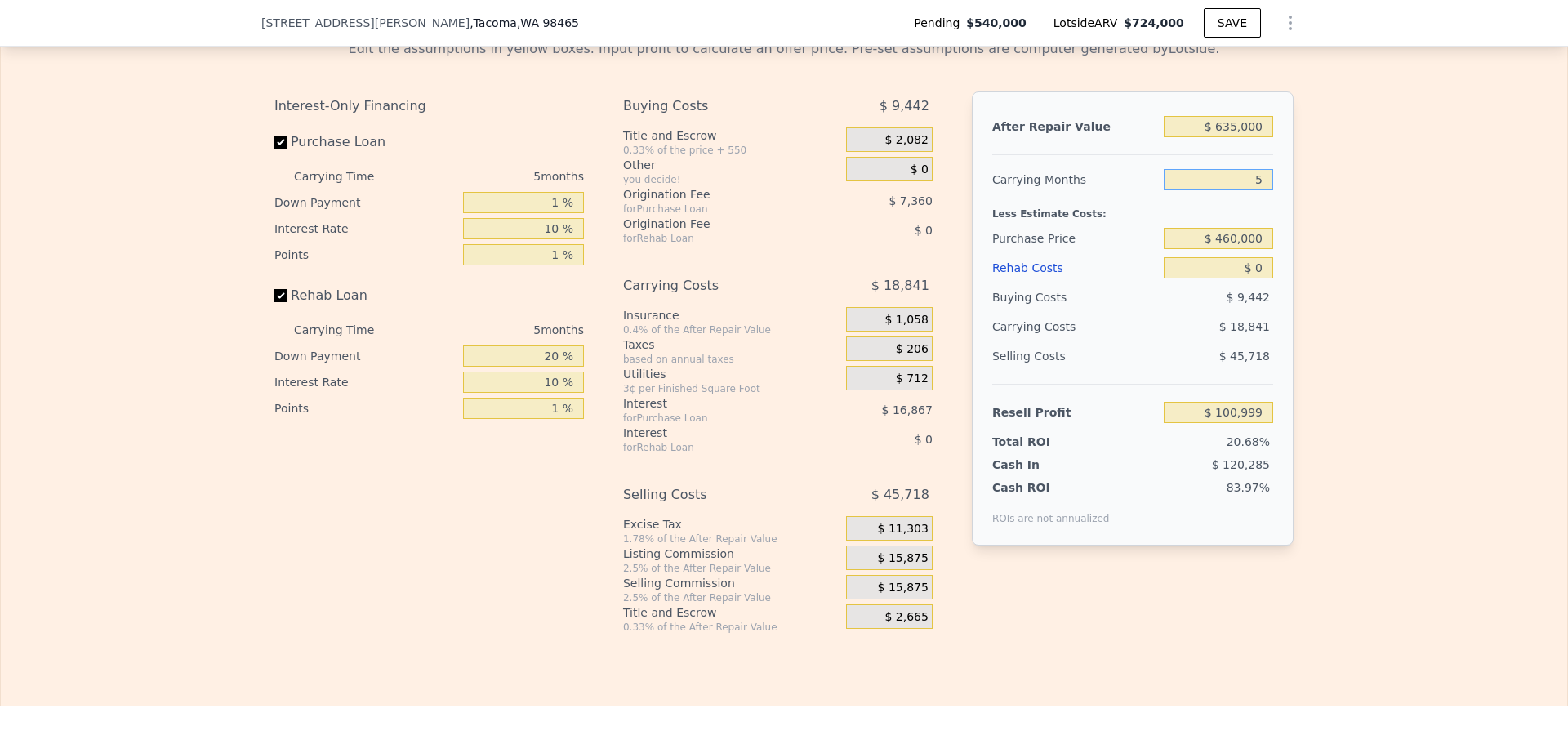
click at [1237, 190] on input "5" at bounding box center [1218, 180] width 110 height 22
type input "4"
type input "$ 104,766"
type input "4"
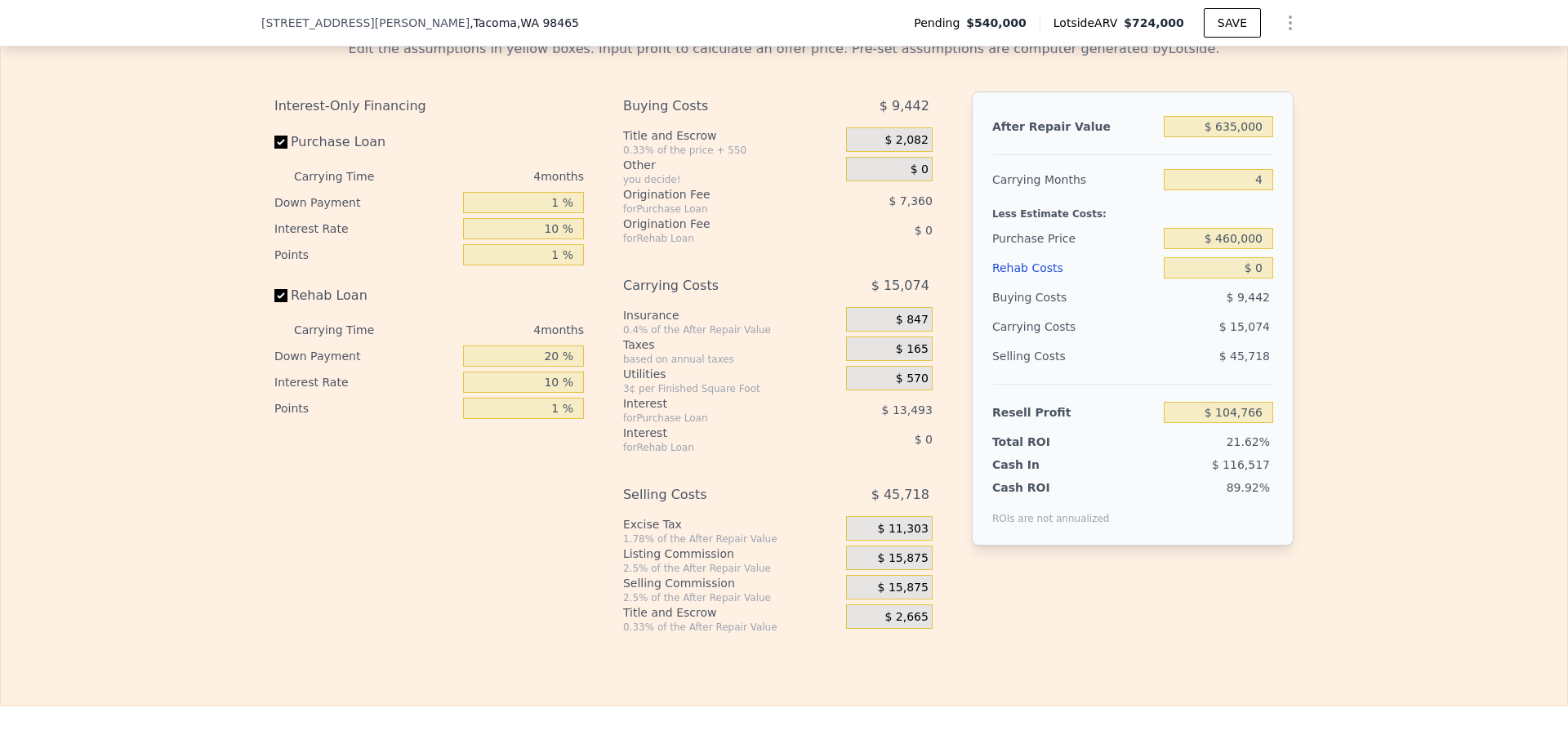
click at [909, 566] on span "$ 15,875" at bounding box center [903, 558] width 51 height 15
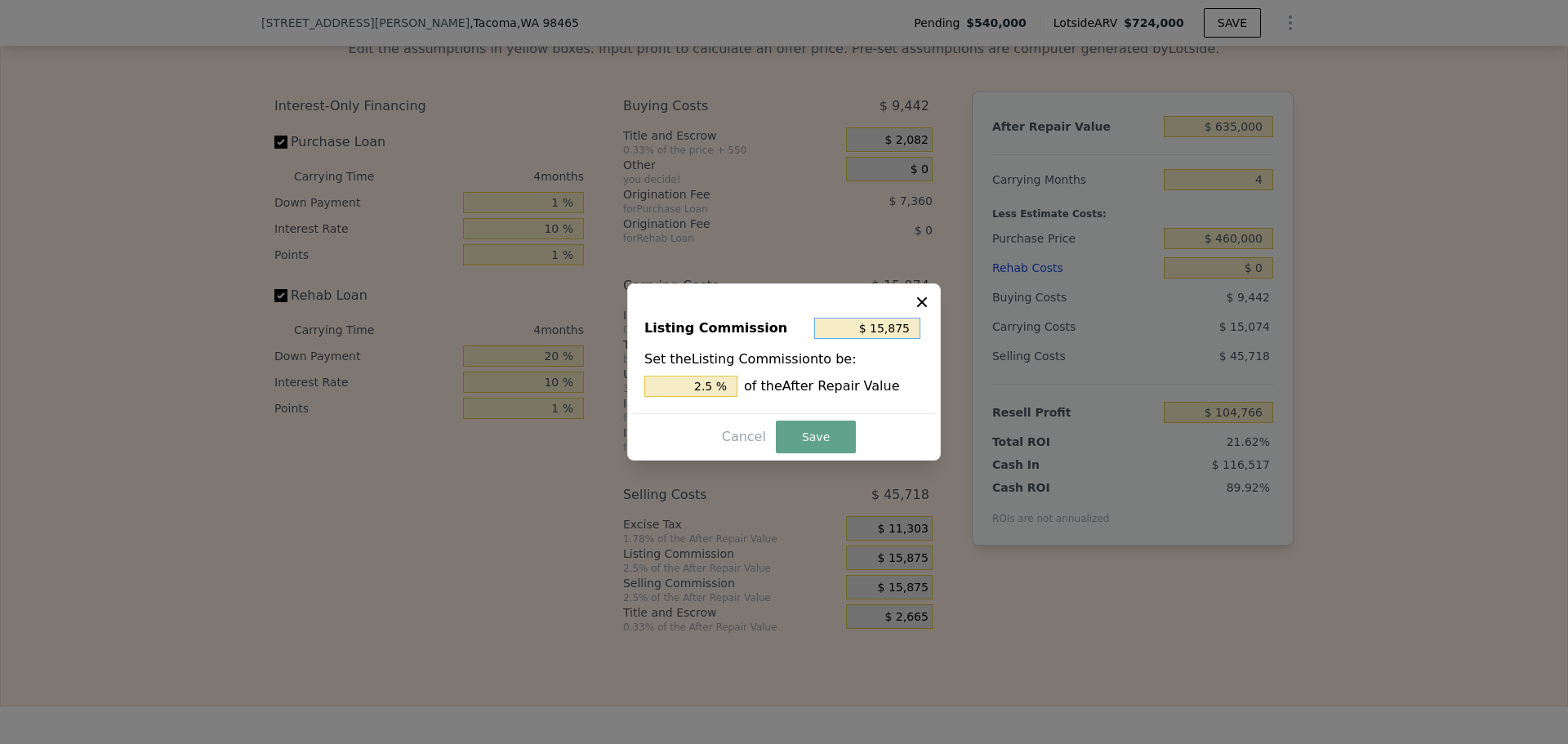
click at [901, 324] on input "$ 15,875" at bounding box center [867, 328] width 106 height 22
type input "$ 1"
type input "0.000 %"
type input "$ 10"
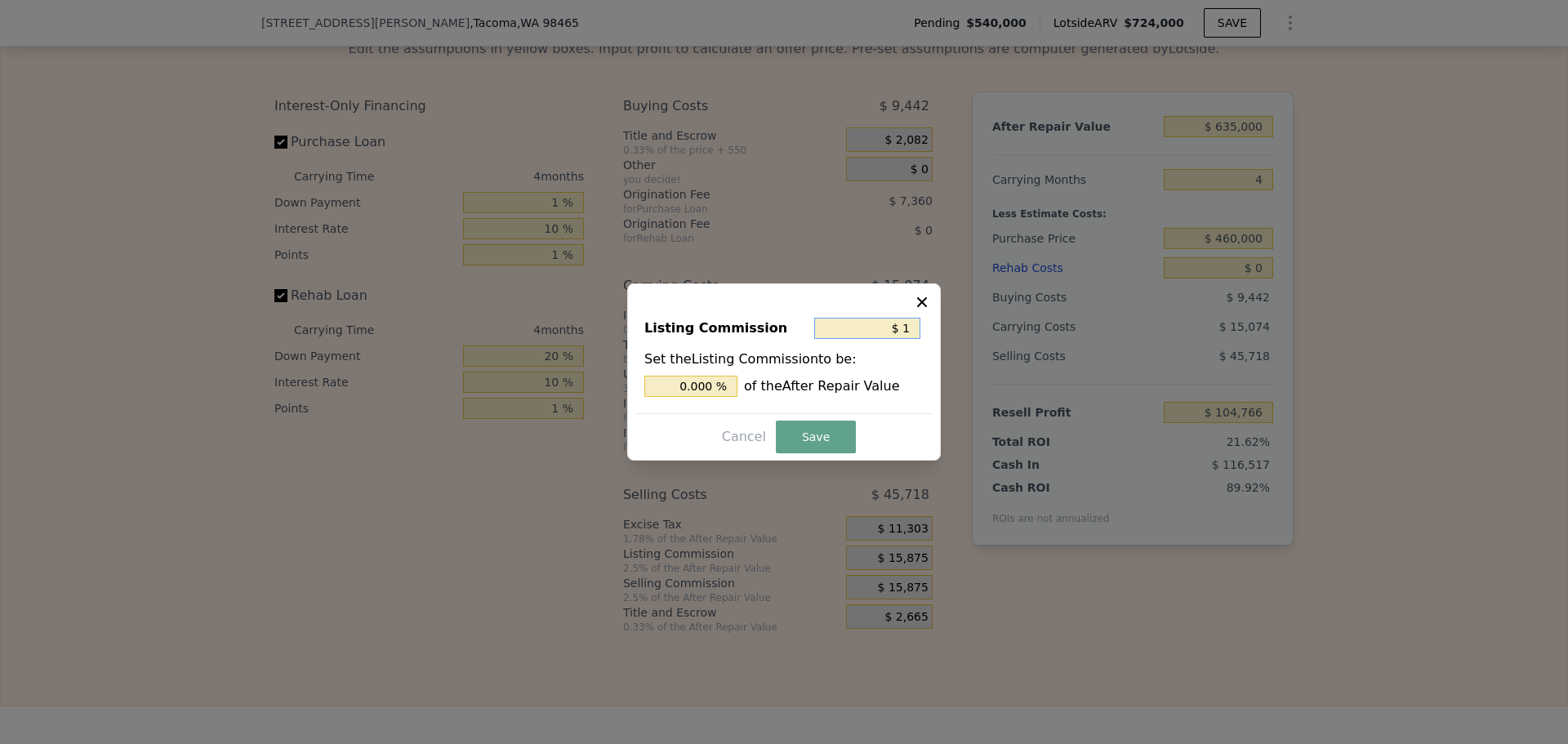
type input "0.002 %"
type input "$ 100"
type input "0.016 %"
type input "$ 1,000"
type input "0.157 %"
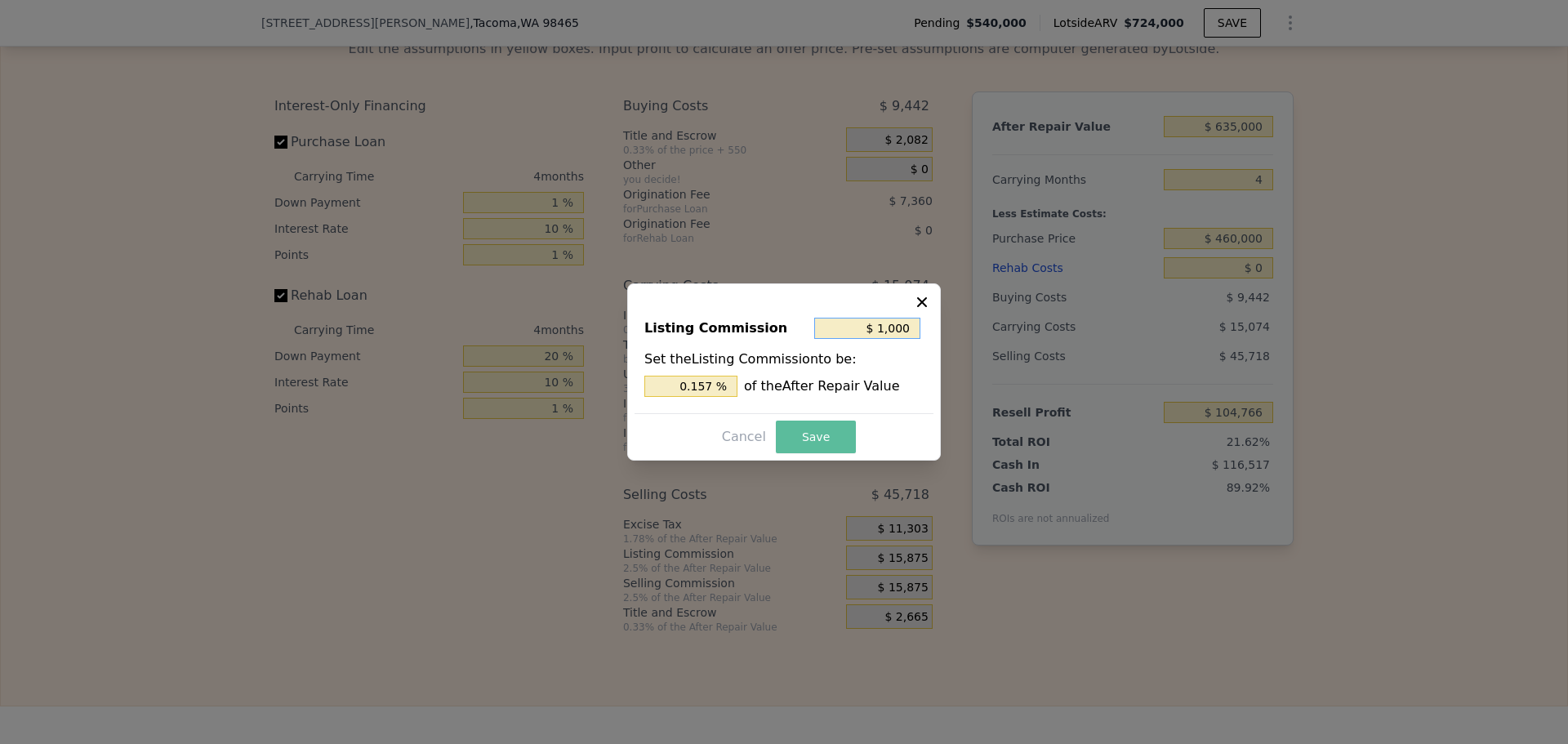
type input "$ 1,000"
click at [814, 437] on button "Save" at bounding box center [816, 437] width 80 height 33
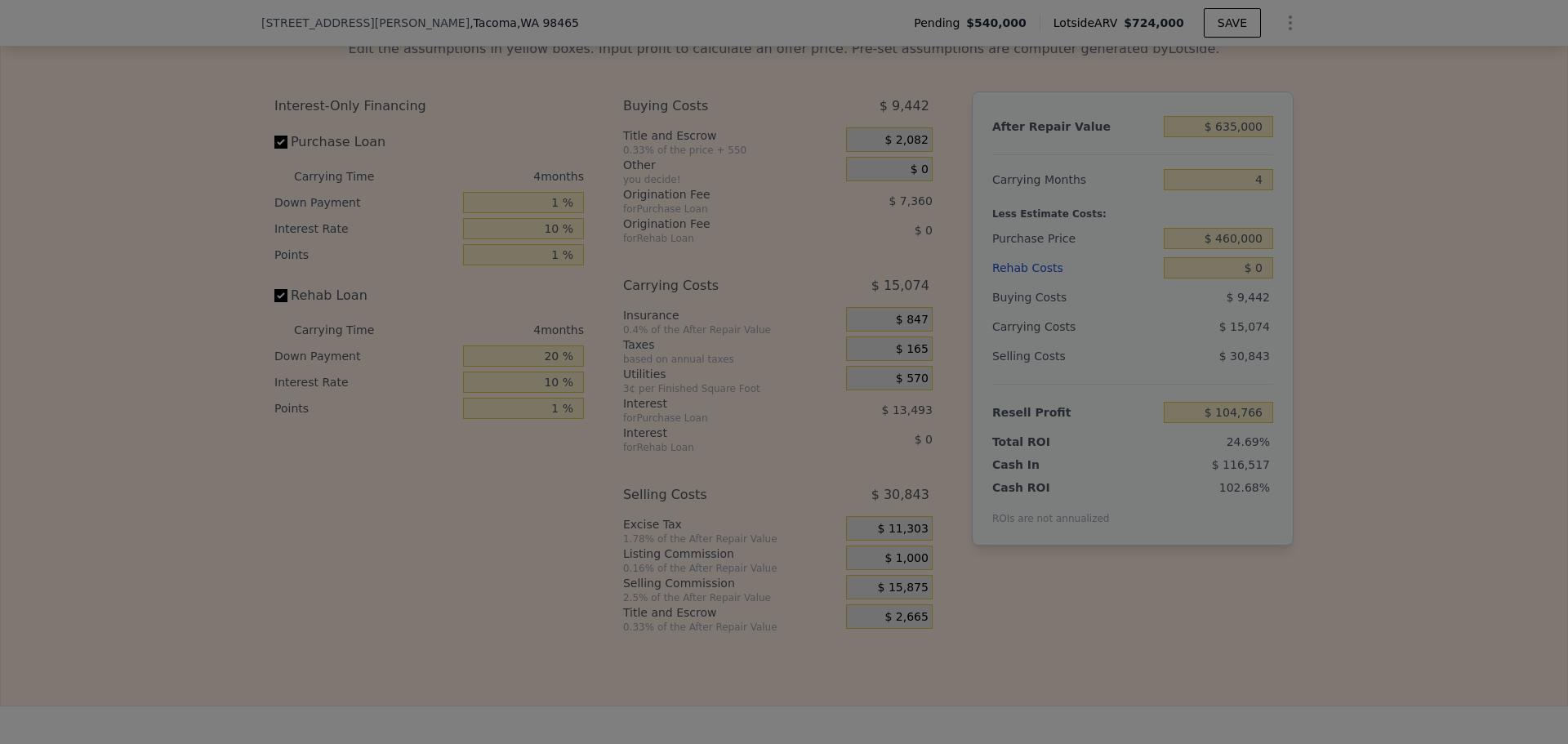
type input "$ 119,641"
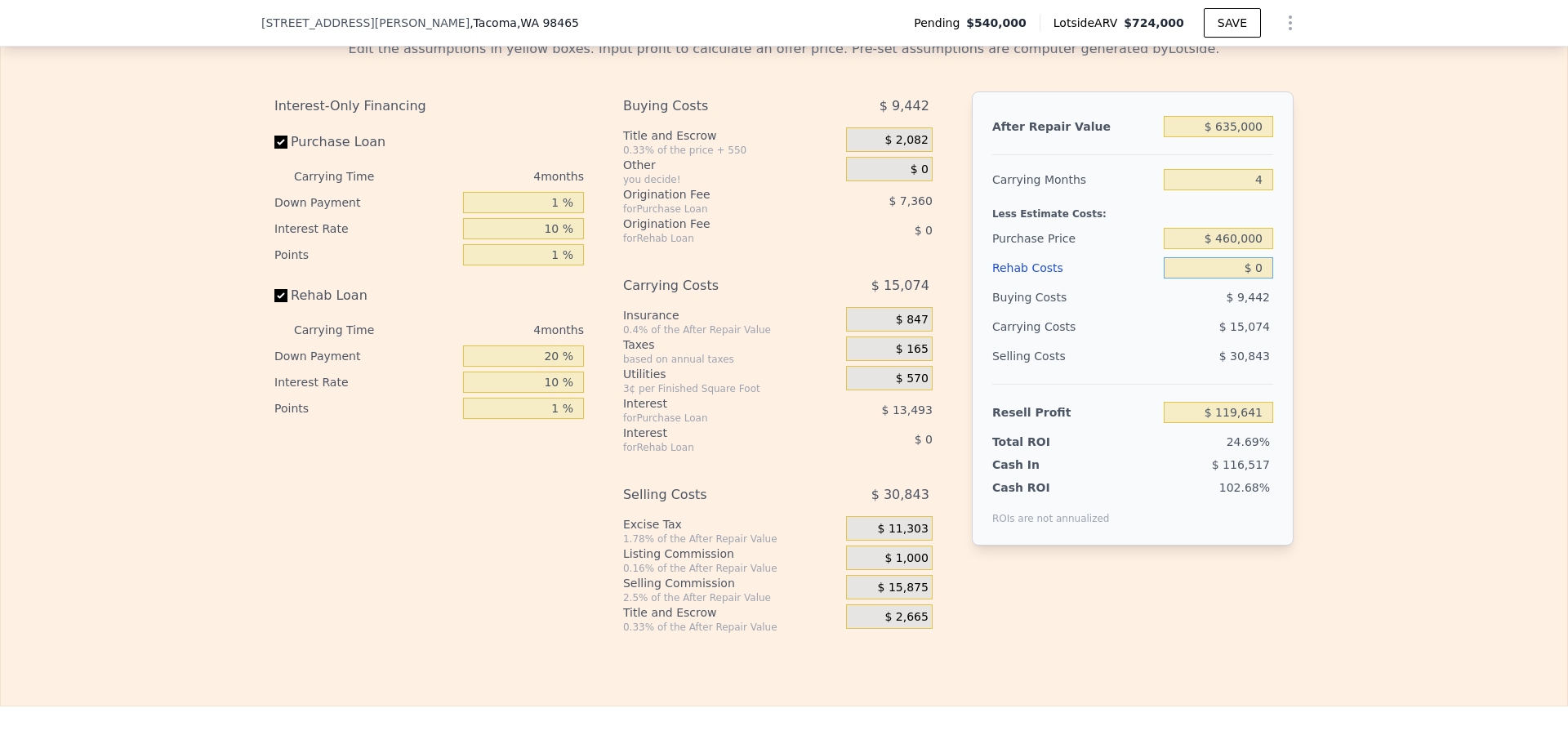
click at [1232, 278] on input "$ 0" at bounding box center [1218, 268] width 110 height 22
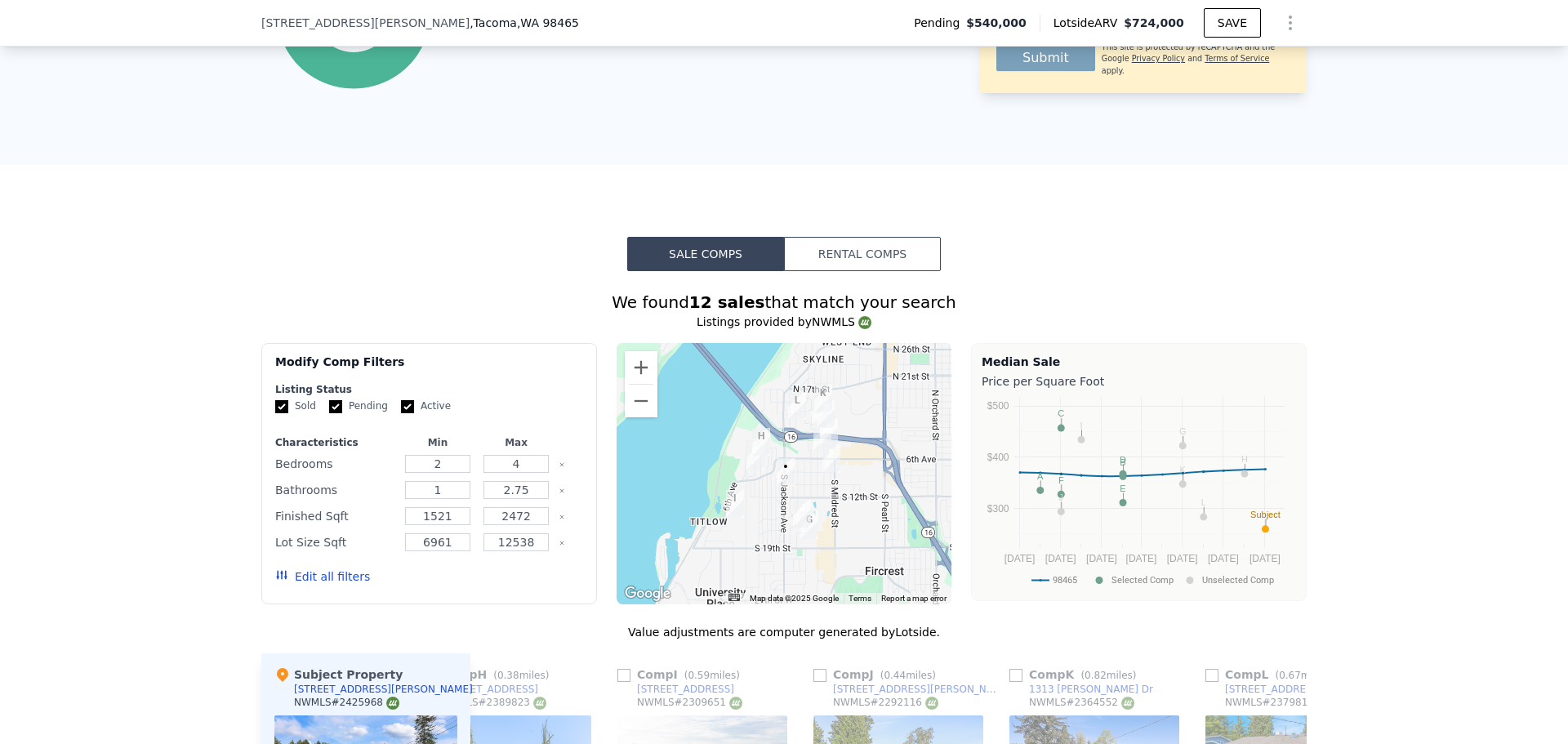
scroll to position [1089, 0]
click at [638, 385] on button "Zoom in" at bounding box center [641, 368] width 33 height 33
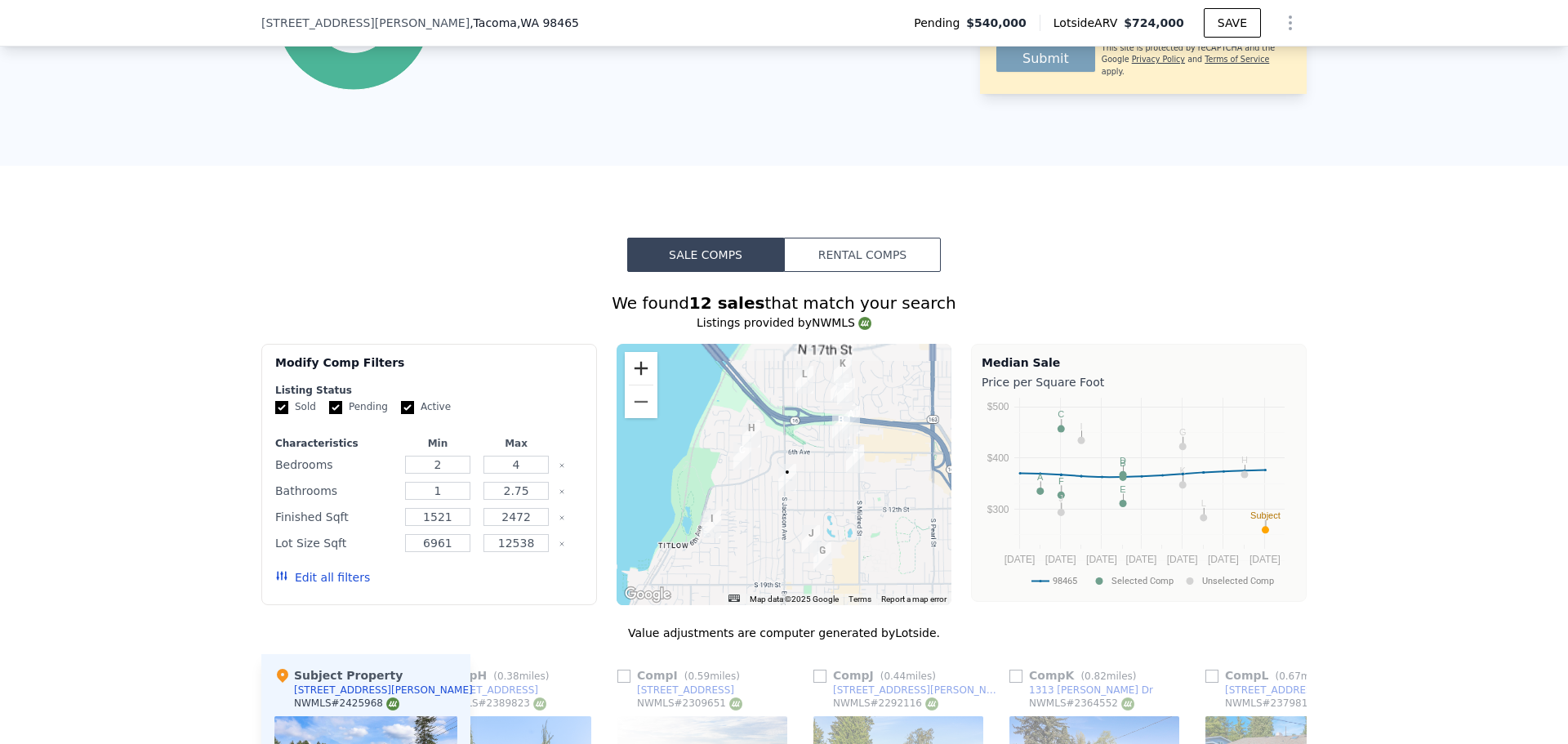
click at [638, 385] on button "Zoom in" at bounding box center [641, 368] width 33 height 33
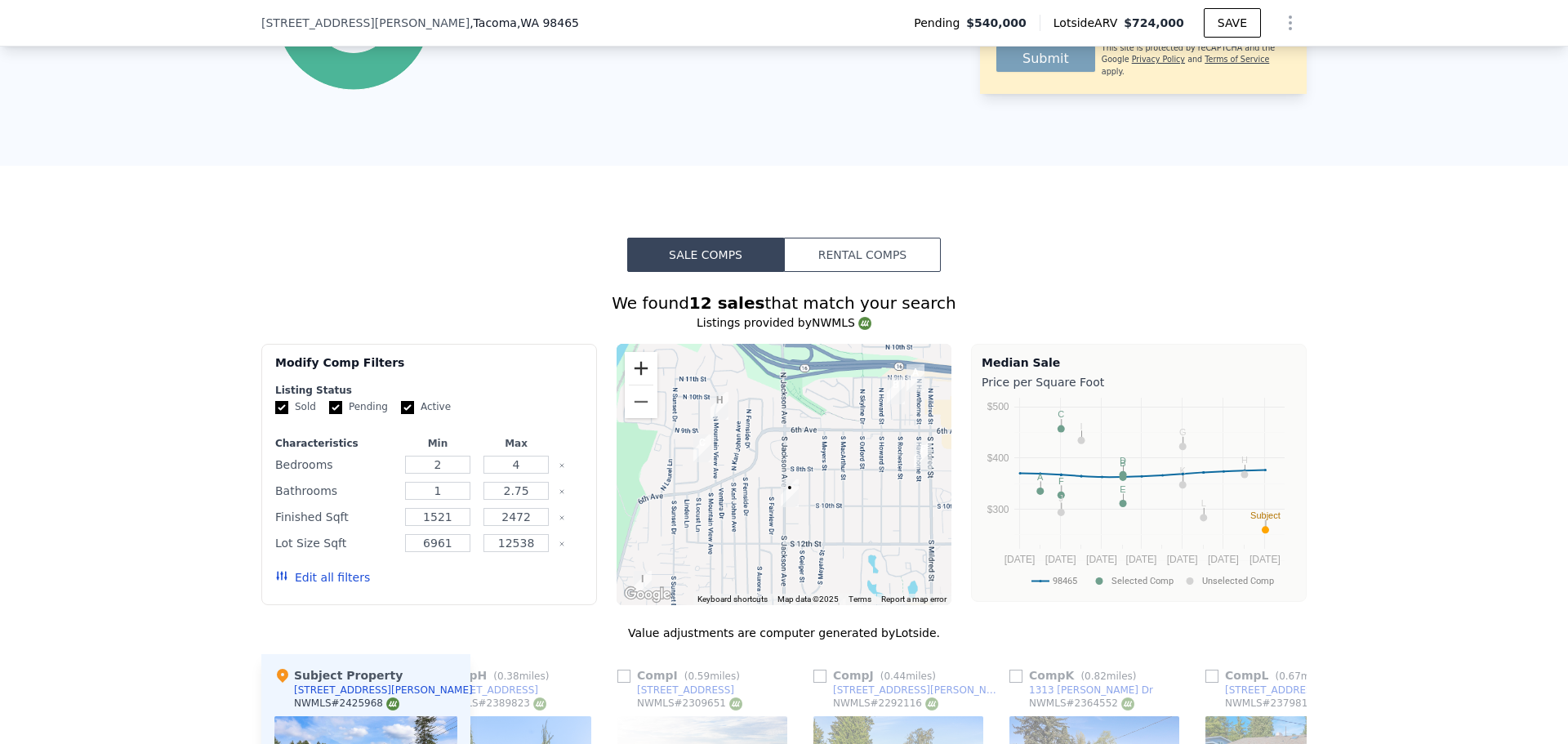
click at [638, 385] on button "Zoom in" at bounding box center [641, 368] width 33 height 33
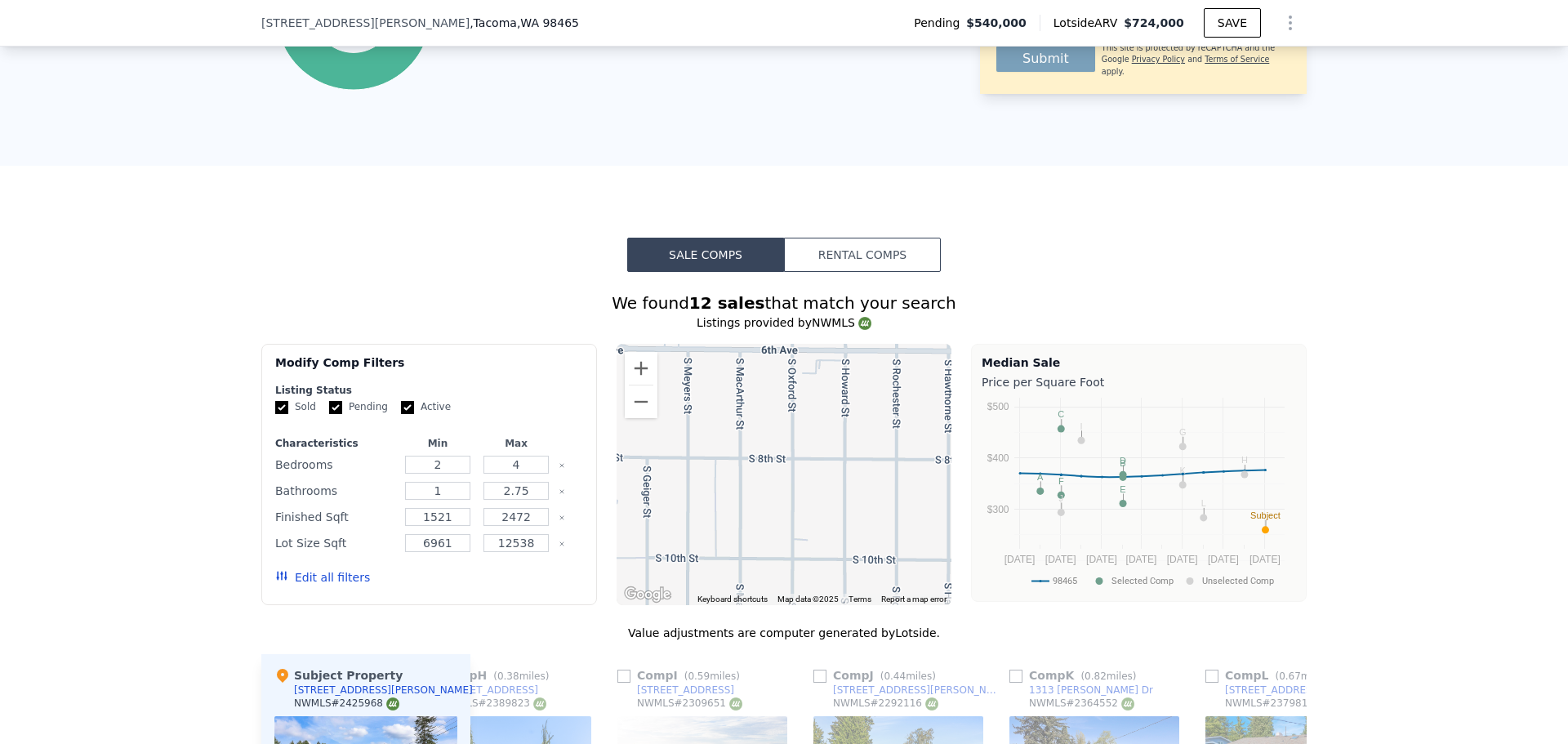
drag, startPoint x: 820, startPoint y: 495, endPoint x: 611, endPoint y: 470, distance: 210.5
click at [546, 493] on div "Modify Comp Filters Listing Status Sold Pending Active Characteristics Min Max …" at bounding box center [784, 474] width 1045 height 261
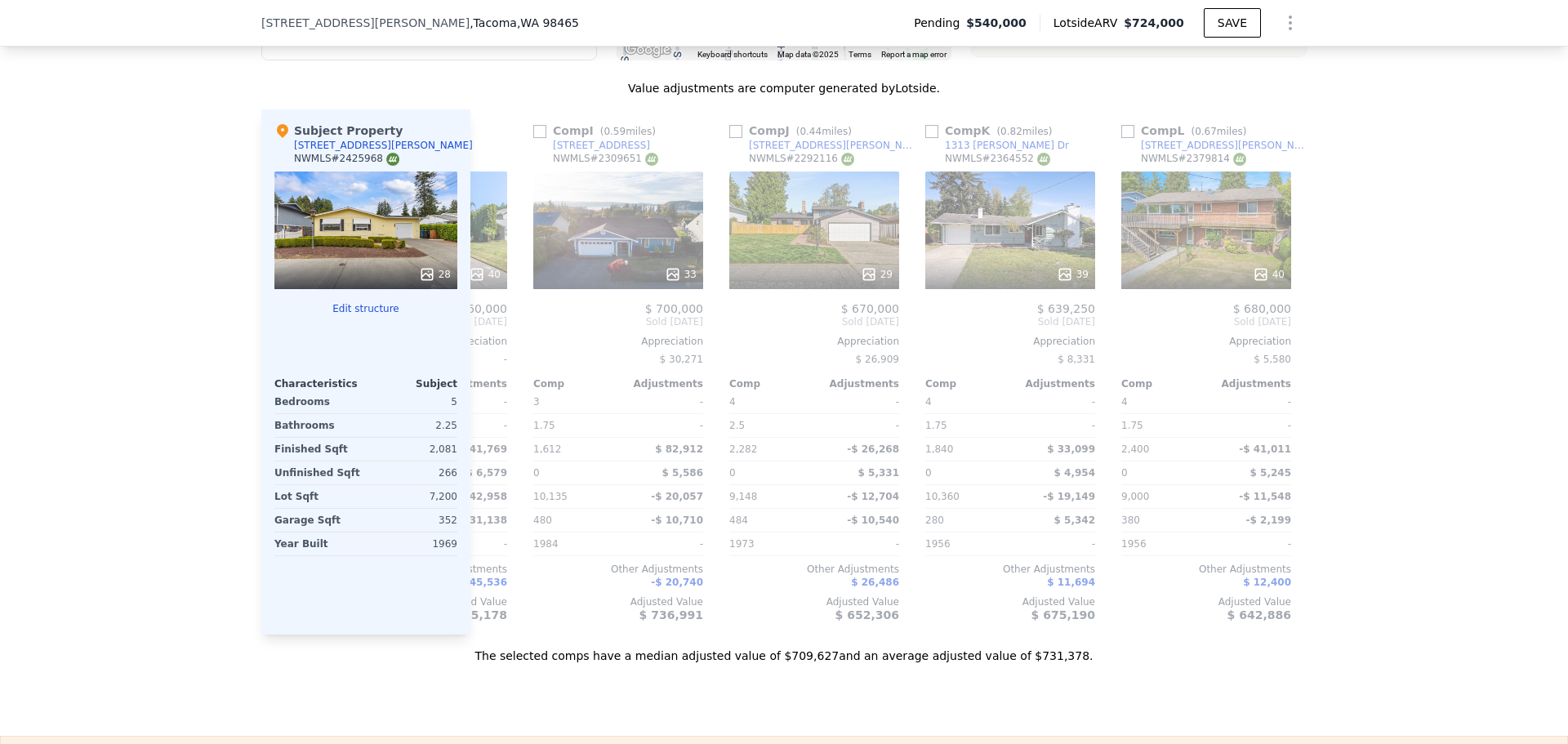
scroll to position [0, 1555]
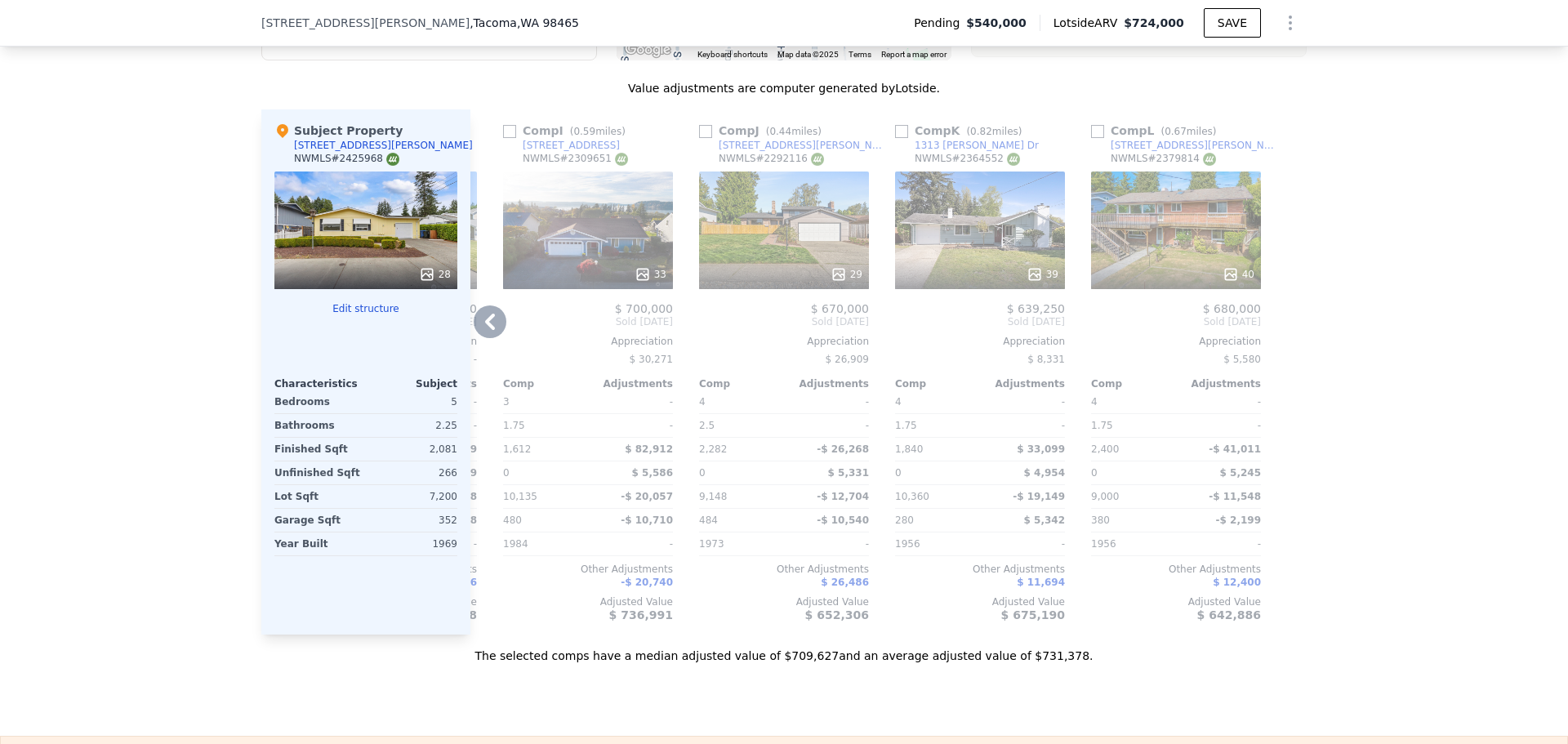
click at [977, 262] on div "39" at bounding box center [980, 231] width 170 height 118
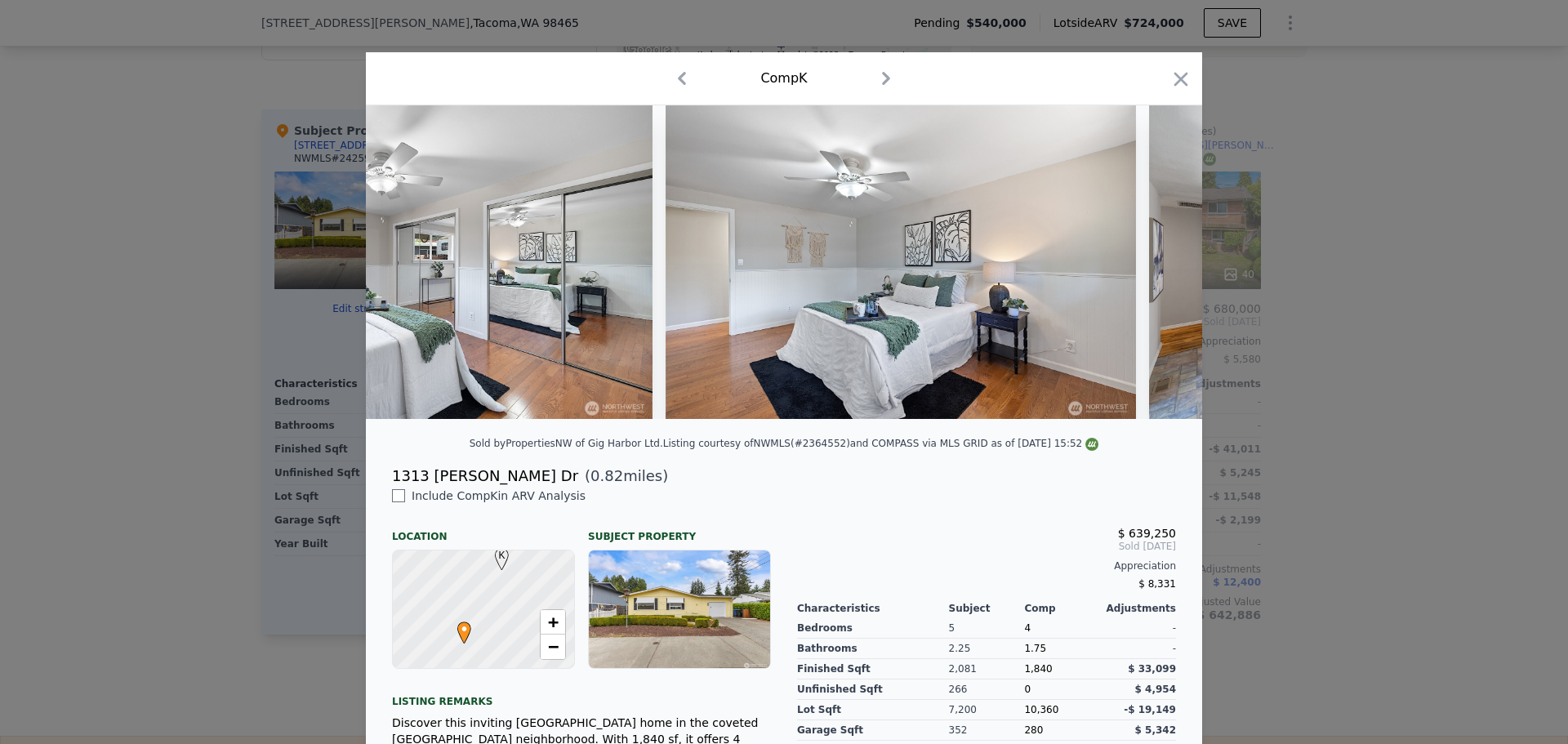
scroll to position [0, 7887]
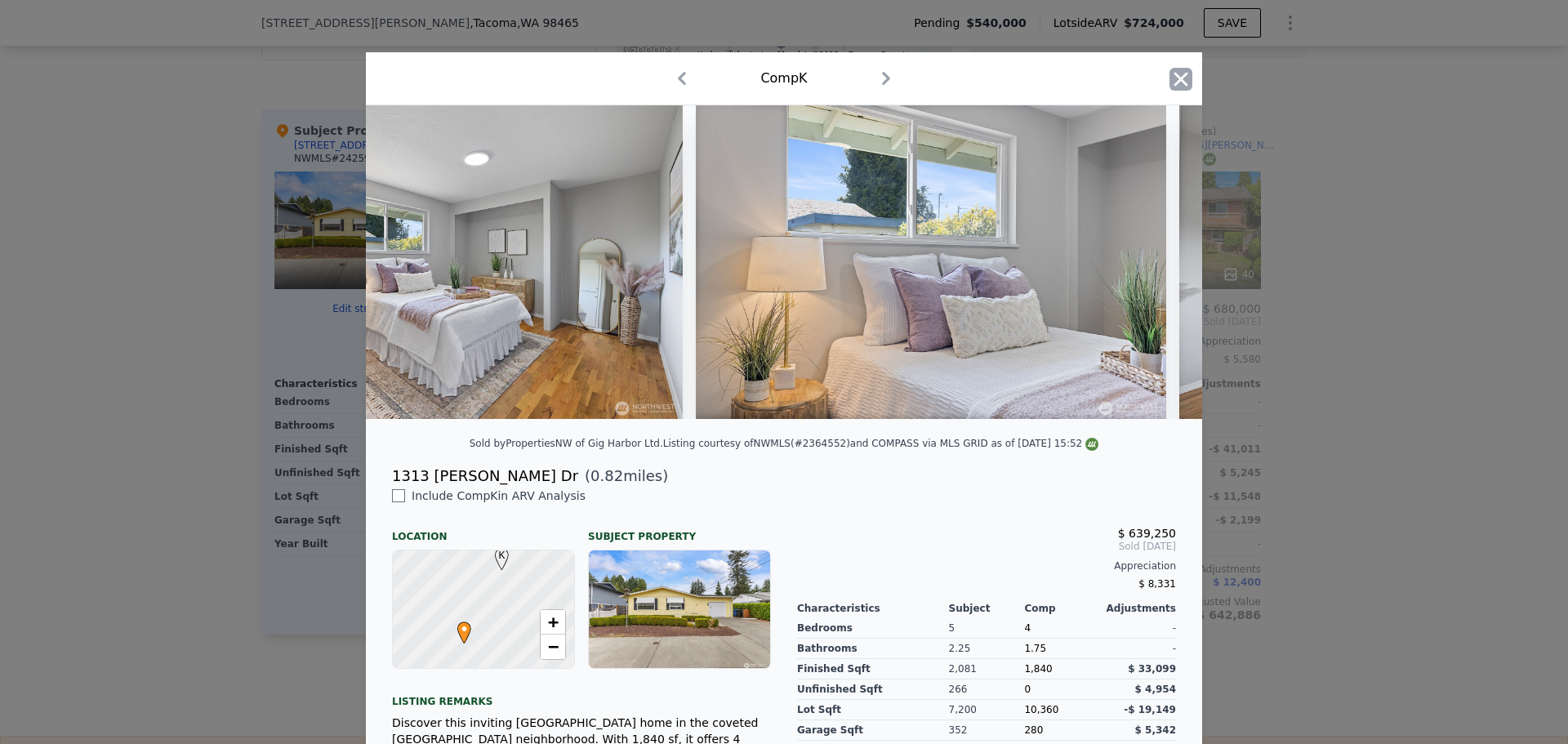
click at [1170, 75] on icon "button" at bounding box center [1181, 79] width 22 height 22
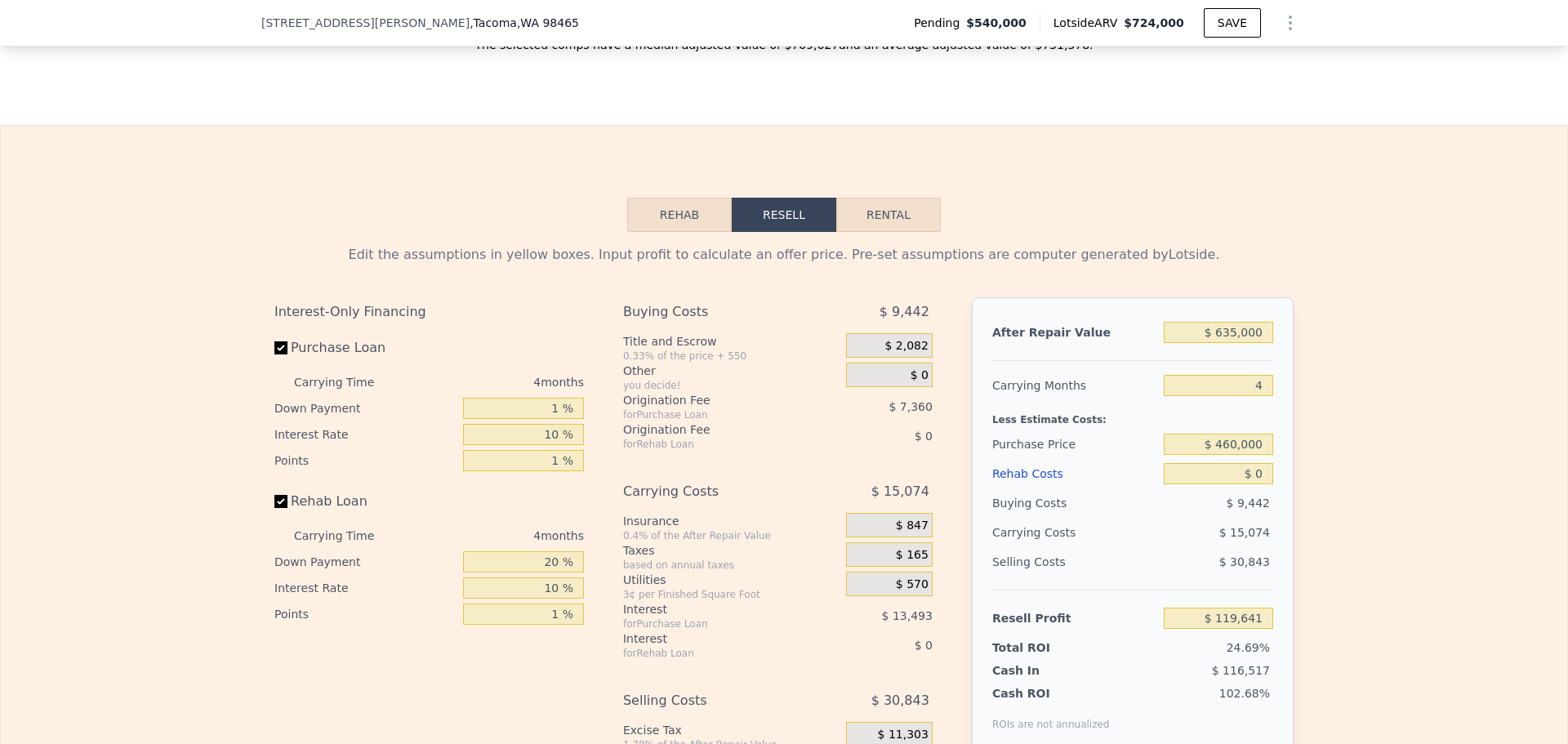
scroll to position [2451, 0]
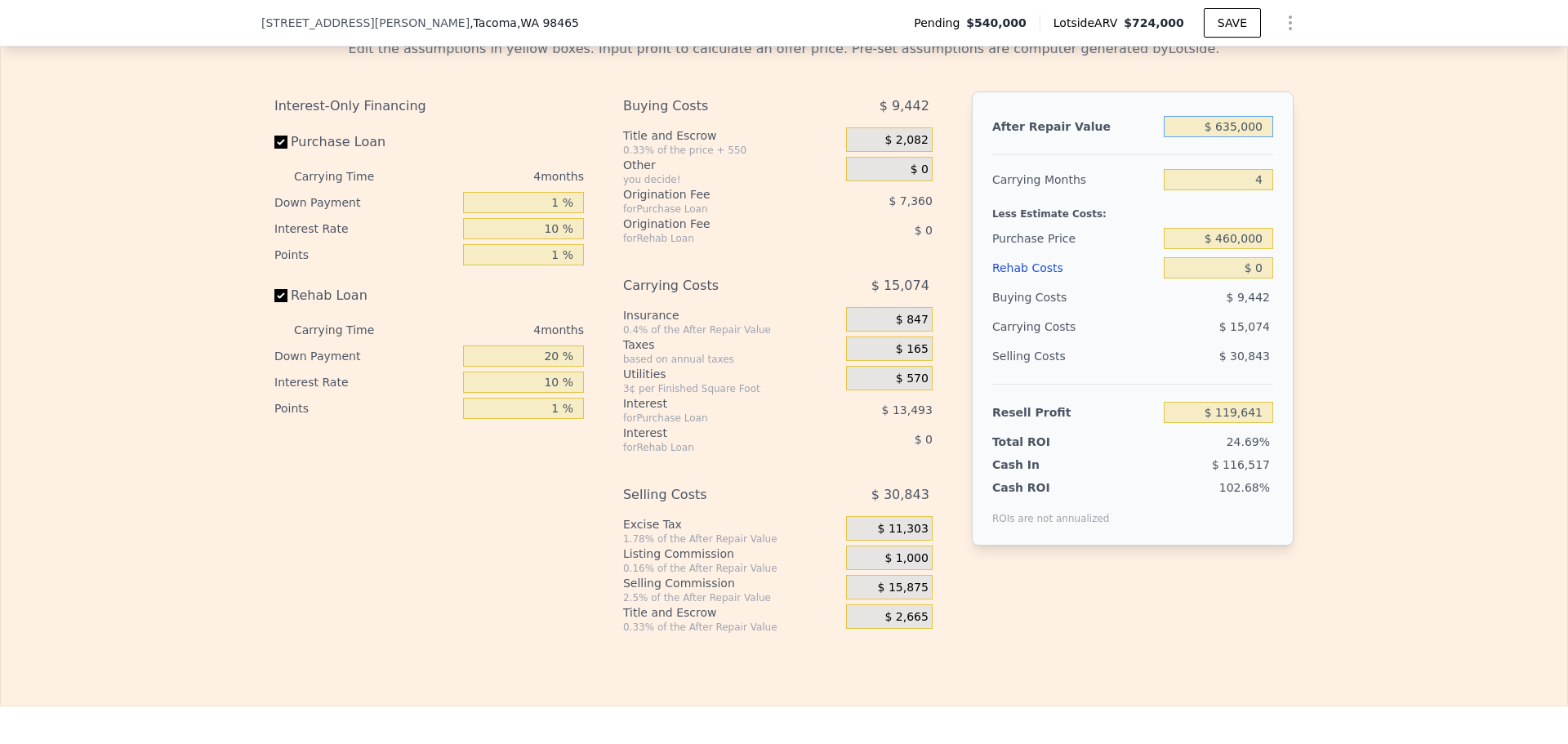
click at [1242, 137] on input "$ 635,000" at bounding box center [1218, 126] width 110 height 22
click at [1250, 249] on input "$ 460,000" at bounding box center [1218, 238] width 110 height 22
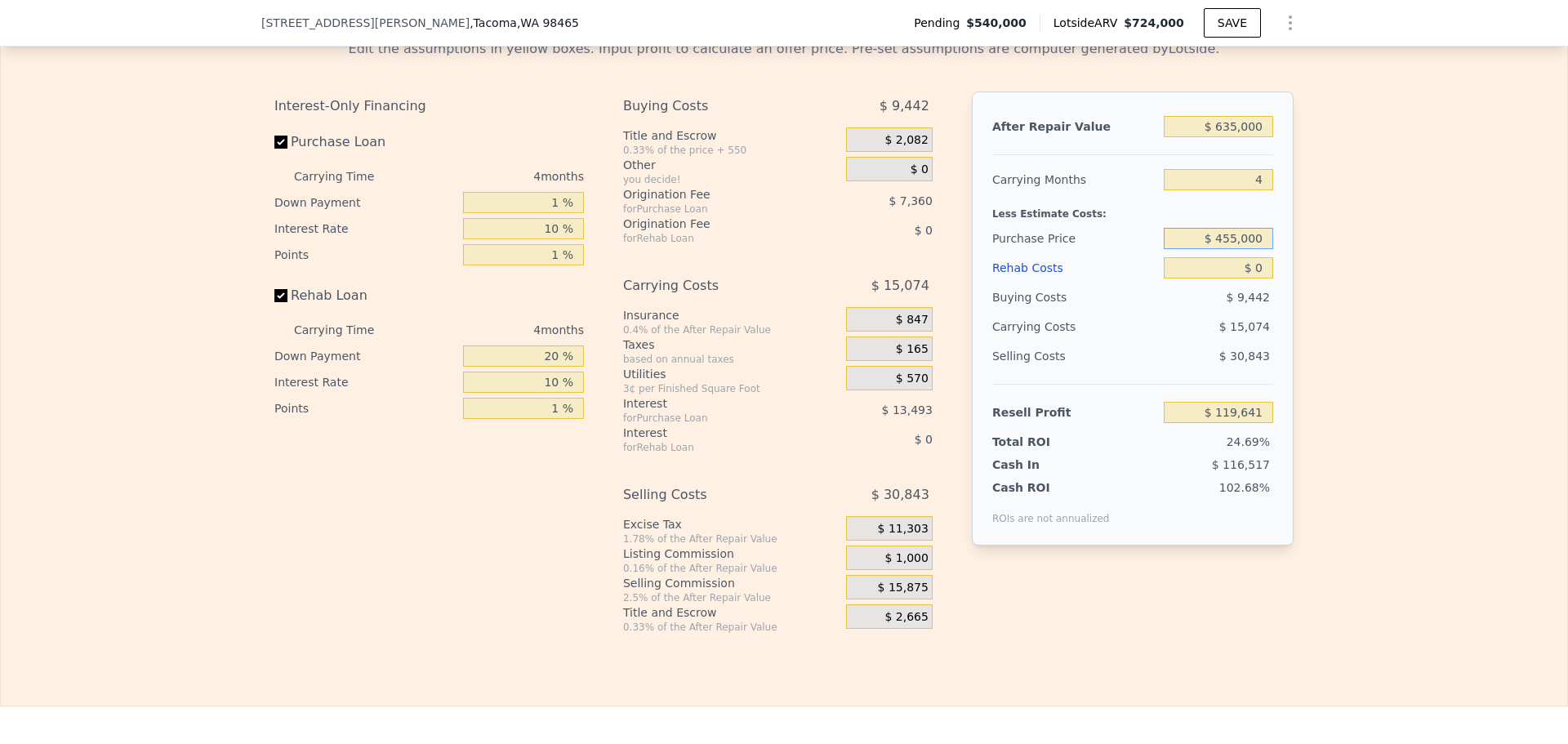
type input "$ 455,000"
click at [1141, 371] on div "Selling Costs" at bounding box center [1075, 356] width 165 height 29
type input "$ 124,882"
click at [1240, 278] on input "$ 0" at bounding box center [1218, 268] width 110 height 22
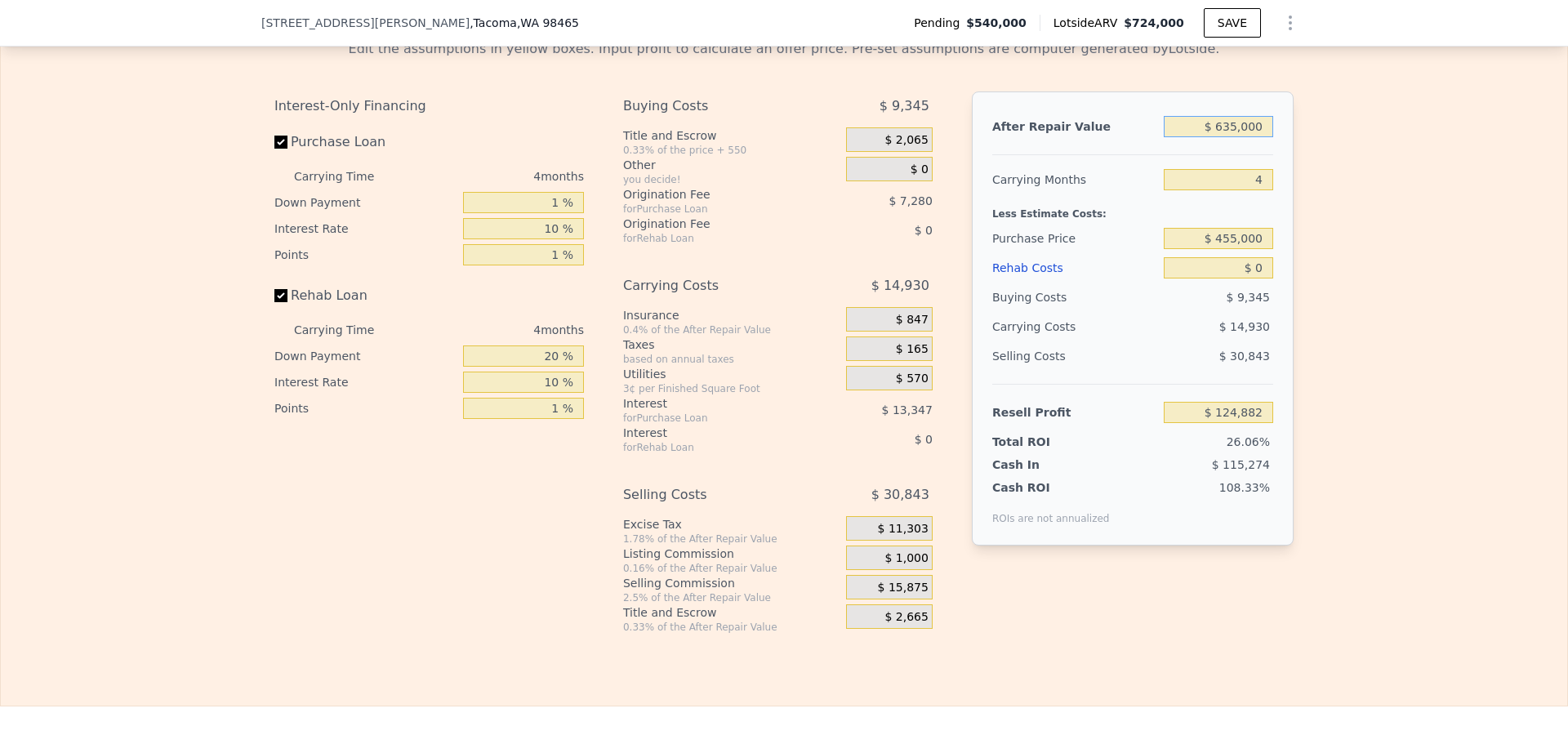
click at [1235, 137] on input "$ 635,000" at bounding box center [1218, 126] width 110 height 22
type input "$ 6"
type input "-$ 478,972"
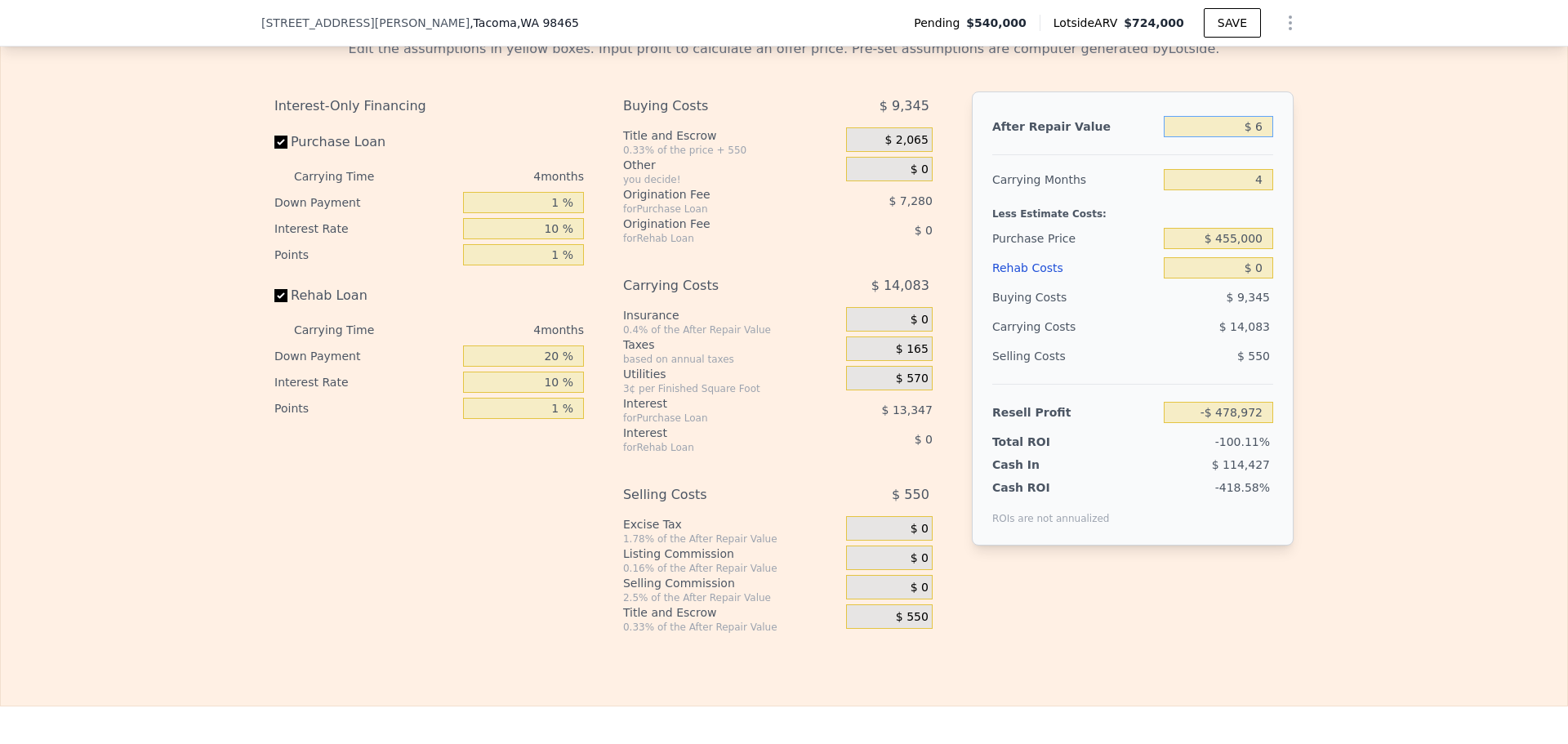
type input "$ 60"
type input "-$ 478,921"
type input "$ 600"
type input "-$ 478,408"
type input "$ 6,000"
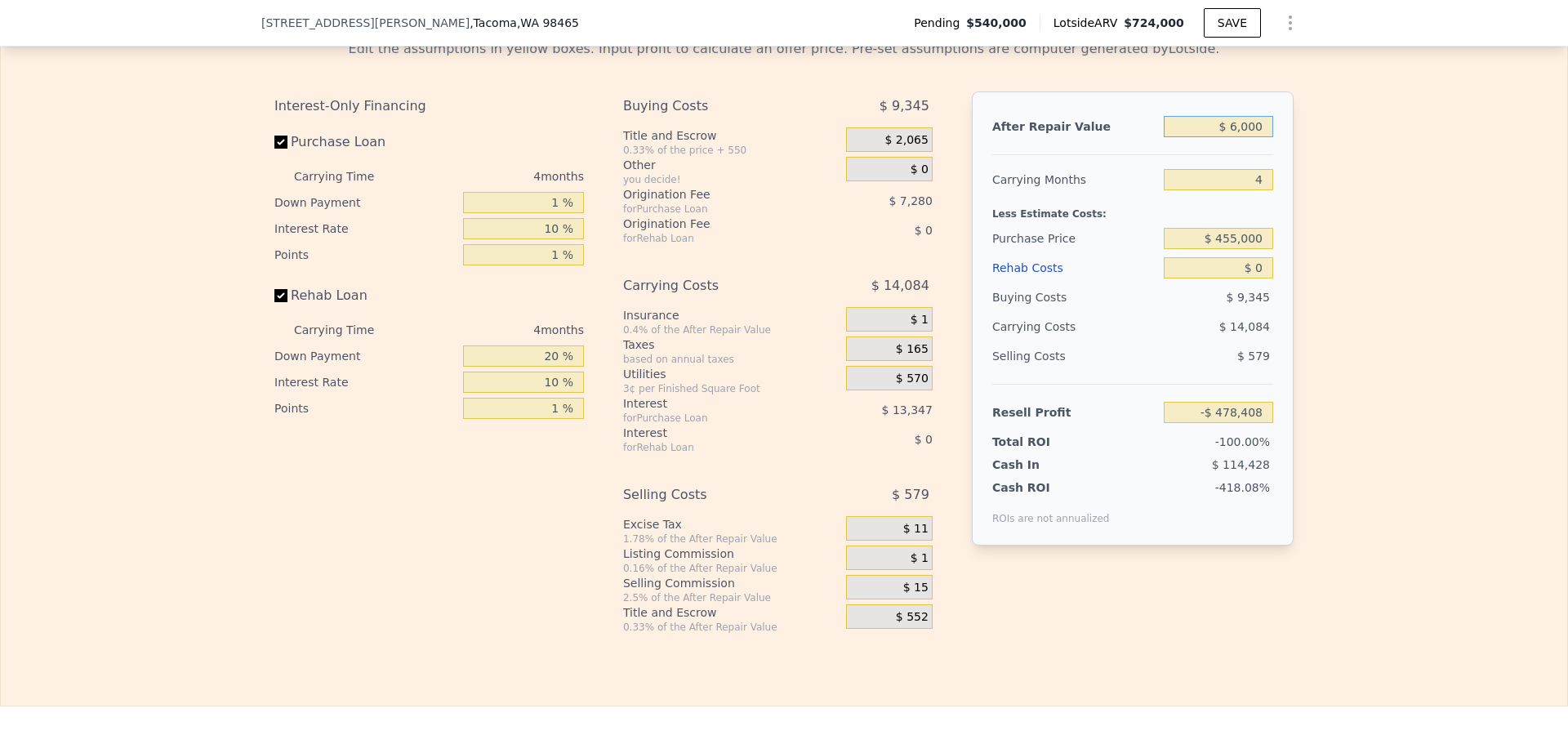
type input "-$ 473,272"
click at [1249, 137] on input "$ 6,000" at bounding box center [1218, 126] width 110 height 22
type input "$ 5"
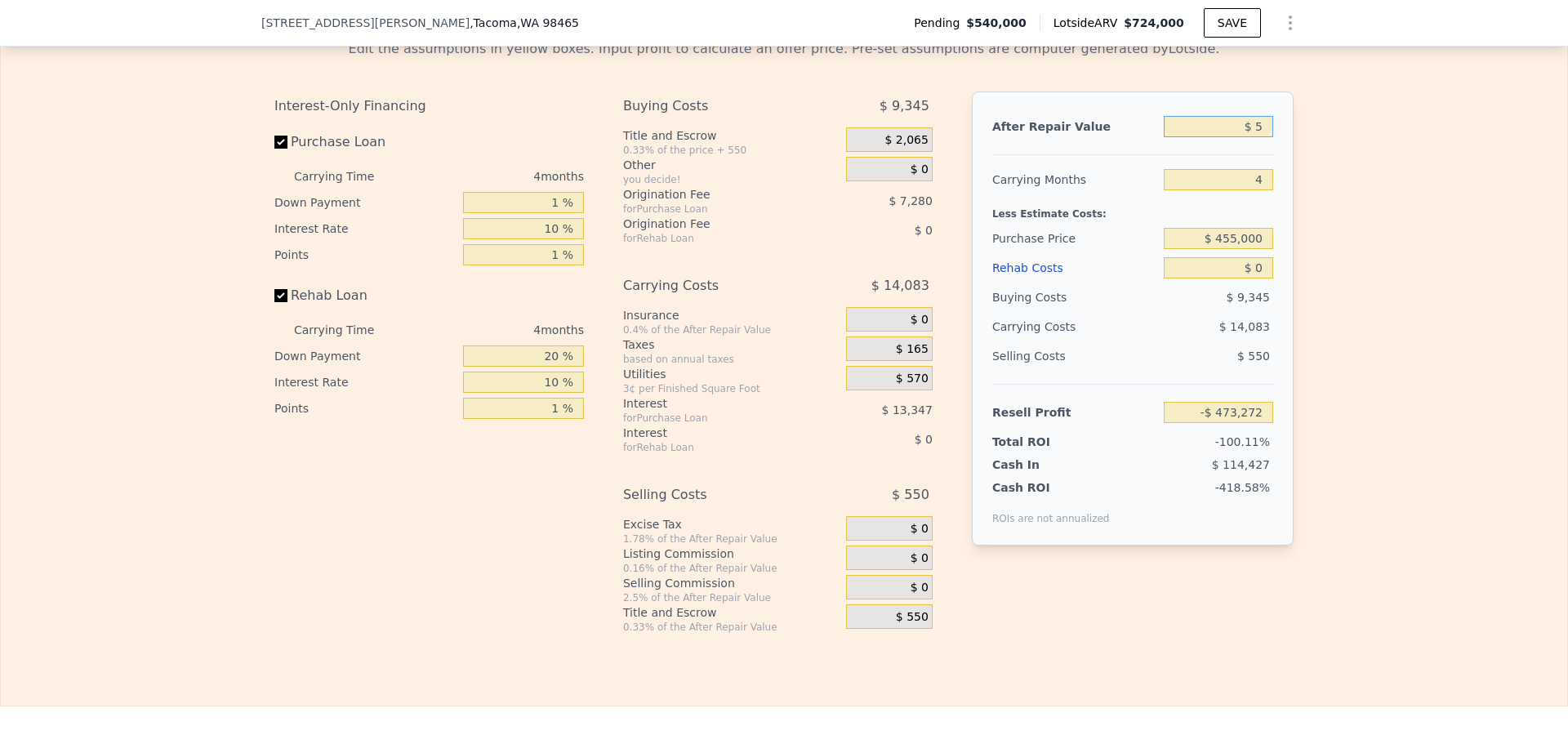
type input "-$ 478,973"
type input "$ 59"
type input "-$ 478,921"
type input "$ 599"
type input "-$ 478,409"
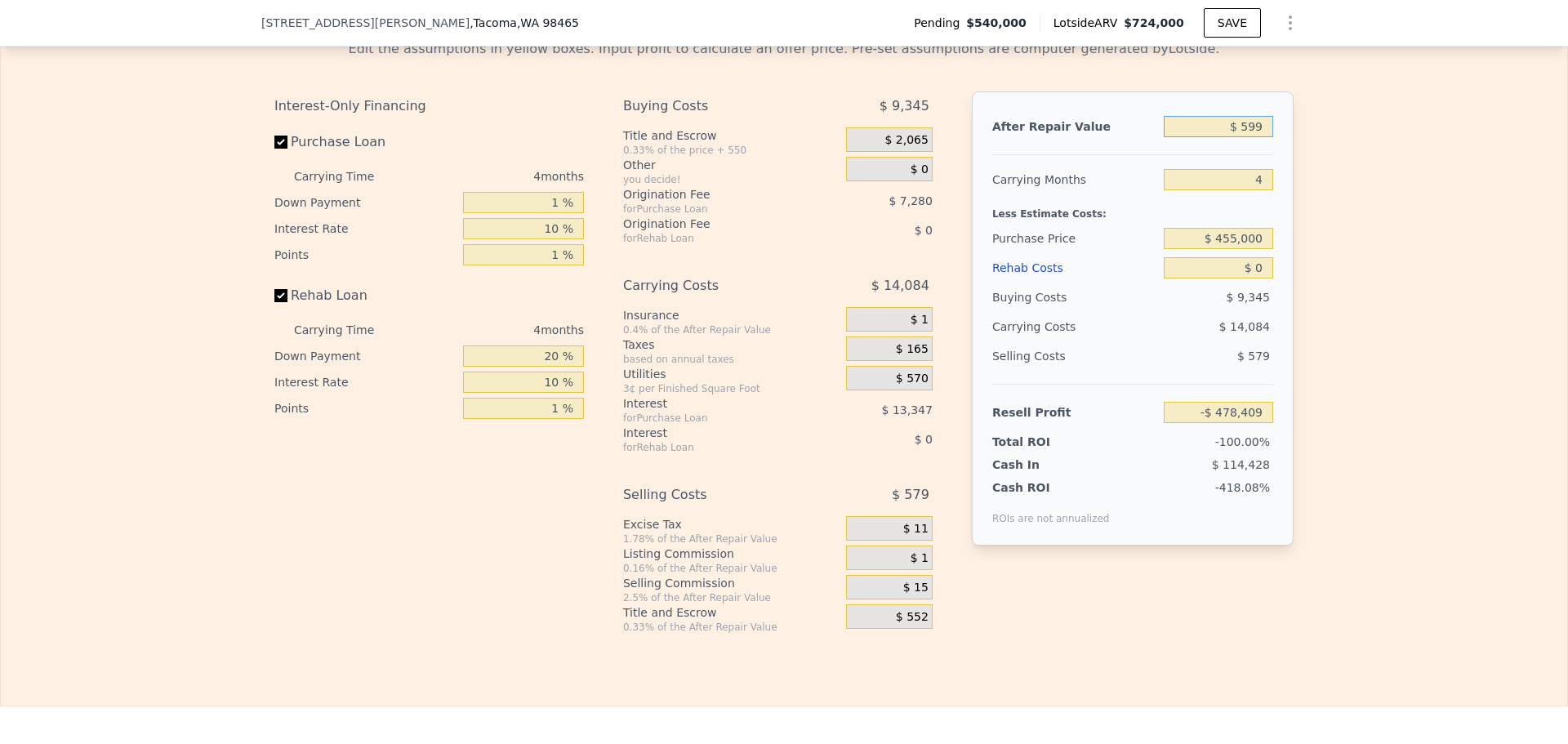
type input "$ 5,990"
type input "-$ 473,282"
type input "$ 599,000"
type input "$ 90,648"
type input "$ 599,000"
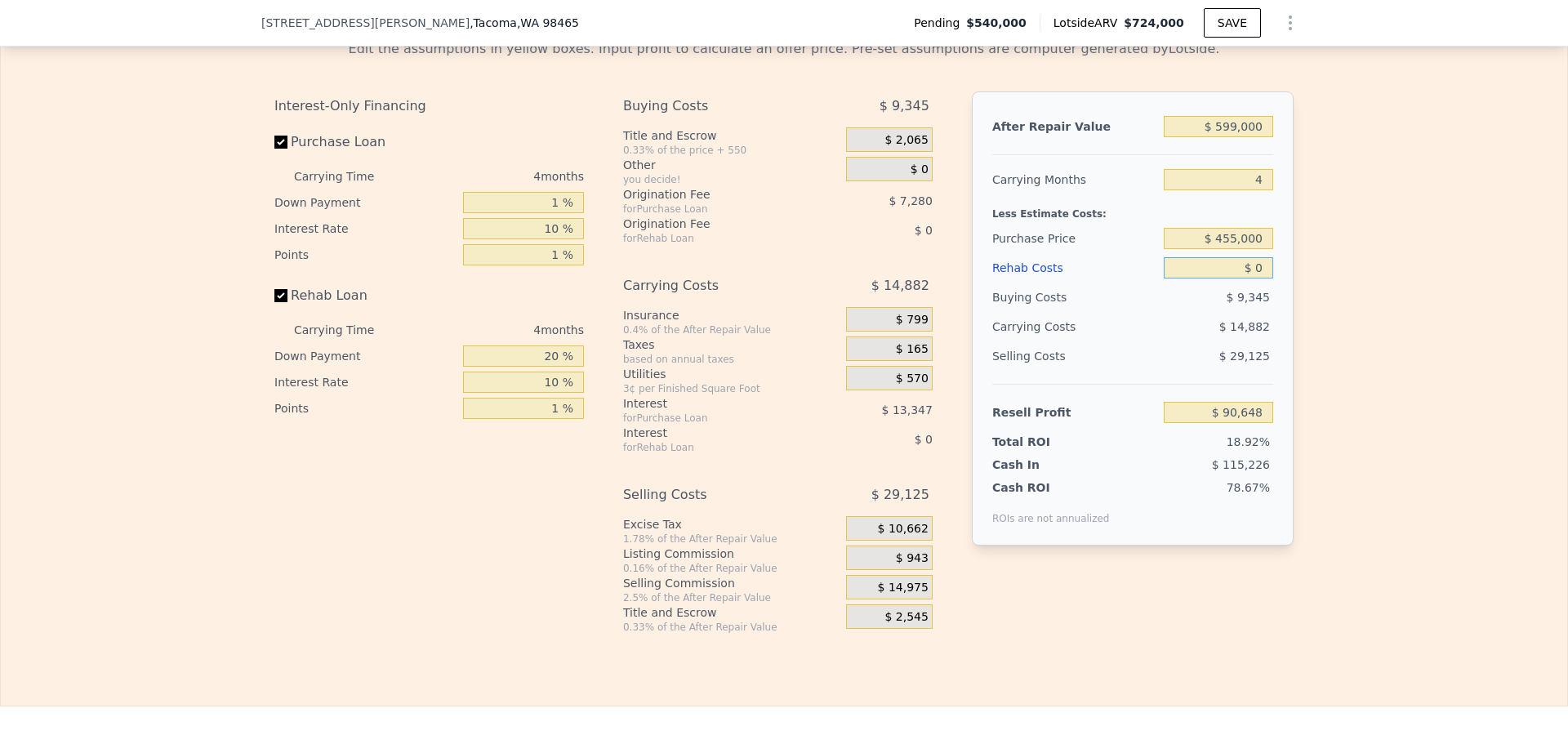
click at [1257, 278] on input "$ 0" at bounding box center [1218, 268] width 110 height 22
type input "$ 5"
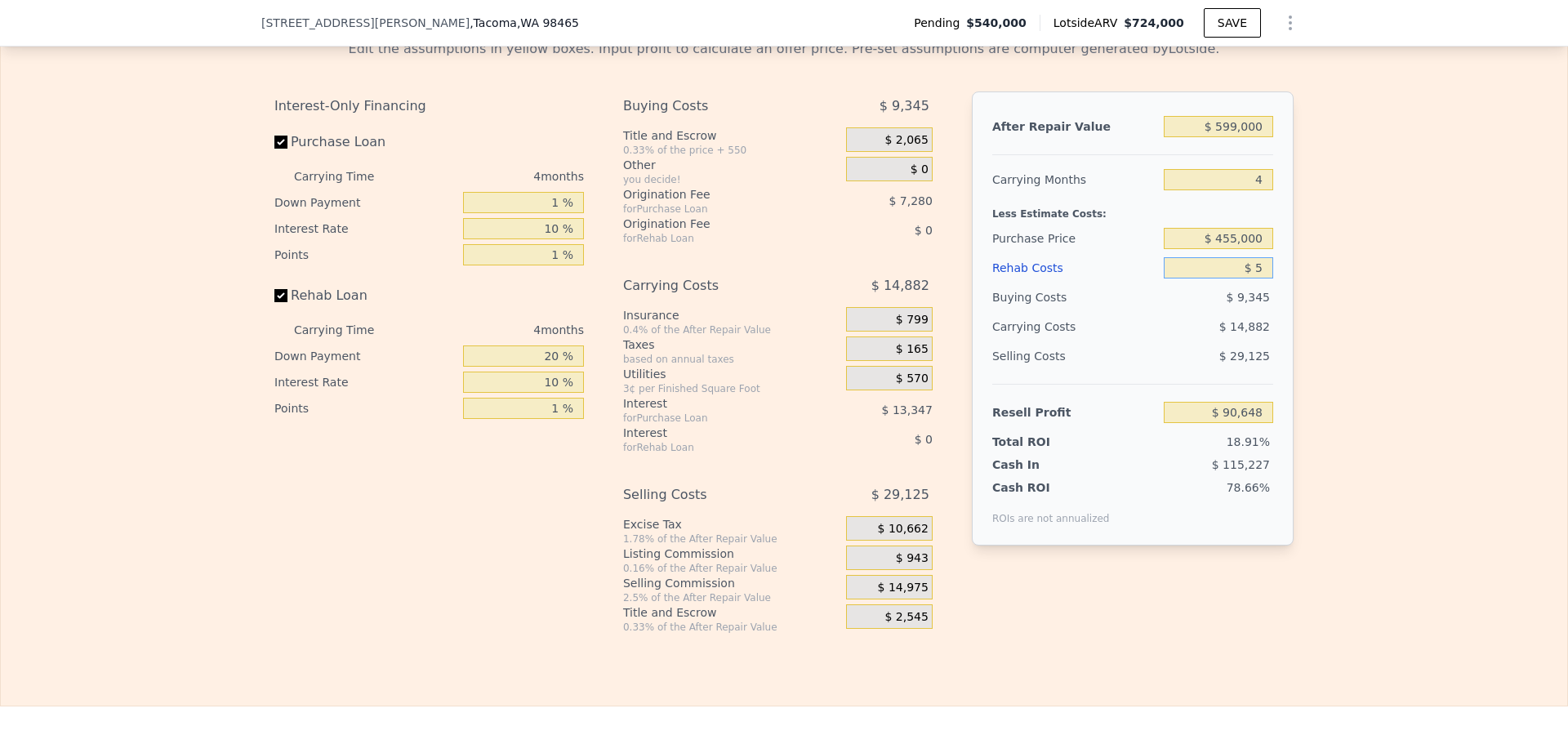
type input "$ 90,643"
type input "$ 50"
type input "$ 90,597"
type input "$ 500"
type input "$ 90,124"
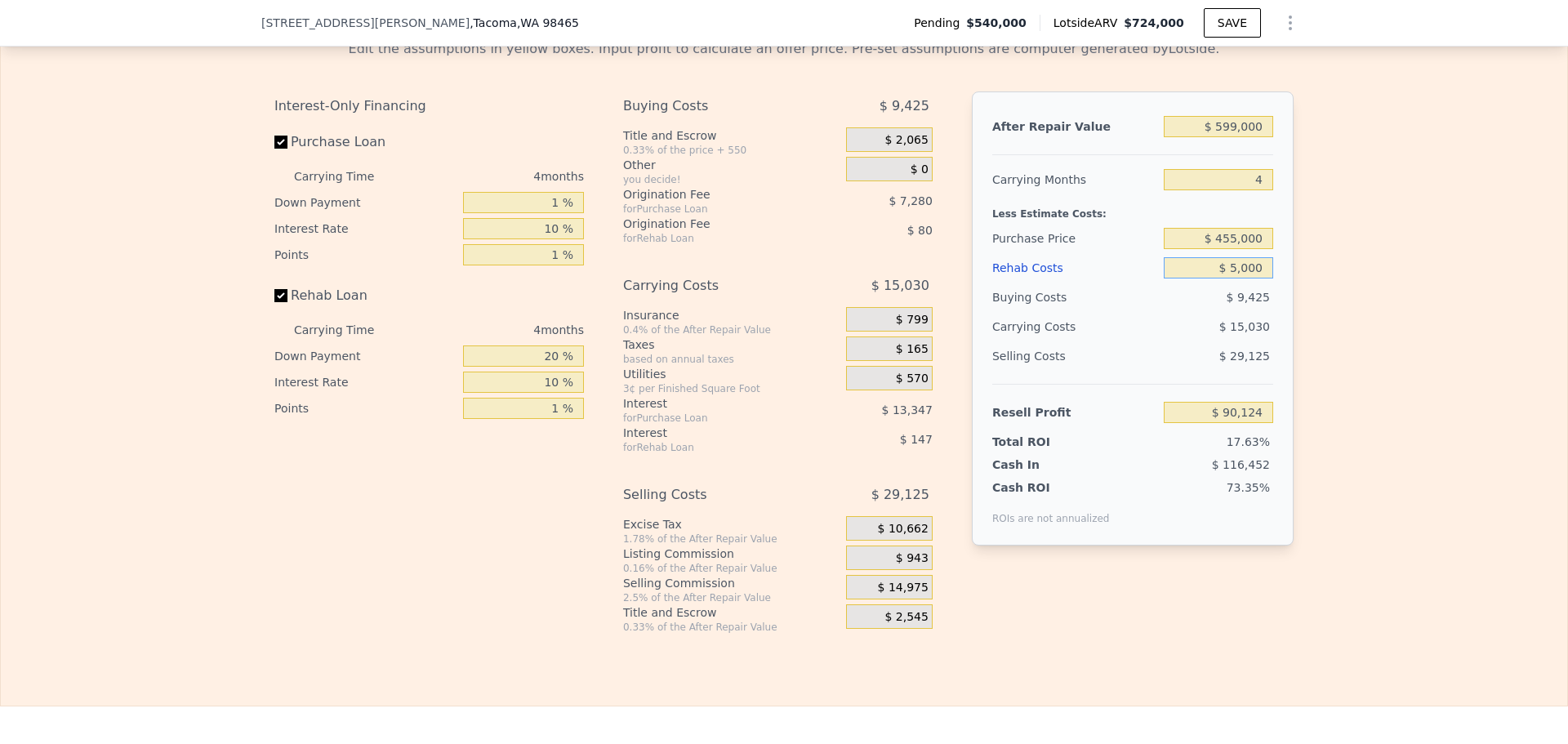
type input "$ 50,000"
type input "$ 38,380"
type input "$ 50,000"
click at [1071, 420] on div "Resell Profit $ 38,380" at bounding box center [1133, 405] width 281 height 43
click at [542, 368] on div "20 %" at bounding box center [524, 356] width 121 height 26
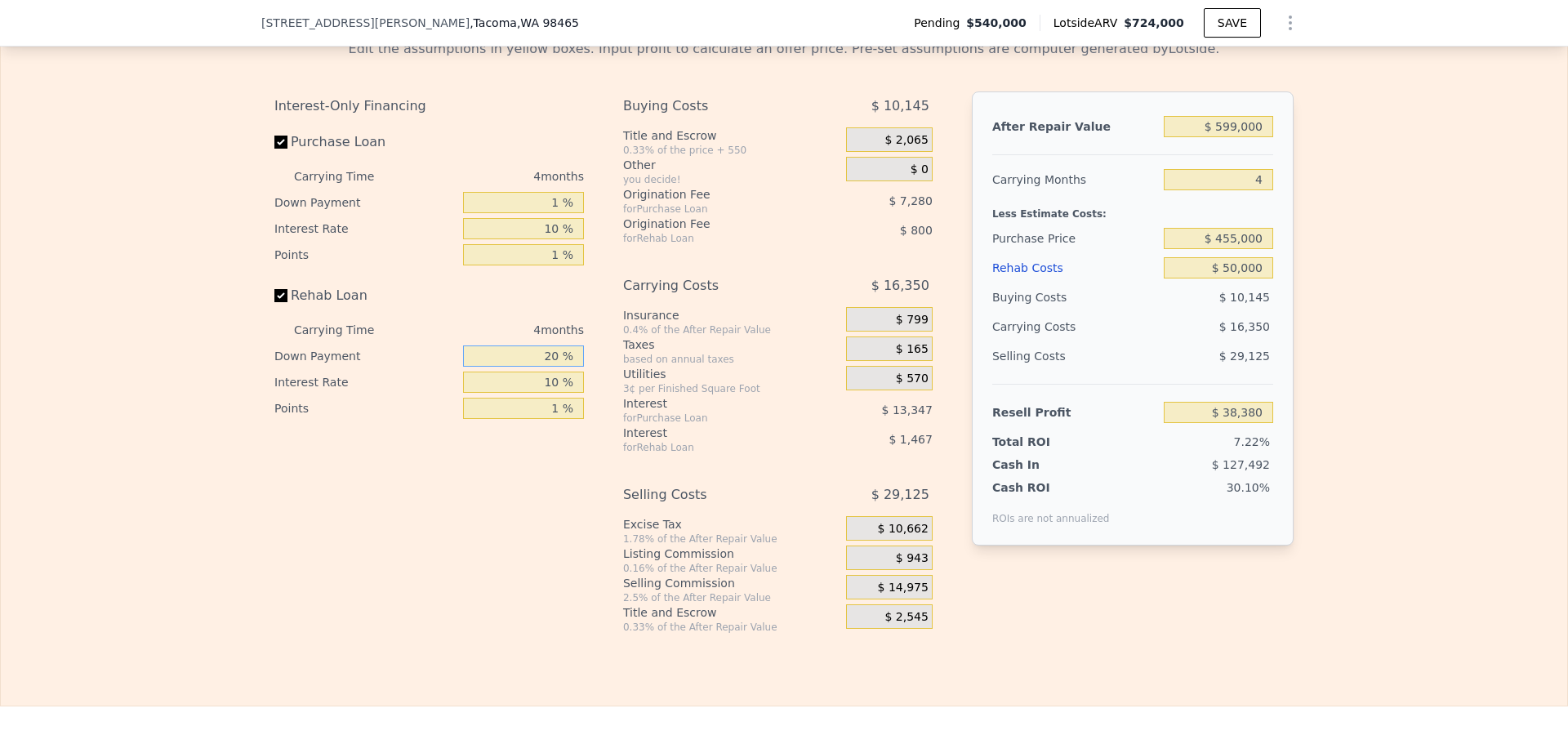
click at [542, 366] on input "20 %" at bounding box center [524, 356] width 121 height 22
type input "1 %"
type input "$ 37,842"
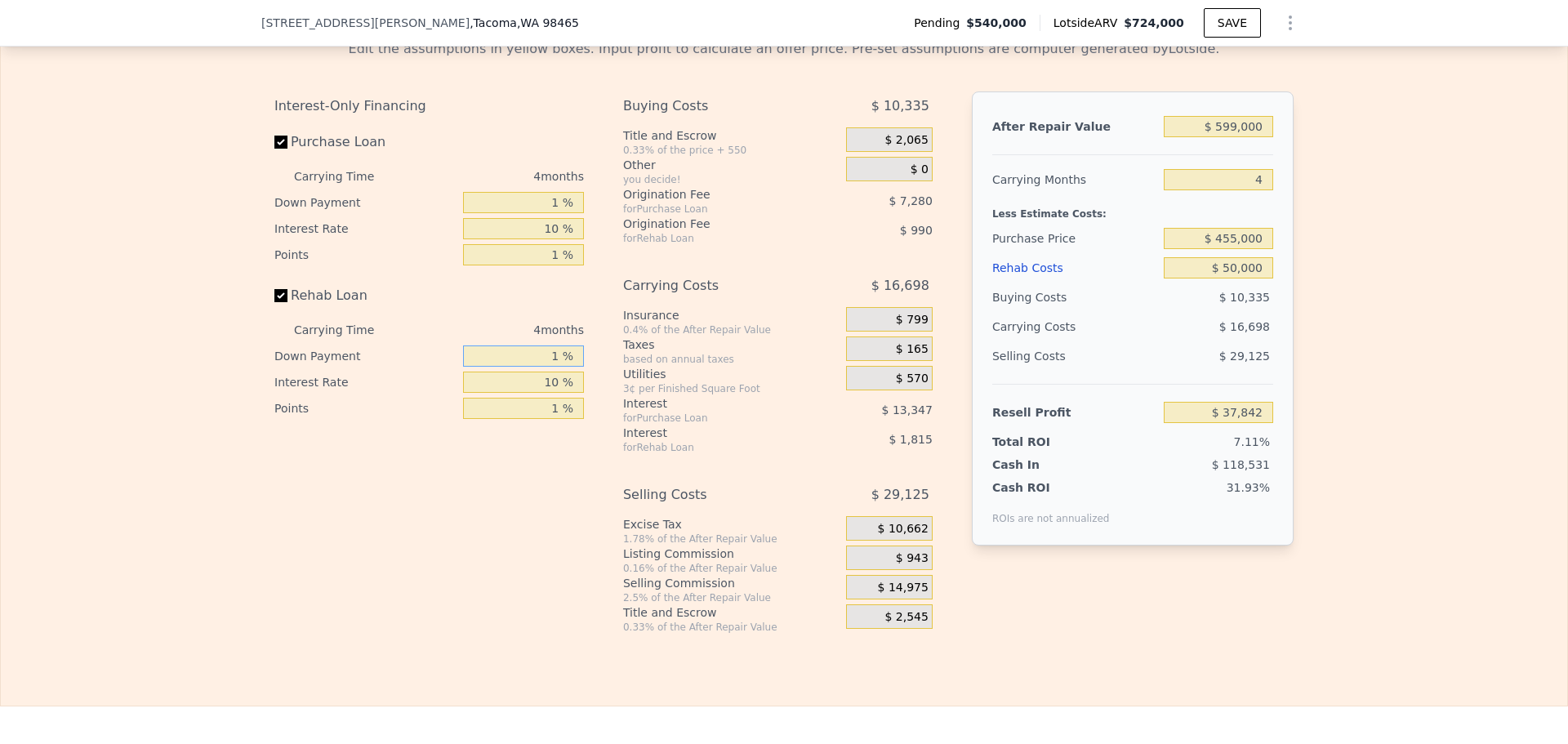
type input "10 %"
type input "$ 38,096"
type input "10 %"
click at [566, 530] on div "Interest-Only Financing Purchase Loan Carrying Time 4 months Down Payment 1 % I…" at bounding box center [435, 363] width 322 height 543
click at [1247, 190] on input "4" at bounding box center [1218, 180] width 110 height 22
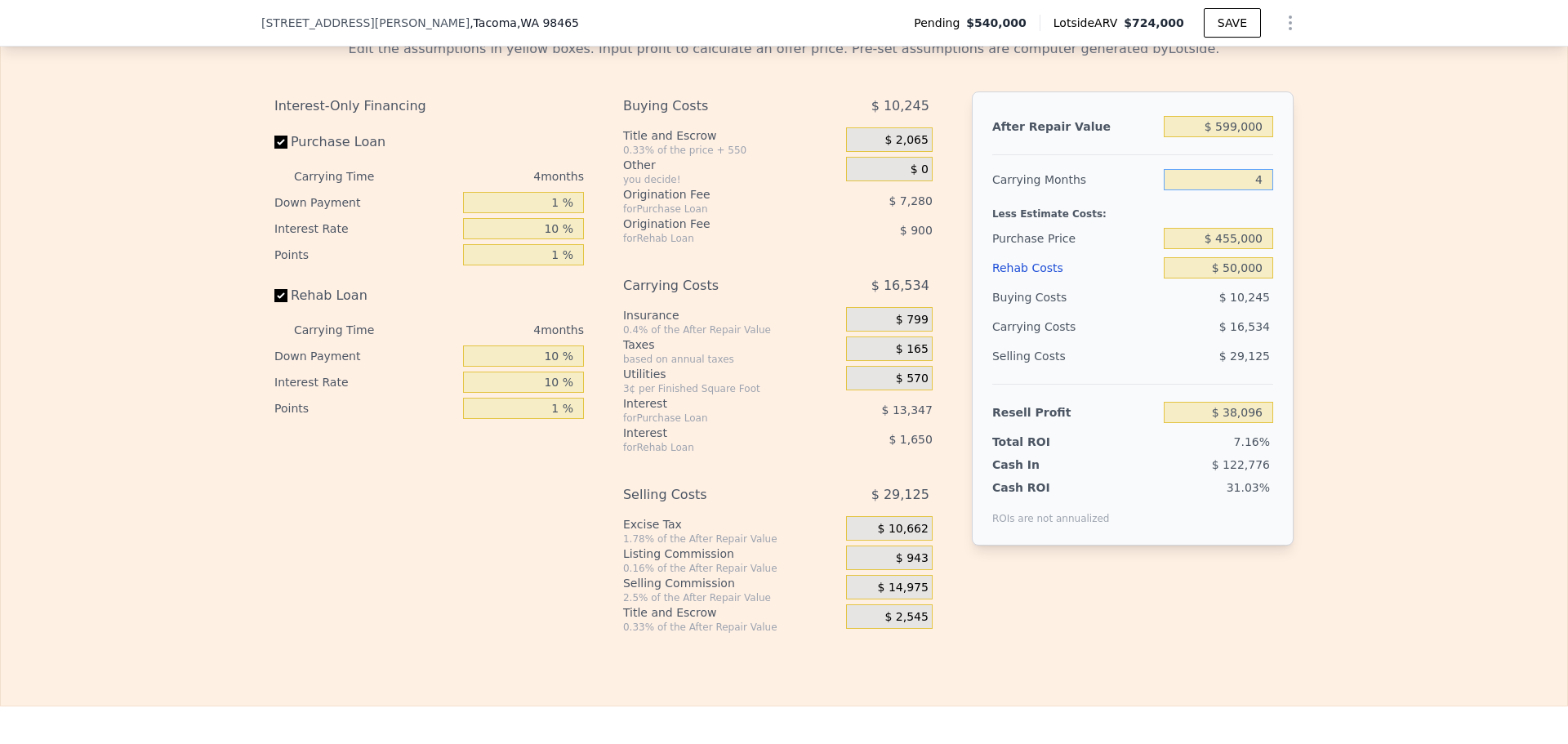
click at [1247, 190] on input "4" at bounding box center [1218, 180] width 110 height 22
click at [1265, 190] on input "4" at bounding box center [1218, 180] width 110 height 22
type input "5"
type input "$ 33,964"
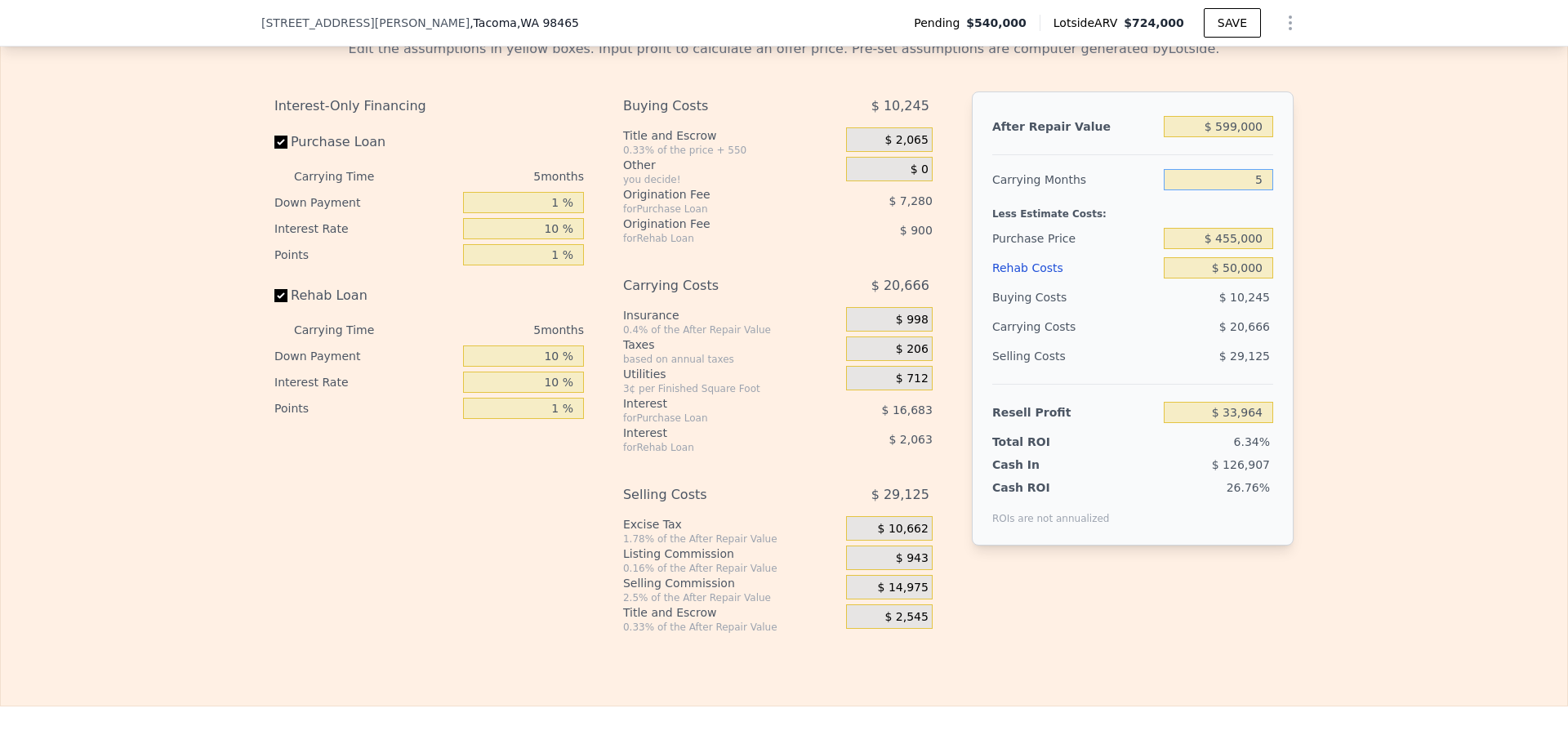
type input "5"
click at [1234, 137] on input "$ 599,000" at bounding box center [1218, 126] width 110 height 22
type input "$ 6"
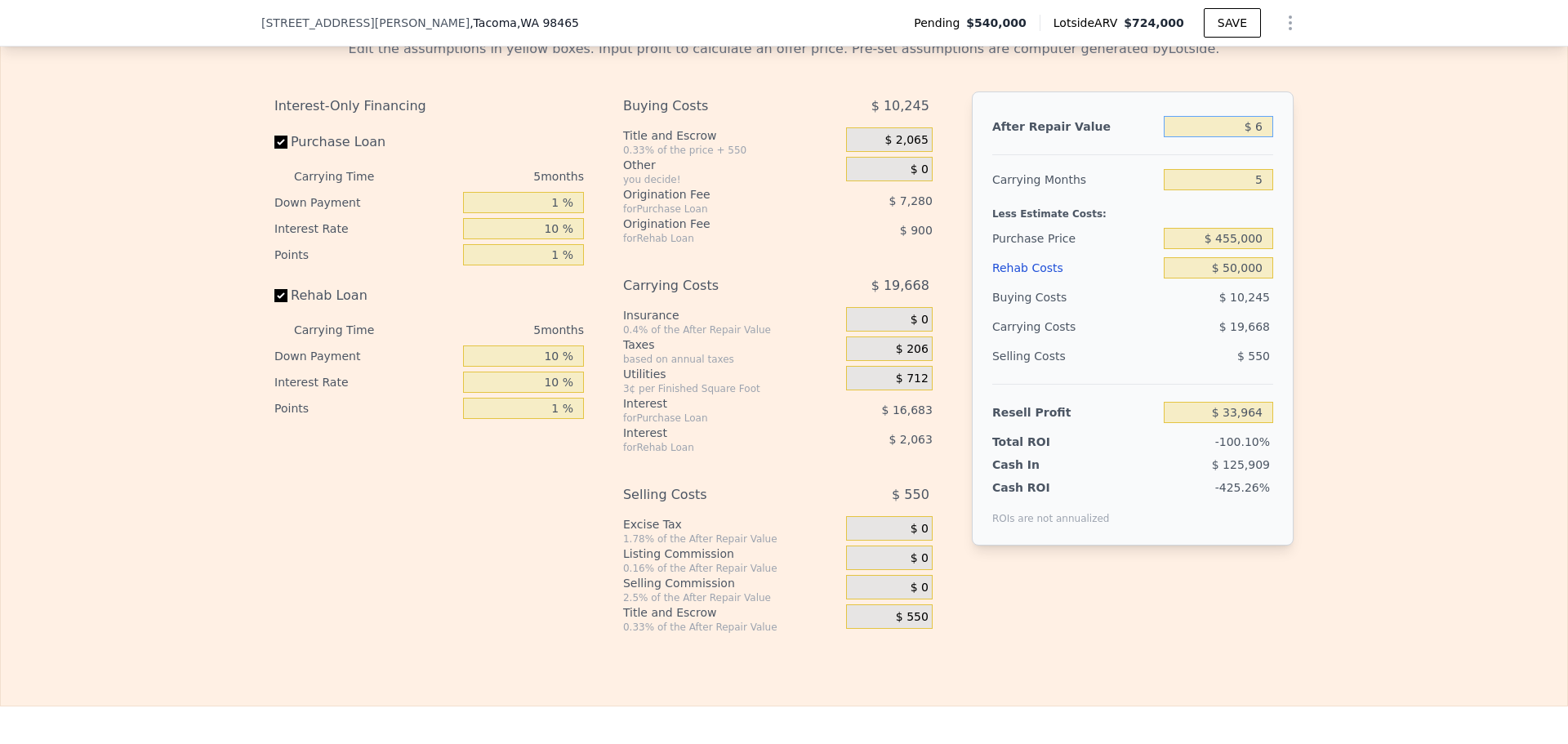
type input "-$ 535,457"
type input "$ 62"
type input "-$ 535,404"
type input "$ 625"
type input "-$ 534,869"
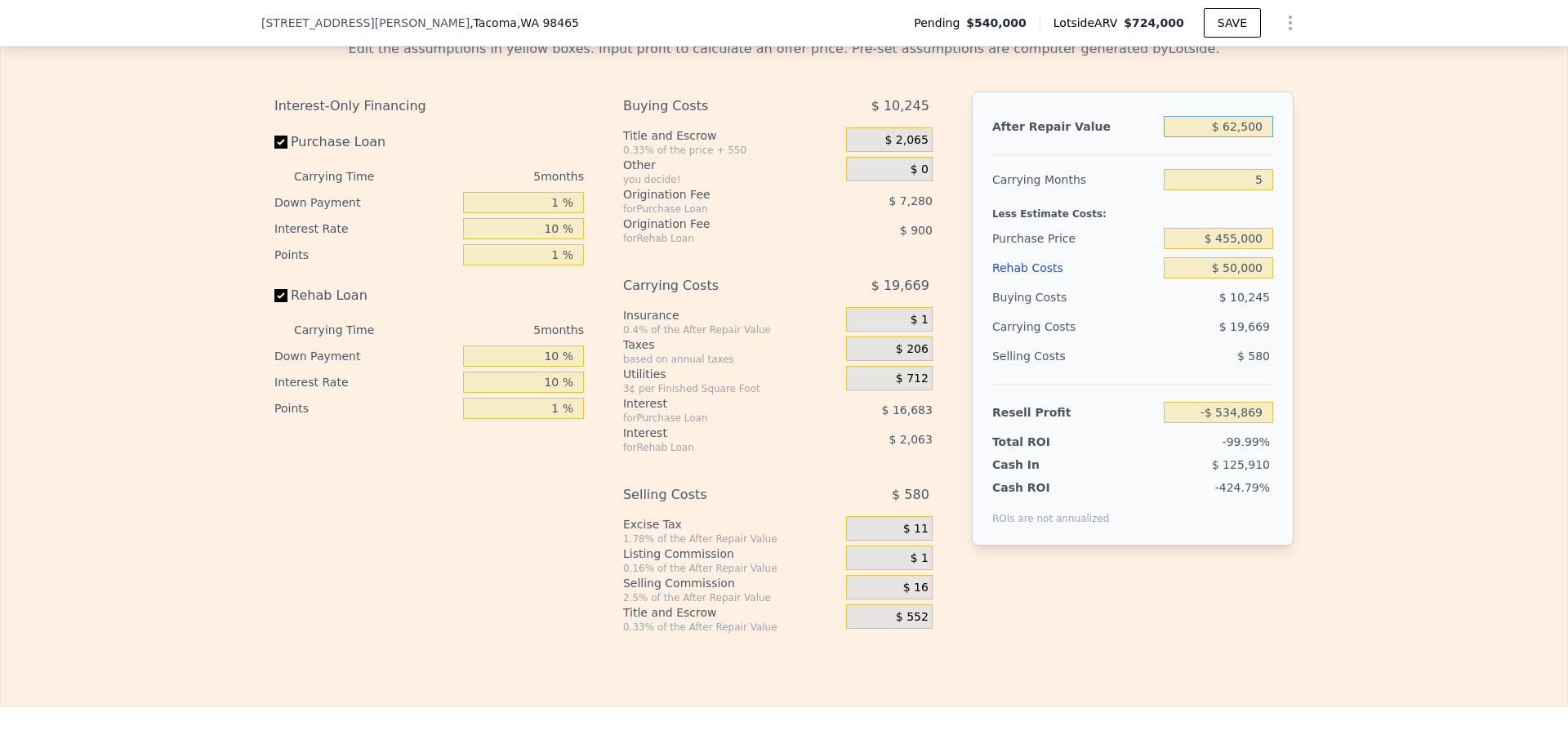
type input "$ 625,000"
type input "$ 58,680"
type input "$ 625,000"
click at [1073, 341] on div "Carrying Costs" at bounding box center [1044, 327] width 102 height 29
click at [1225, 137] on input "$ 625,000" at bounding box center [1218, 126] width 110 height 22
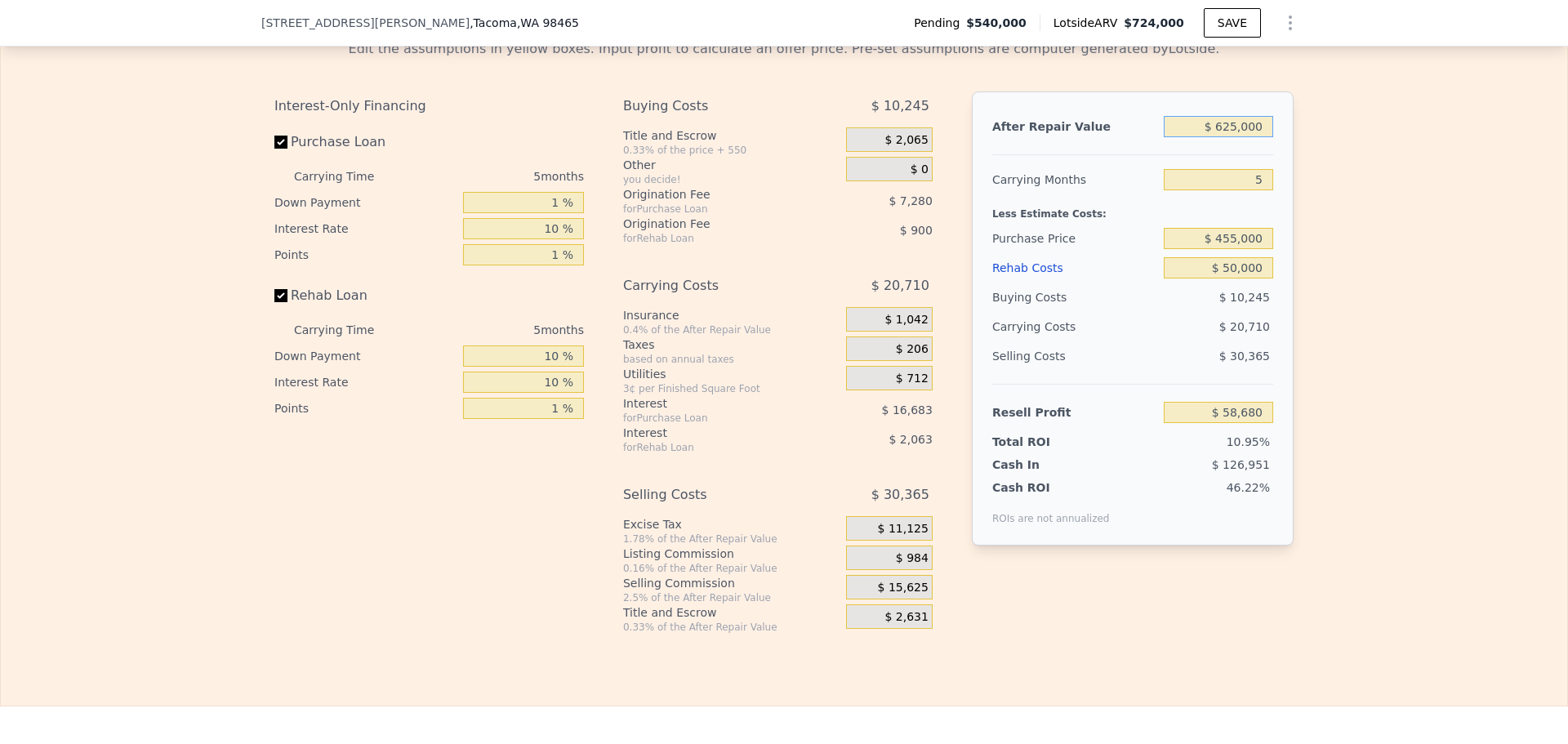
click at [1225, 137] on input "$ 625,000" at bounding box center [1218, 126] width 110 height 22
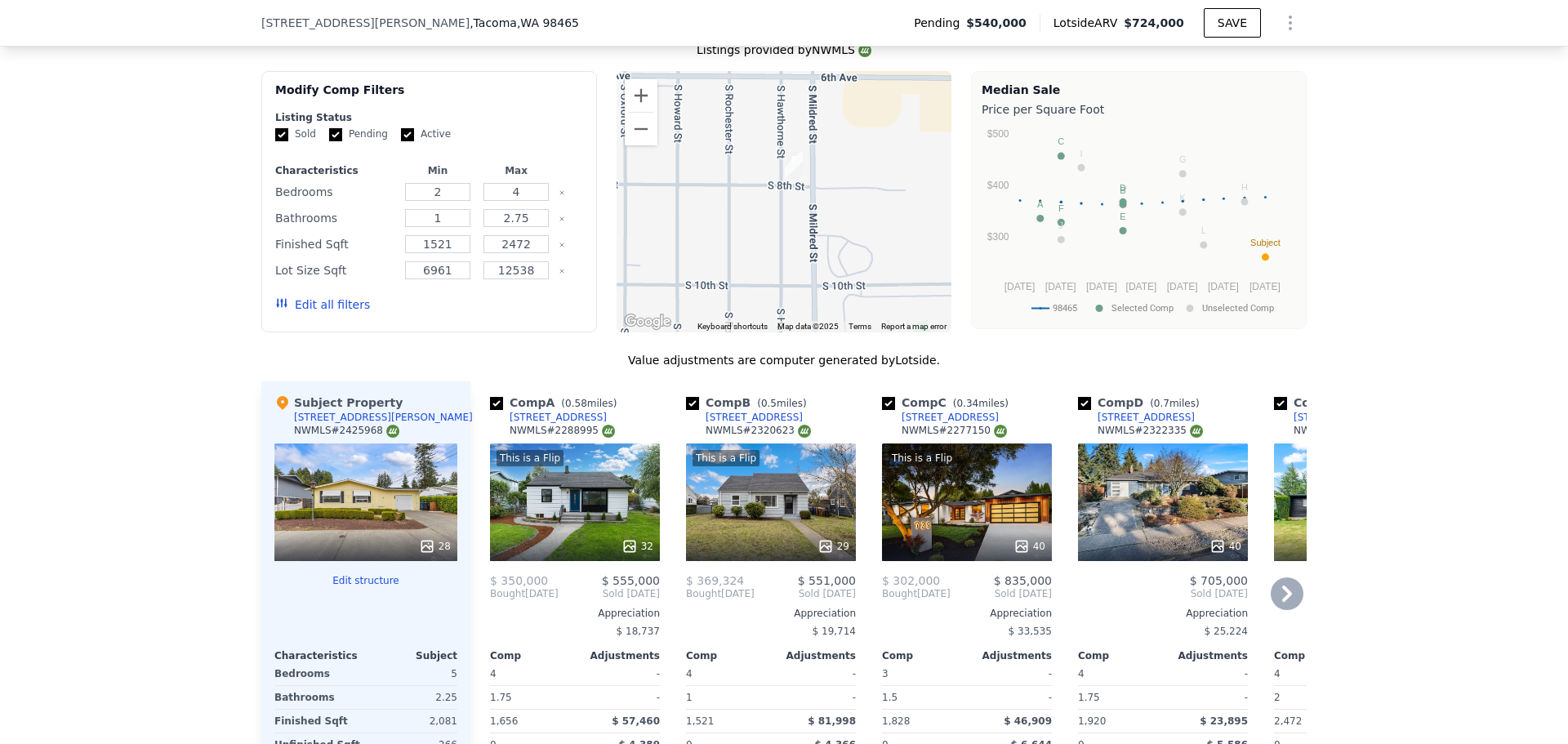
scroll to position [1634, 0]
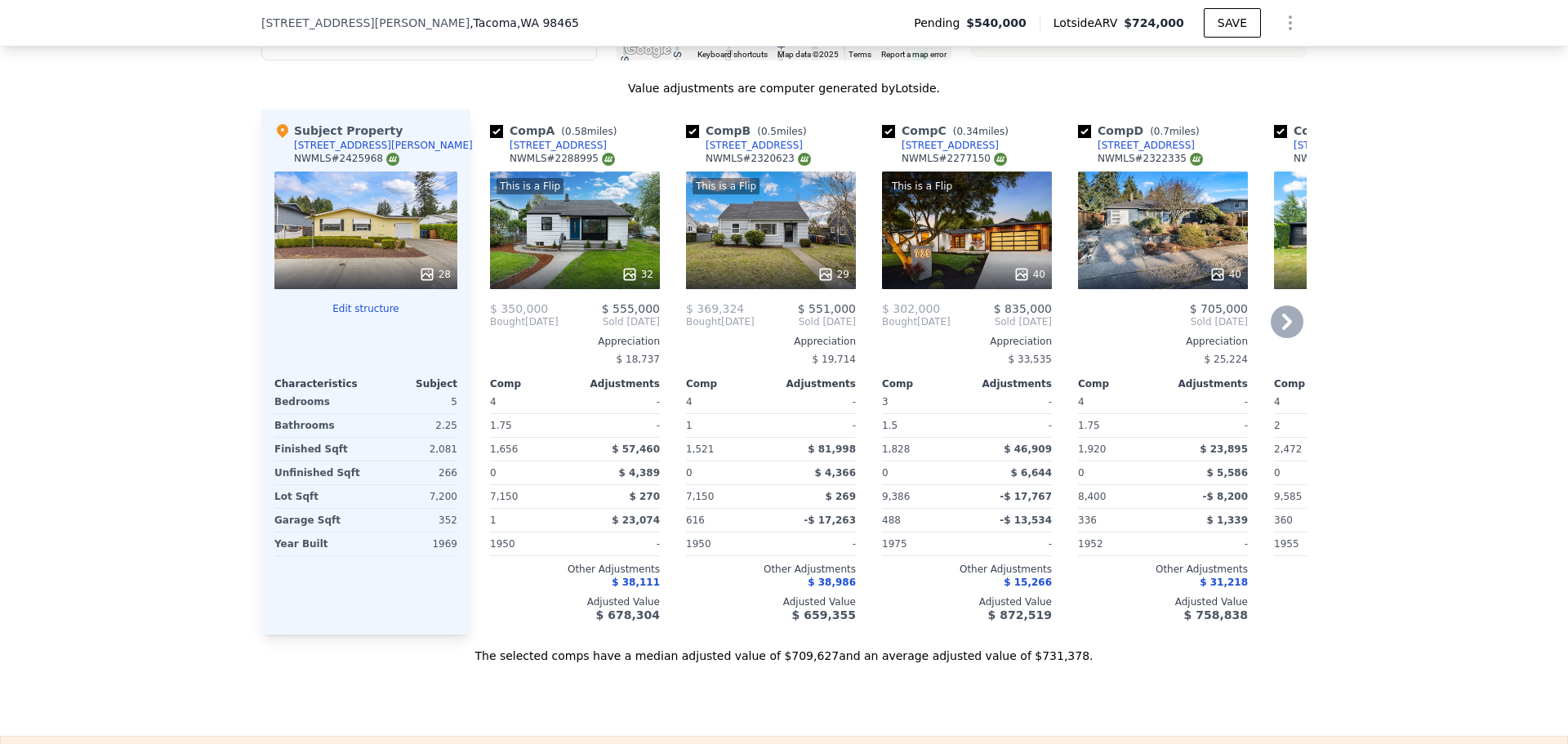
click at [1282, 330] on icon at bounding box center [1286, 321] width 10 height 16
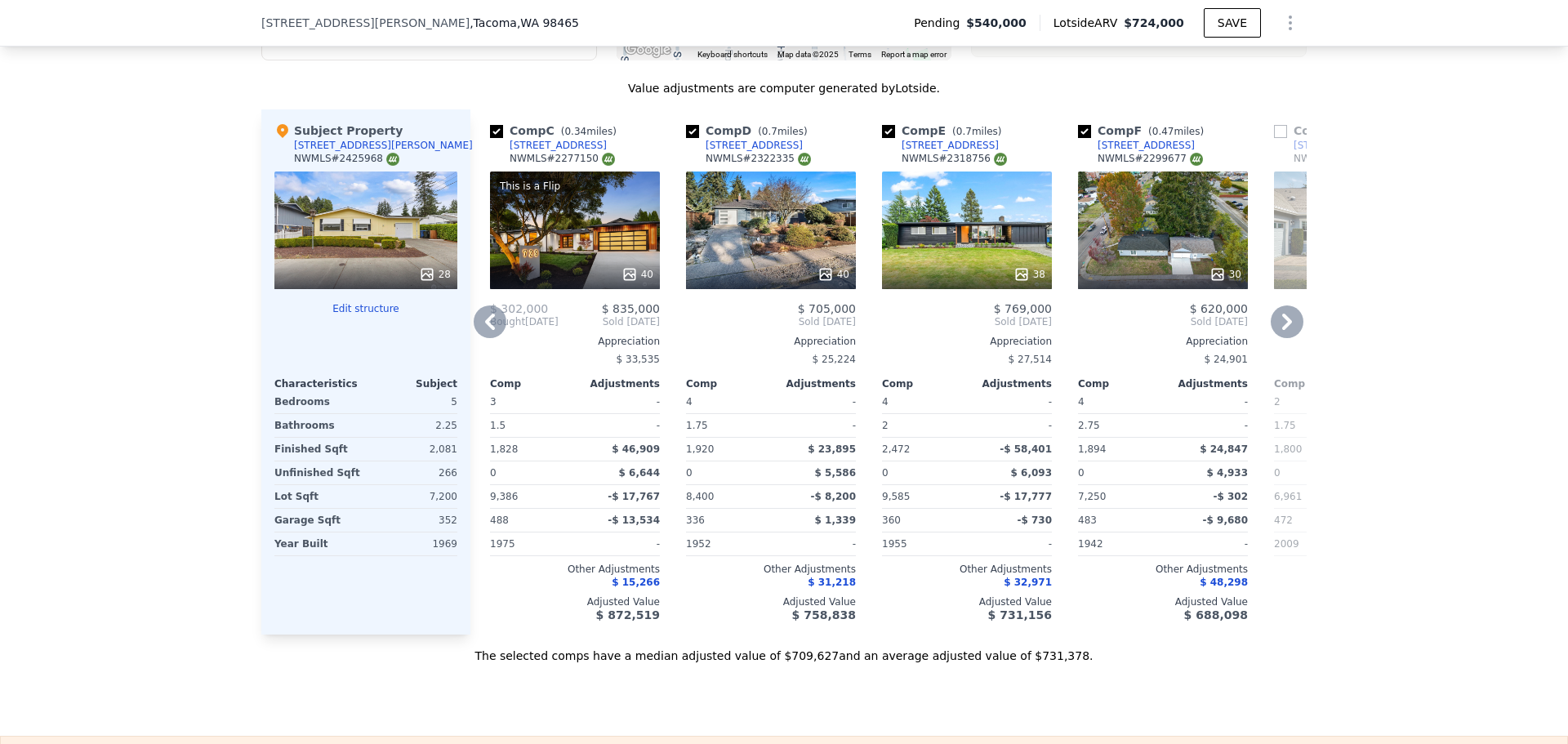
click at [1282, 330] on icon at bounding box center [1286, 321] width 10 height 16
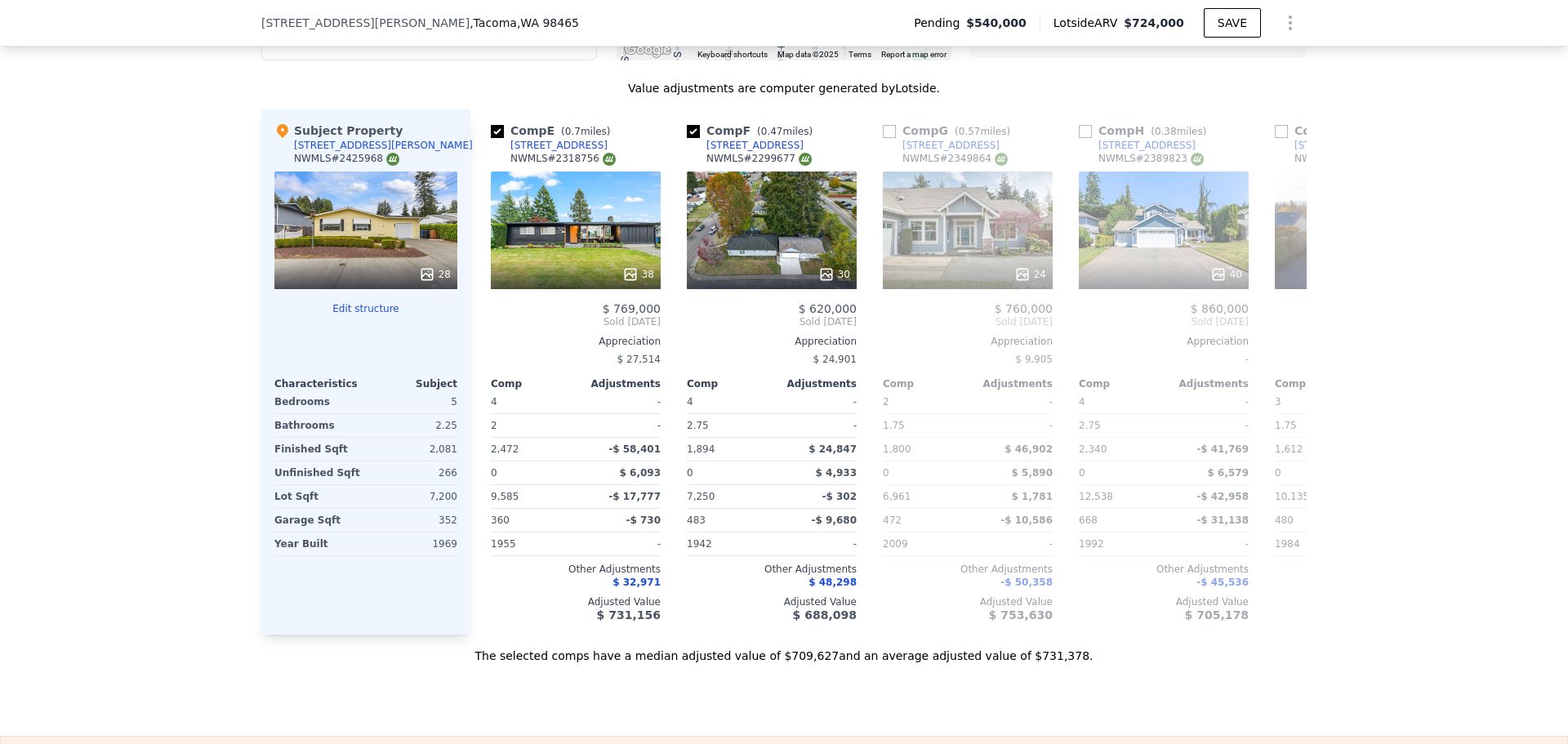
scroll to position [0, 784]
click at [1279, 331] on icon at bounding box center [1287, 322] width 33 height 33
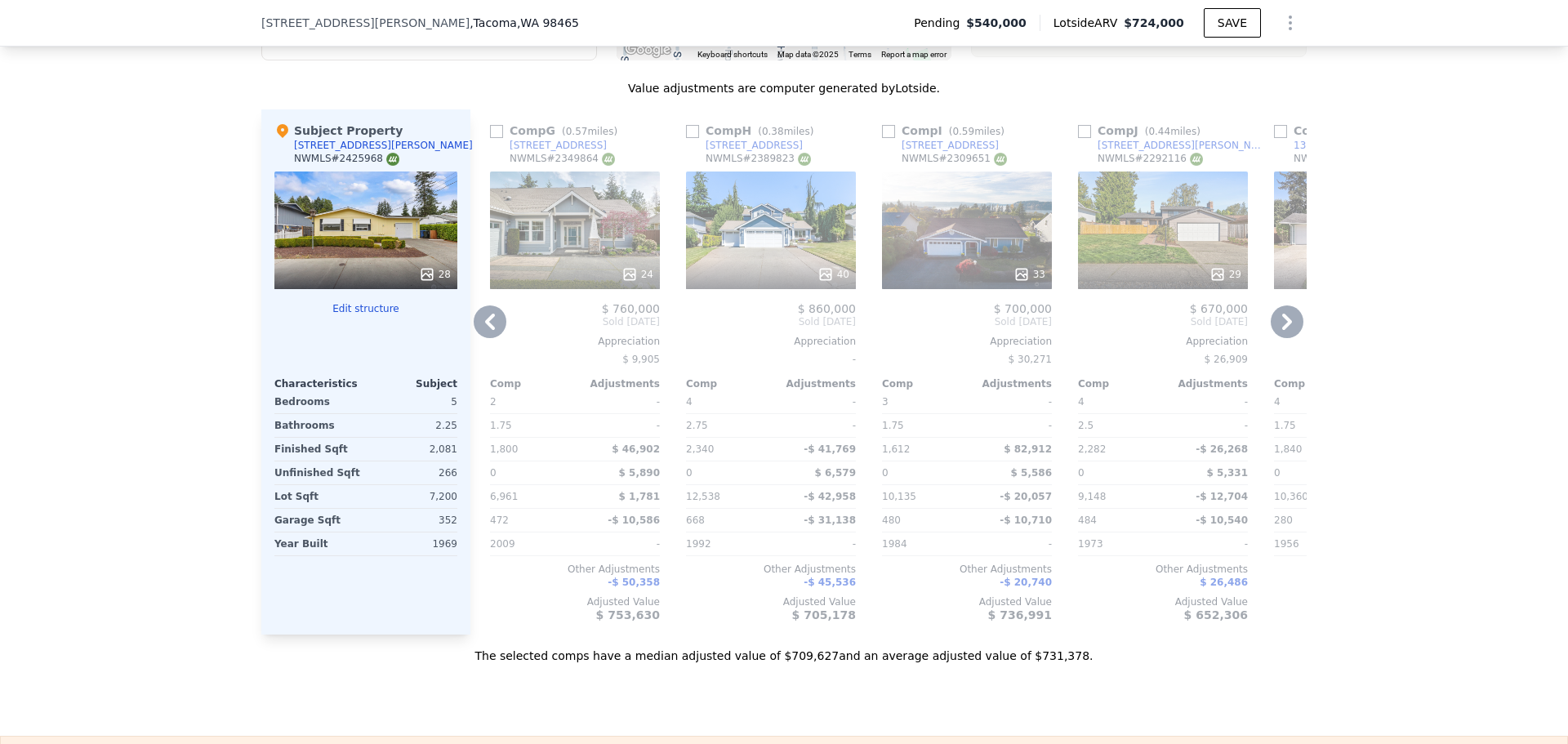
click at [1279, 331] on icon at bounding box center [1287, 322] width 33 height 33
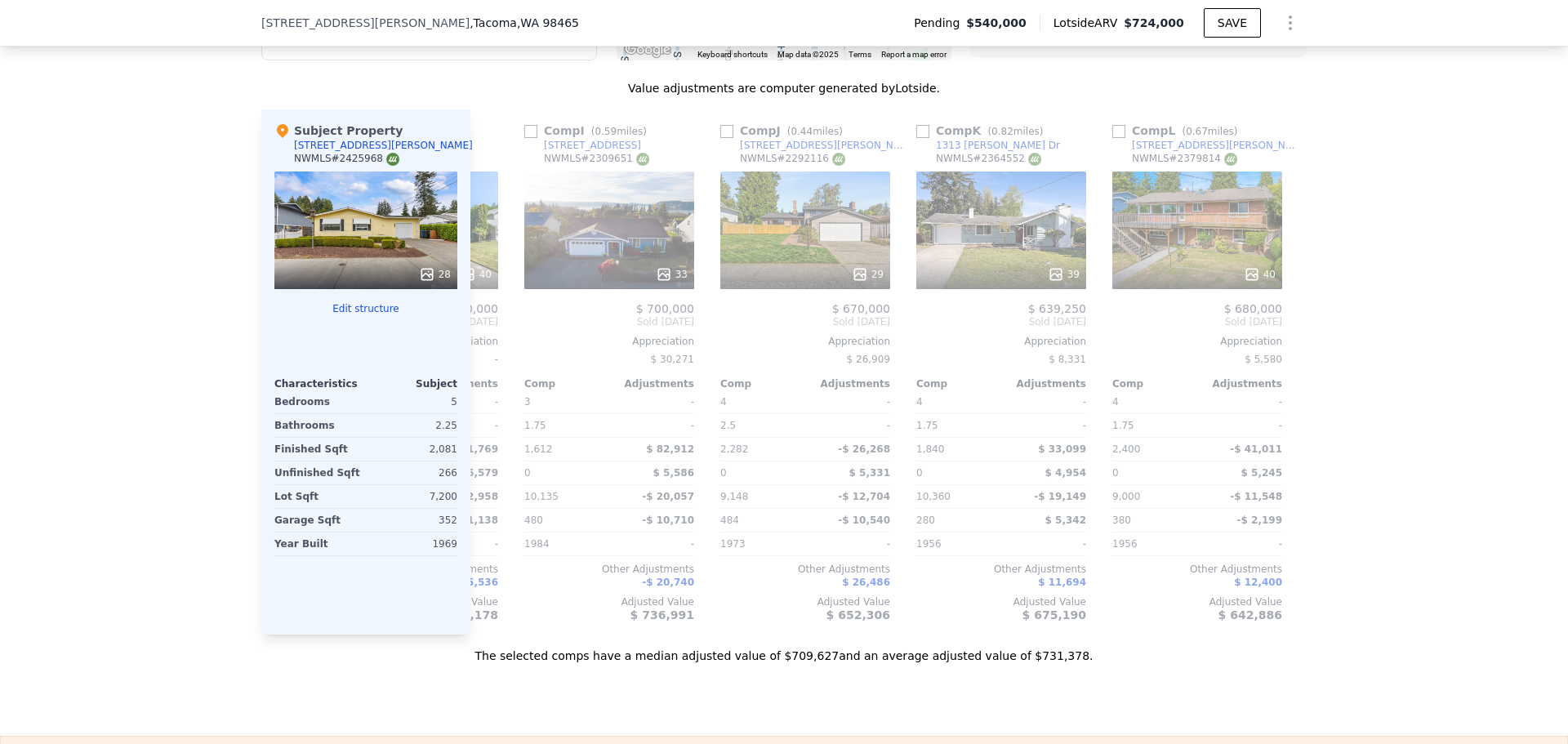
scroll to position [0, 1555]
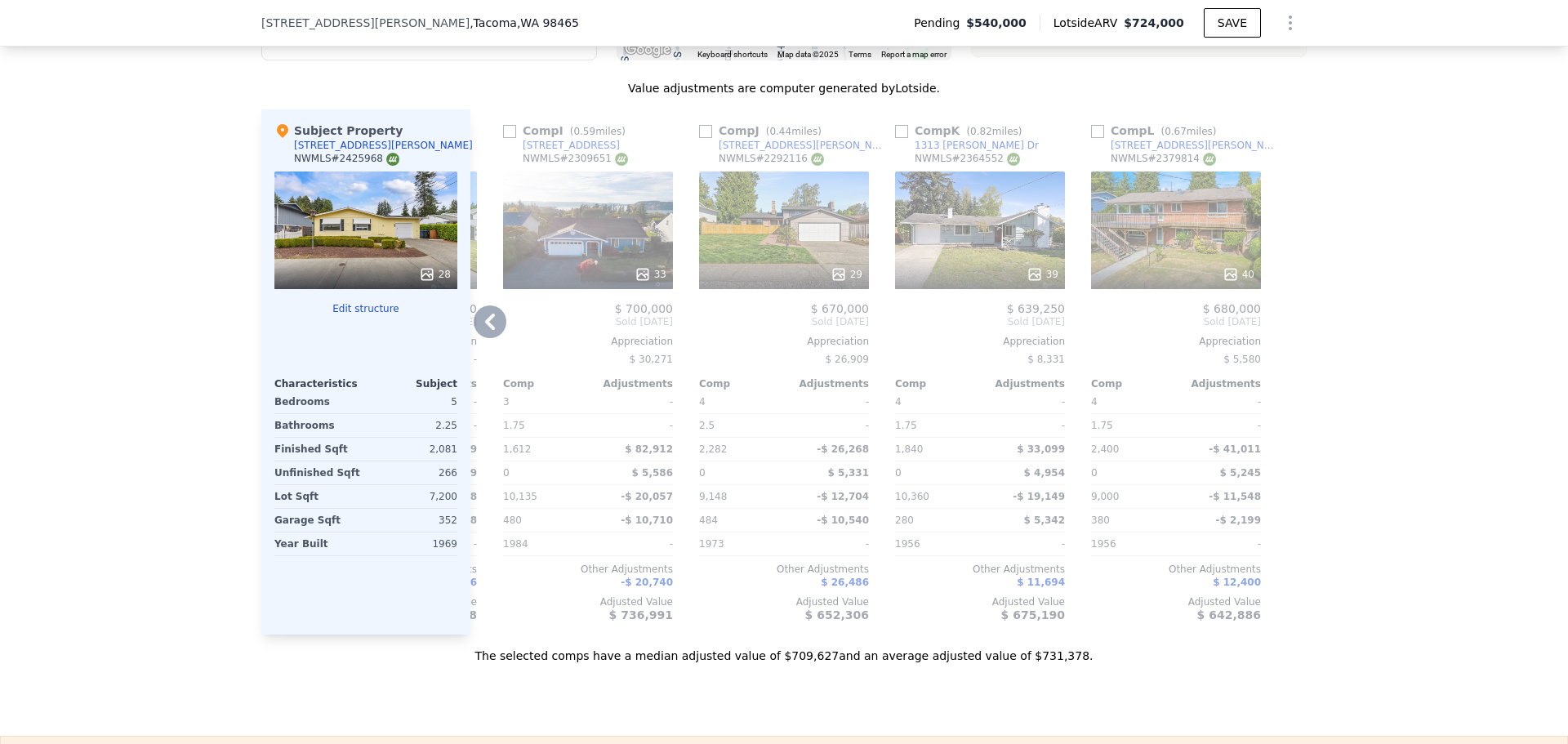
click at [489, 332] on icon at bounding box center [490, 322] width 33 height 33
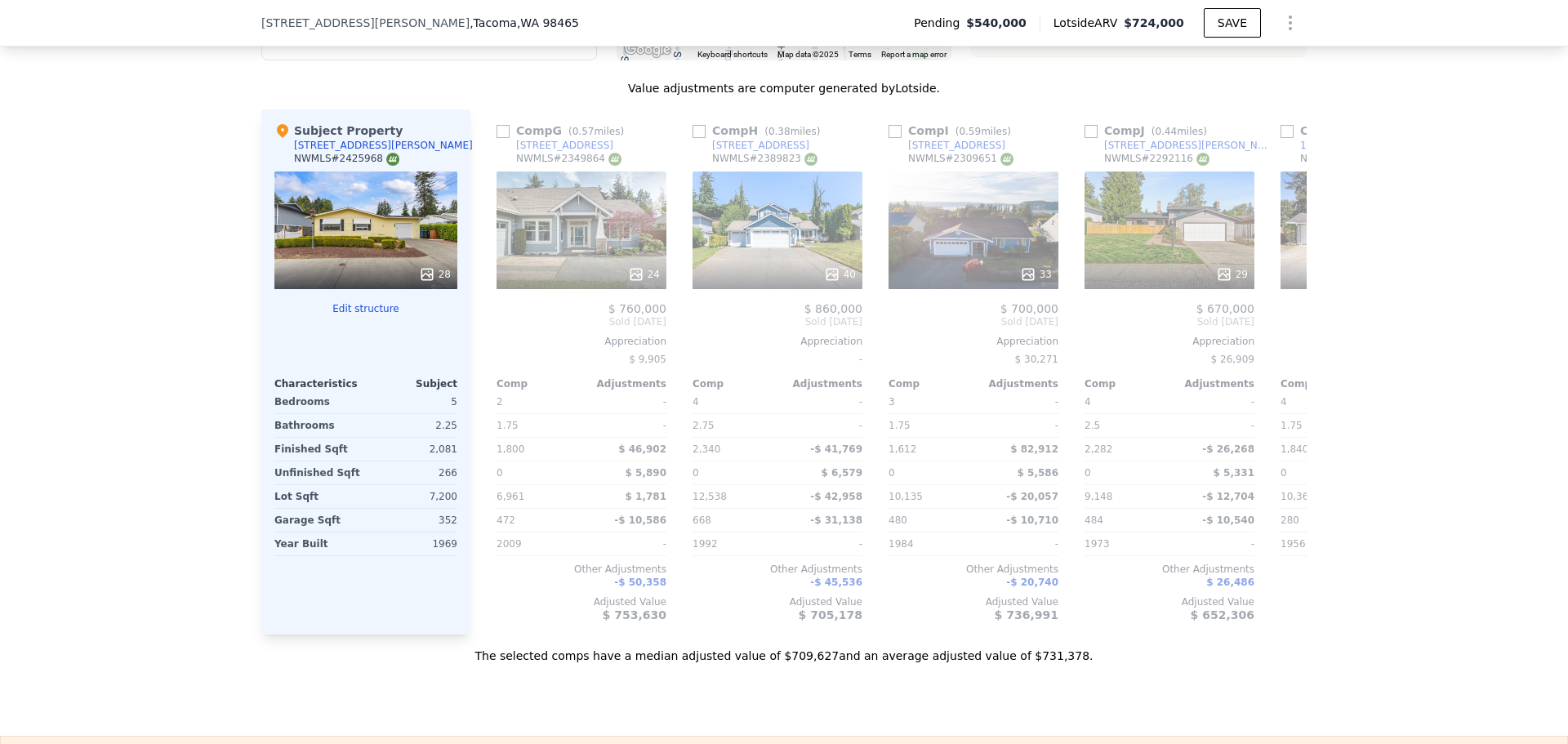
click at [492, 331] on div "Comp G ( 0.57 miles) [STREET_ADDRESS] # 2349864 24 $ 760,000 Sold [DATE] Apprec…" at bounding box center [581, 372] width 183 height 525
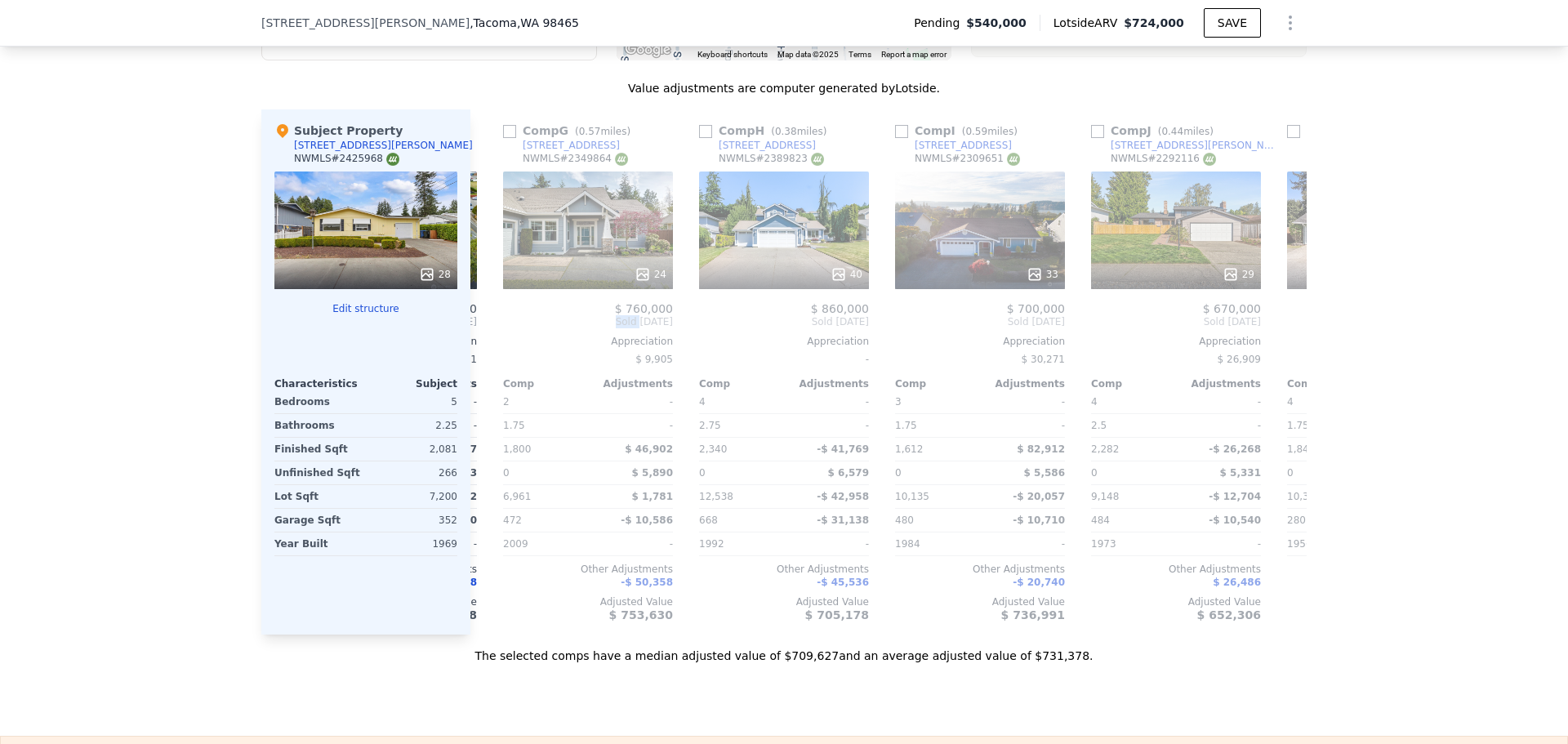
click at [492, 331] on div "Comp A ( 0.58 miles) [STREET_ADDRESS] This is a Flip 32 $ 350,000 $ 555,000 Bou…" at bounding box center [888, 372] width 836 height 525
click at [476, 334] on icon at bounding box center [490, 322] width 33 height 33
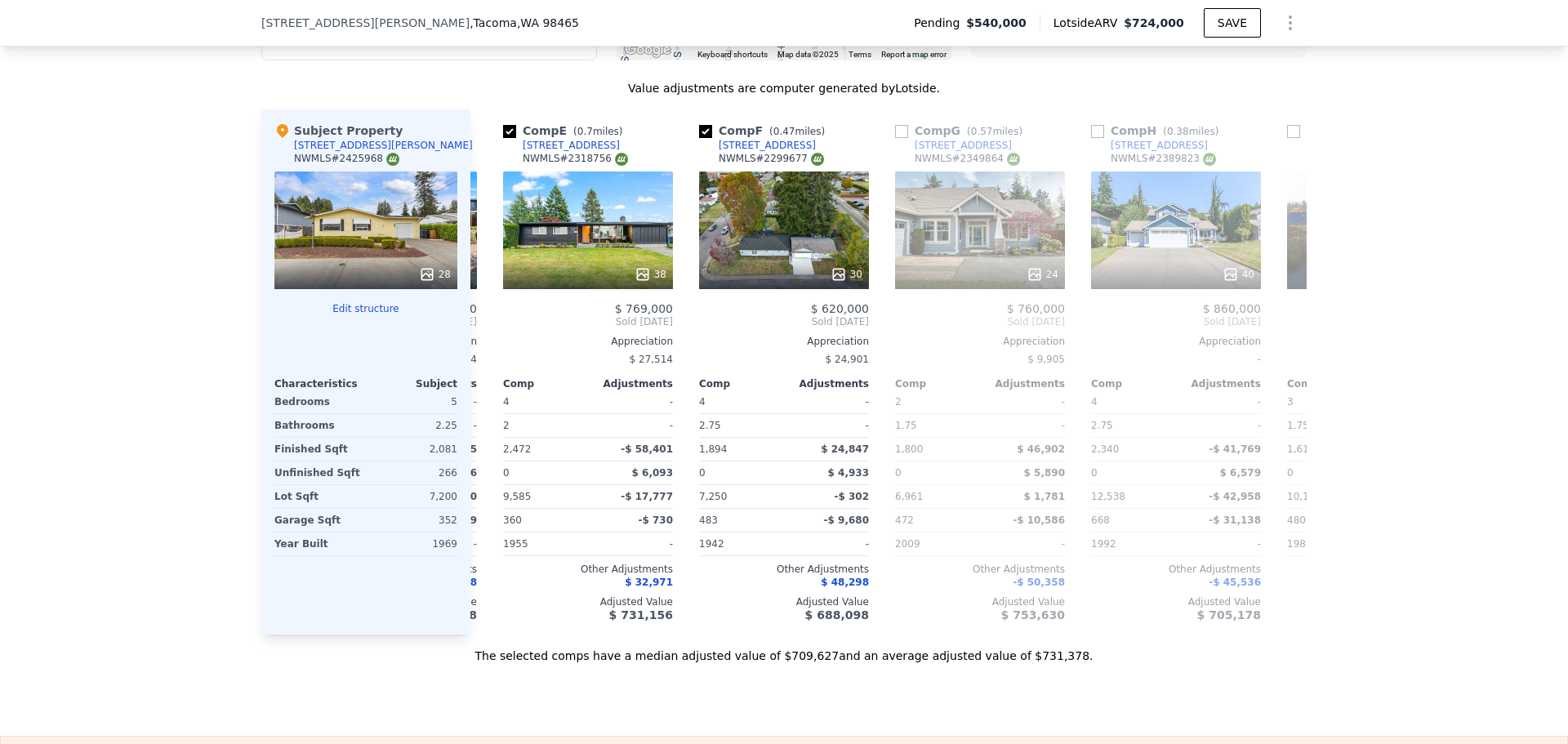
click at [476, 334] on div "Comp A ( 0.58 miles) [STREET_ADDRESS] This is a Flip 32 $ 350,000 $ 555,000 Bou…" at bounding box center [888, 372] width 836 height 525
click at [476, 334] on icon at bounding box center [490, 322] width 33 height 33
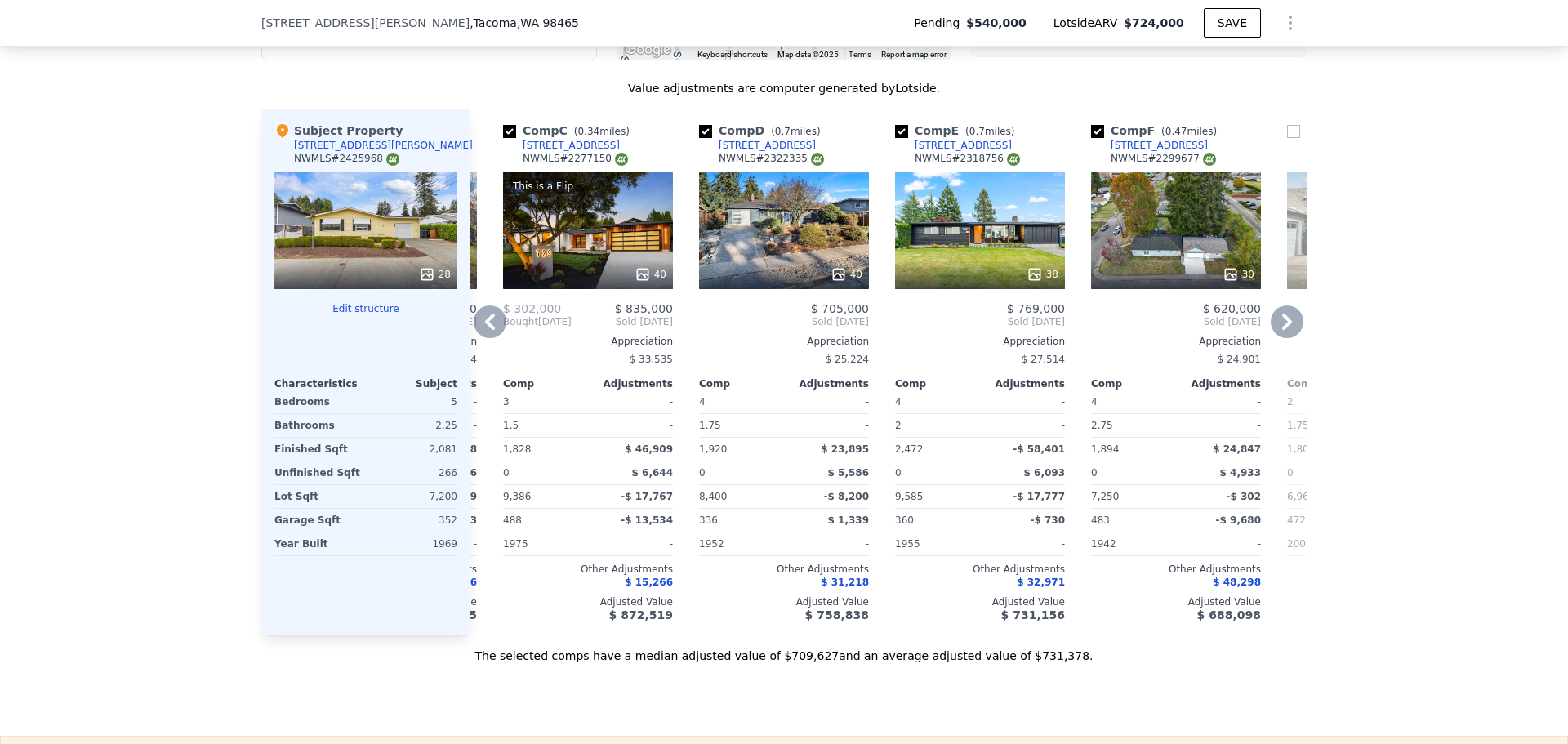
click at [476, 334] on icon at bounding box center [490, 322] width 33 height 33
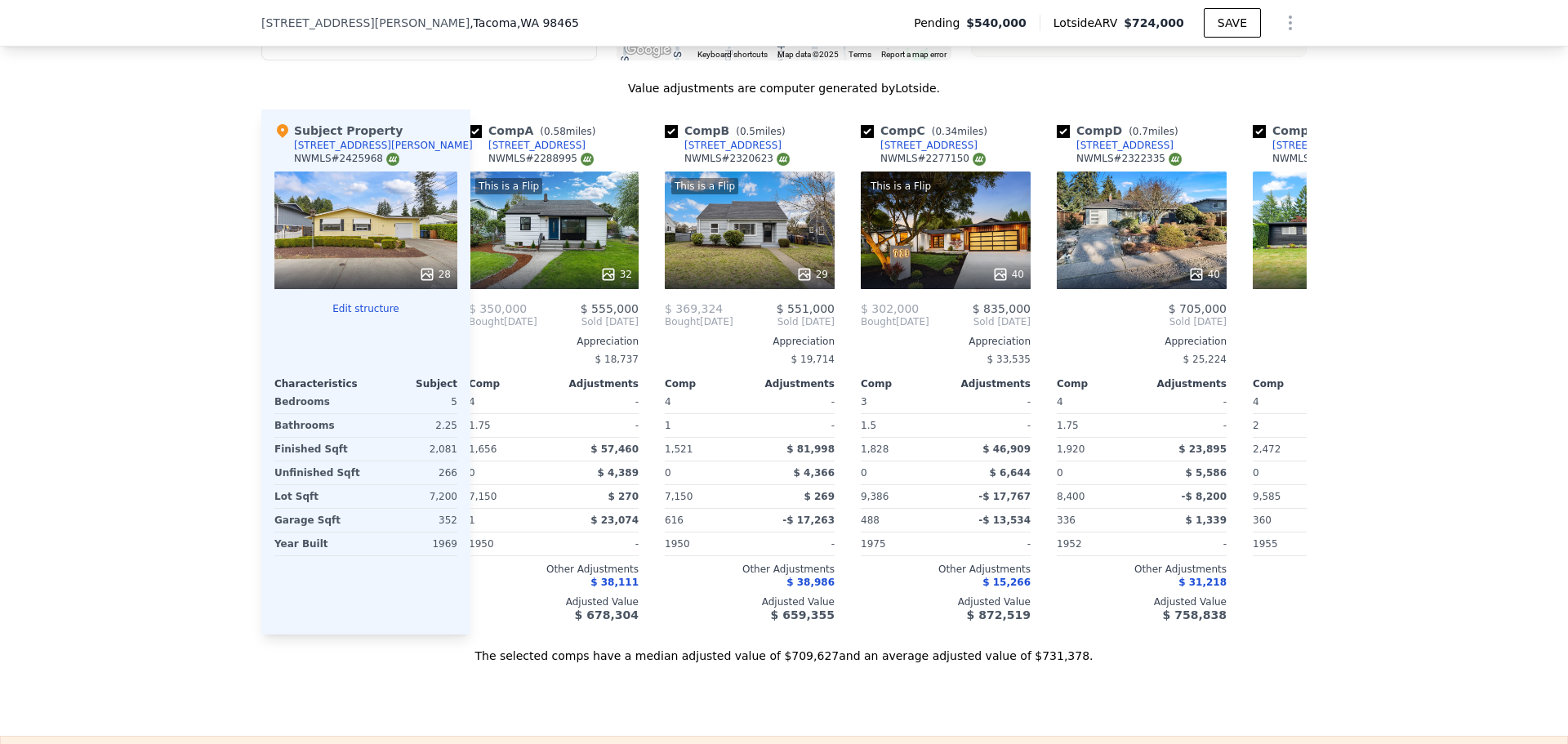
scroll to position [0, 0]
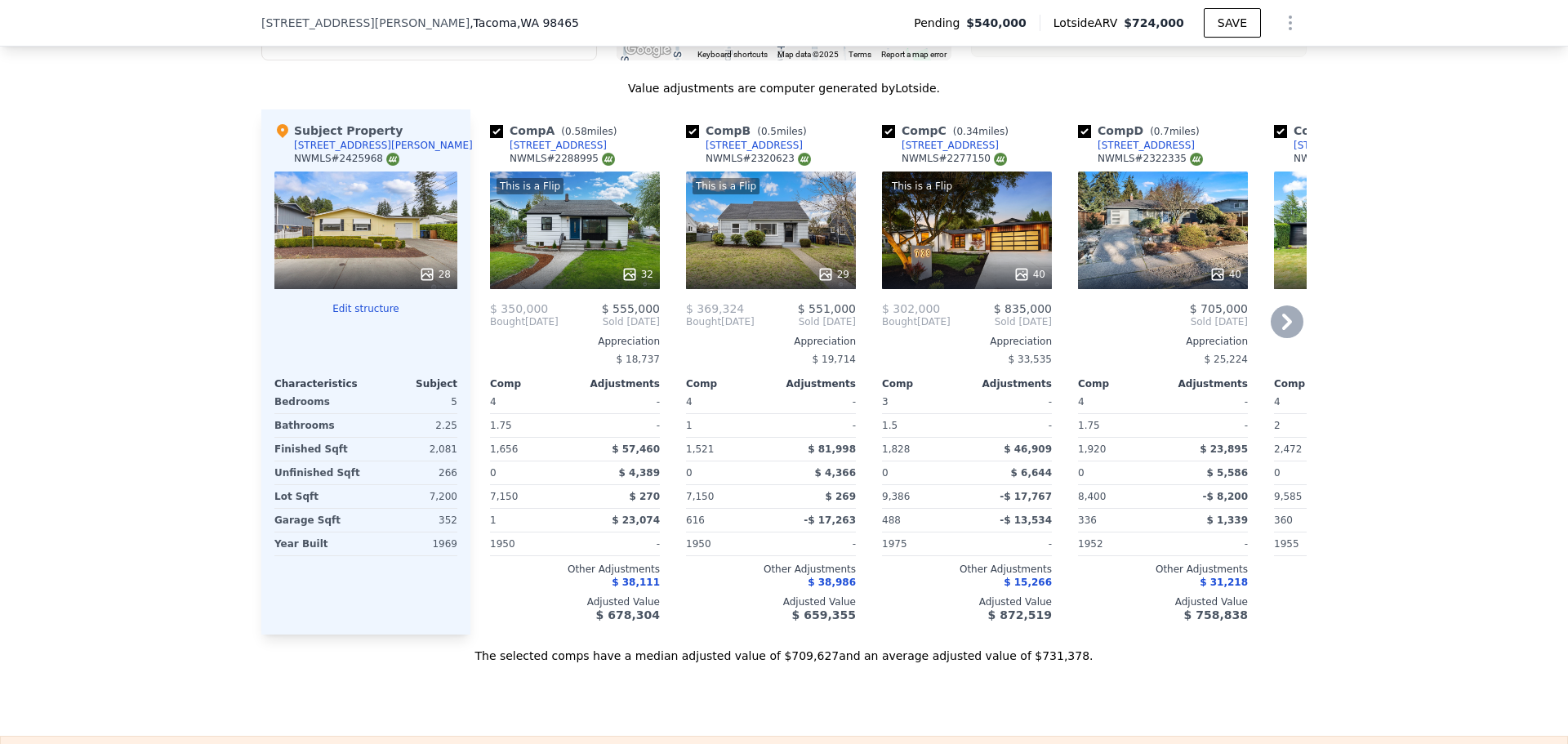
click at [365, 276] on div at bounding box center [366, 275] width 183 height 29
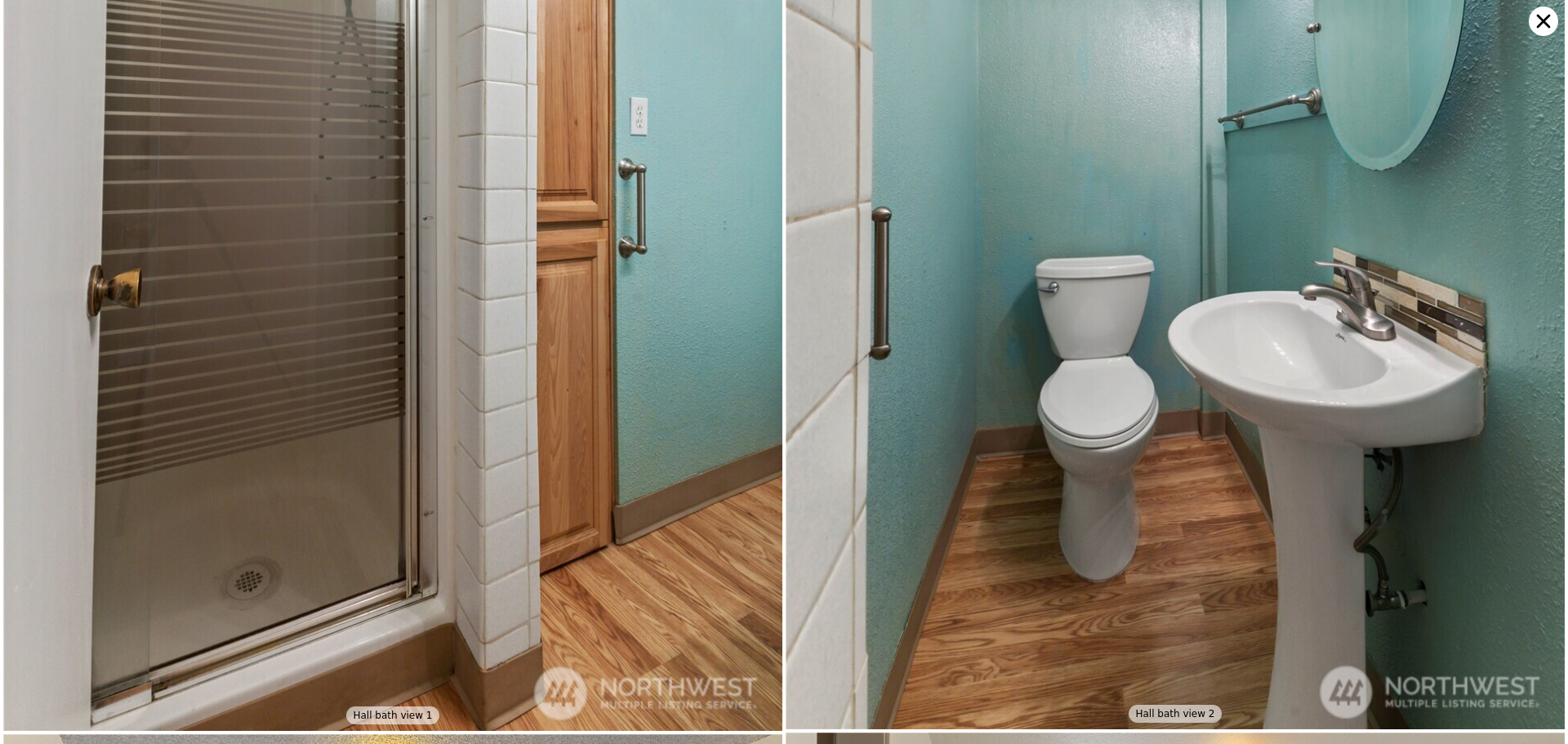
scroll to position [2489, 0]
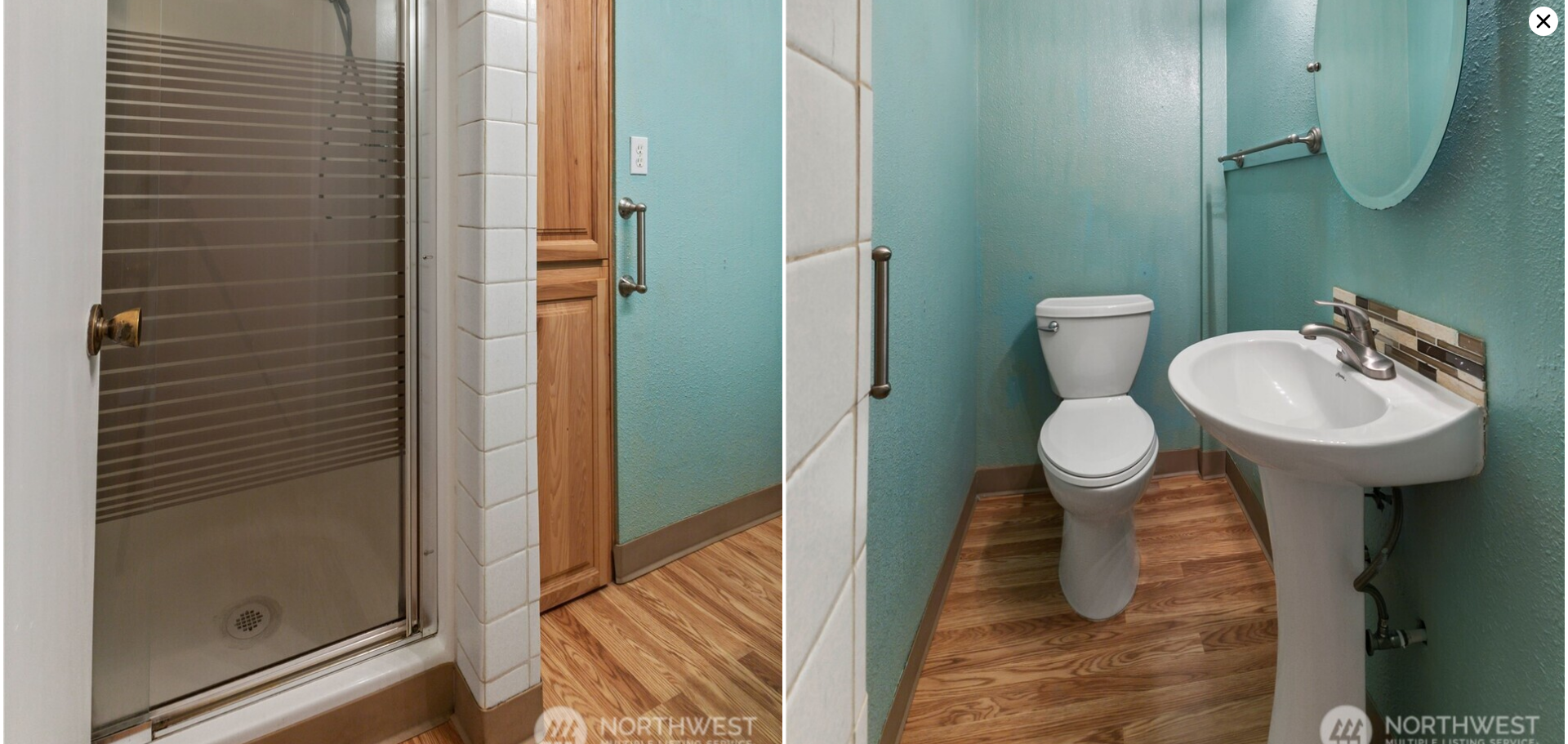
click at [1533, 22] on icon at bounding box center [1544, 22] width 29 height 29
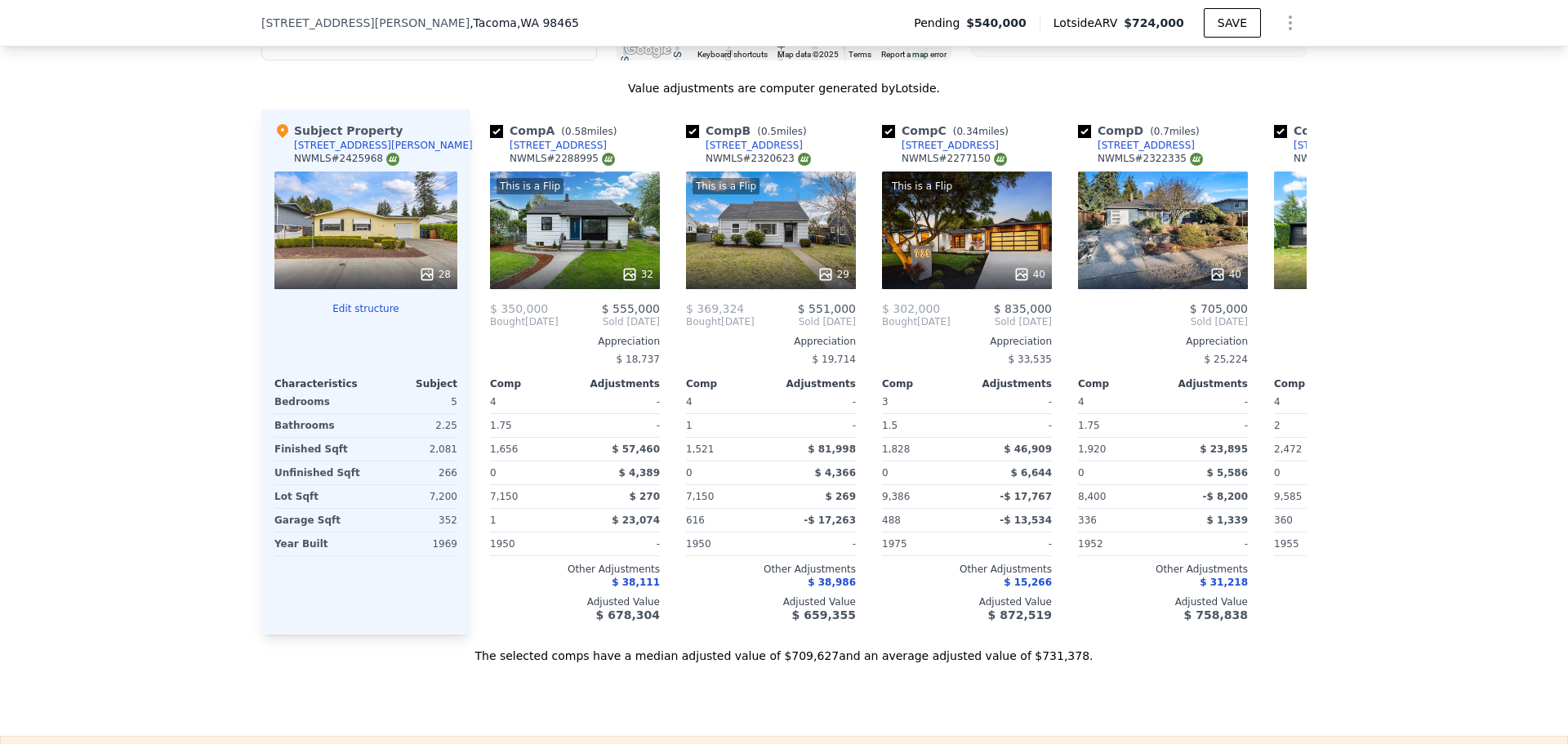
click at [151, 461] on div "We found 12 sales that match your search Listings provided by NWMLS Filters Map…" at bounding box center [784, 195] width 1568 height 937
drag, startPoint x: 151, startPoint y: 461, endPoint x: 48, endPoint y: 372, distance: 136.1
click at [48, 372] on div "We found 12 sales that match your search Listings provided by NWMLS Filters Map…" at bounding box center [784, 195] width 1568 height 937
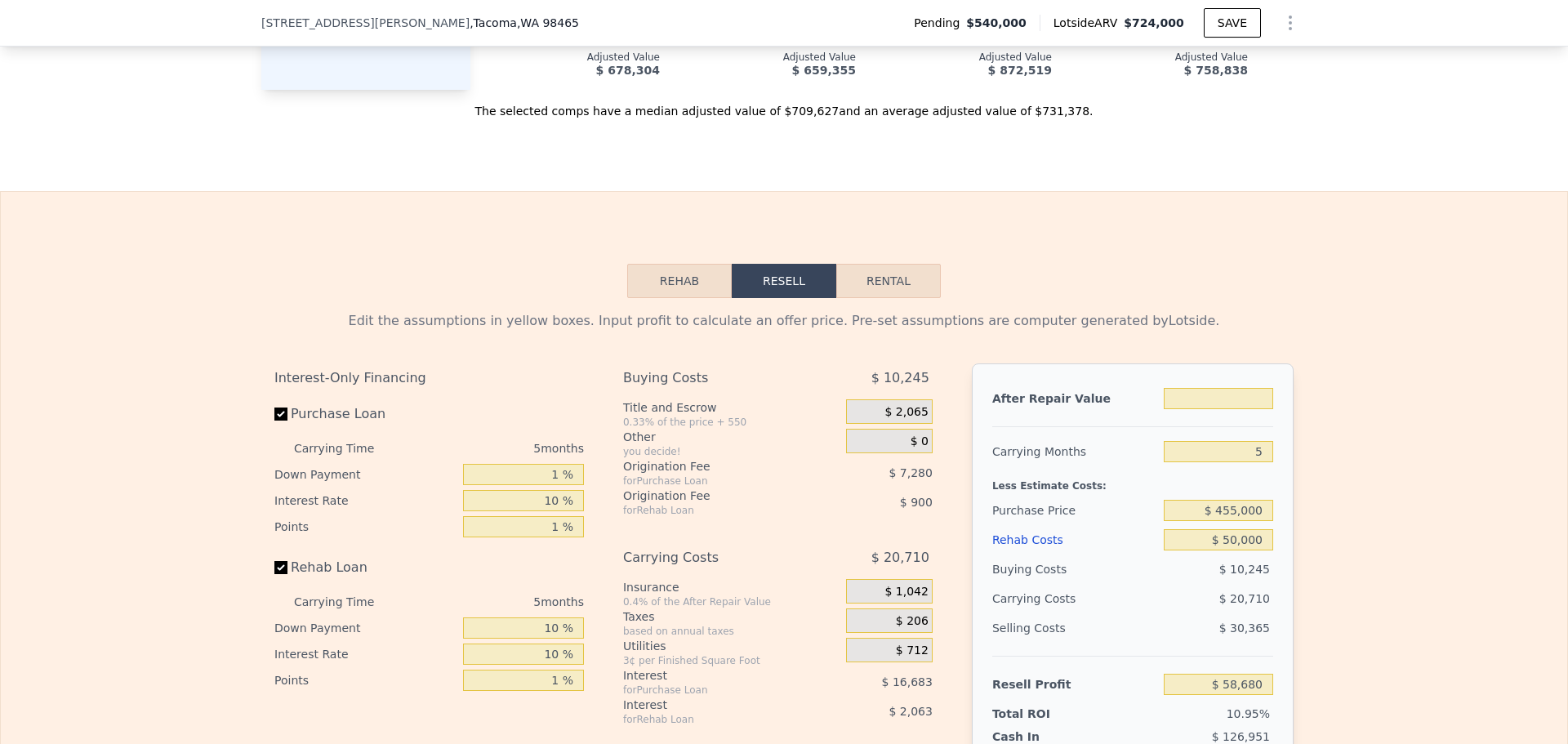
scroll to position [2451, 0]
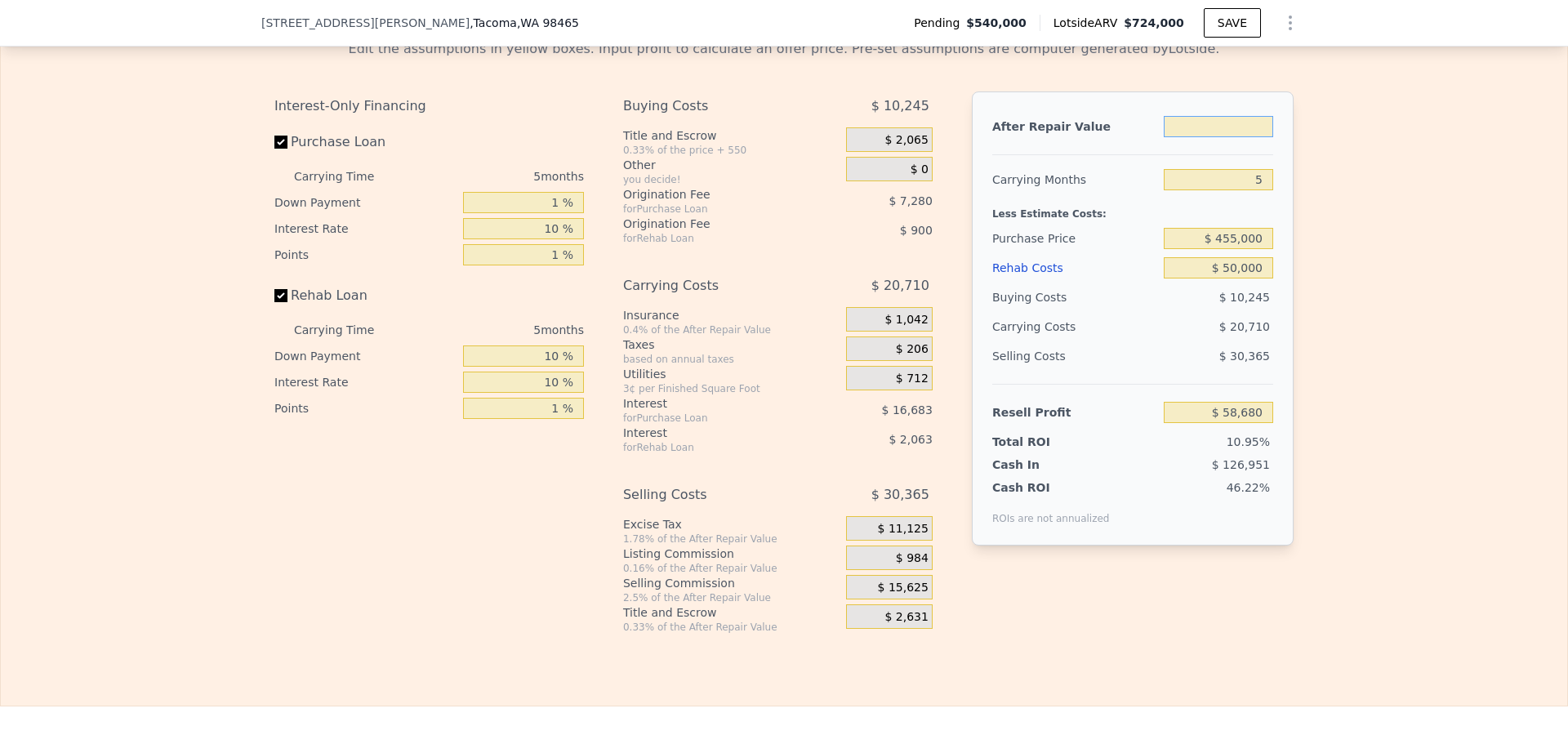
click at [1240, 137] on input "text" at bounding box center [1218, 126] width 110 height 22
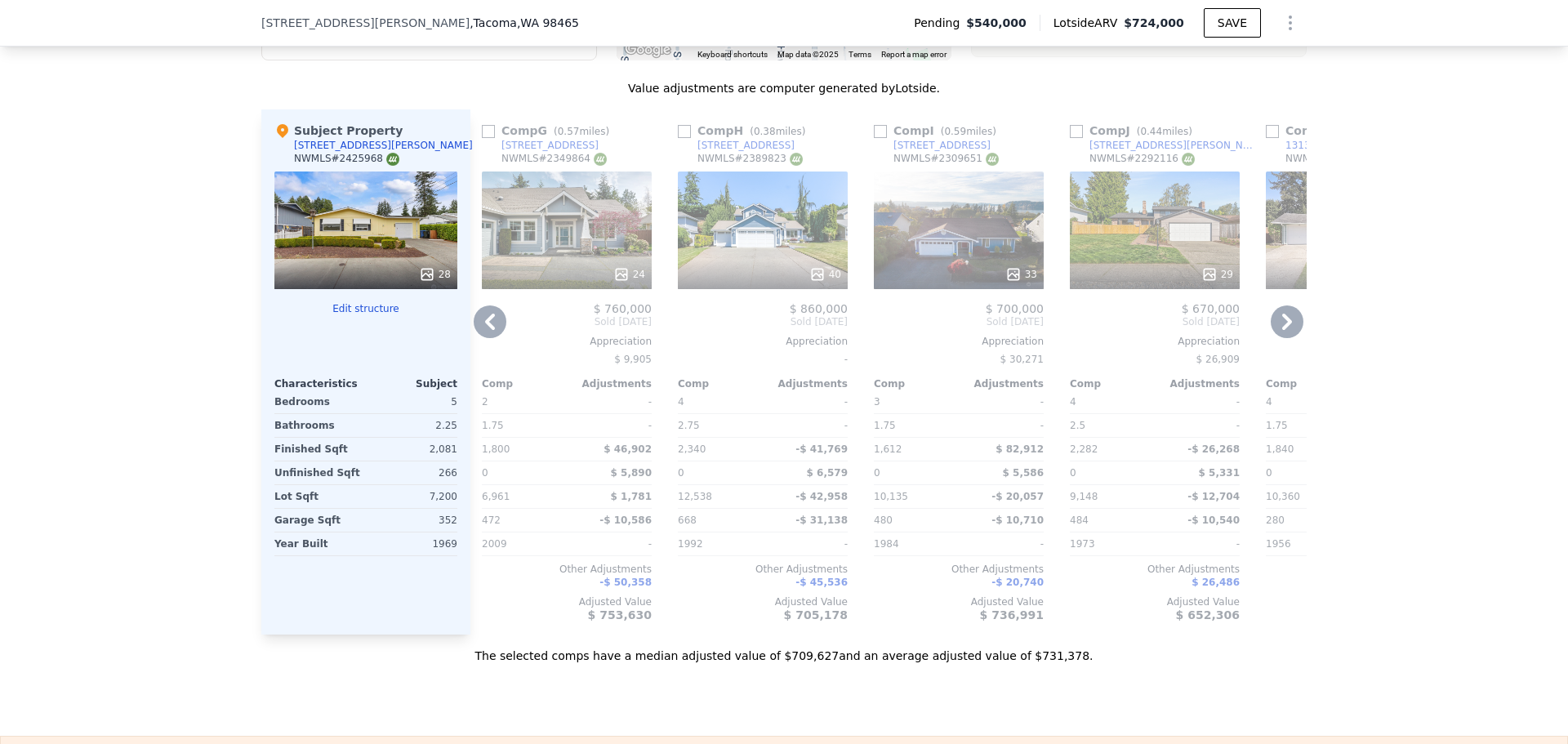
scroll to position [1362, 0]
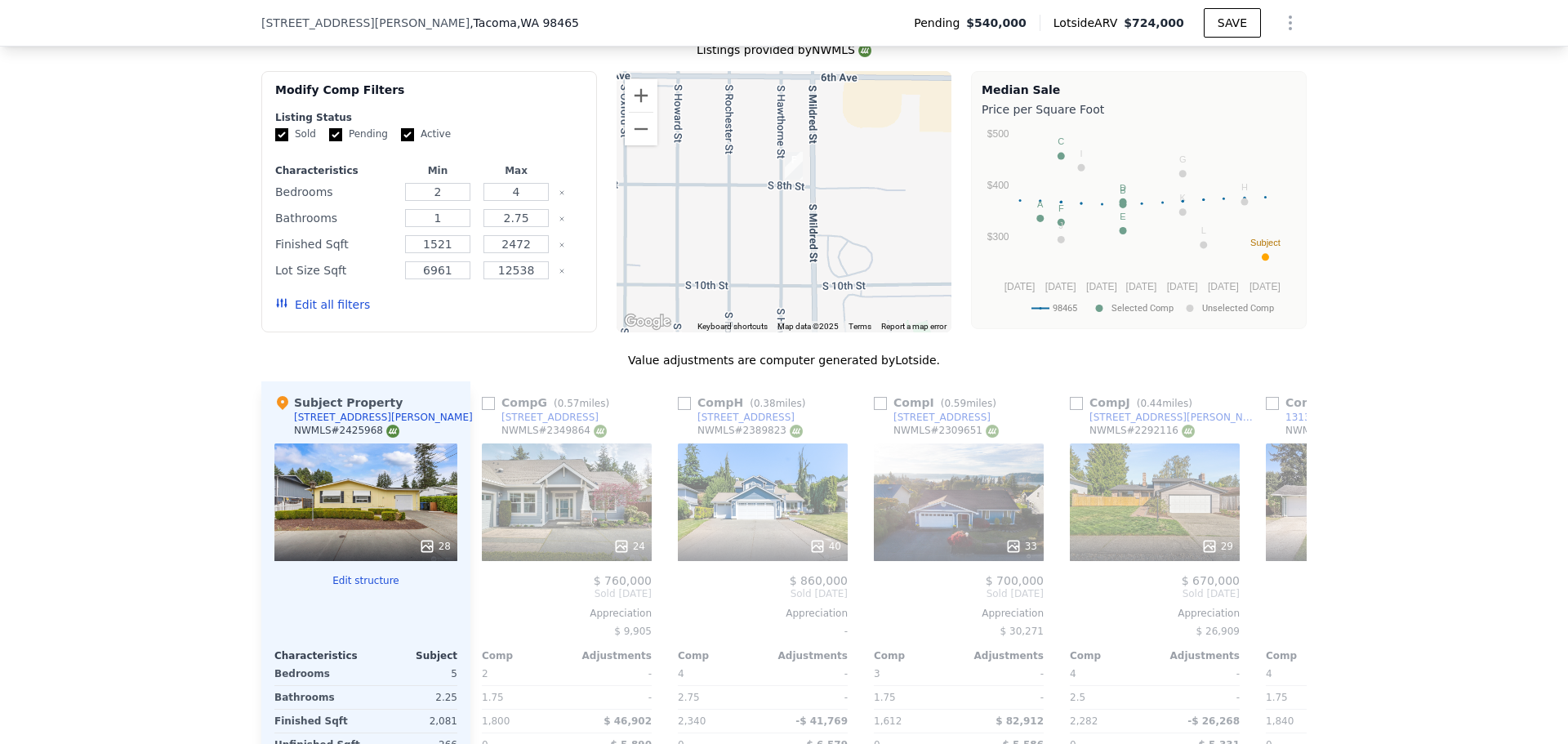
drag, startPoint x: 739, startPoint y: 147, endPoint x: 729, endPoint y: 246, distance: 99.5
click at [729, 246] on div at bounding box center [784, 201] width 336 height 261
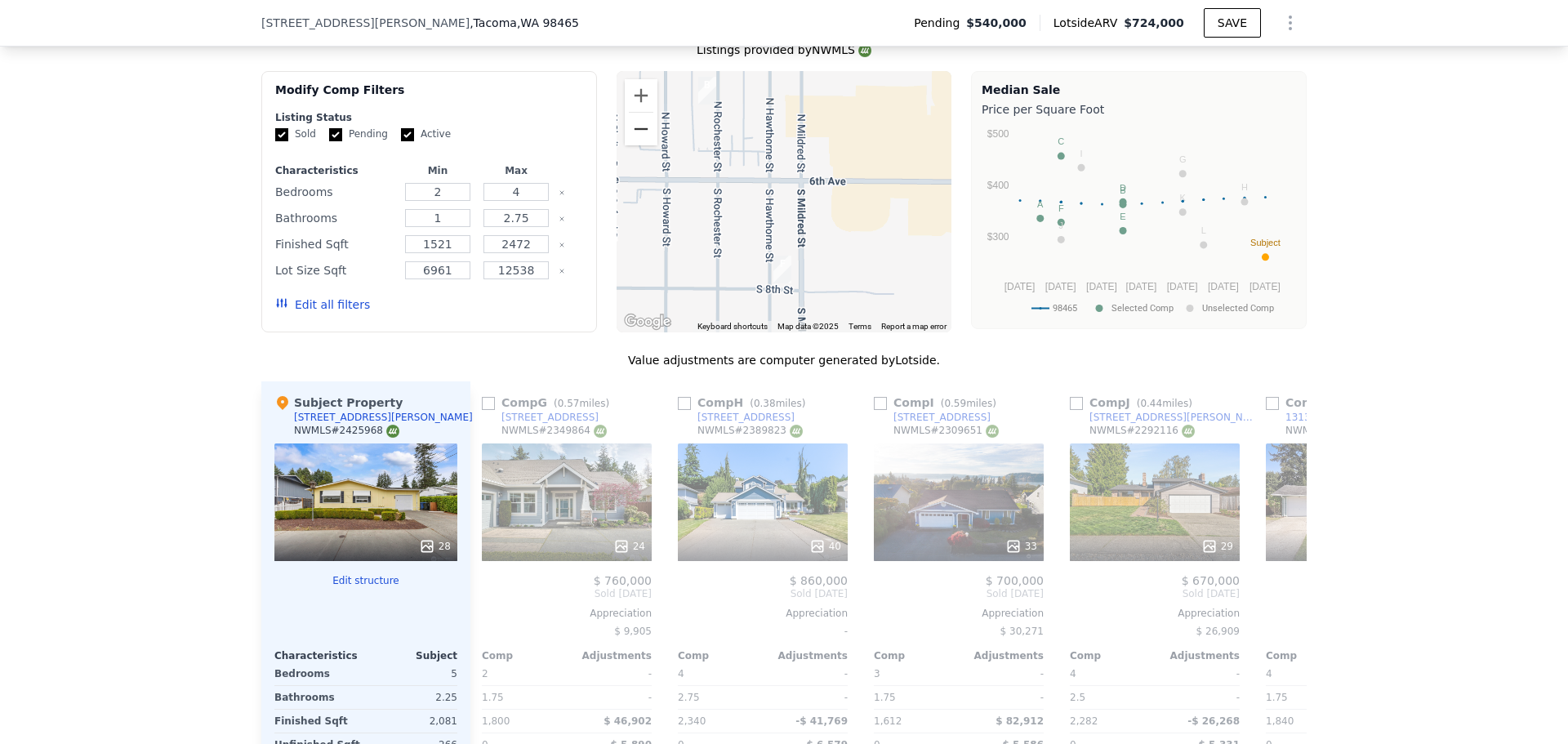
click at [636, 134] on button "Zoom out" at bounding box center [641, 129] width 33 height 33
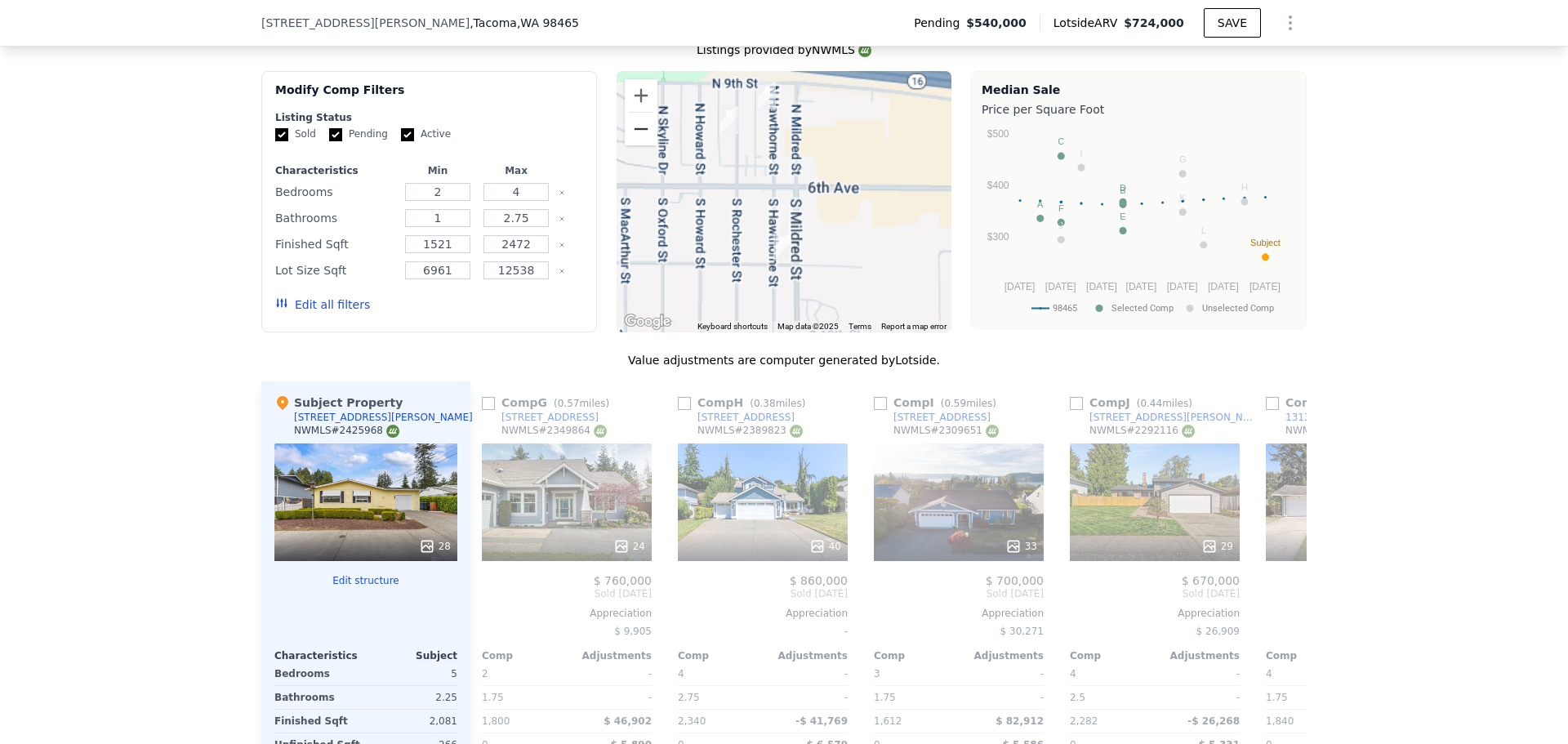
click at [636, 134] on button "Zoom out" at bounding box center [641, 129] width 33 height 33
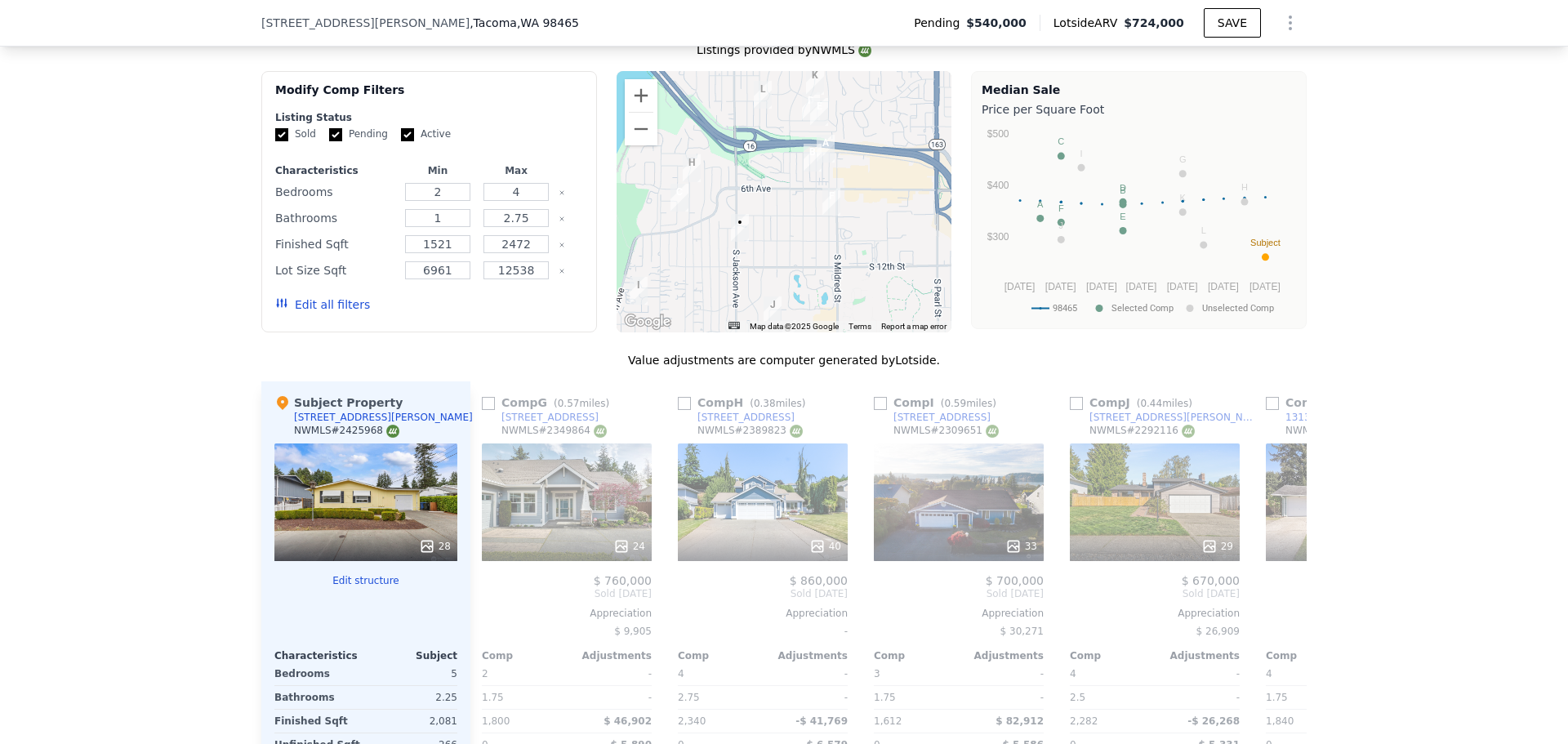
click at [840, 241] on div at bounding box center [784, 201] width 336 height 261
click at [633, 104] on button "Zoom in" at bounding box center [641, 96] width 33 height 33
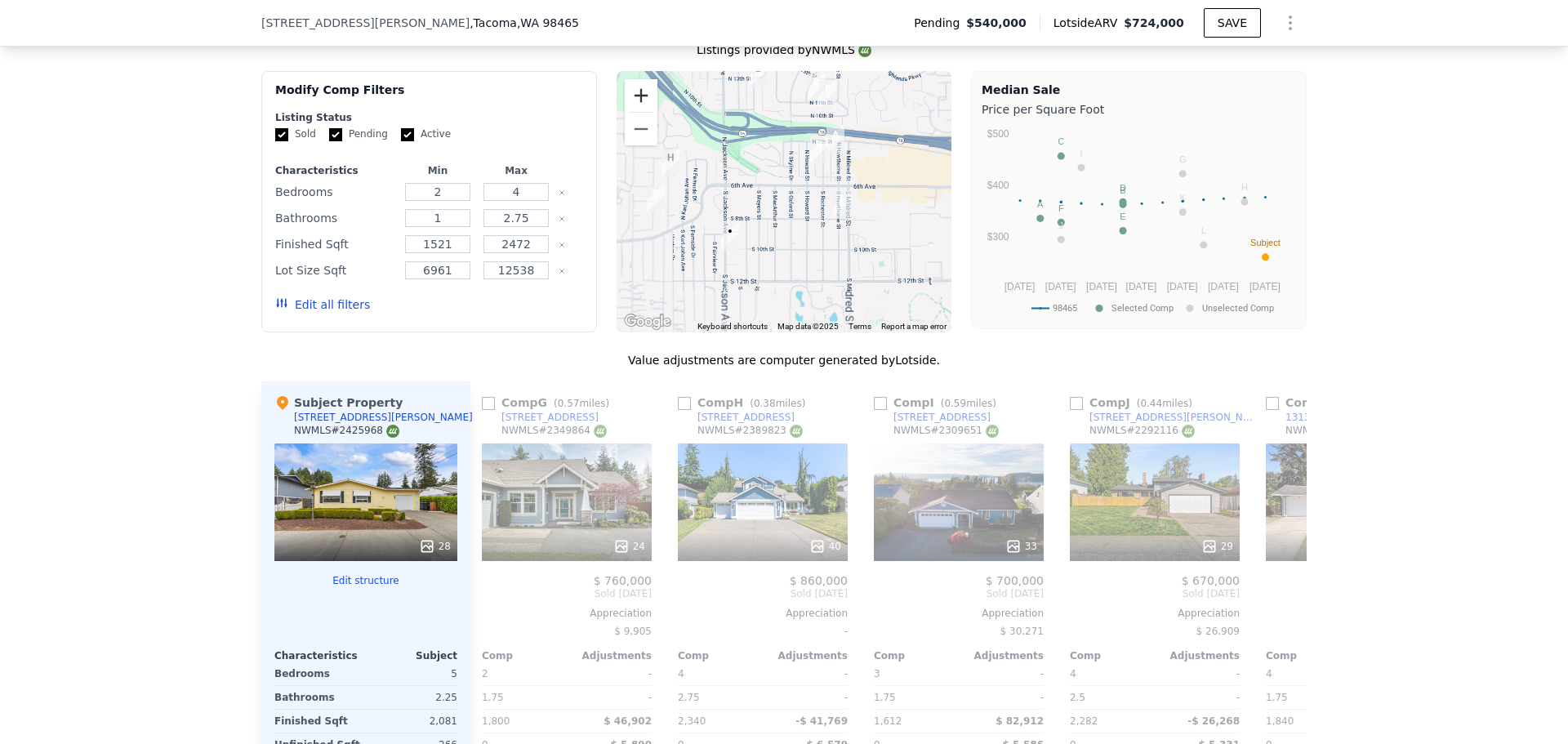
click at [633, 104] on button "Zoom in" at bounding box center [641, 96] width 33 height 33
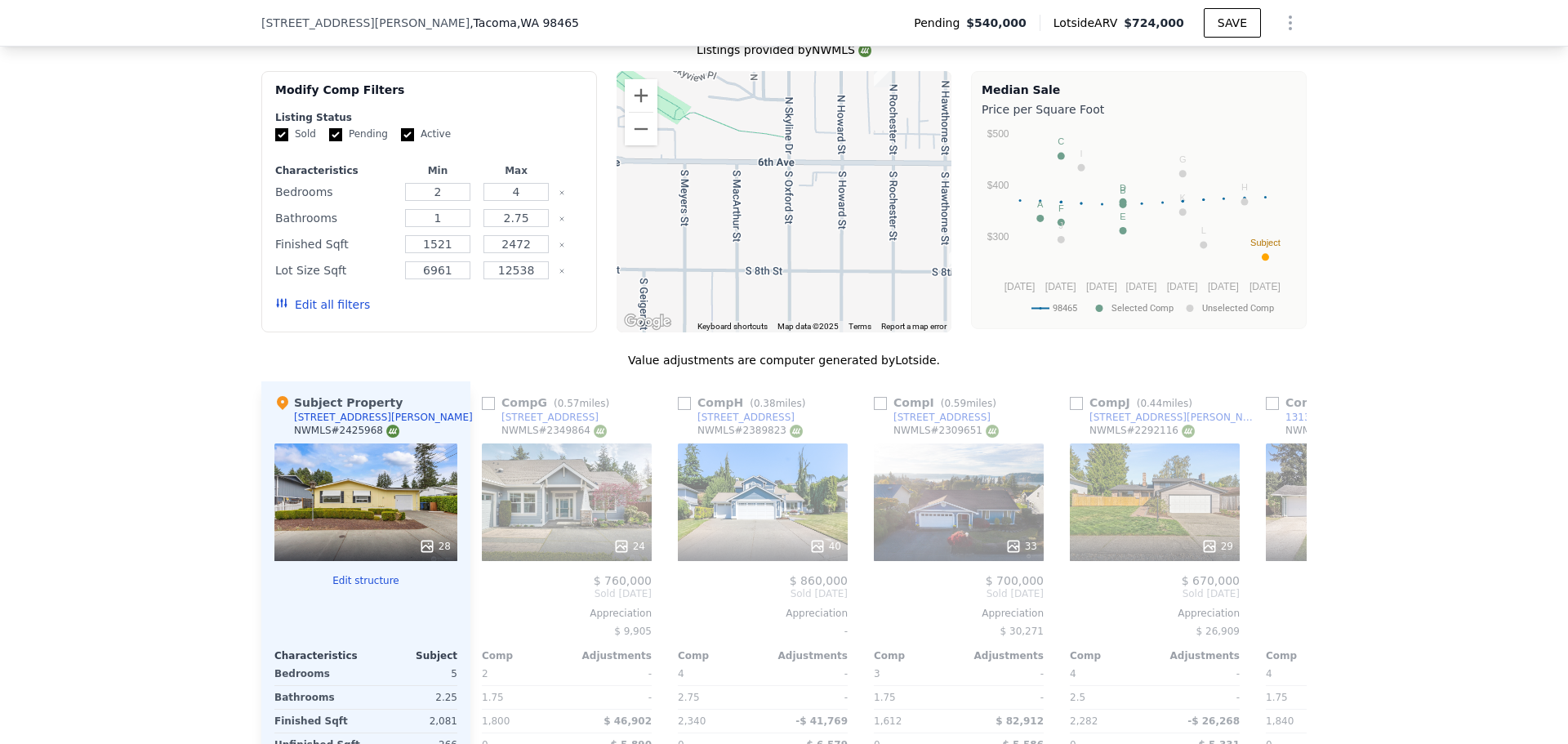
drag, startPoint x: 895, startPoint y: 195, endPoint x: 818, endPoint y: 261, distance: 101.4
click at [823, 260] on div at bounding box center [784, 201] width 336 height 261
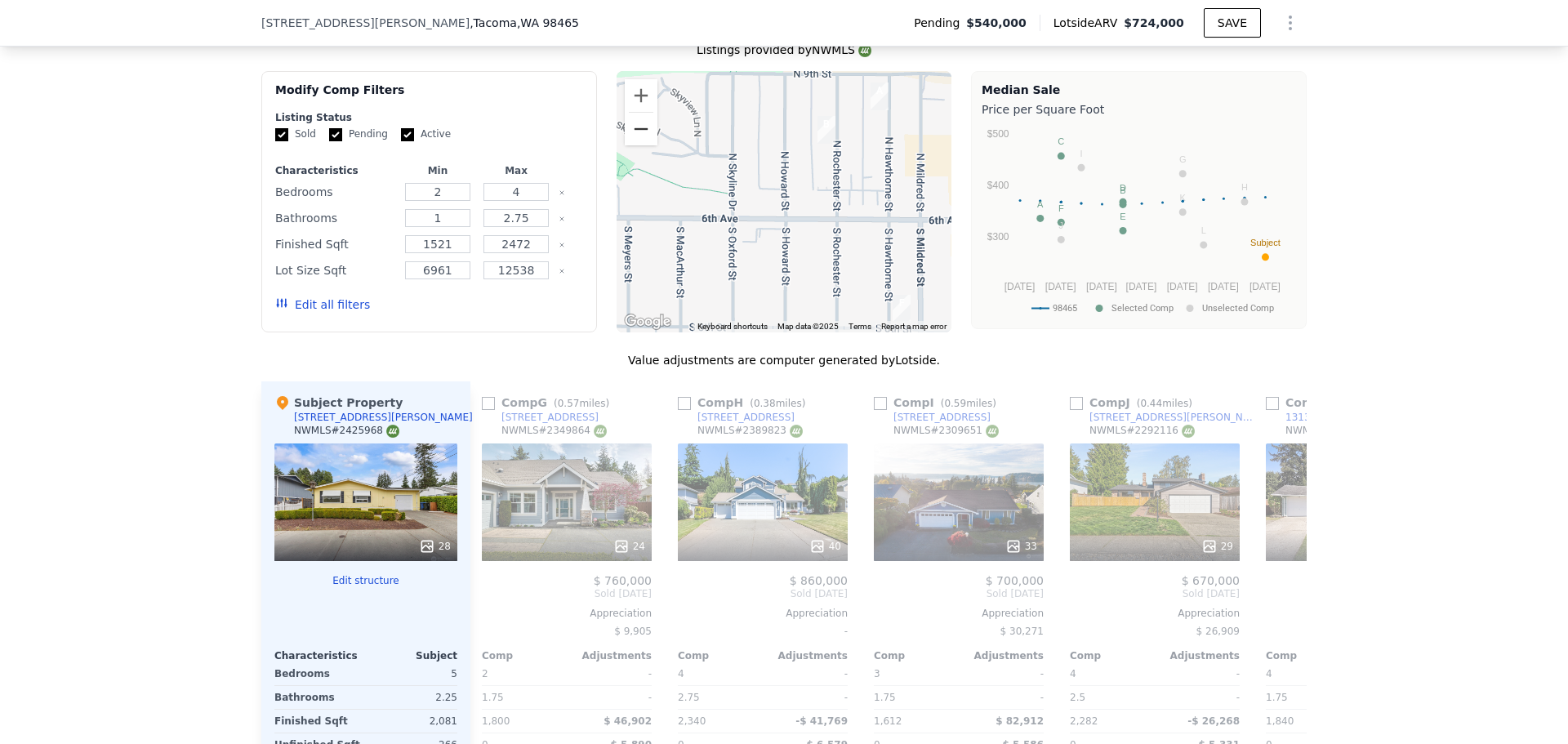
click at [636, 145] on button "Zoom out" at bounding box center [641, 129] width 33 height 33
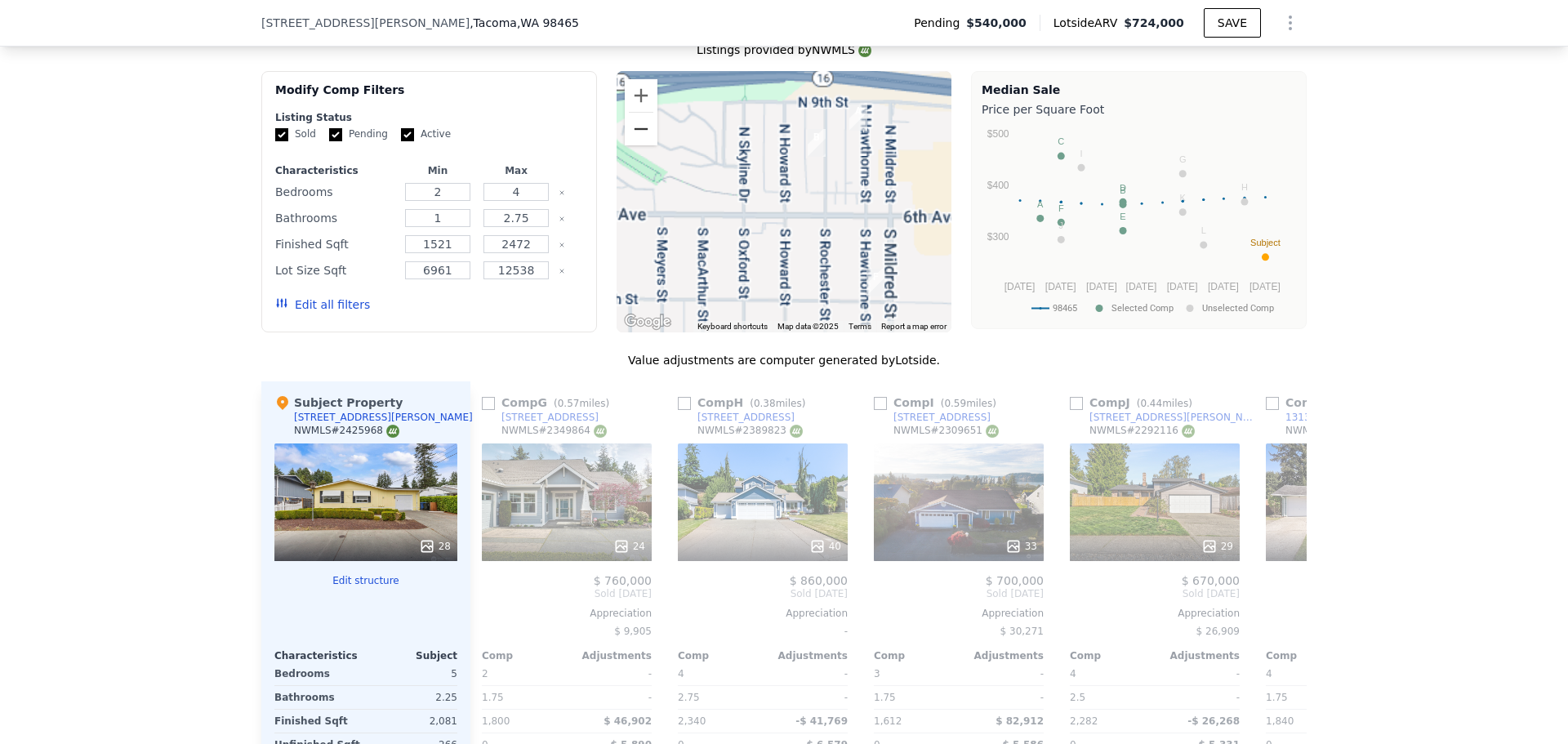
click at [636, 145] on button "Zoom out" at bounding box center [641, 129] width 33 height 33
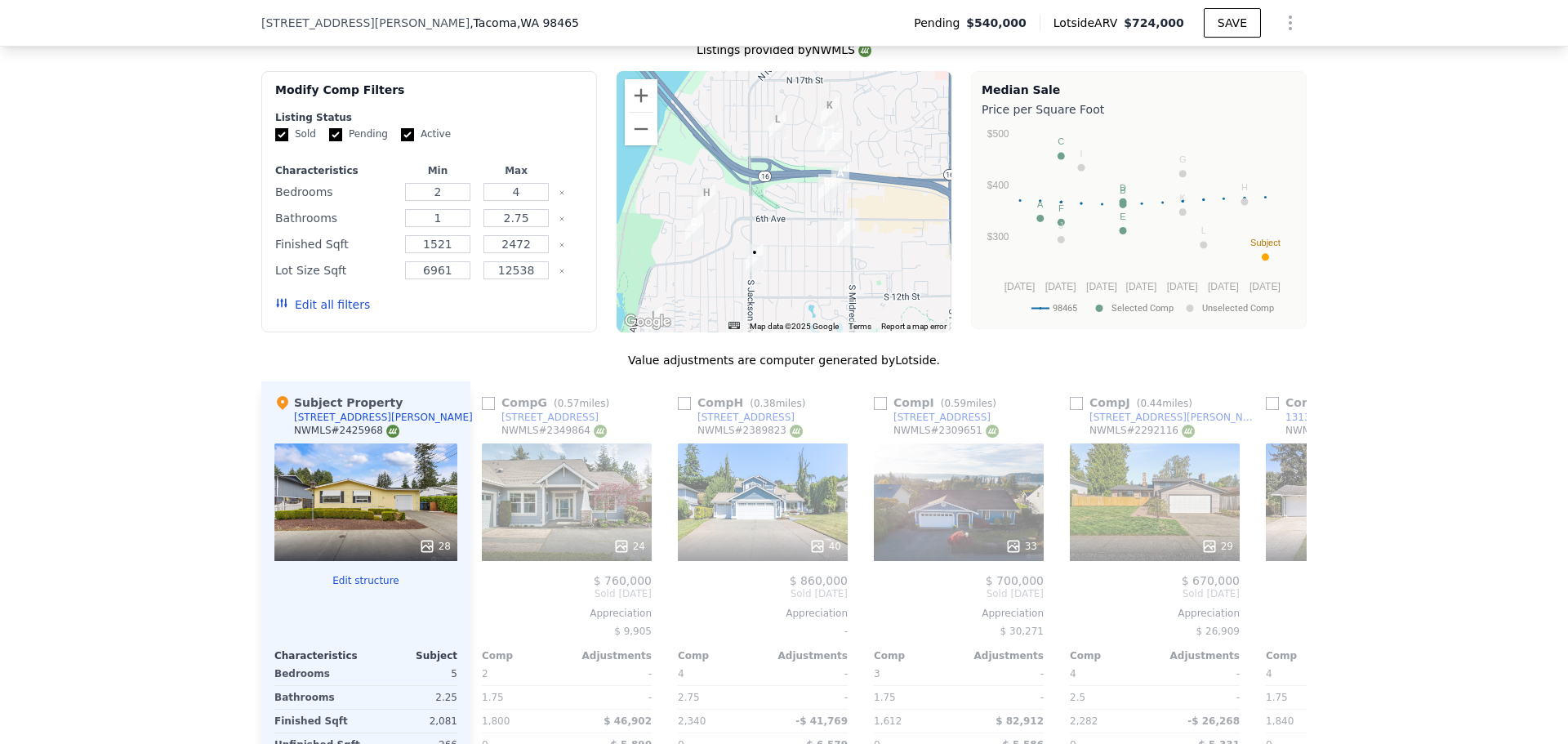
drag, startPoint x: 692, startPoint y: 224, endPoint x: 726, endPoint y: 237, distance: 36.4
click at [726, 237] on div at bounding box center [784, 201] width 336 height 261
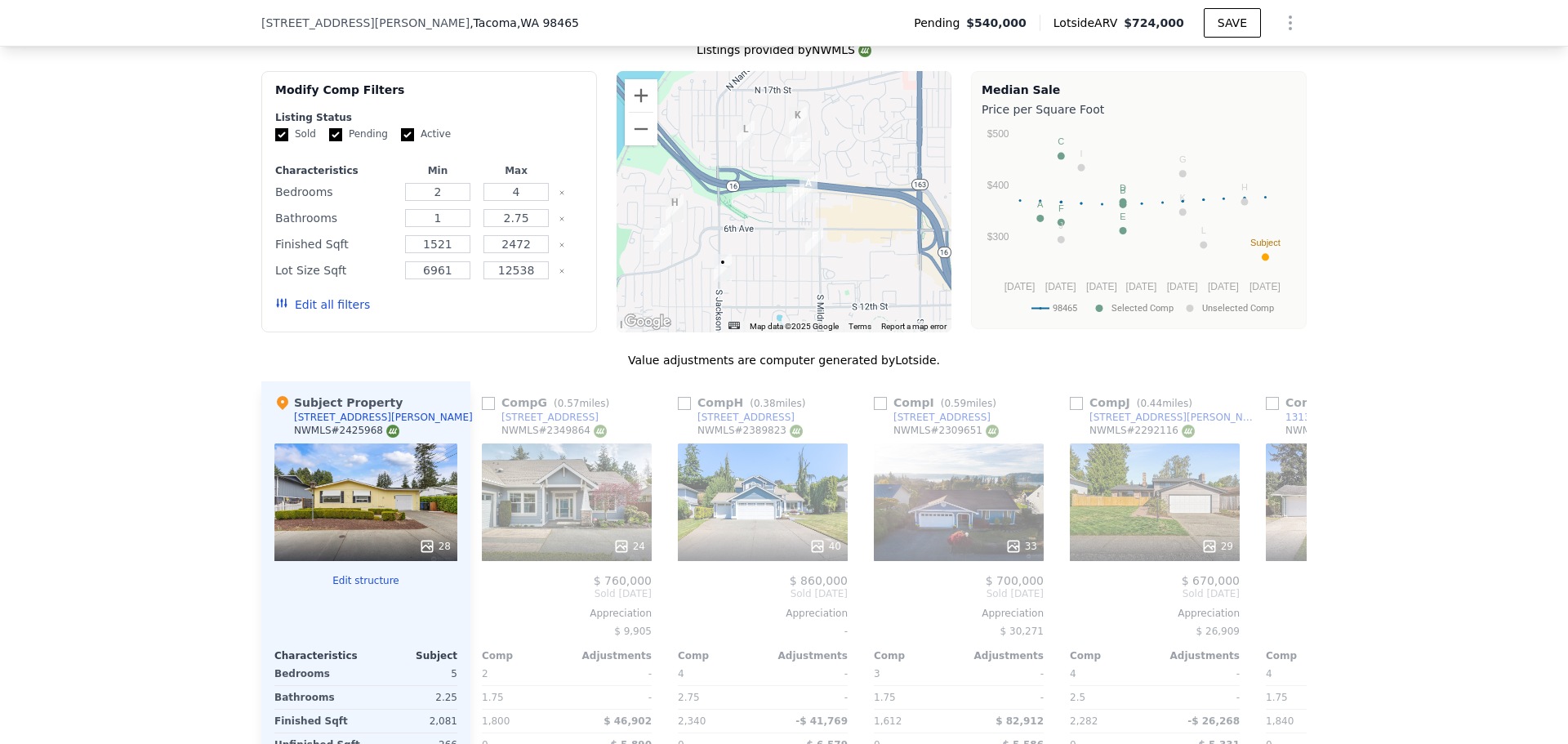
drag, startPoint x: 854, startPoint y: 262, endPoint x: 818, endPoint y: 272, distance: 37.4
click at [818, 272] on div at bounding box center [784, 201] width 336 height 261
click at [631, 99] on button "Zoom in" at bounding box center [641, 96] width 33 height 33
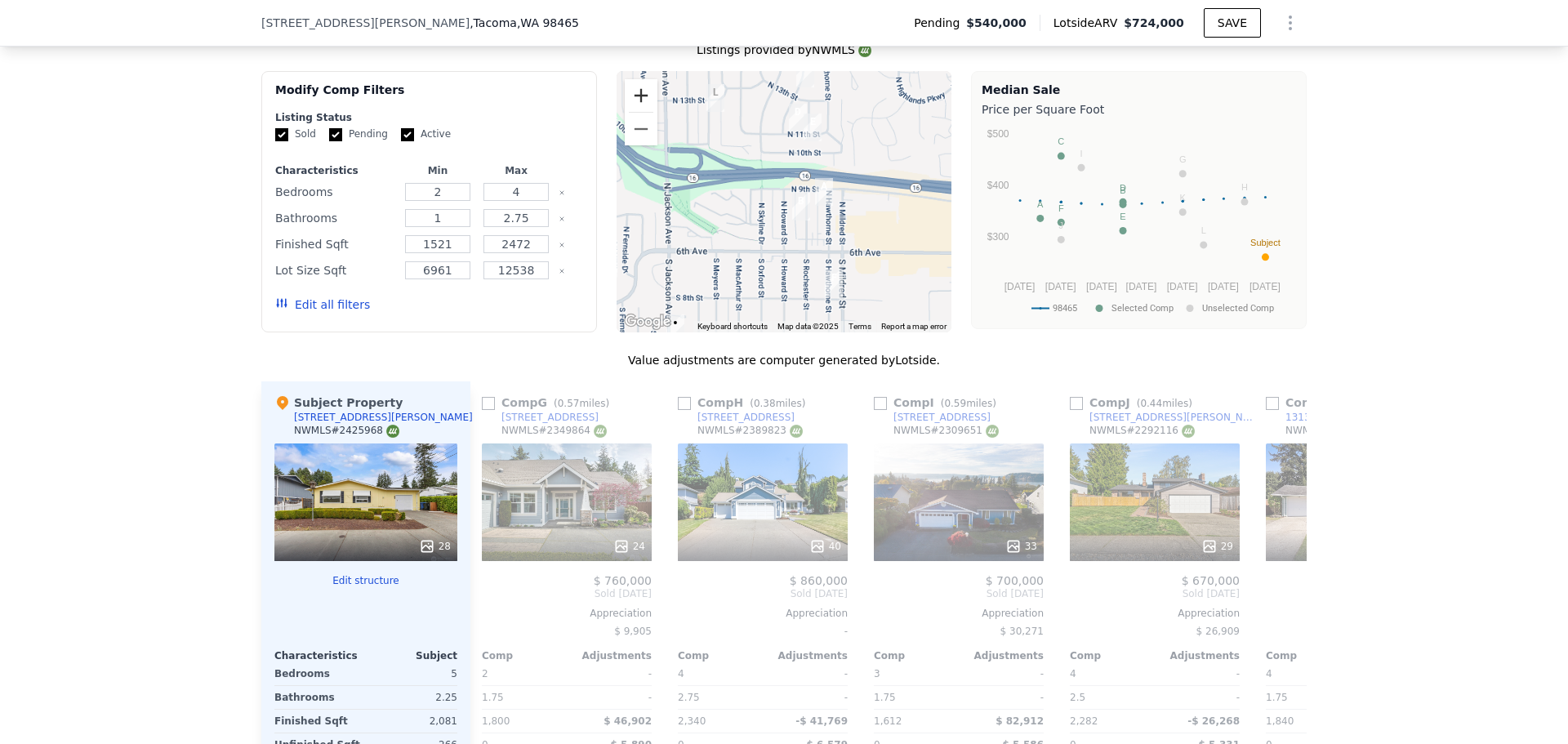
click at [631, 99] on button "Zoom in" at bounding box center [641, 96] width 33 height 33
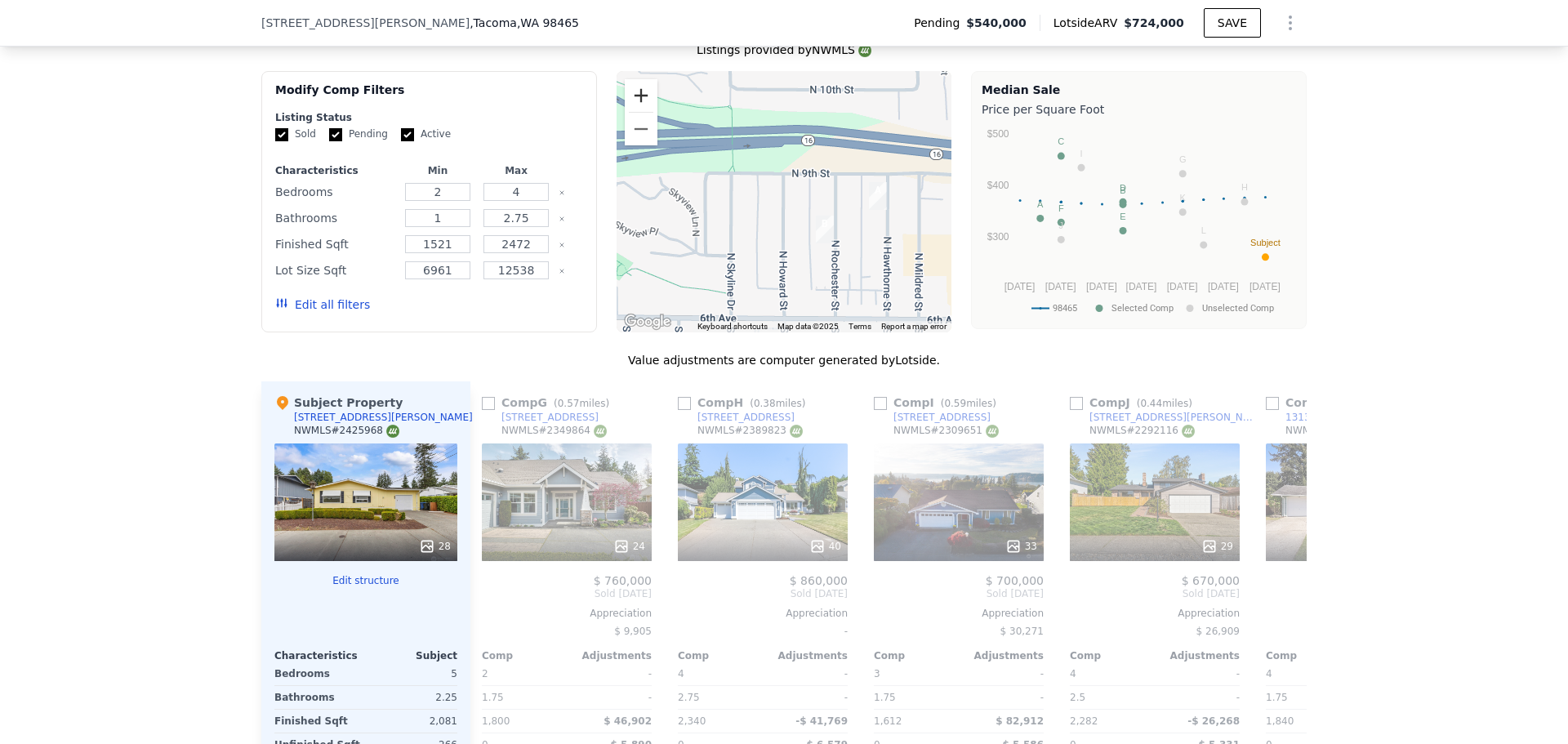
click at [631, 99] on button "Zoom in" at bounding box center [641, 96] width 33 height 33
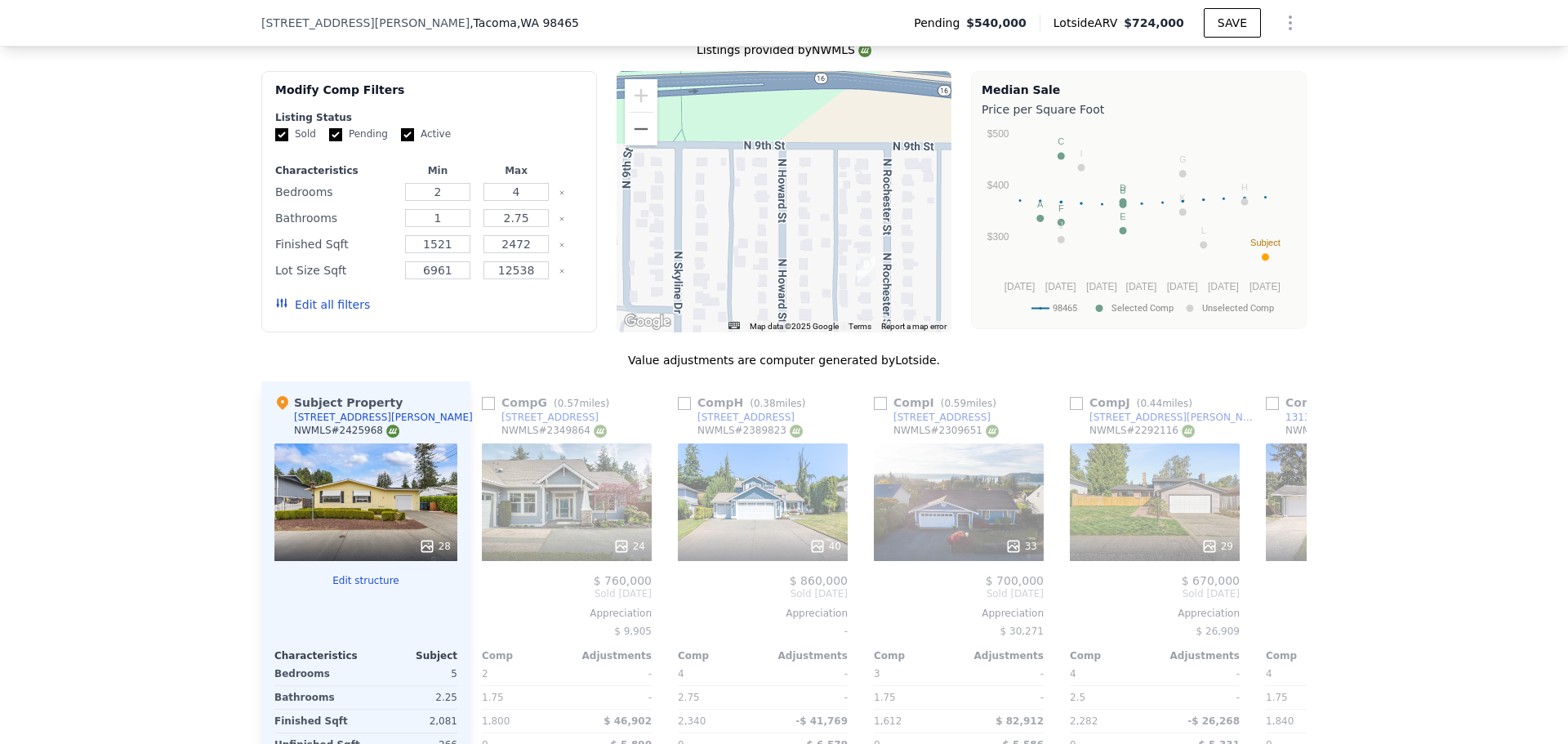
drag, startPoint x: 930, startPoint y: 204, endPoint x: 809, endPoint y: 214, distance: 121.4
click at [809, 214] on div at bounding box center [784, 201] width 336 height 261
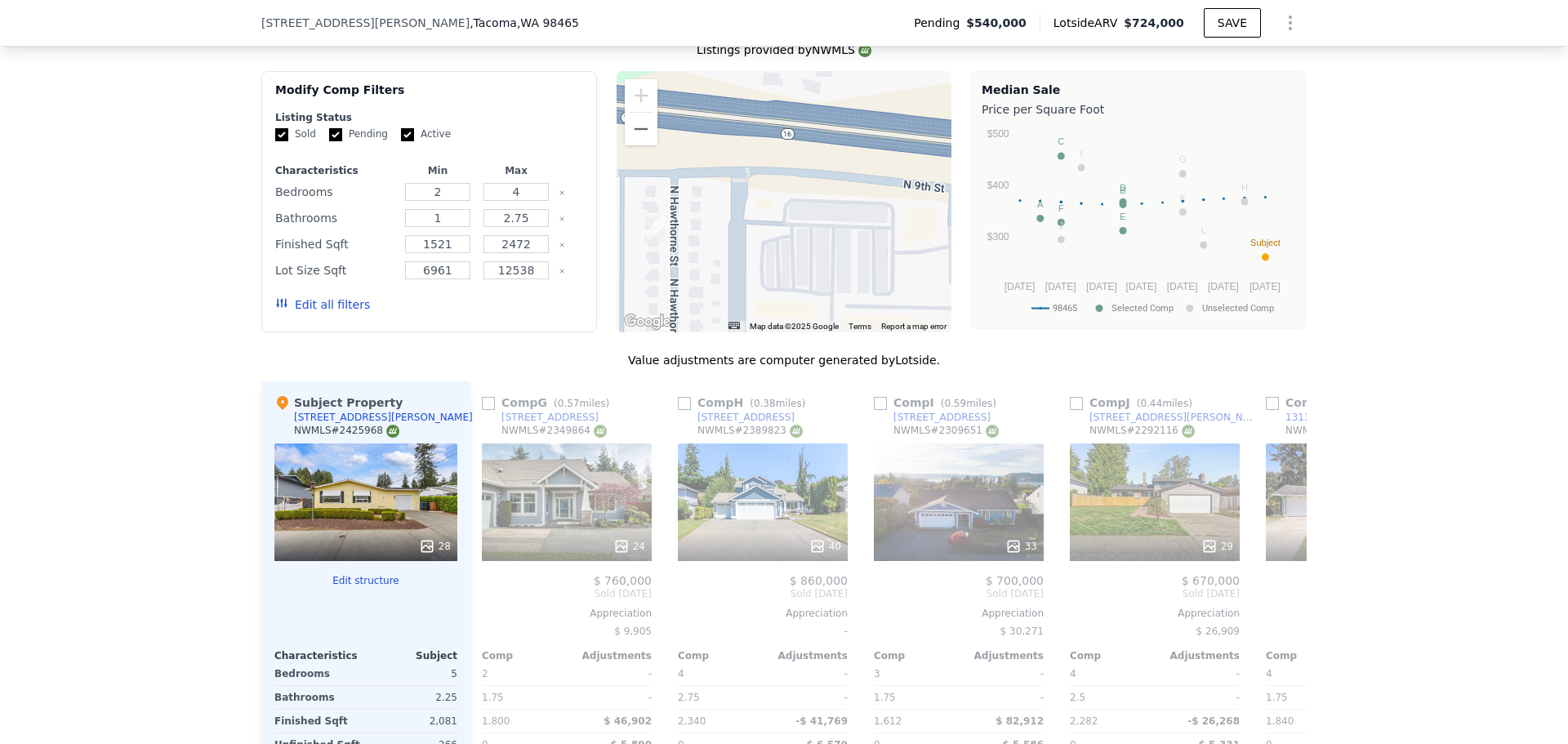
drag, startPoint x: 734, startPoint y: 210, endPoint x: 813, endPoint y: 184, distance: 83.2
click at [813, 184] on div at bounding box center [784, 201] width 336 height 261
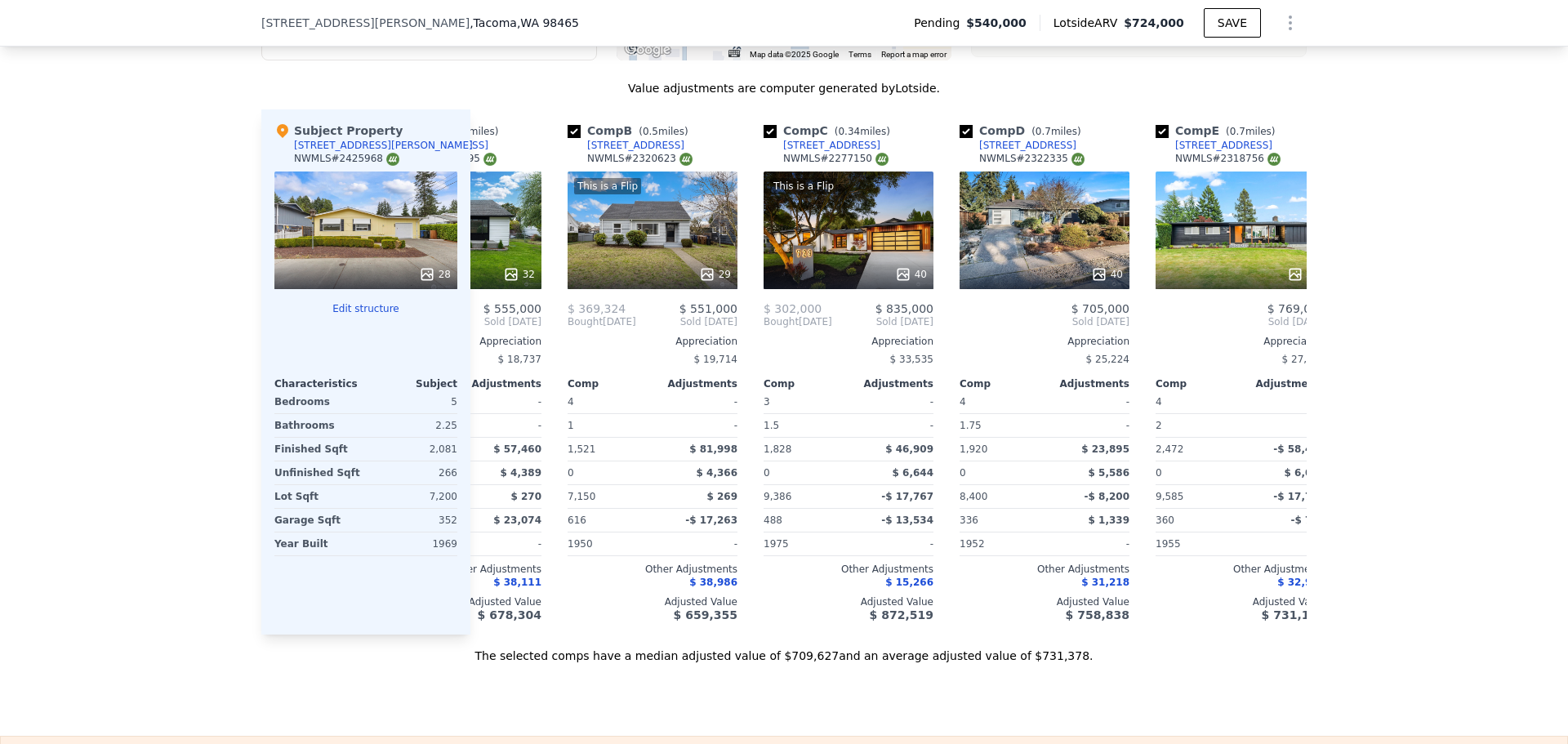
scroll to position [0, 0]
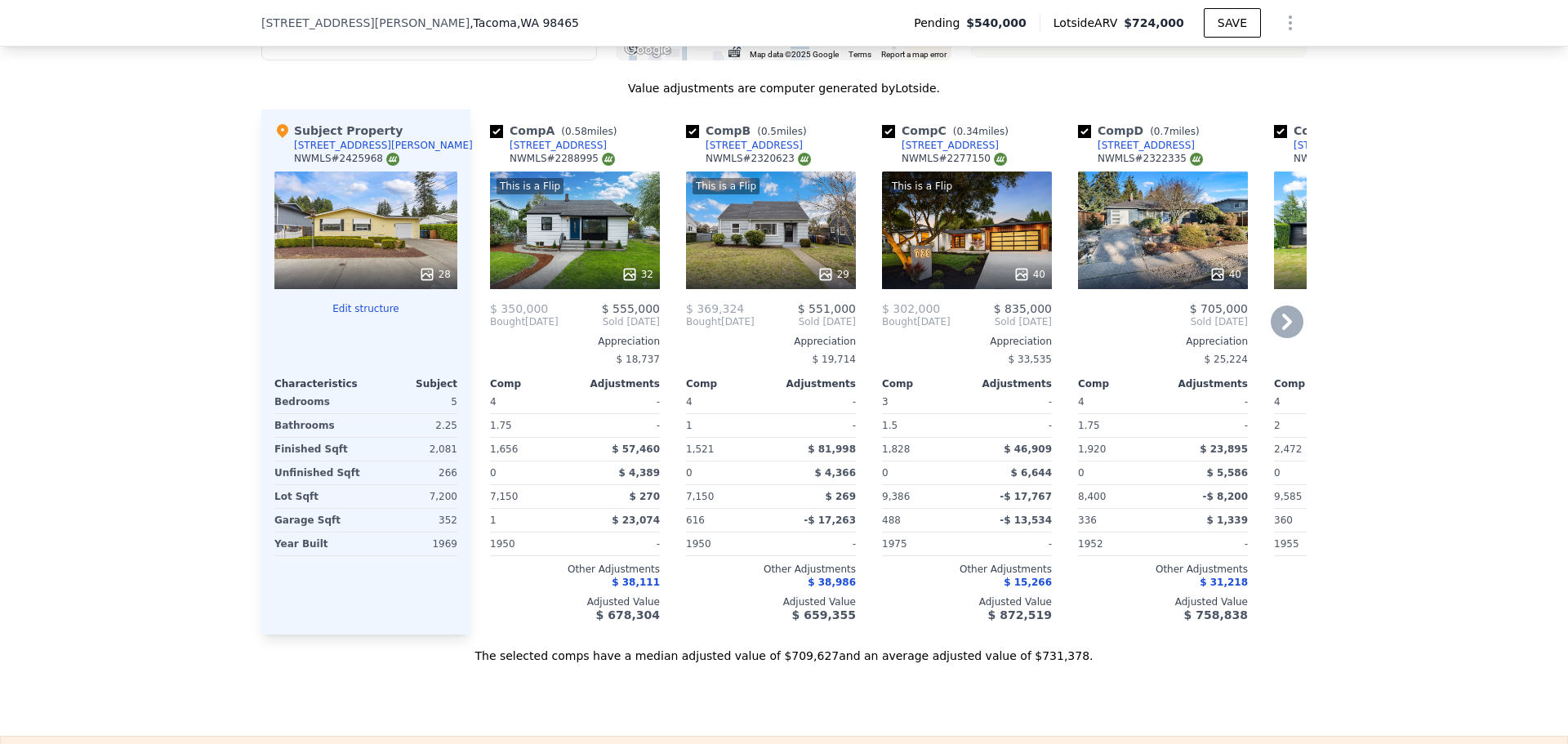
click at [590, 246] on div "This is a Flip 32" at bounding box center [575, 231] width 170 height 118
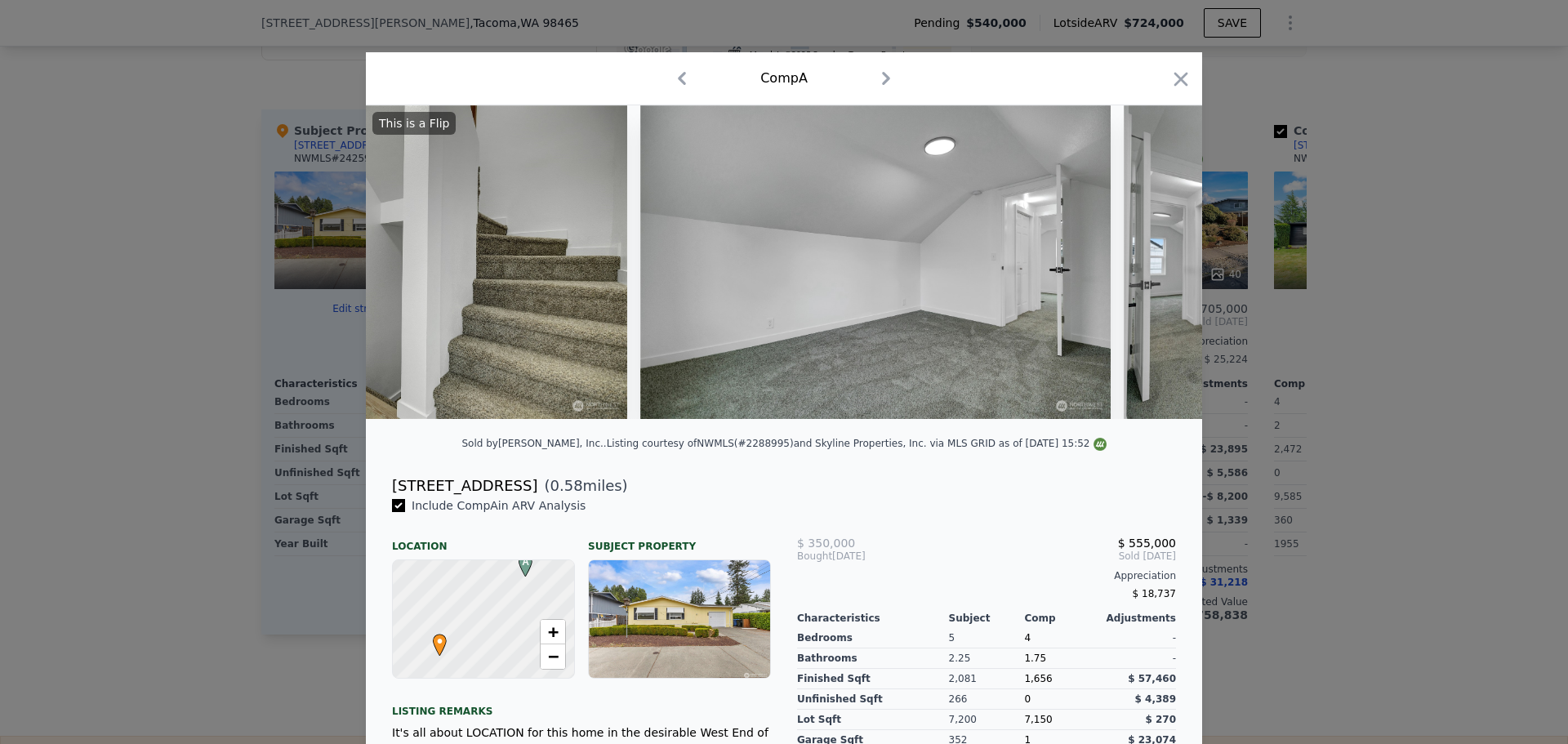
scroll to position [0, 7869]
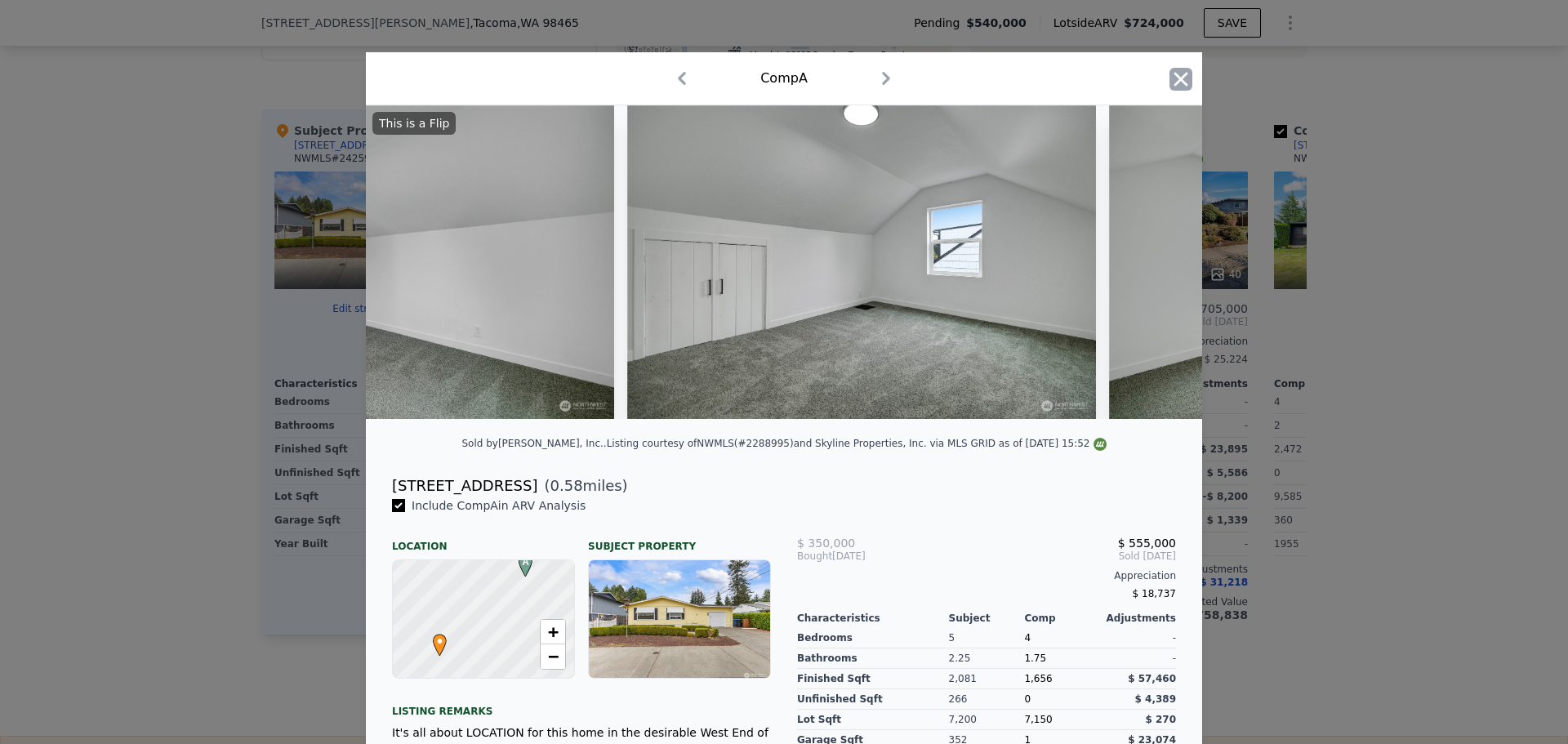
click at [1182, 80] on icon "button" at bounding box center [1181, 79] width 22 height 22
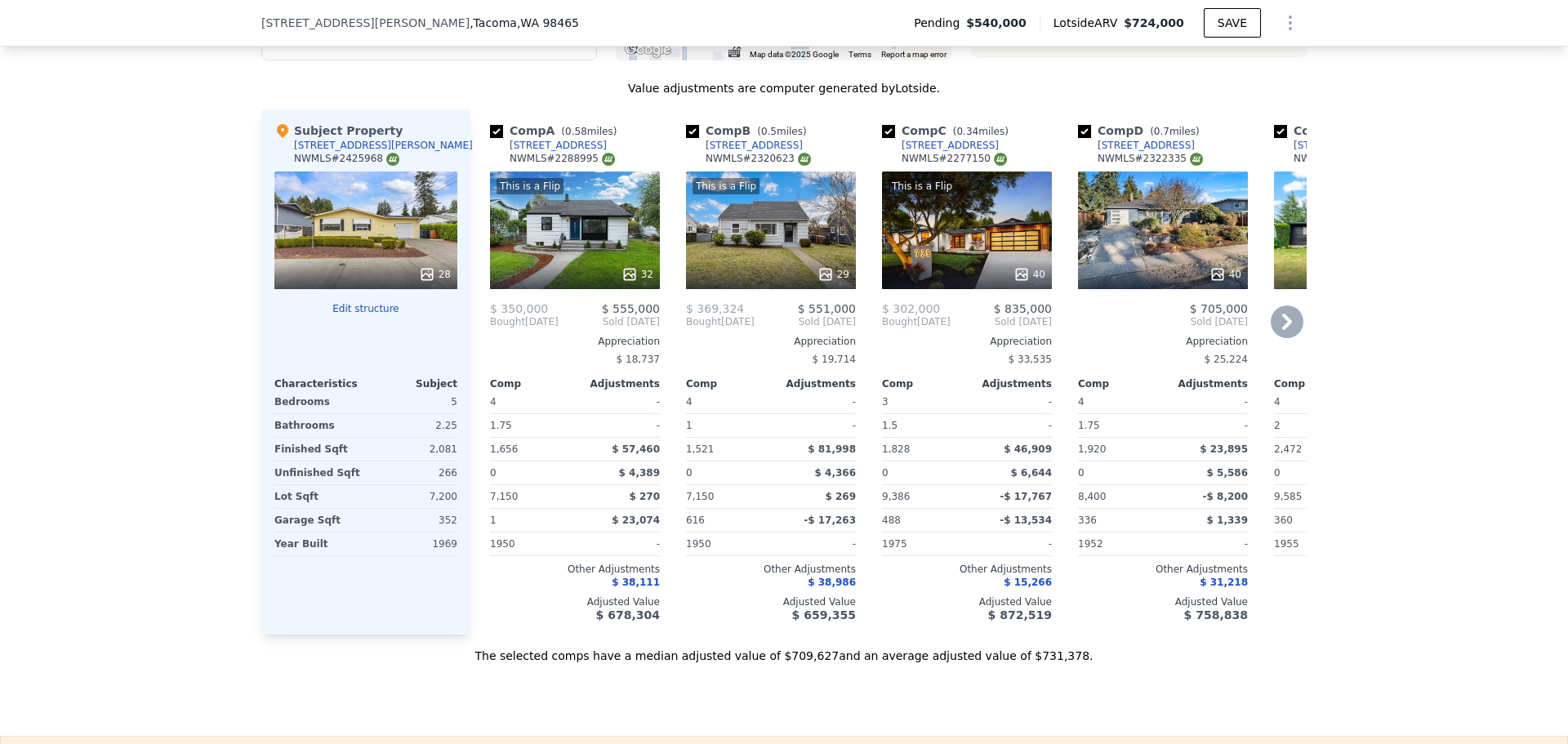
click at [579, 283] on div "32" at bounding box center [575, 274] width 156 height 16
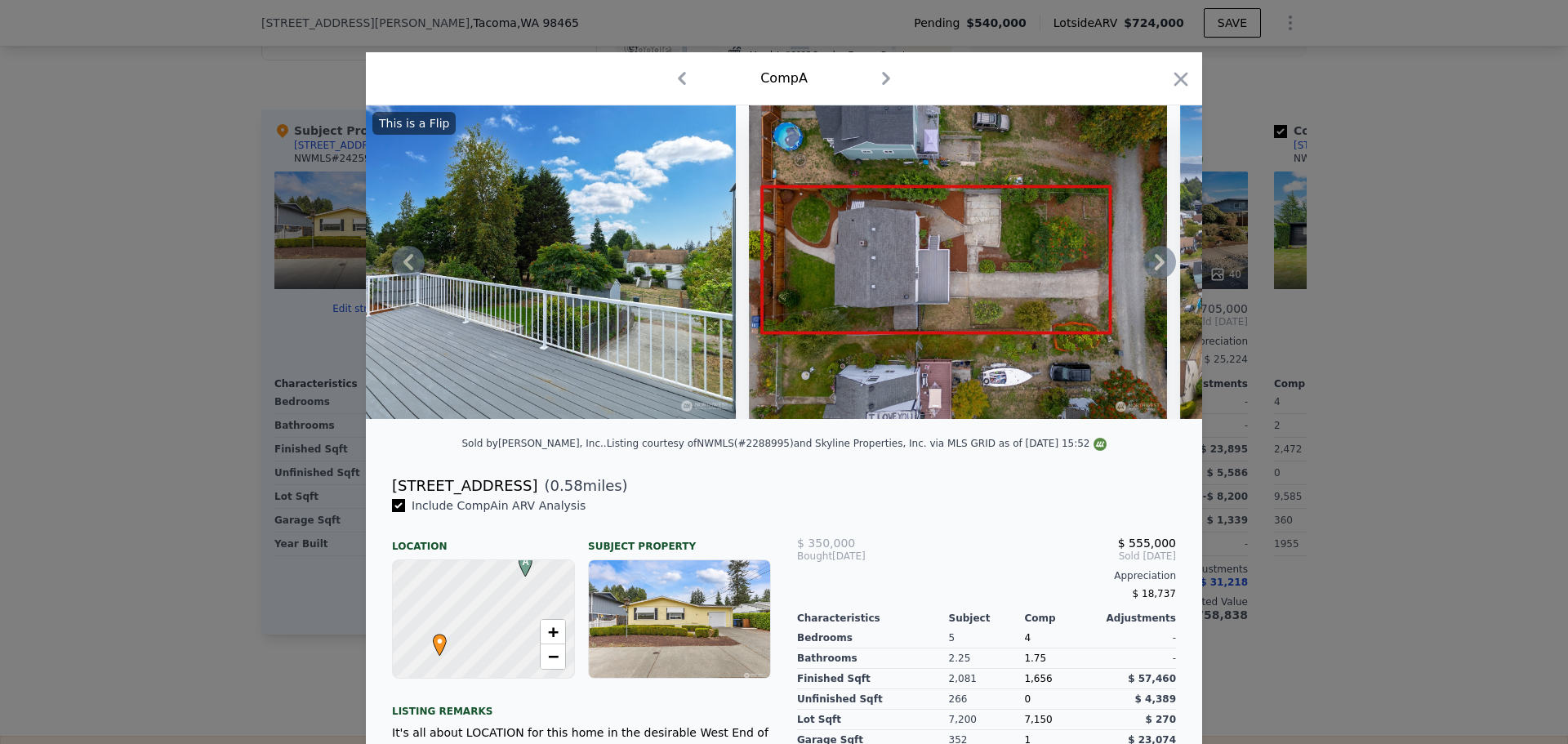
scroll to position [0, 13092]
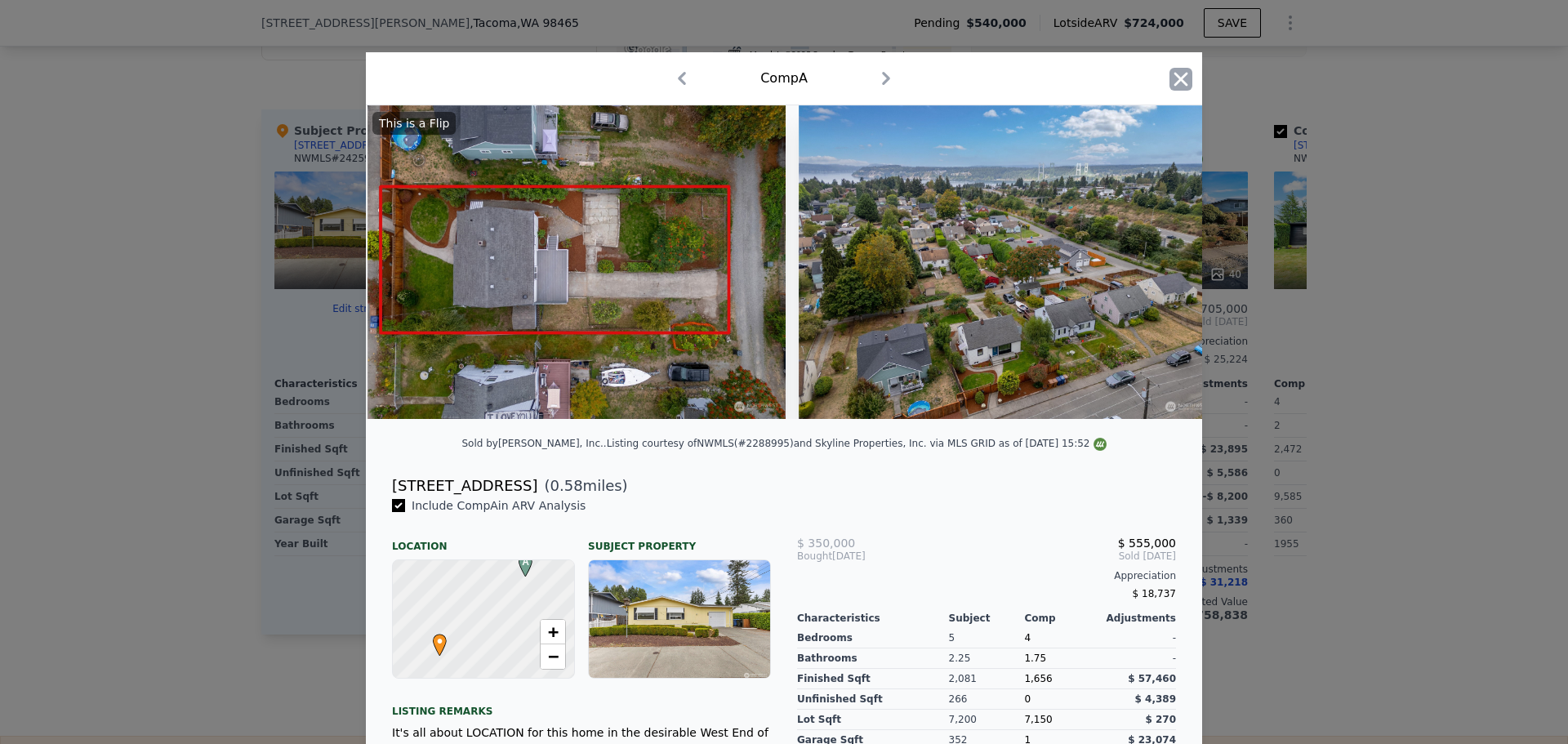
click at [1180, 73] on icon "button" at bounding box center [1181, 79] width 14 height 14
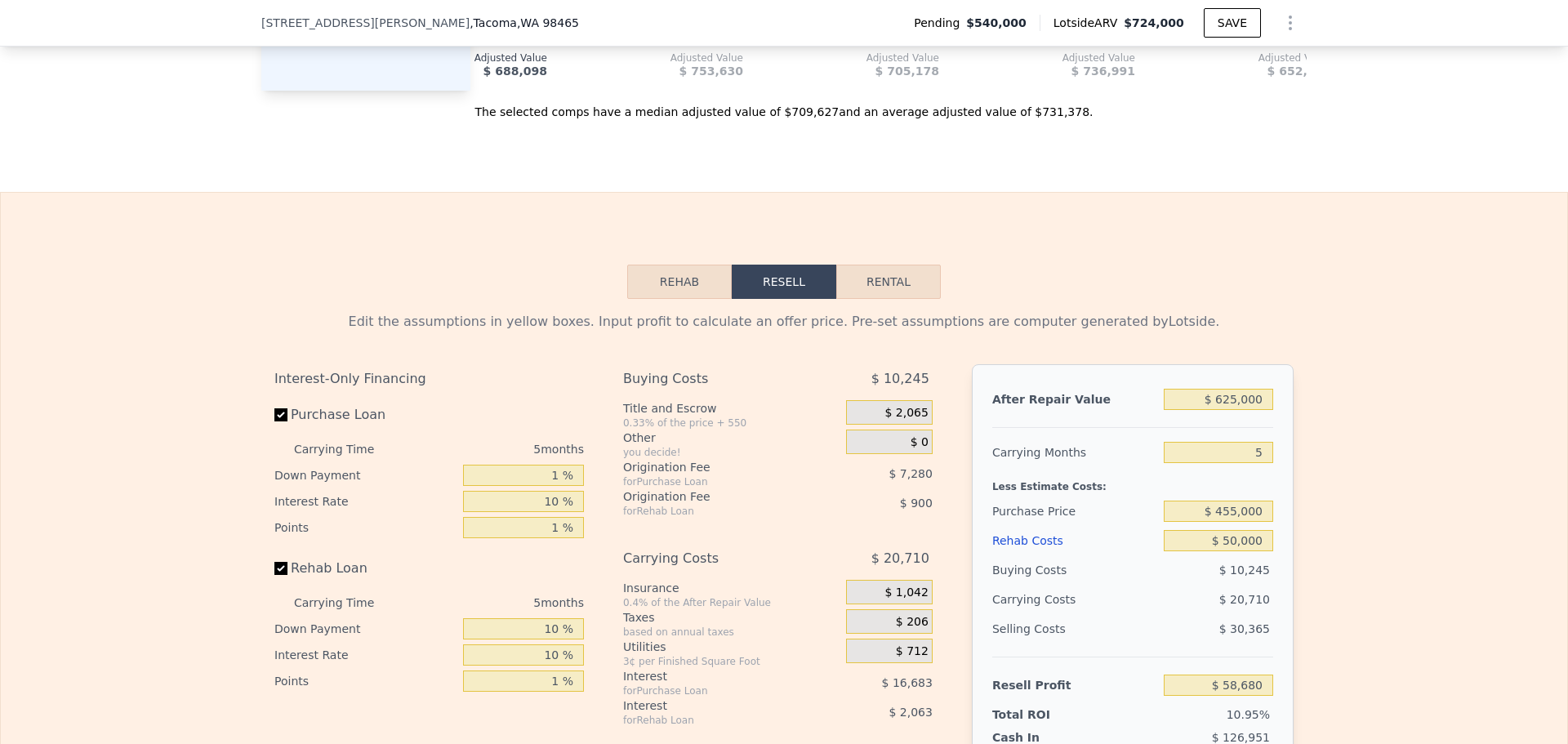
scroll to position [2451, 0]
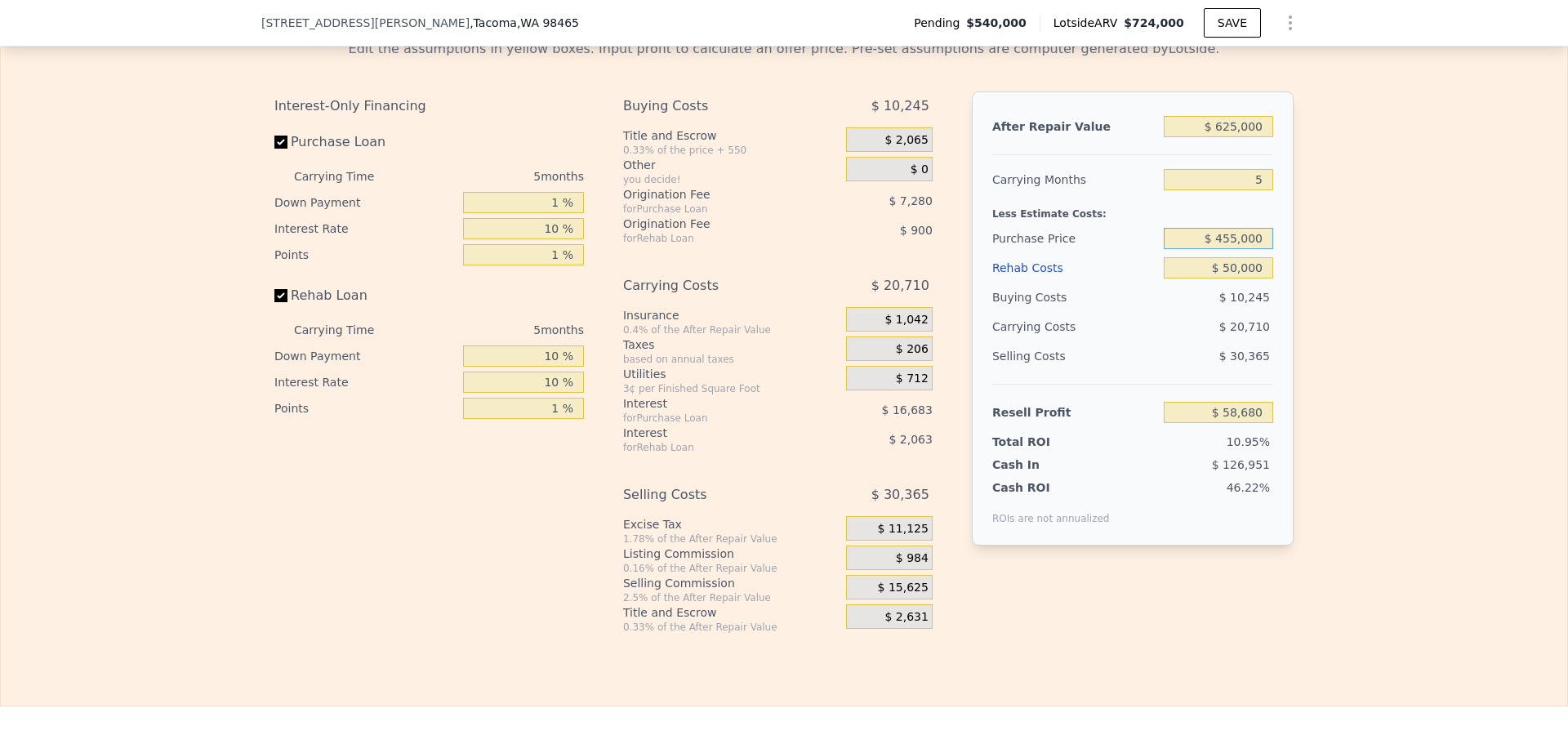
click at [1234, 249] on input "$ 455,000" at bounding box center [1218, 238] width 110 height 22
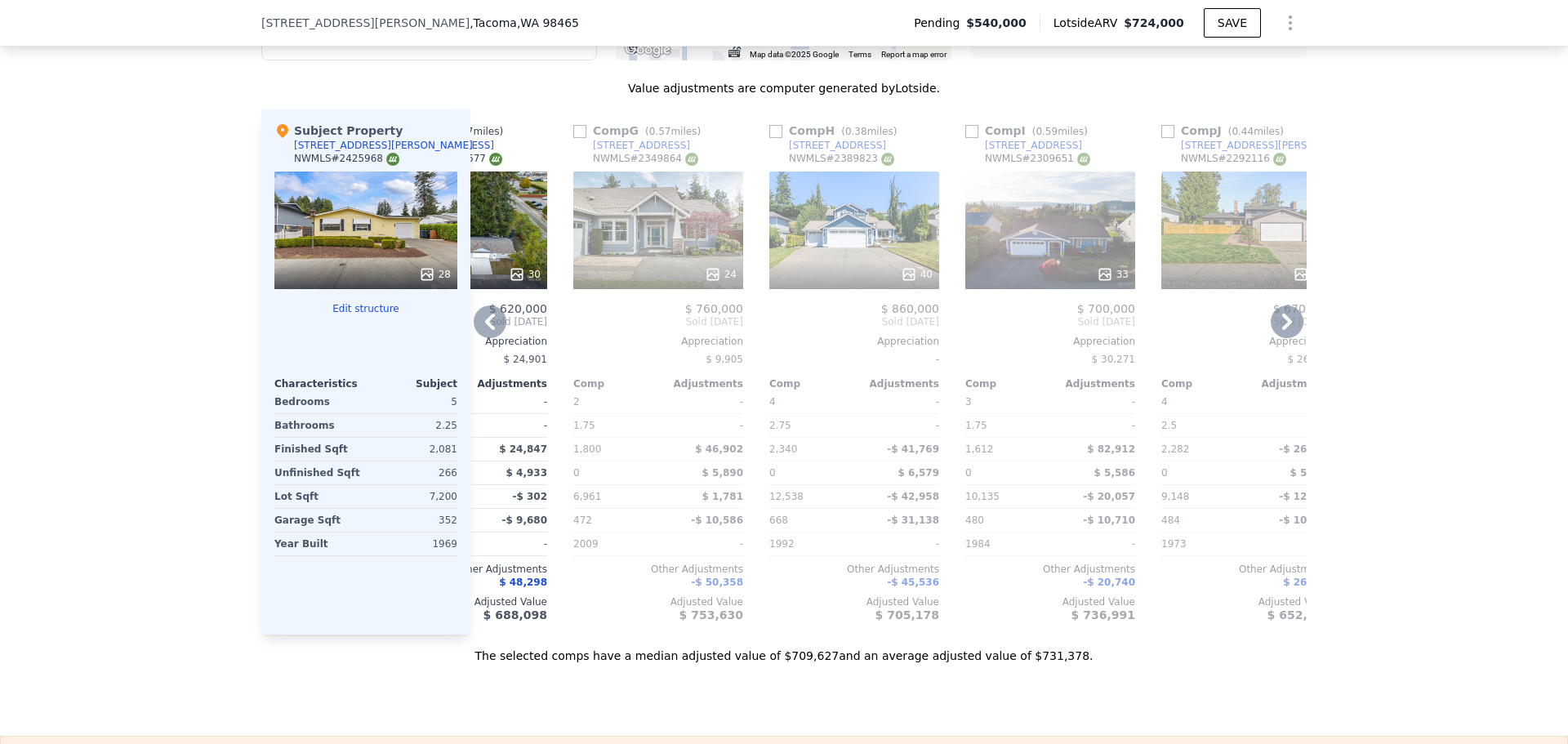
scroll to position [0, 0]
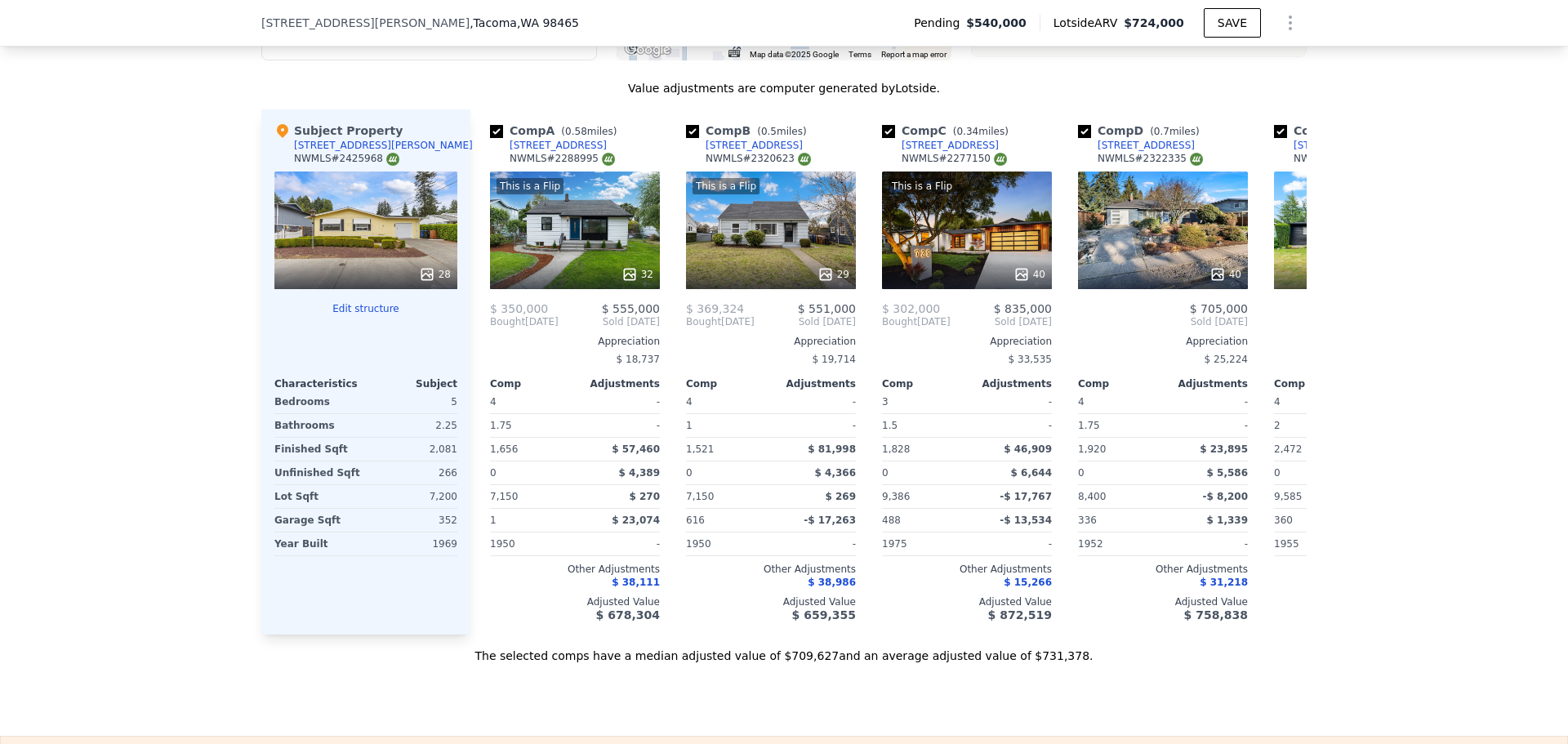
click at [423, 251] on div "28" at bounding box center [366, 231] width 183 height 118
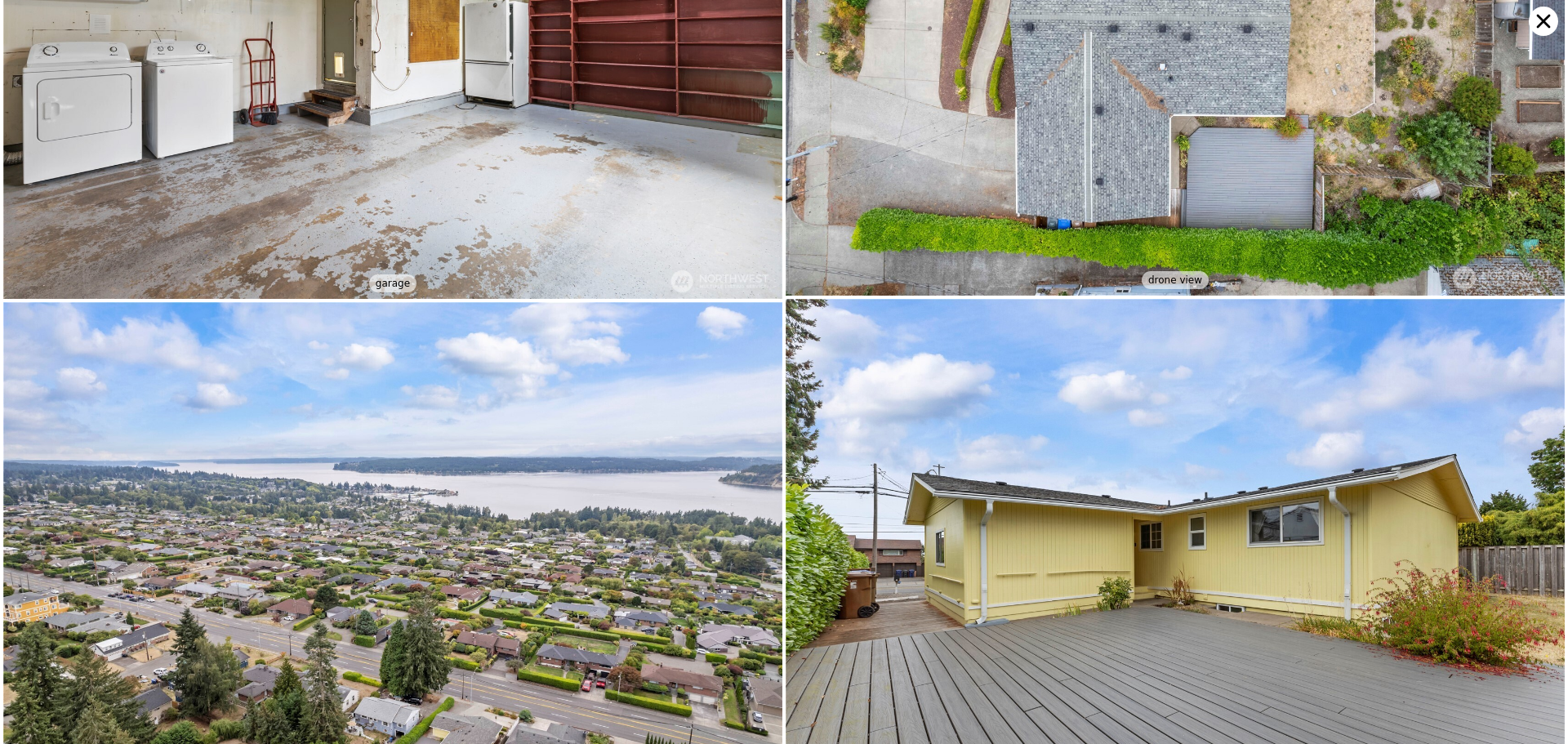
scroll to position [6864, 0]
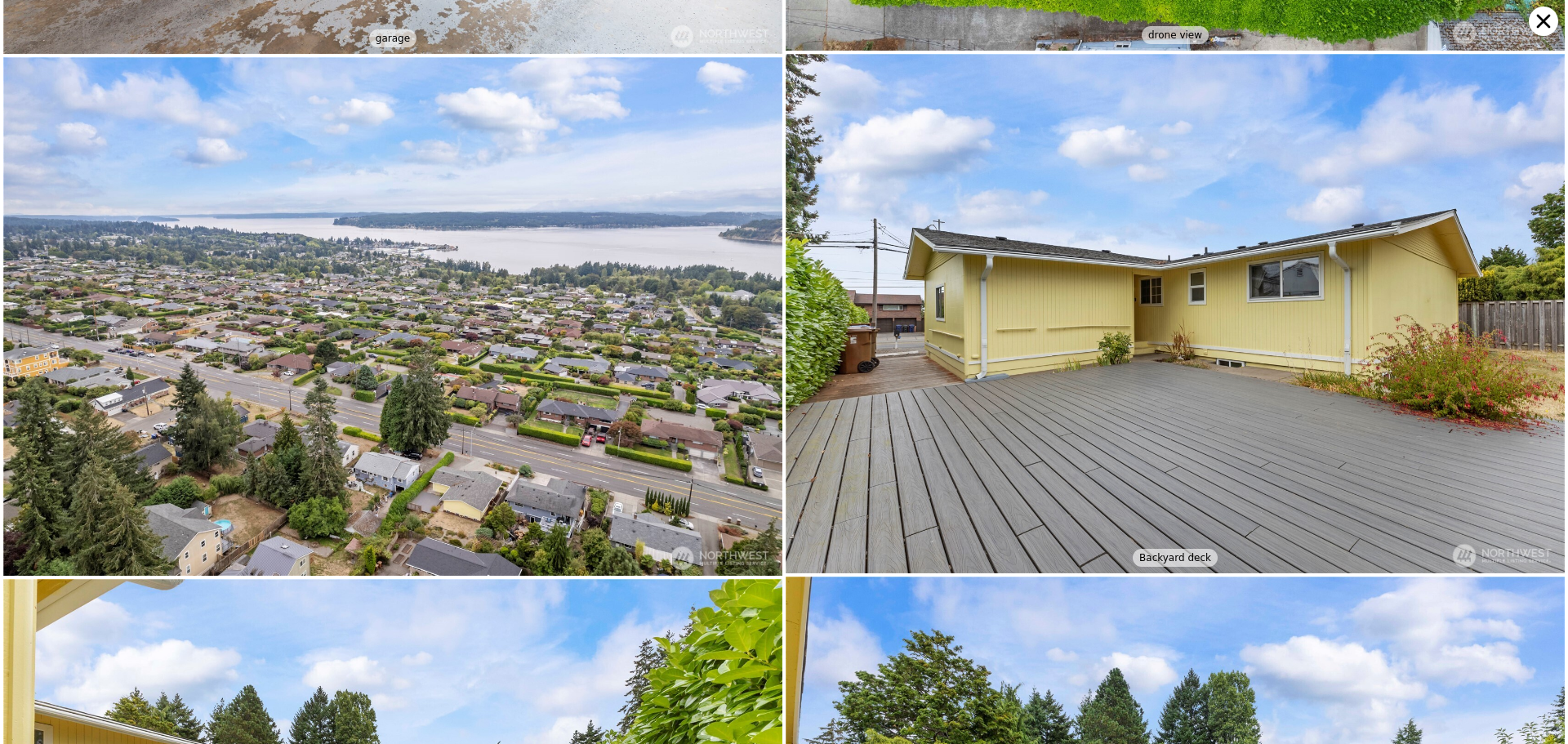
click at [1084, 327] on img at bounding box center [1175, 313] width 779 height 519
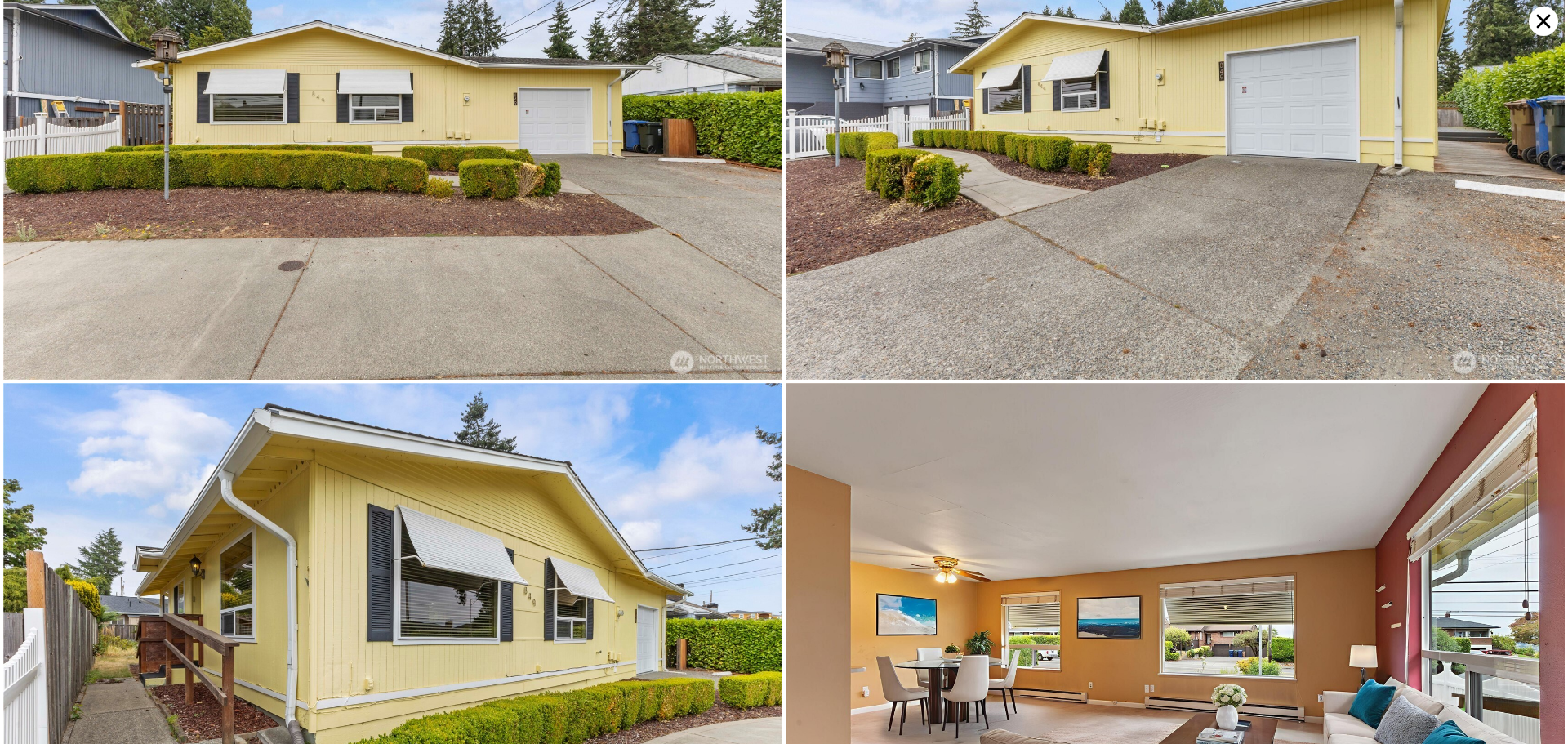
scroll to position [0, 0]
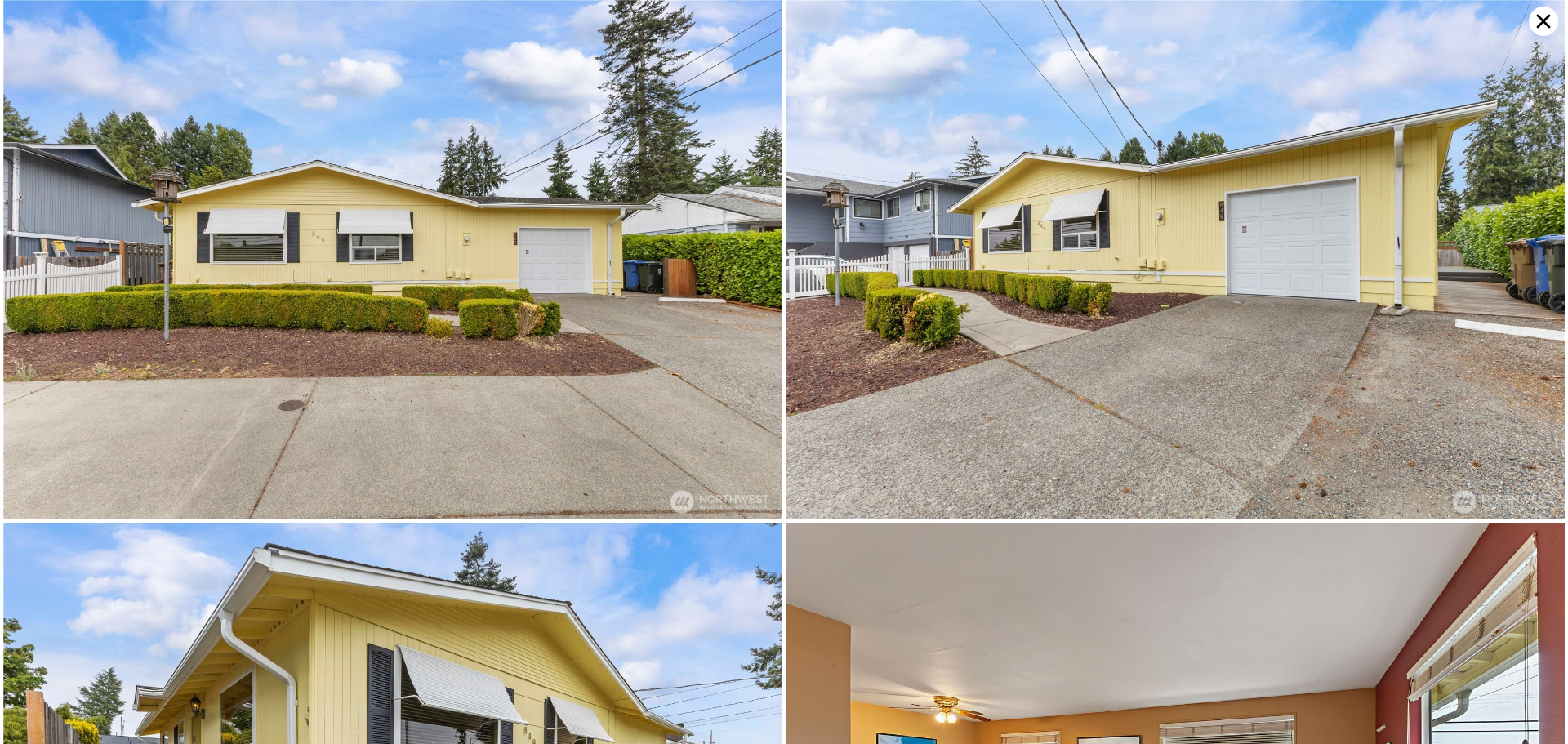
click at [1539, 20] on icon at bounding box center [1544, 22] width 29 height 29
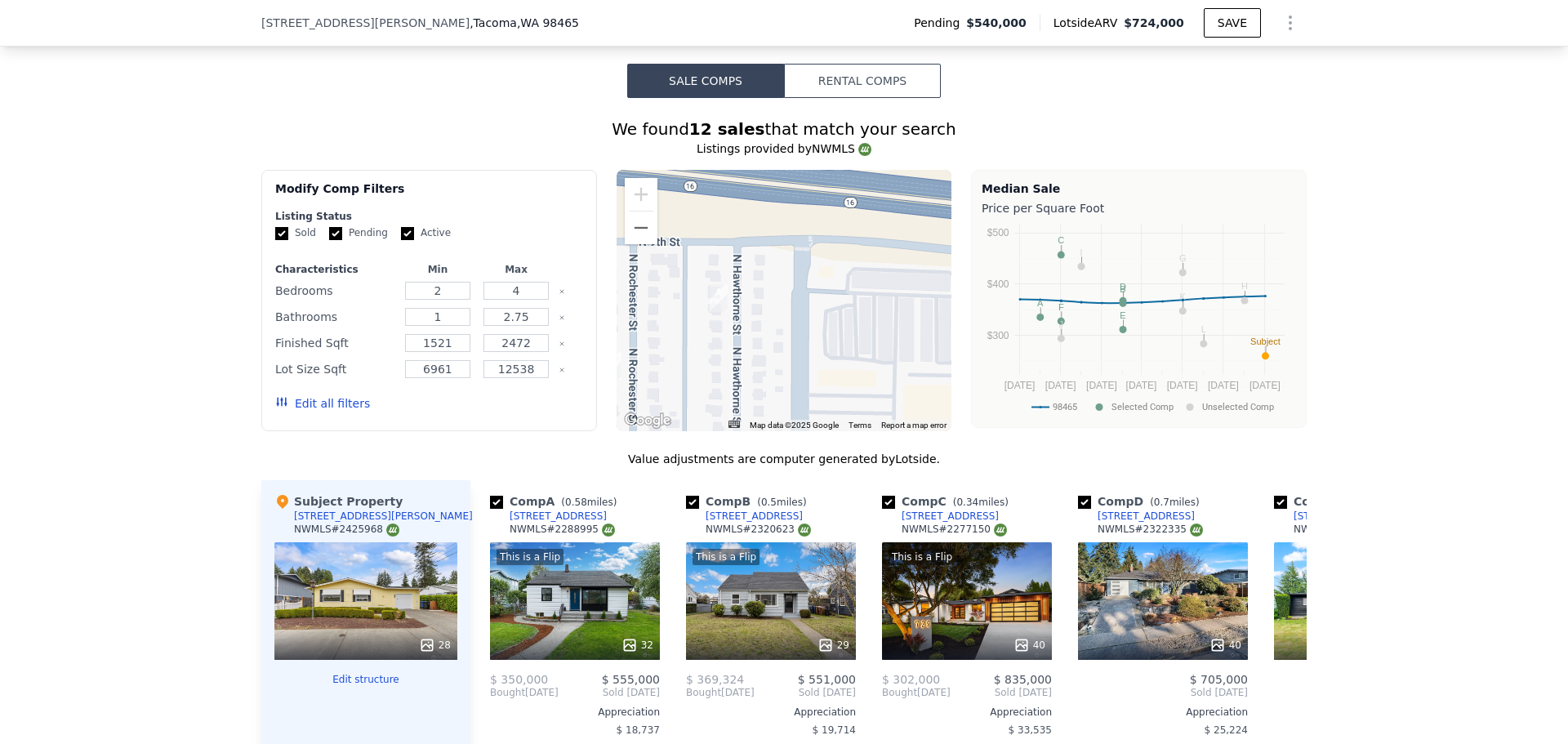
scroll to position [1089, 0]
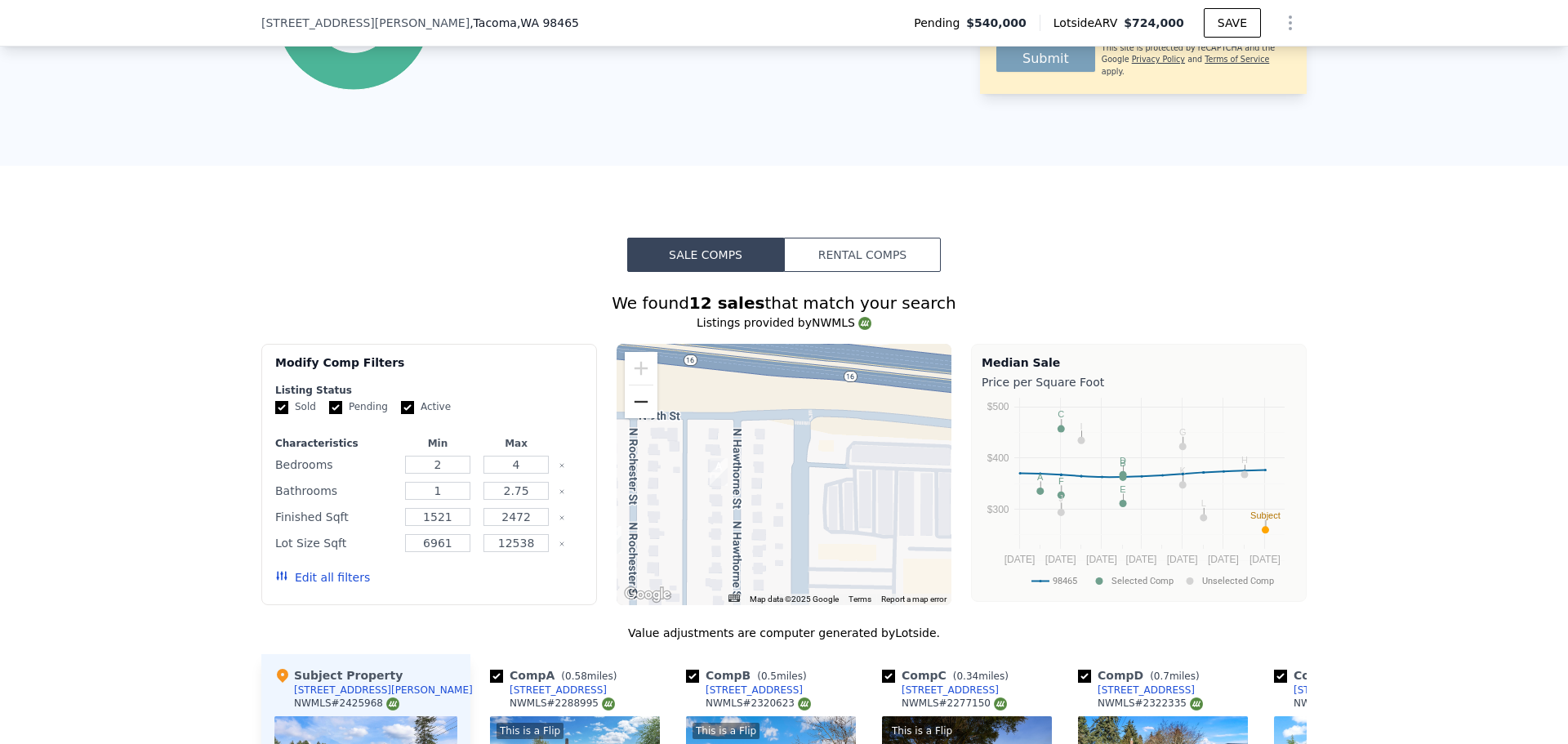
click at [625, 409] on button "Zoom out" at bounding box center [641, 402] width 33 height 33
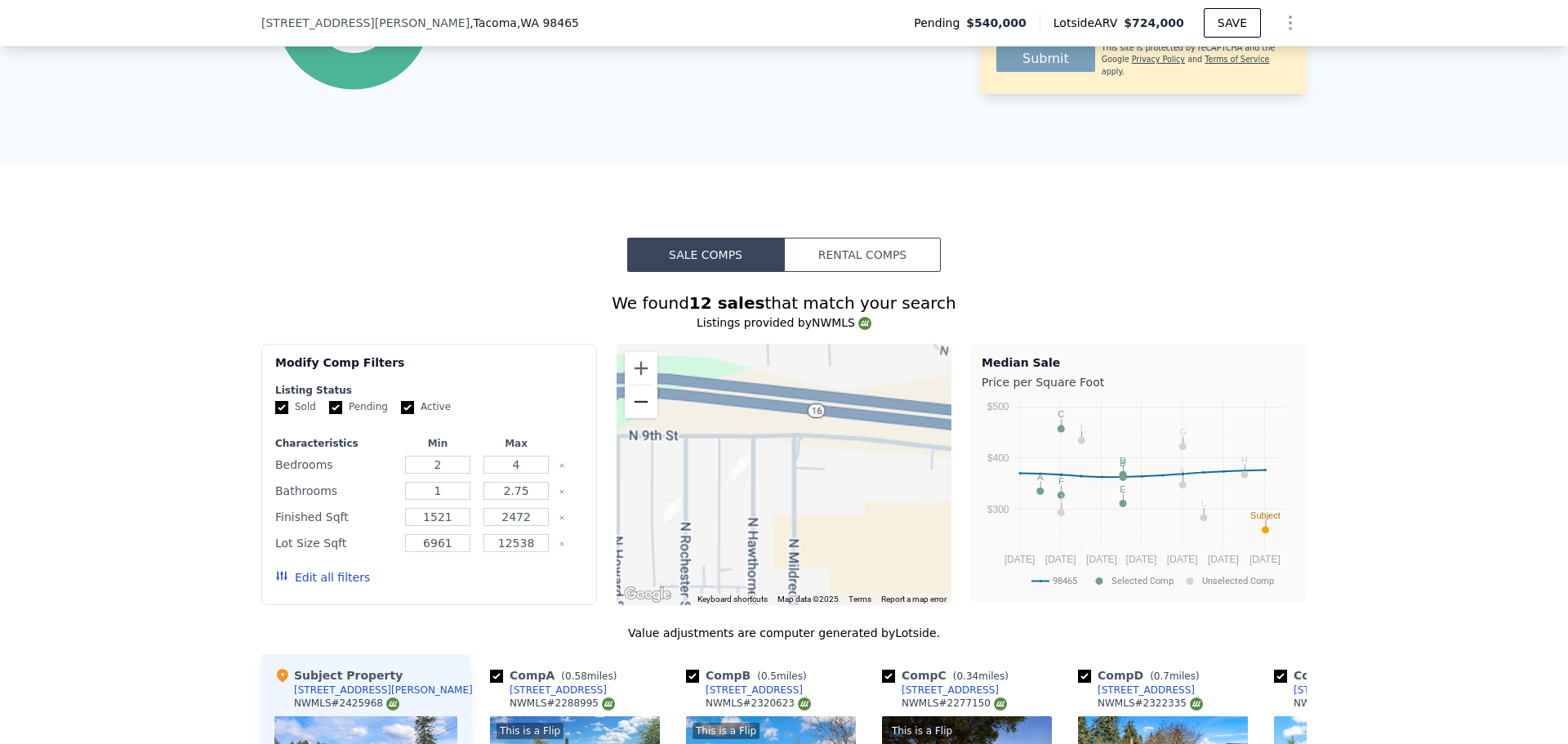
click at [625, 409] on button "Zoom out" at bounding box center [641, 402] width 33 height 33
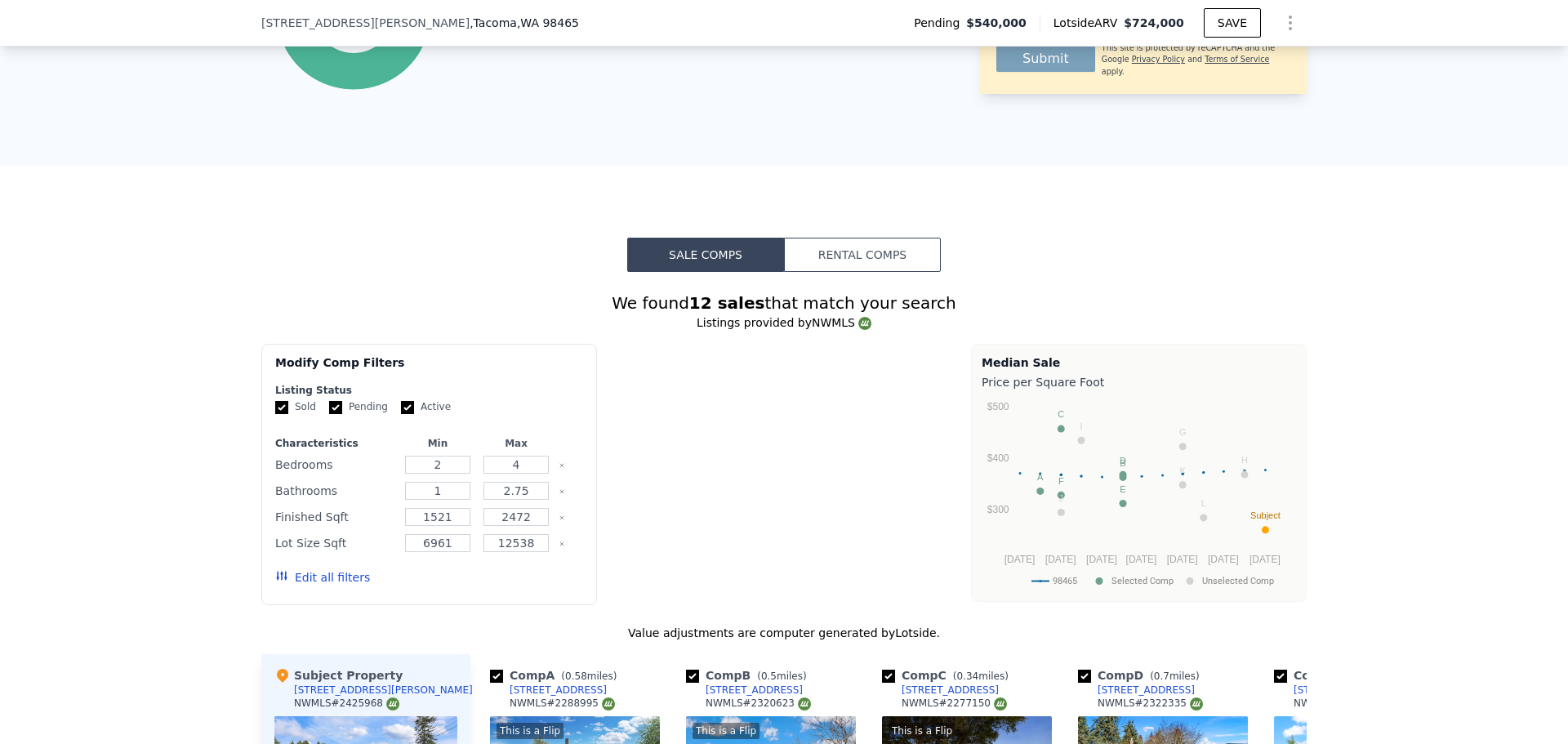
type input "$ 724,000"
type input "$ 0"
type input "$ 99,039"
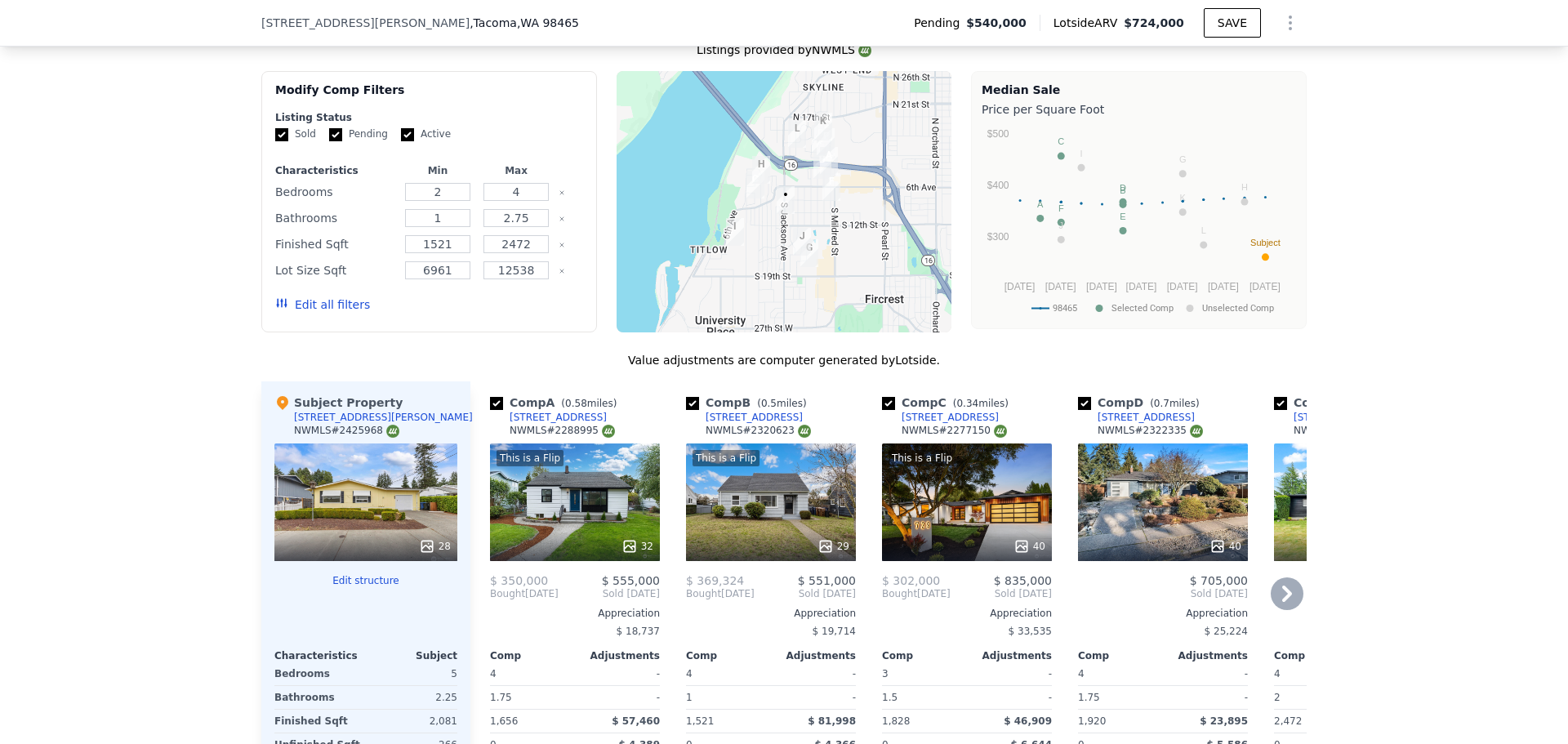
scroll to position [1634, 0]
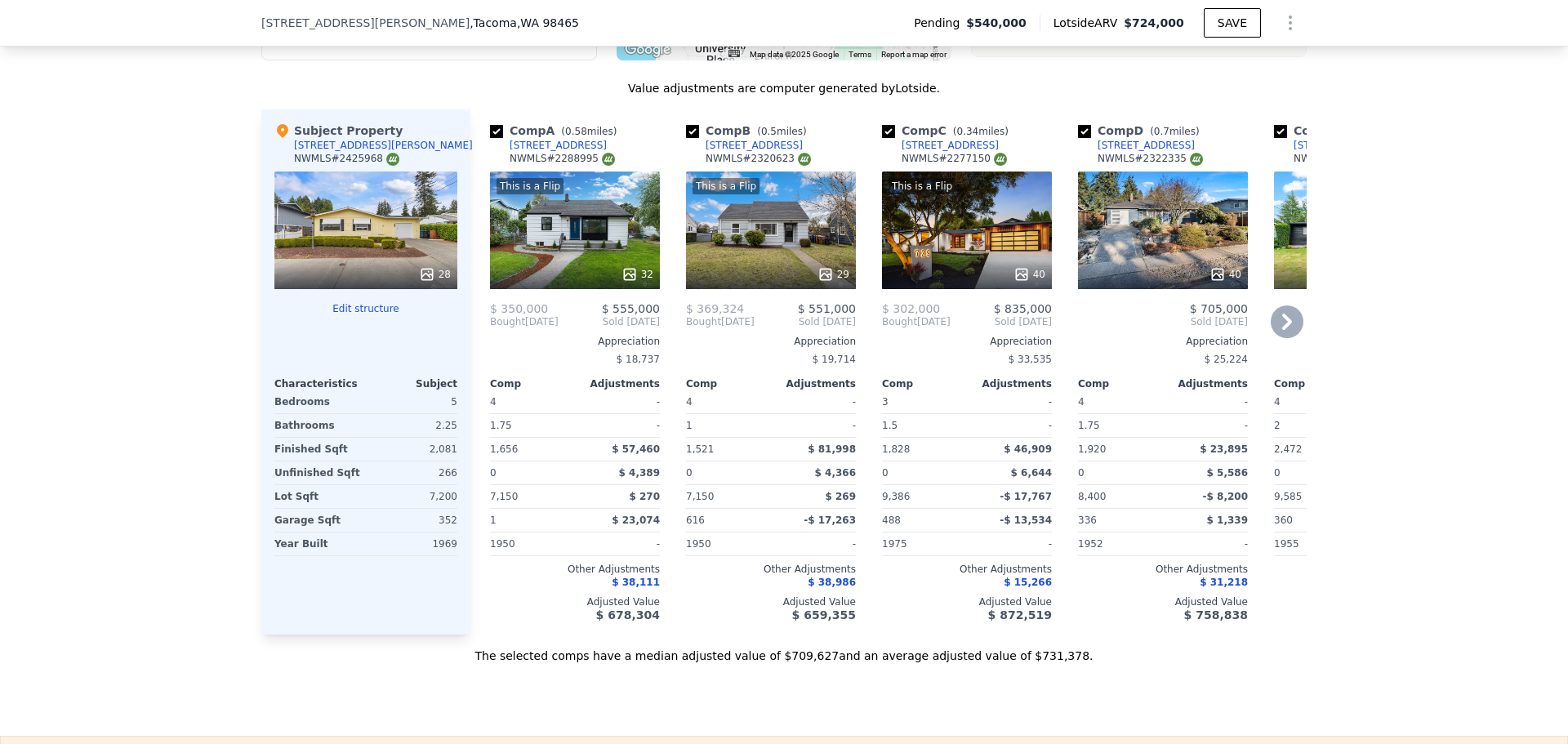
click at [955, 266] on div "This is a Flip 40" at bounding box center [967, 231] width 170 height 118
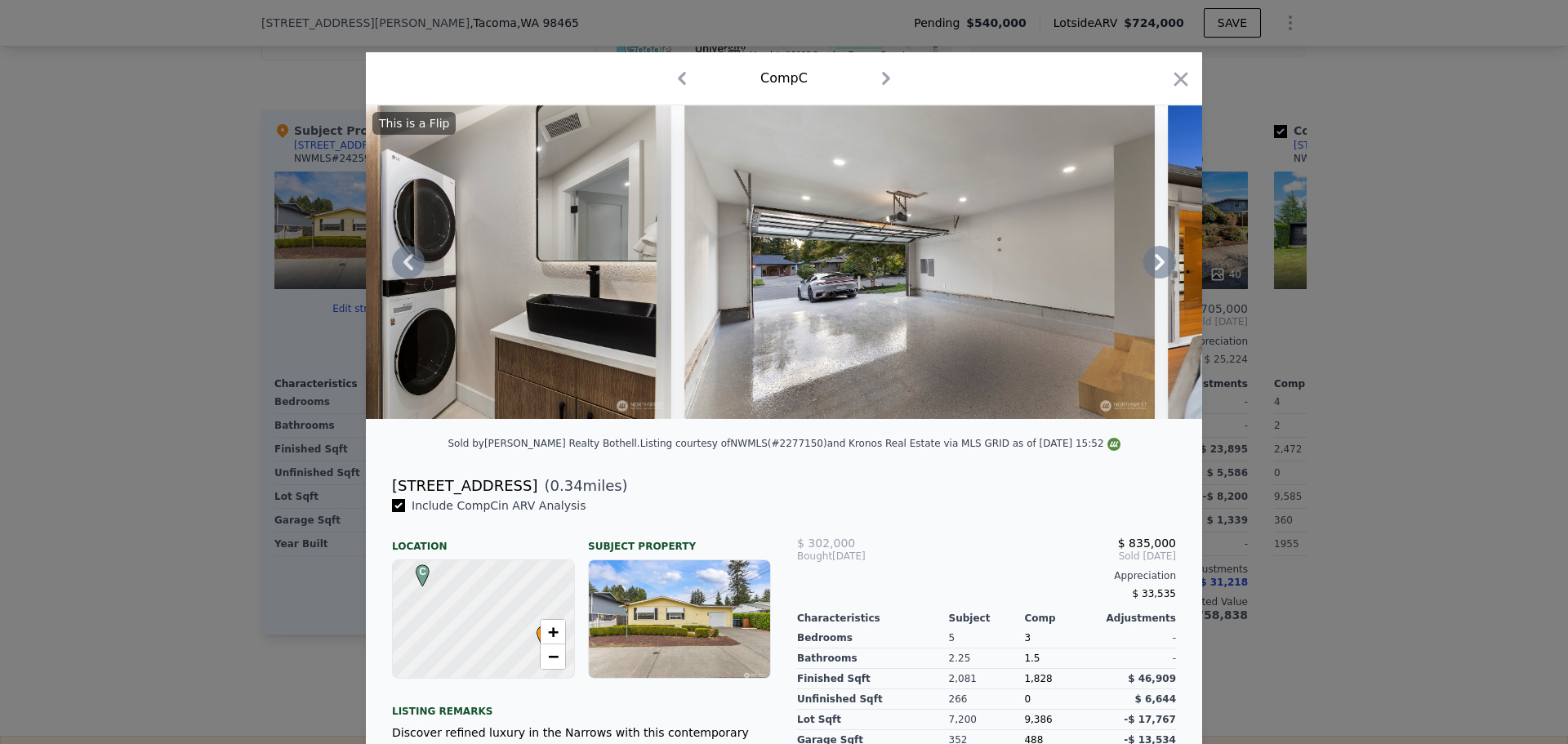
scroll to position [0, 18339]
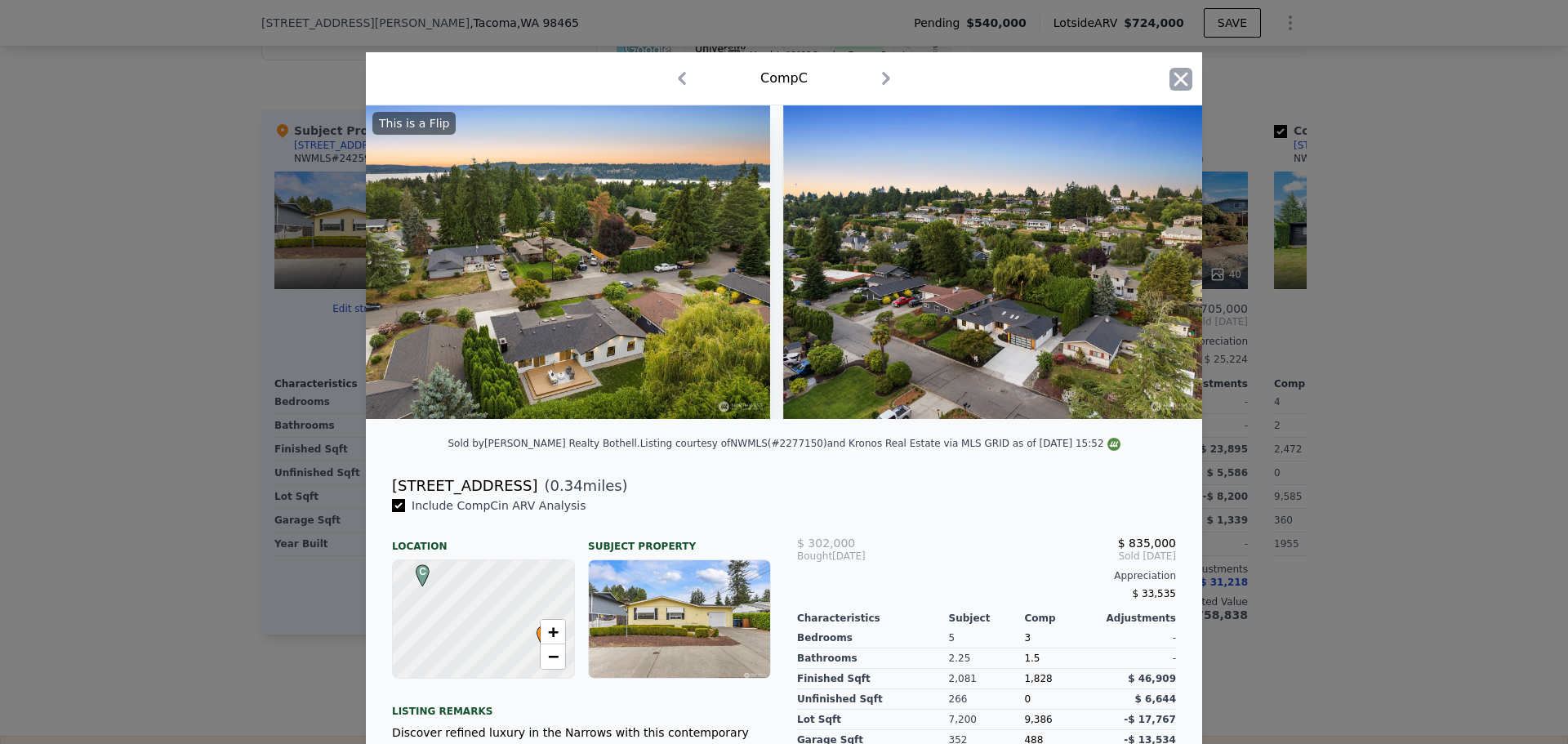
click at [1180, 90] on icon "button" at bounding box center [1181, 79] width 22 height 22
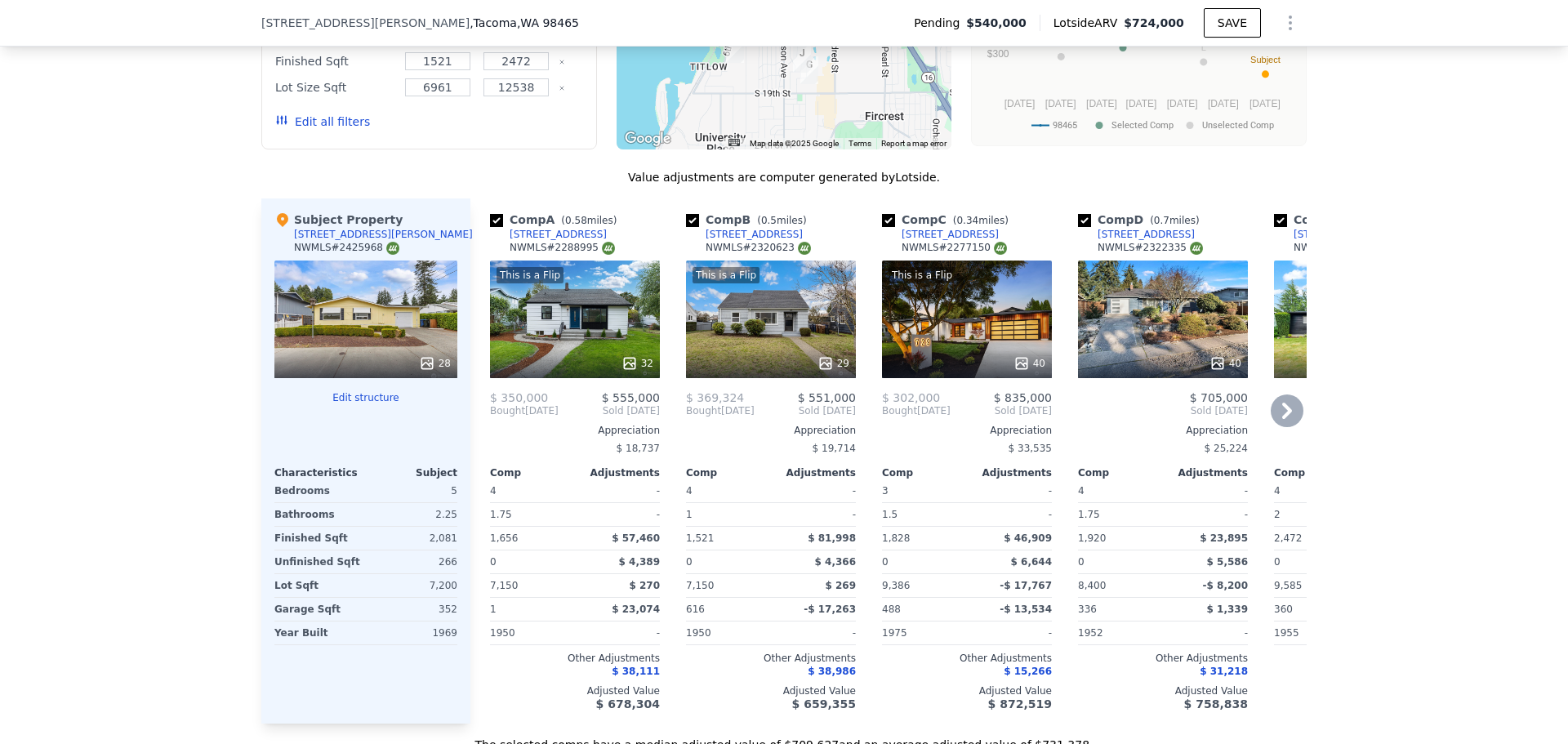
scroll to position [1634, 0]
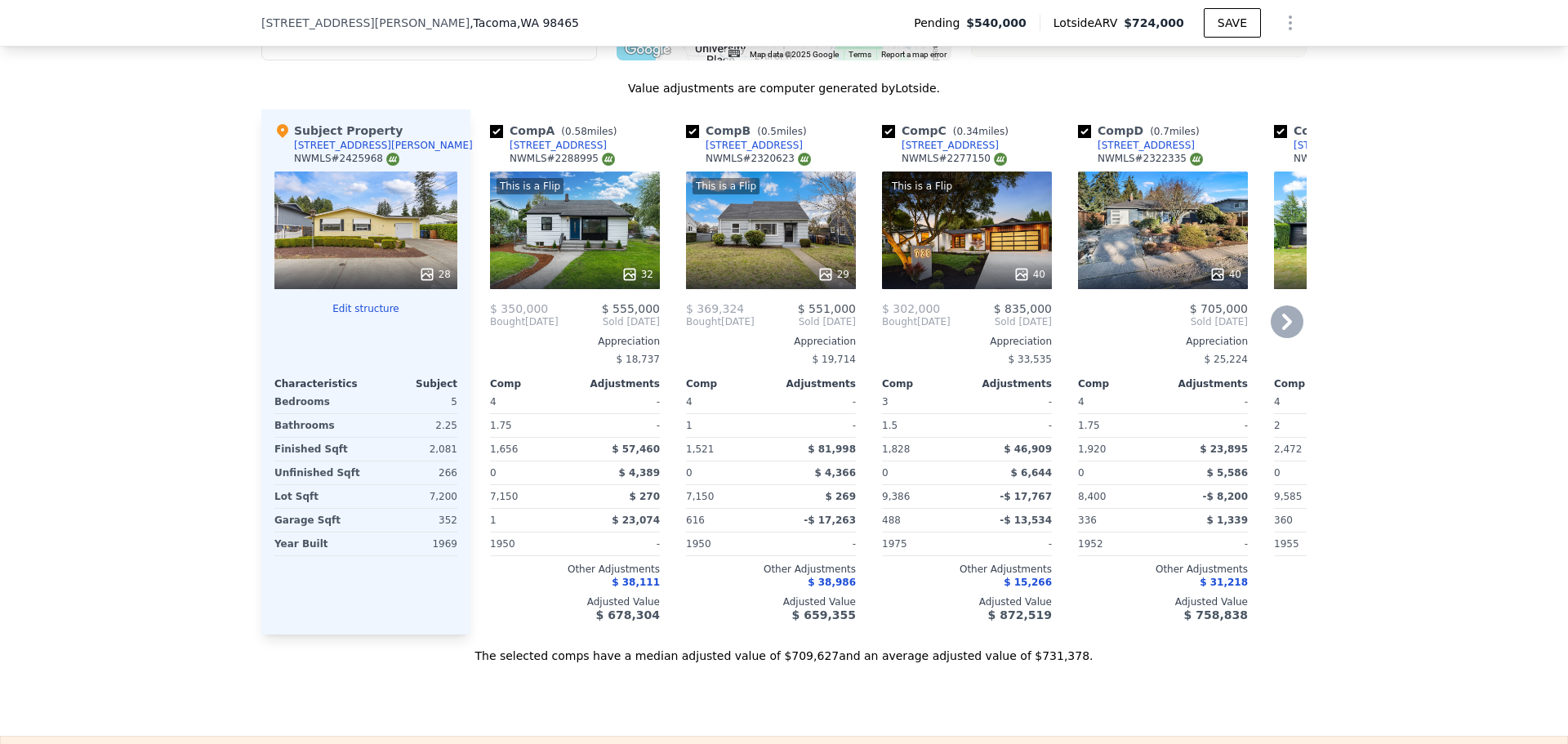
click at [949, 234] on div "This is a Flip 40" at bounding box center [967, 231] width 170 height 118
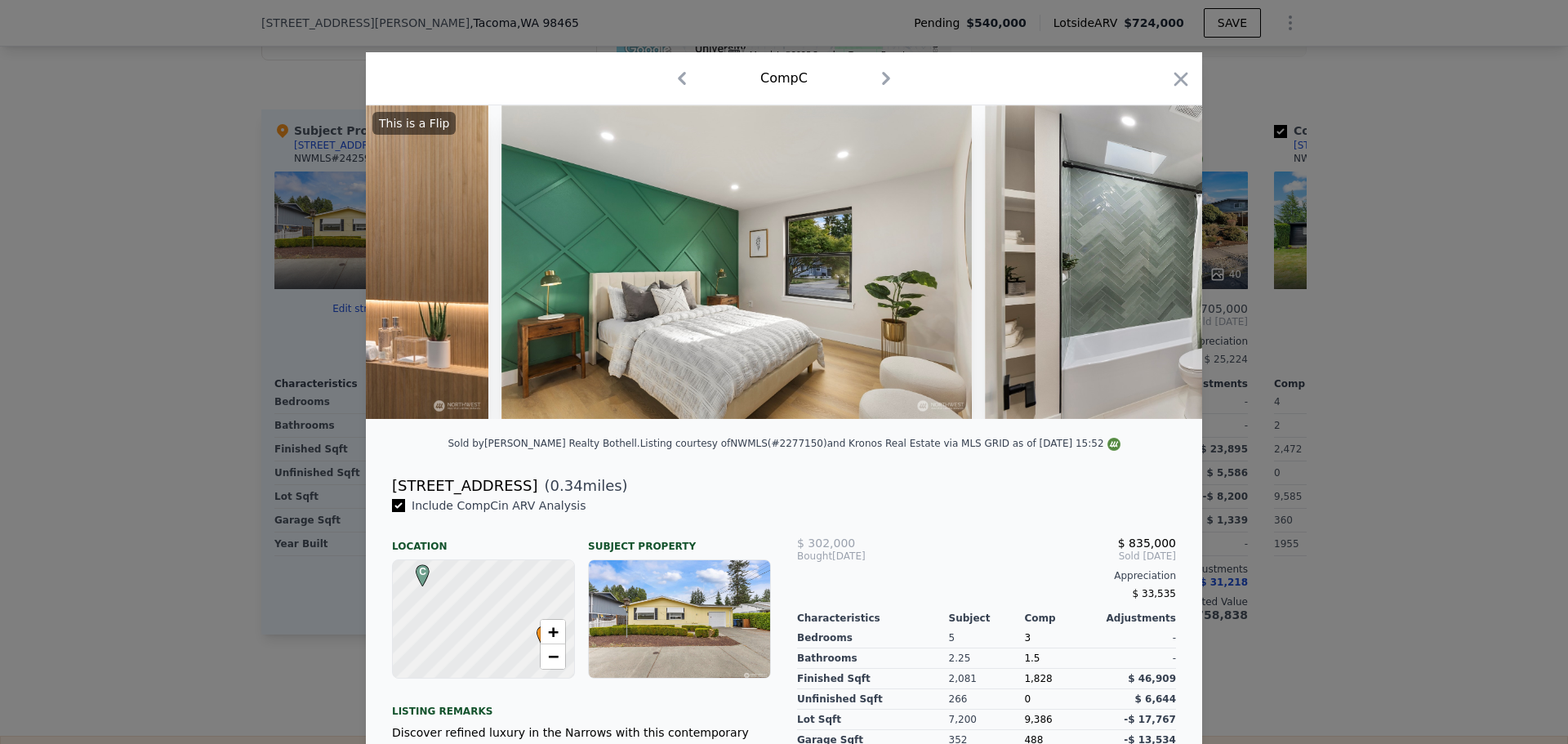
scroll to position [0, 13992]
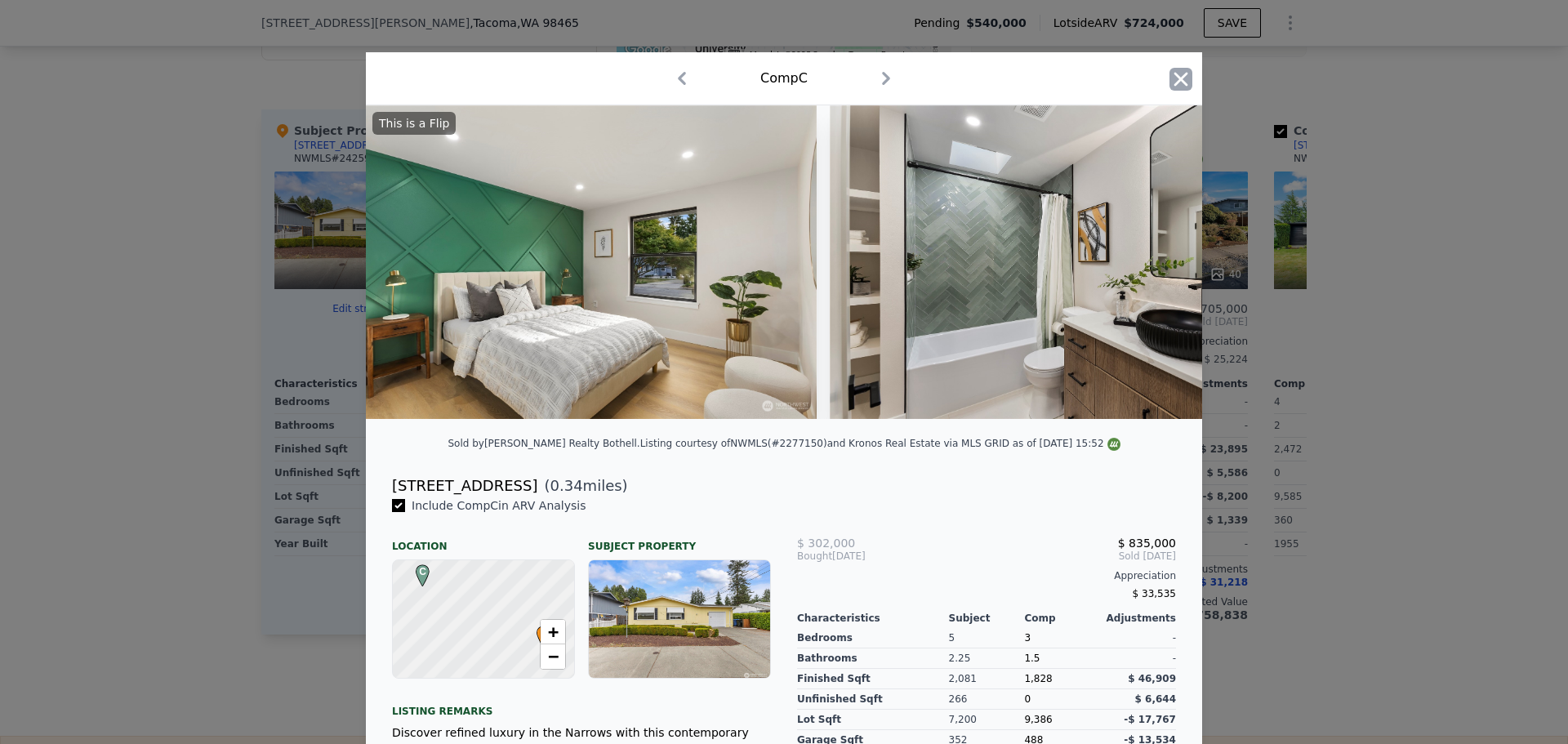
click at [1173, 75] on icon "button" at bounding box center [1181, 79] width 22 height 22
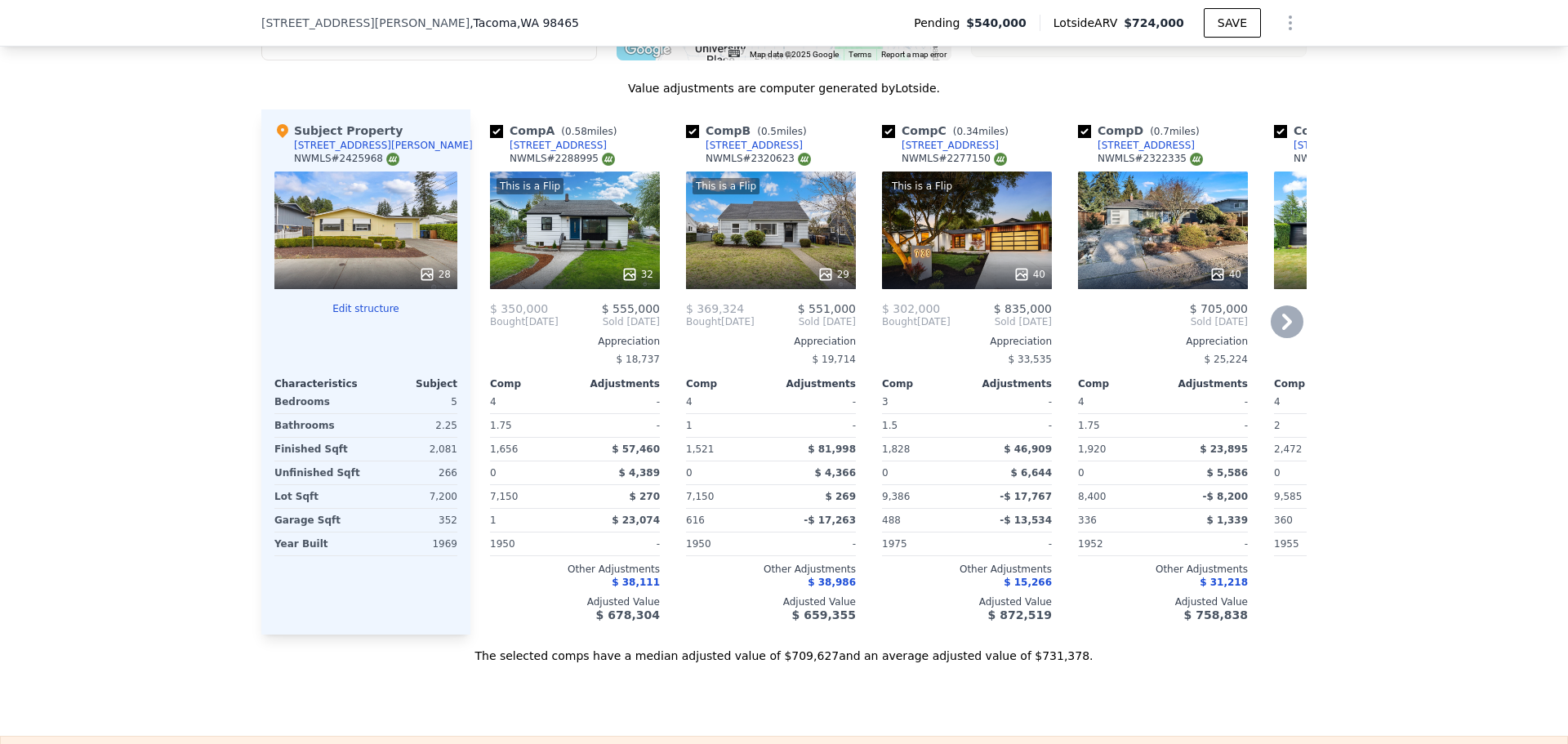
click at [957, 277] on div "40" at bounding box center [967, 274] width 156 height 16
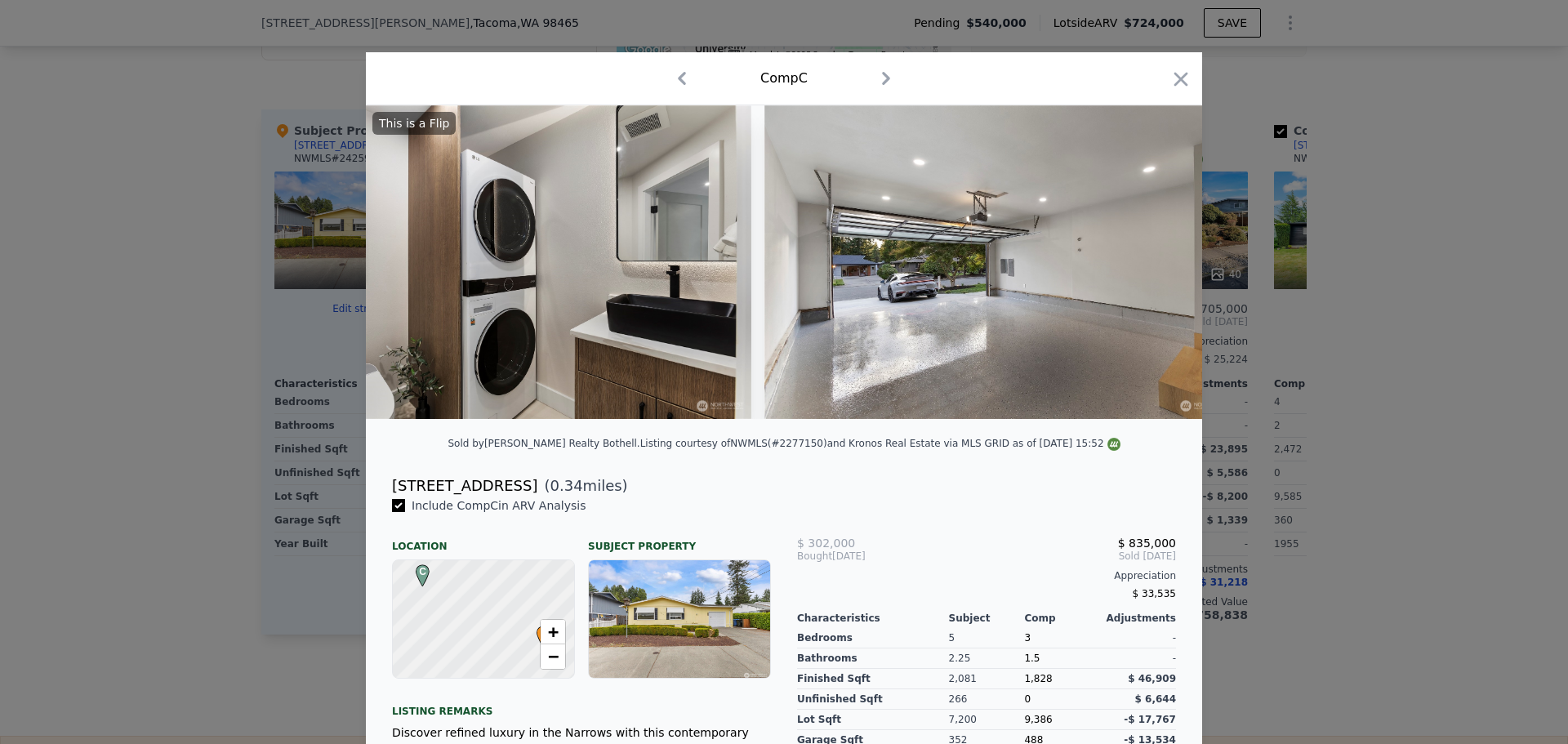
scroll to position [0, 16204]
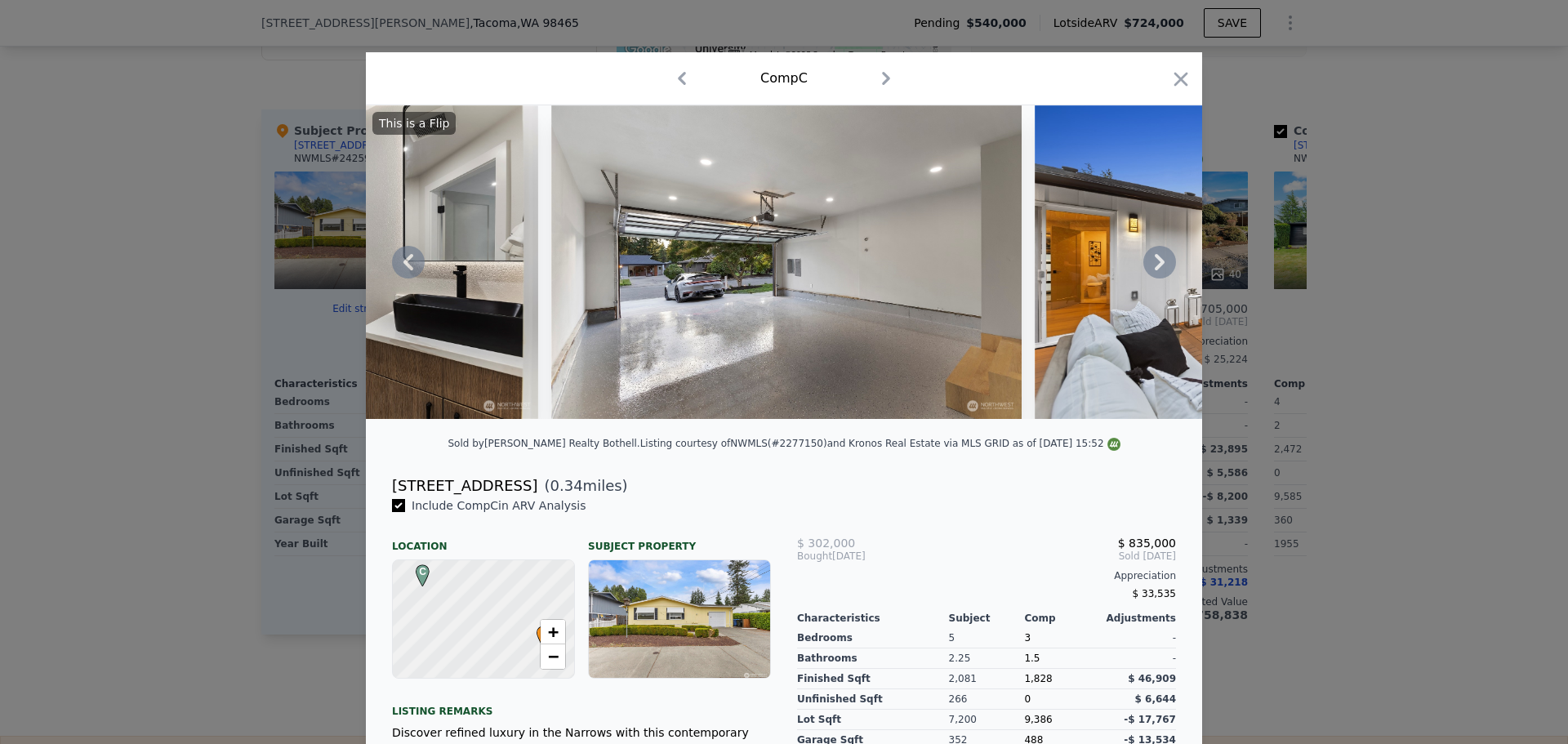
click at [1151, 267] on icon at bounding box center [1159, 263] width 33 height 33
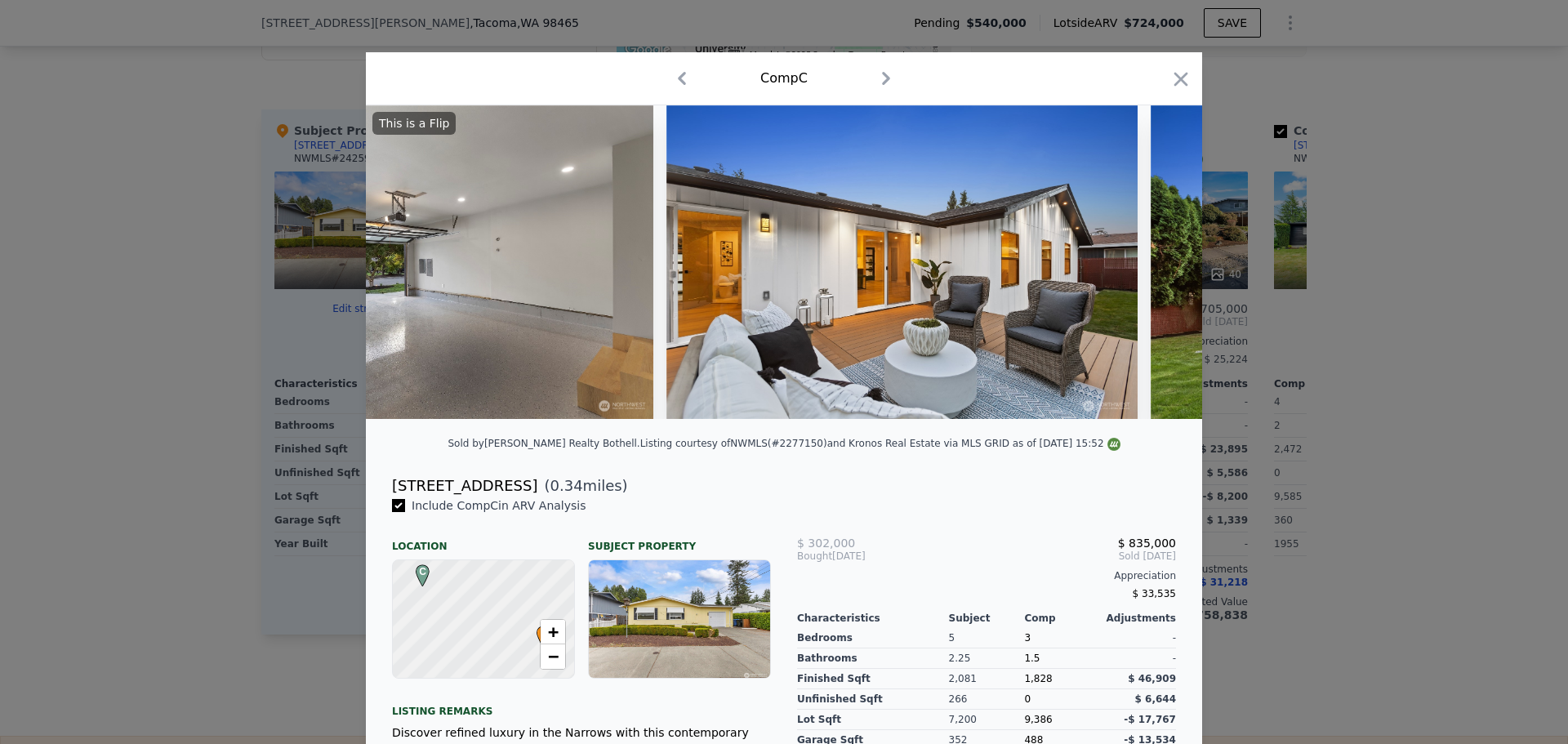
scroll to position [0, 16597]
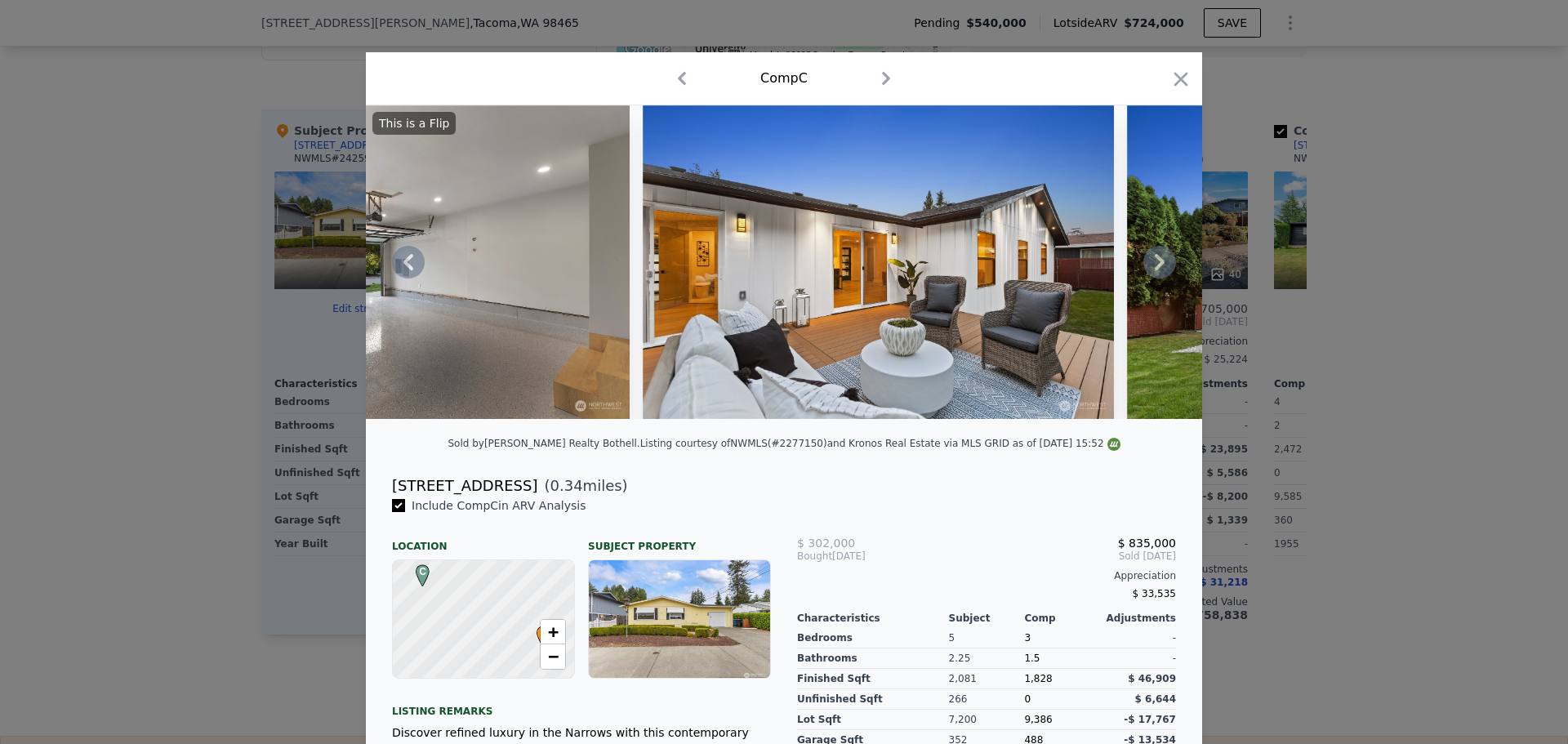
click at [1155, 270] on icon at bounding box center [1159, 262] width 10 height 16
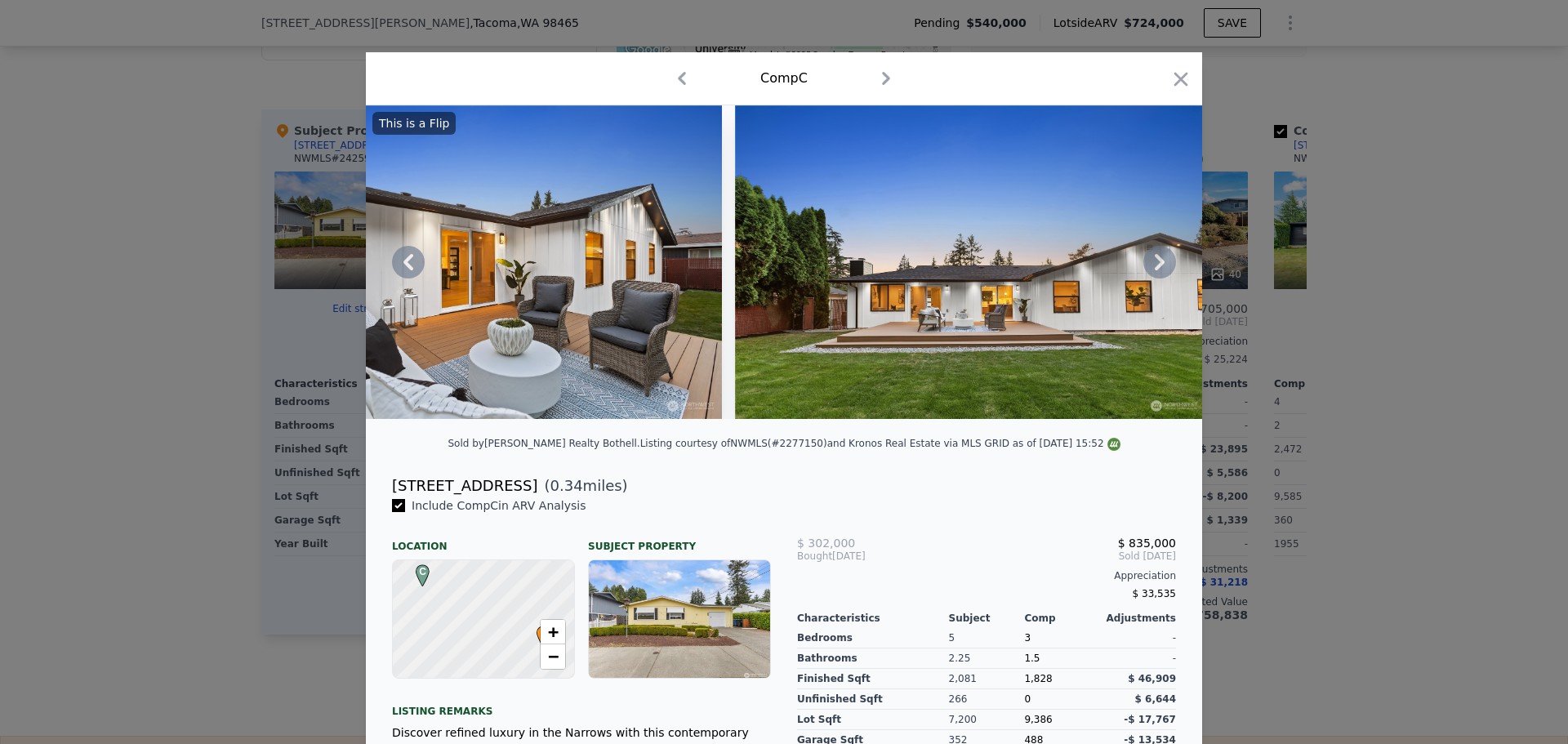
click at [1152, 270] on icon at bounding box center [1159, 263] width 33 height 33
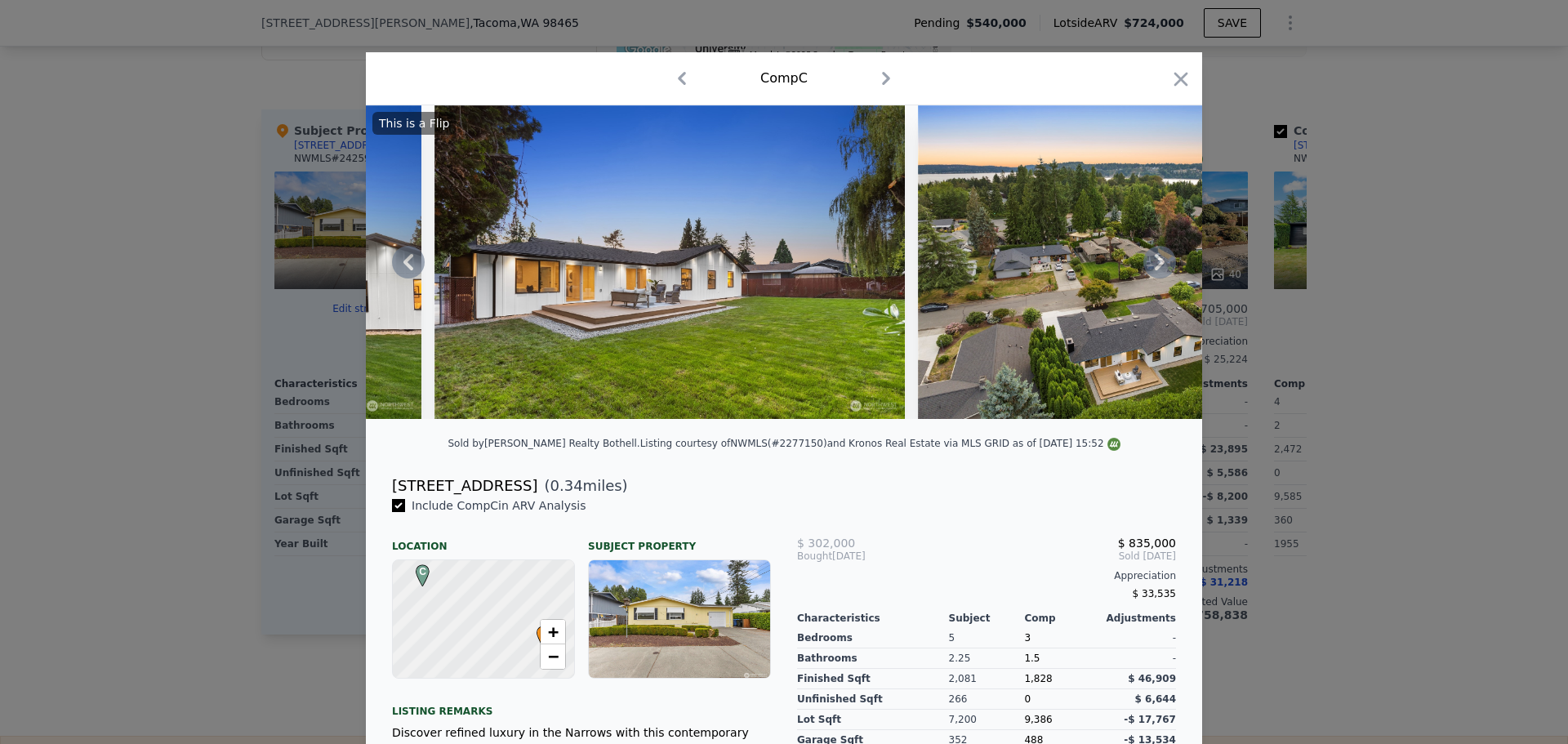
click at [1152, 270] on icon at bounding box center [1159, 263] width 33 height 33
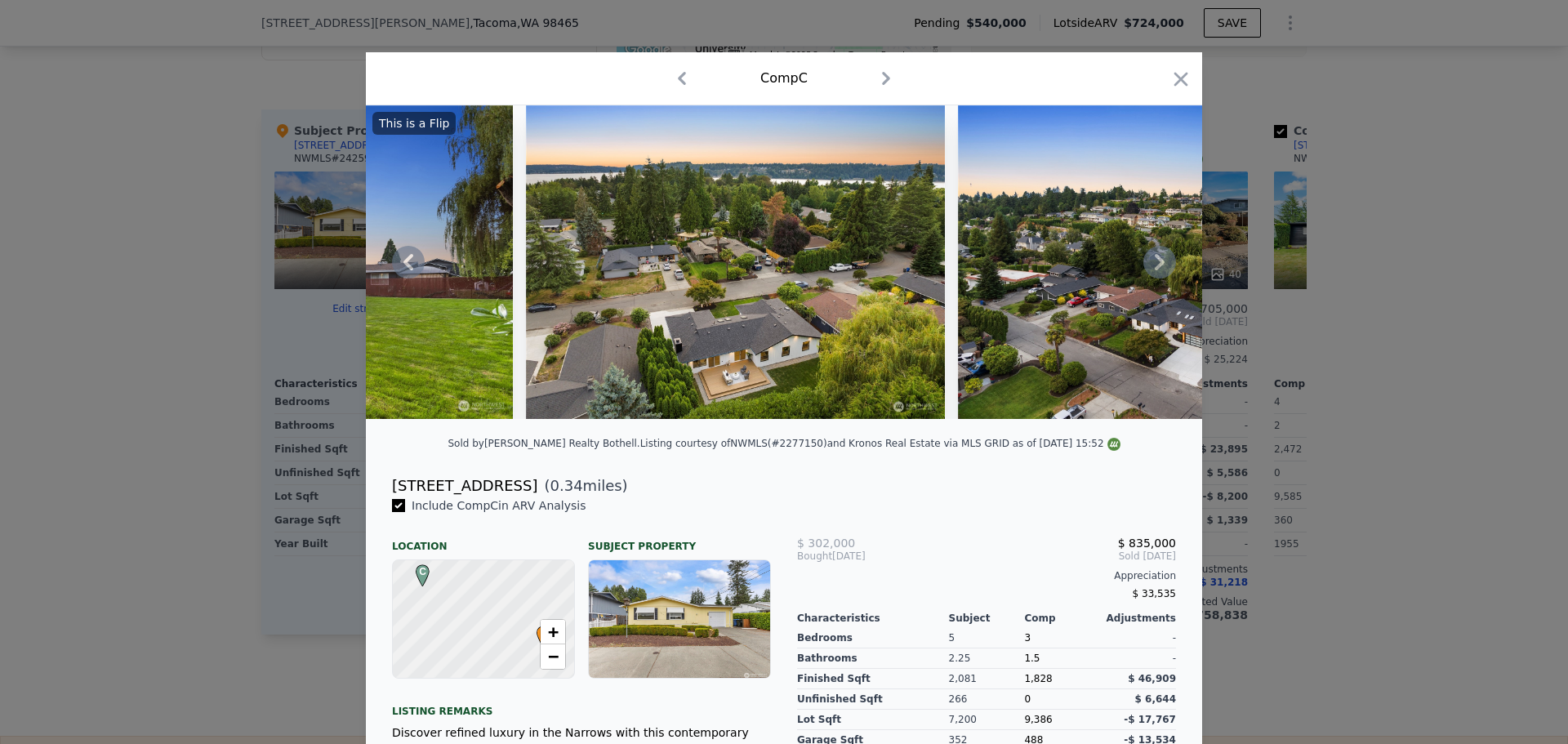
click at [1152, 269] on icon at bounding box center [1159, 263] width 33 height 33
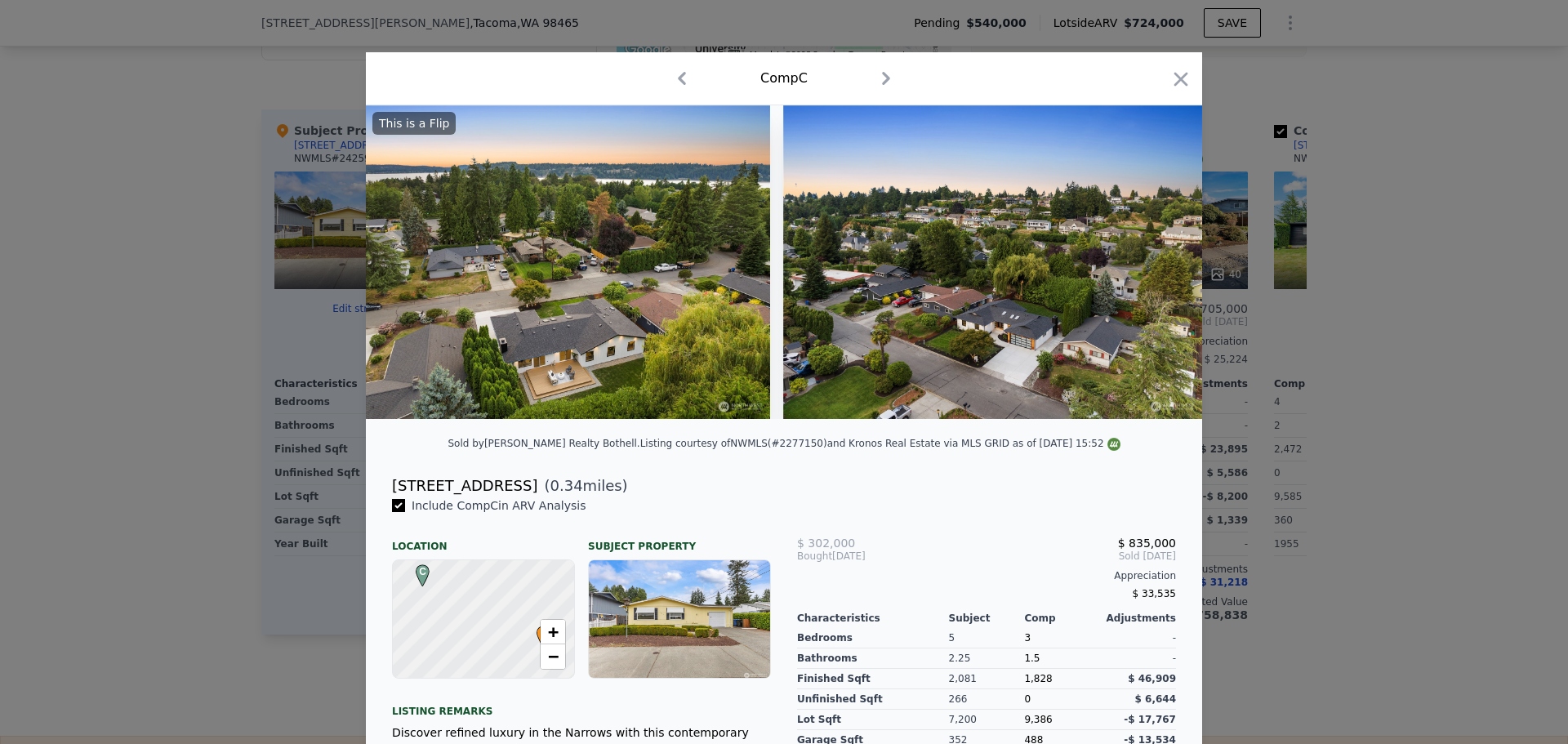
click at [1152, 269] on img at bounding box center [993, 262] width 419 height 314
drag, startPoint x: 1176, startPoint y: 74, endPoint x: 1146, endPoint y: 96, distance: 37.2
click at [1175, 75] on icon "button" at bounding box center [1181, 79] width 22 height 22
